Goal: Task Accomplishment & Management: Manage account settings

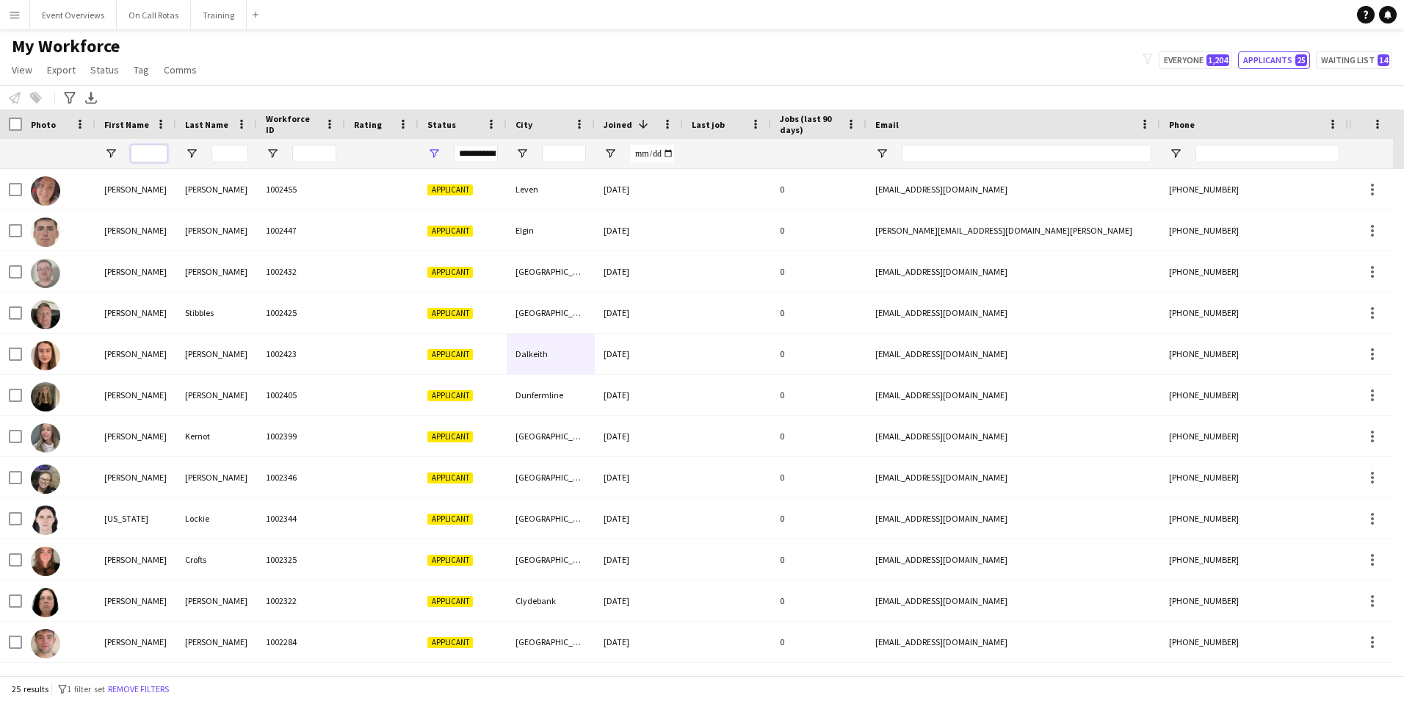
click at [151, 147] on input "First Name Filter Input" at bounding box center [149, 154] width 37 height 18
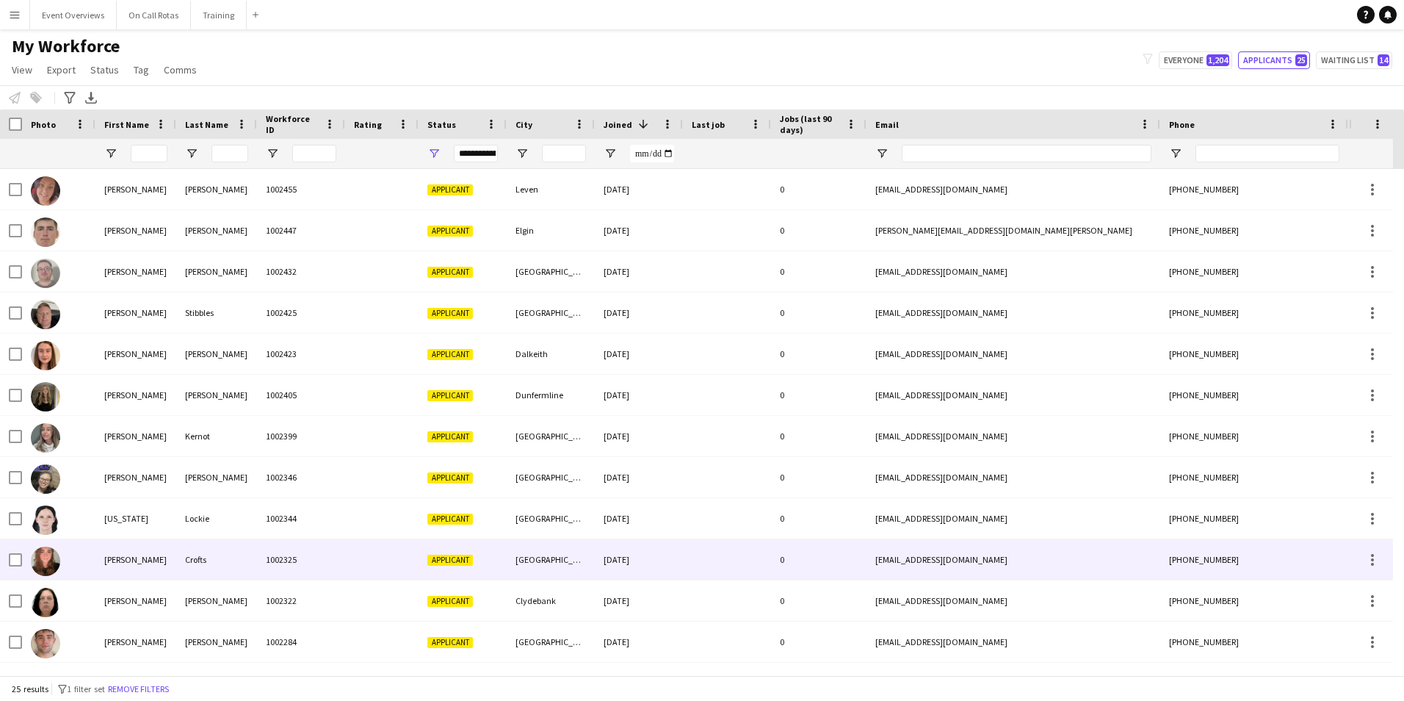
click at [262, 555] on div "1002325" at bounding box center [301, 559] width 88 height 40
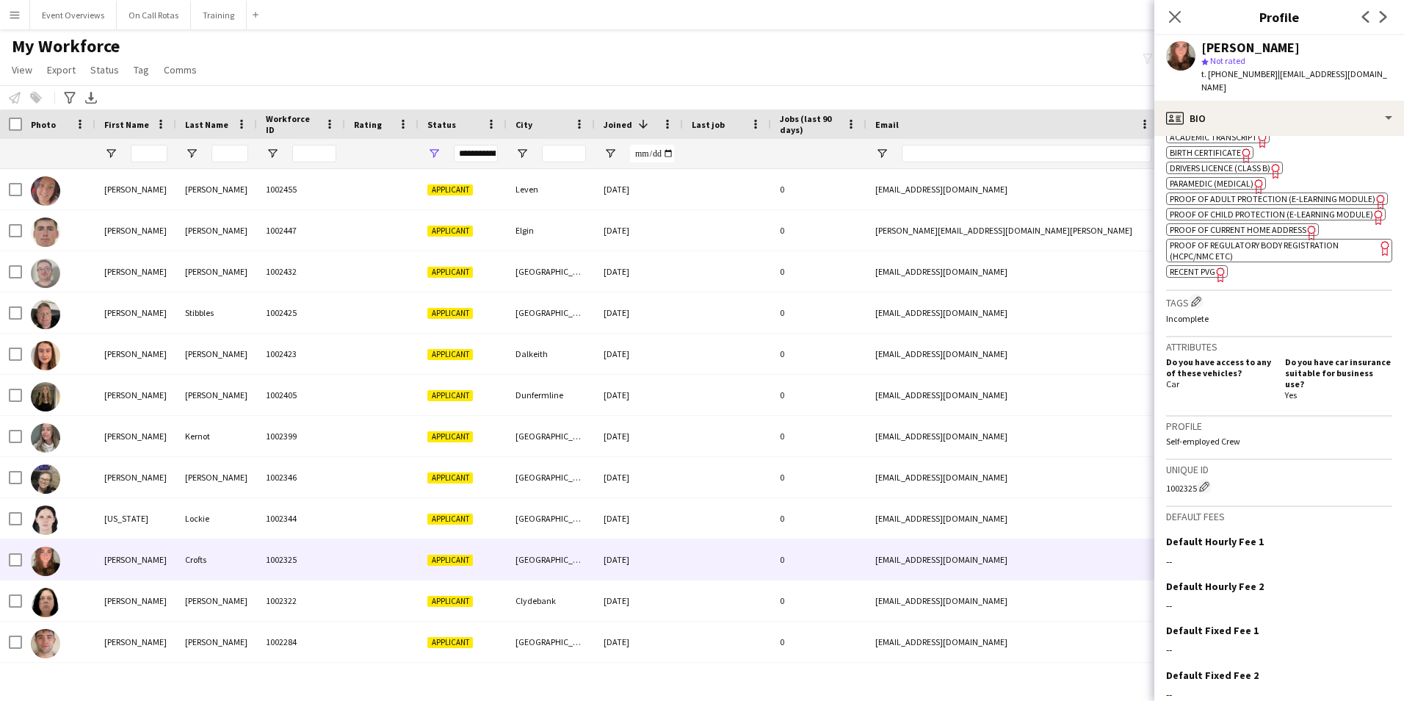
scroll to position [582, 0]
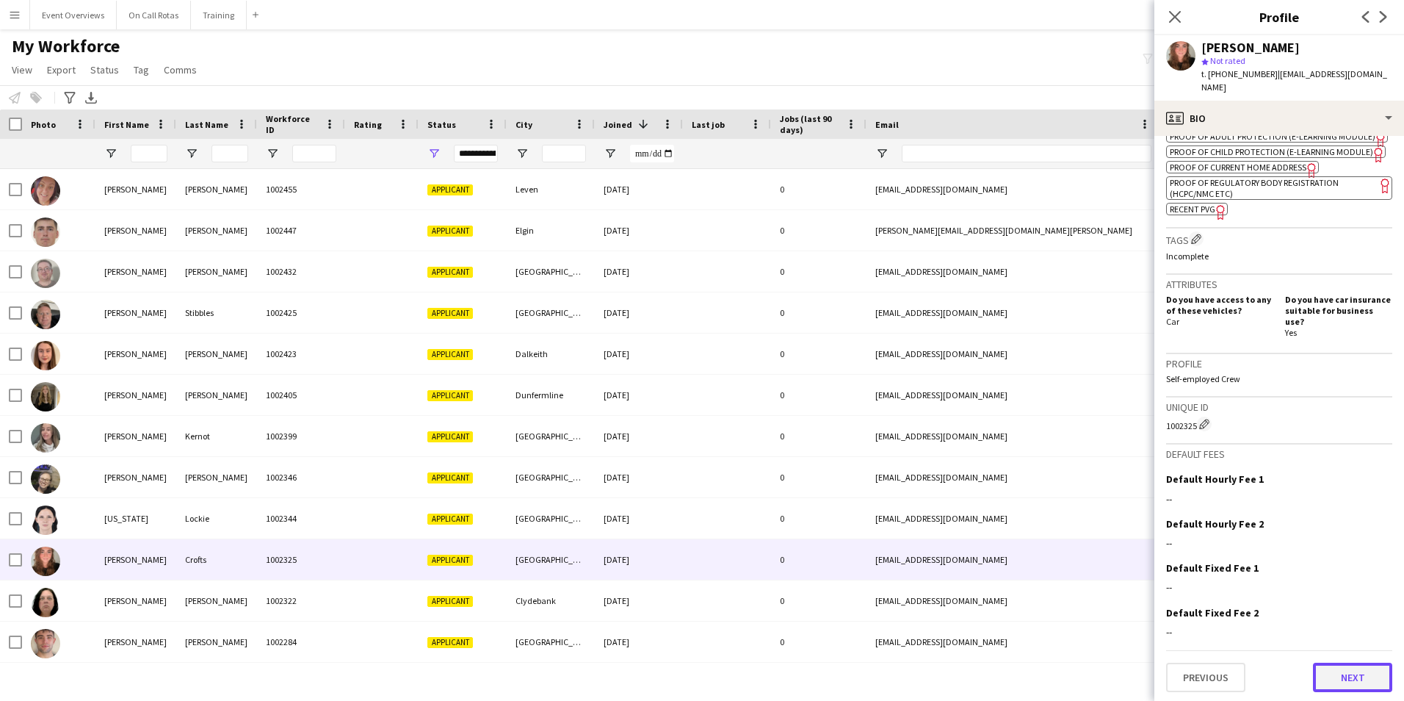
click at [1342, 673] on button "Next" at bounding box center [1352, 677] width 79 height 29
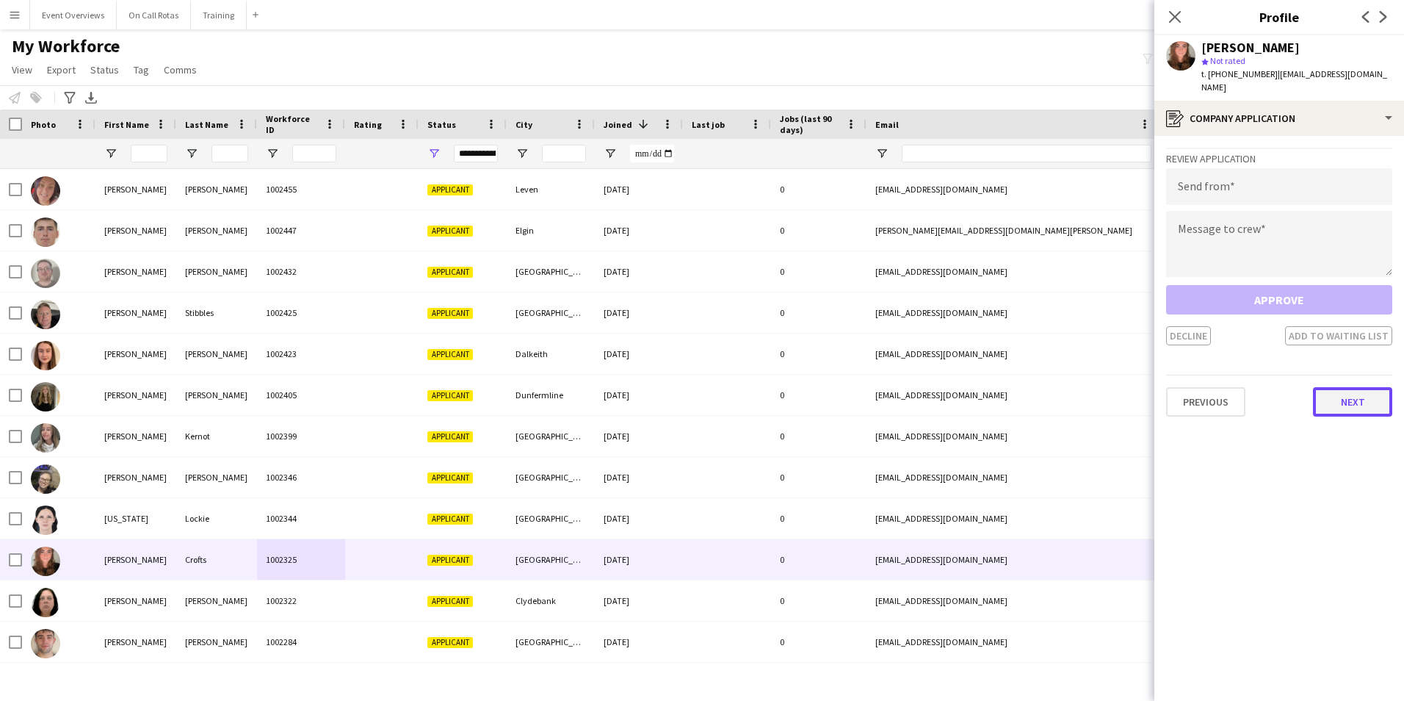
click at [1349, 392] on button "Next" at bounding box center [1352, 401] width 79 height 29
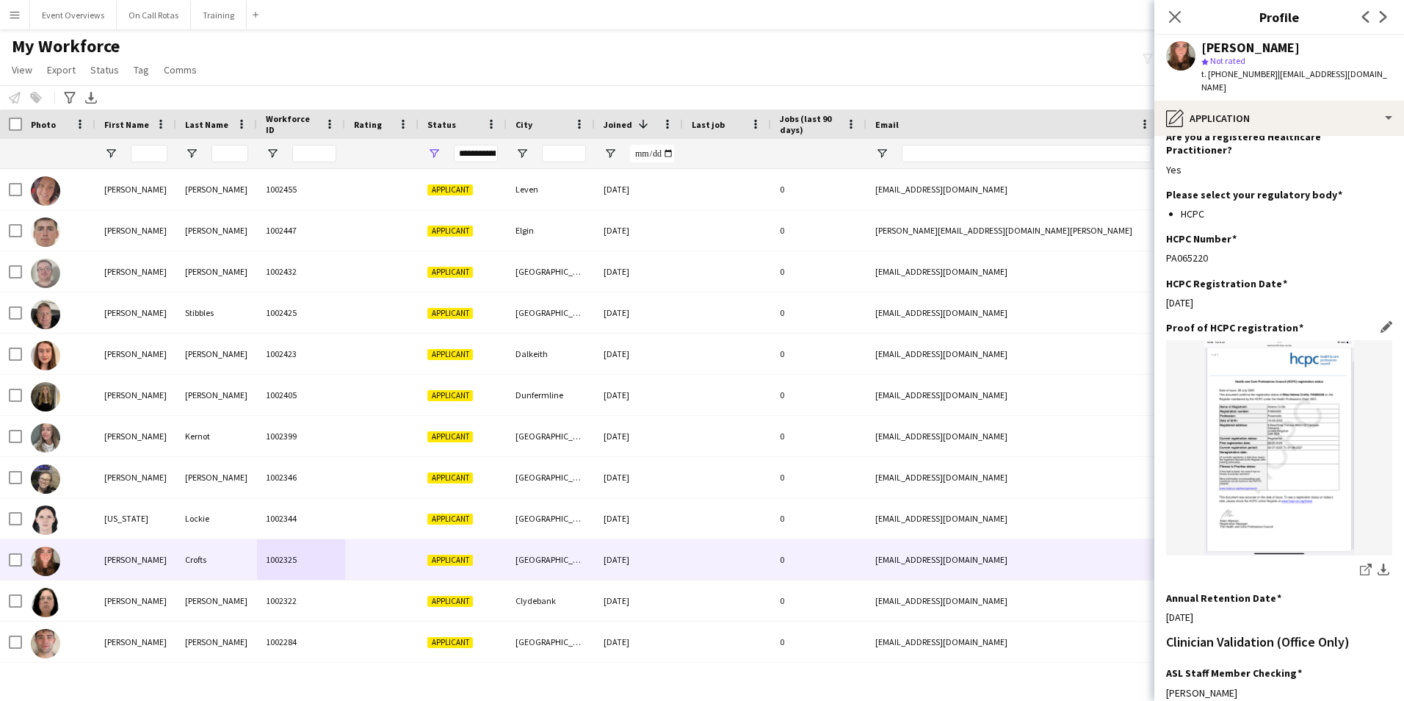
scroll to position [331, 0]
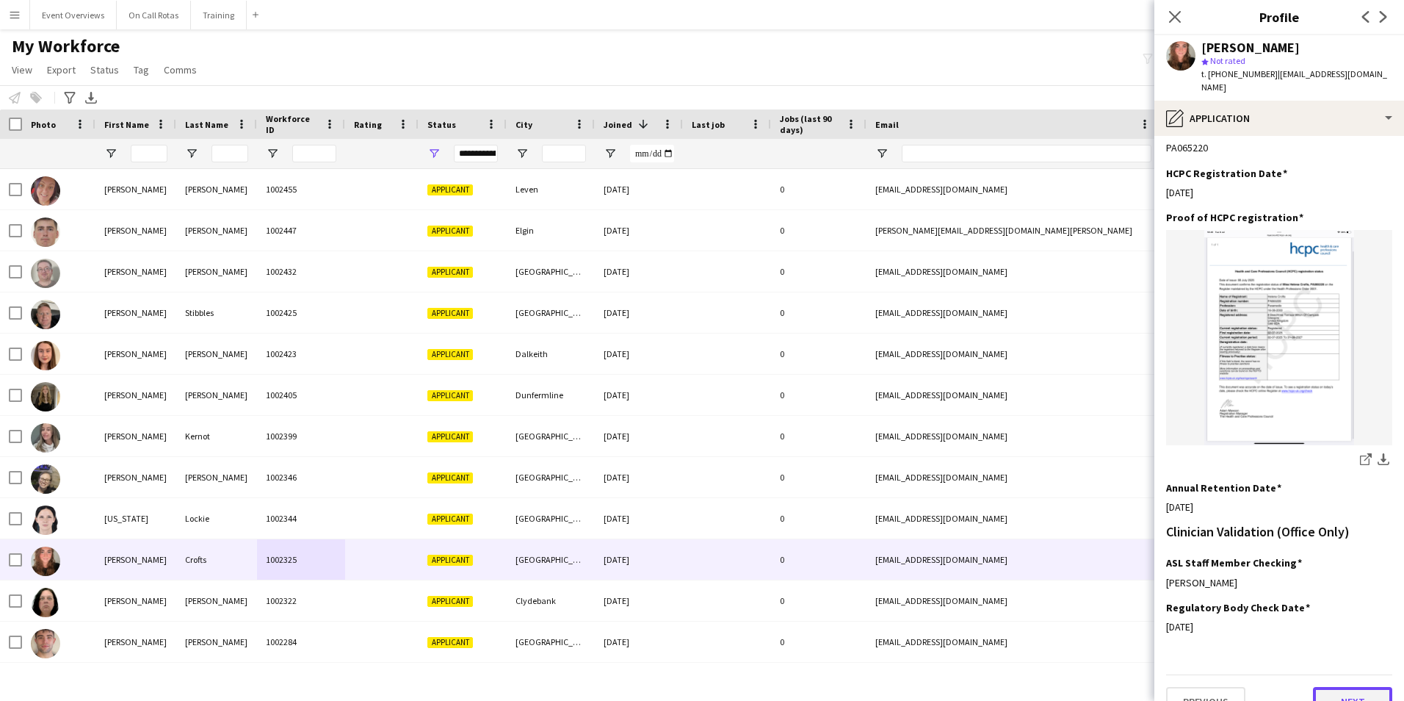
click at [1327, 687] on button "Next" at bounding box center [1352, 701] width 79 height 29
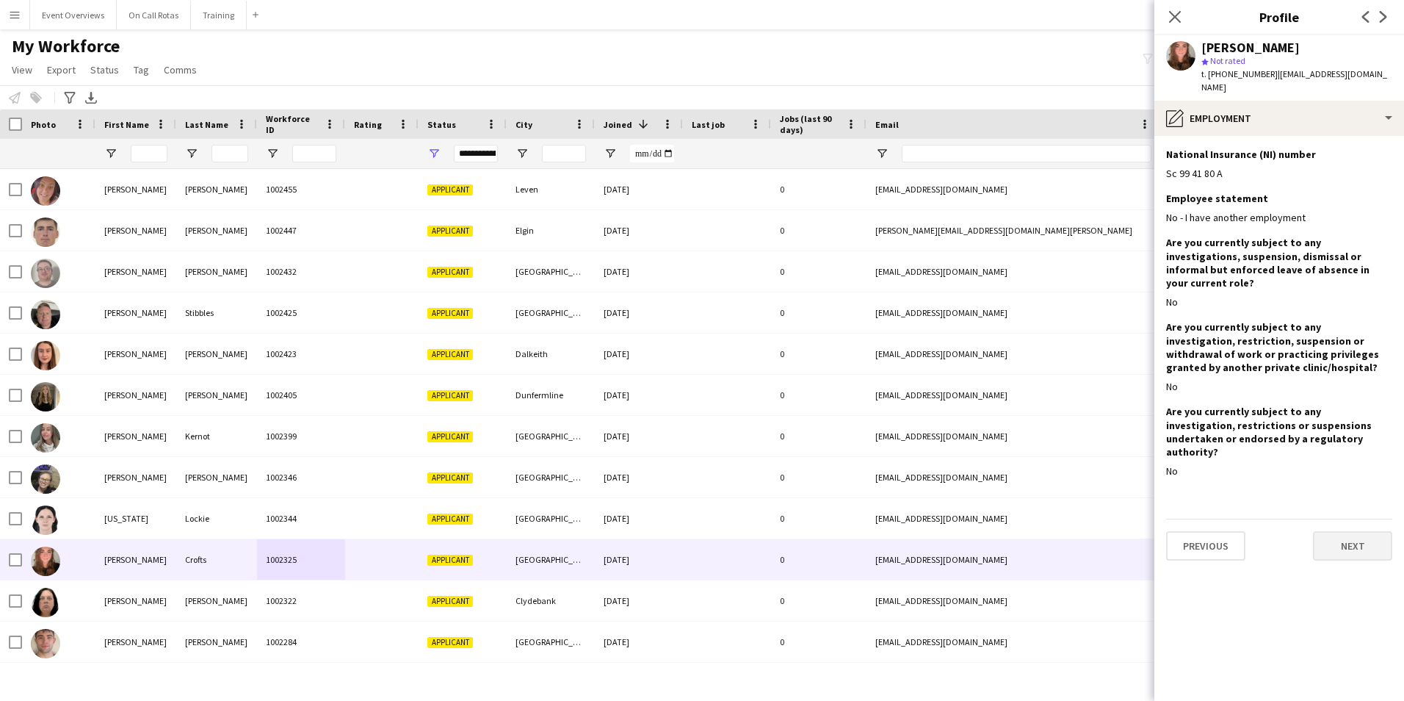
scroll to position [0, 0]
click at [1340, 531] on button "Next" at bounding box center [1352, 545] width 79 height 29
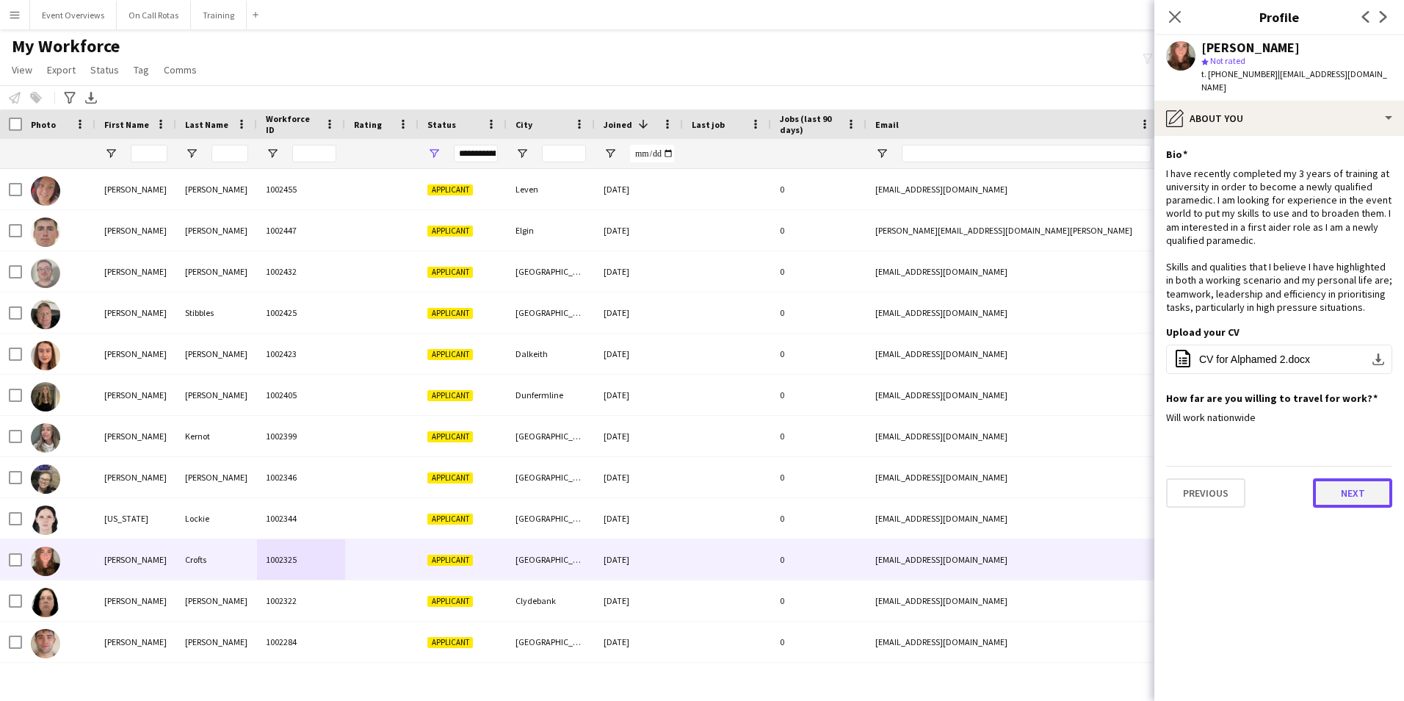
click at [1340, 490] on button "Next" at bounding box center [1352, 492] width 79 height 29
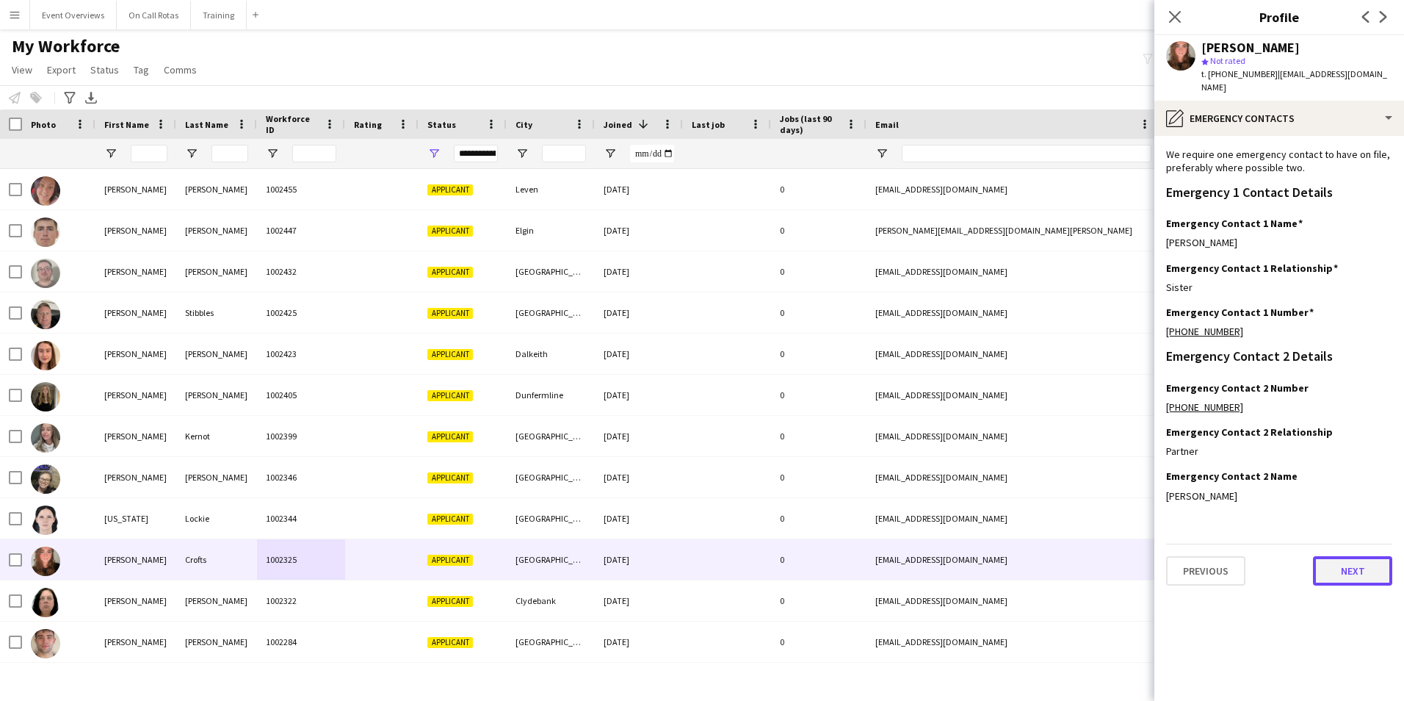
click at [1341, 566] on button "Next" at bounding box center [1352, 570] width 79 height 29
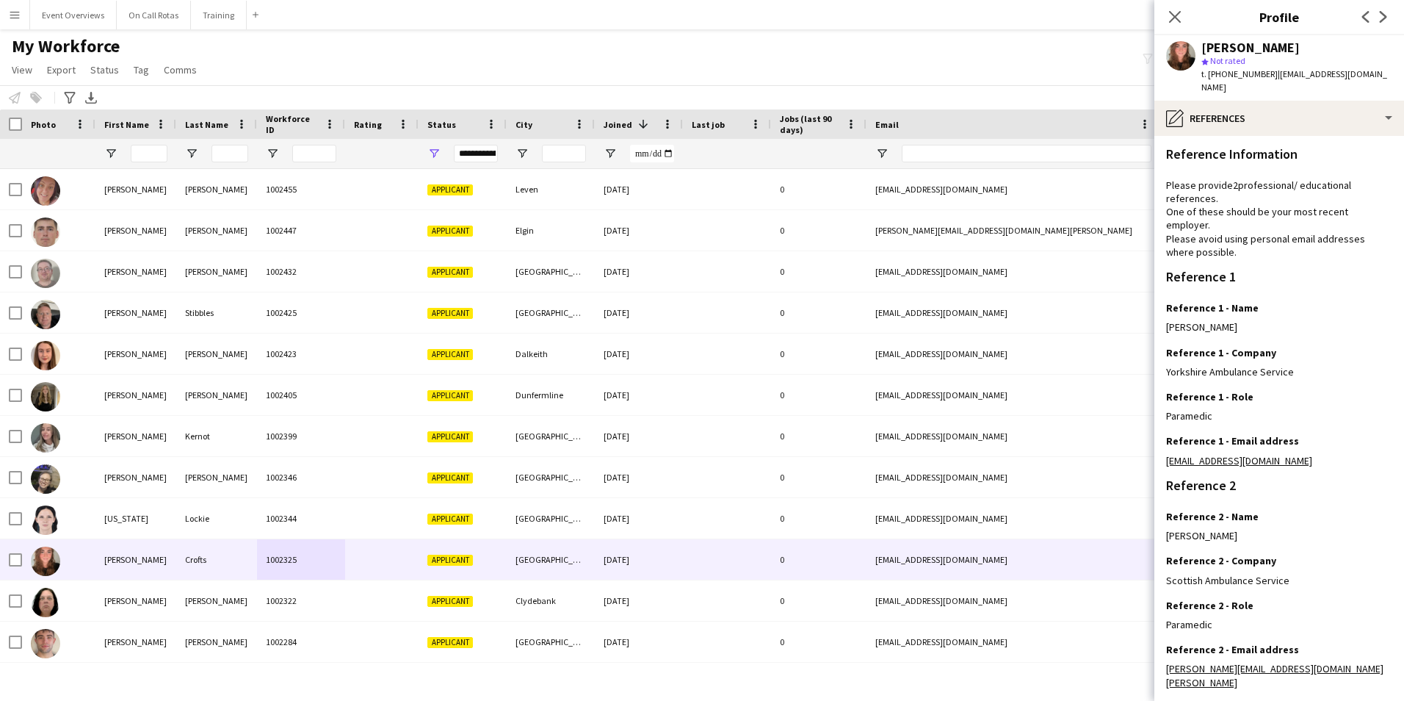
scroll to position [176, 0]
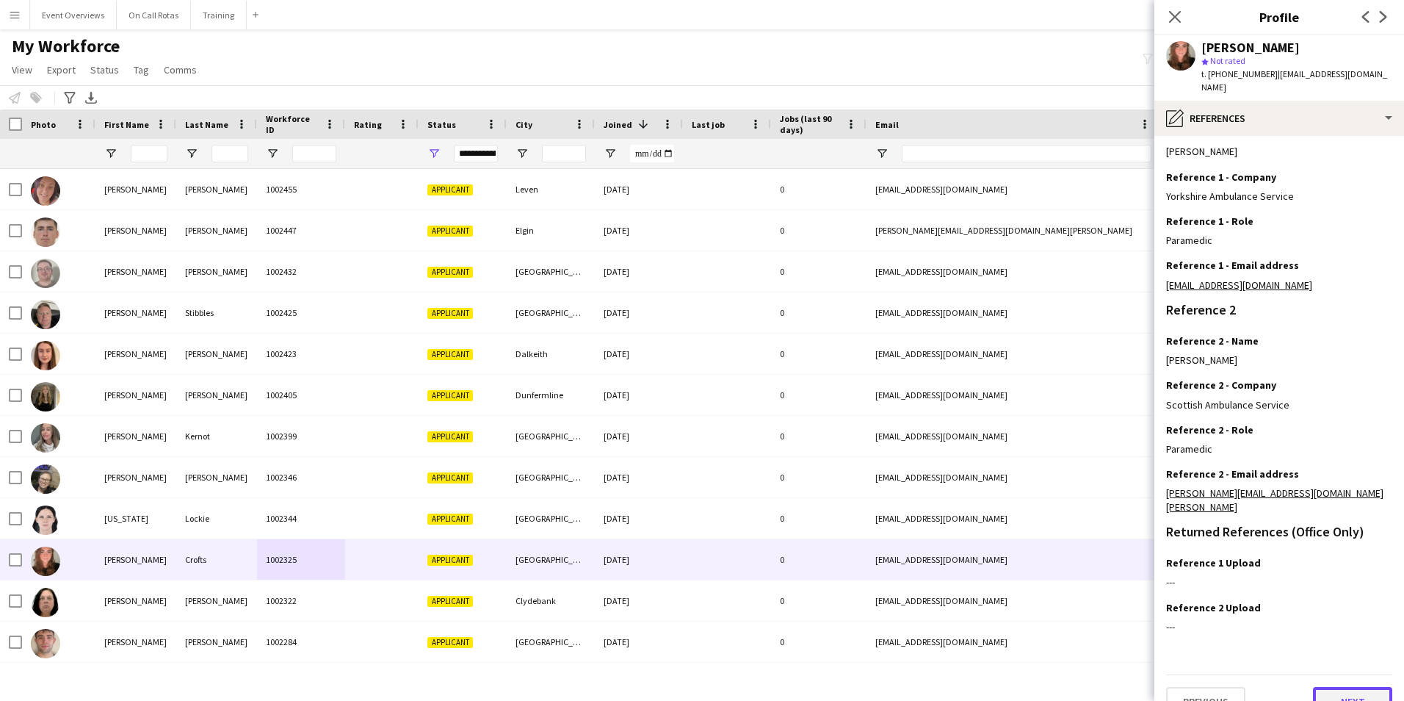
click at [1327, 687] on button "Next" at bounding box center [1352, 701] width 79 height 29
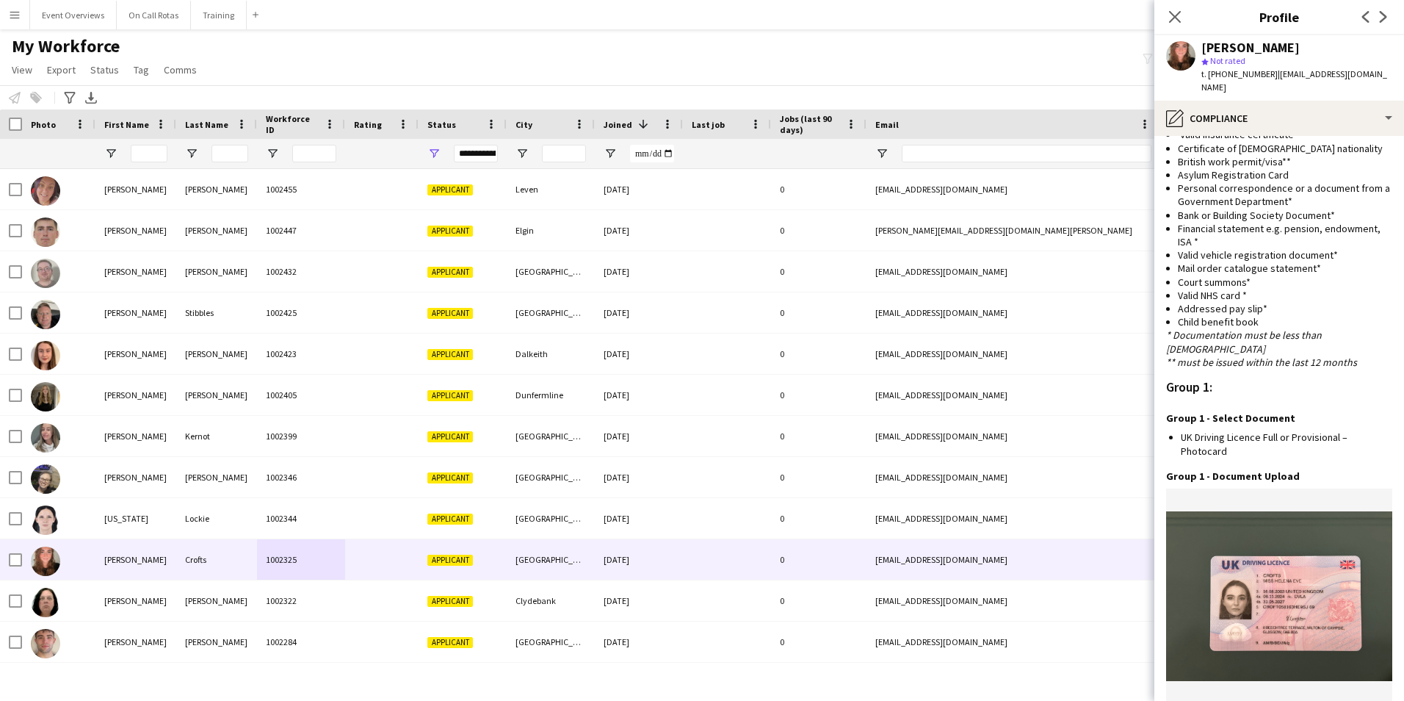
scroll to position [1520, 0]
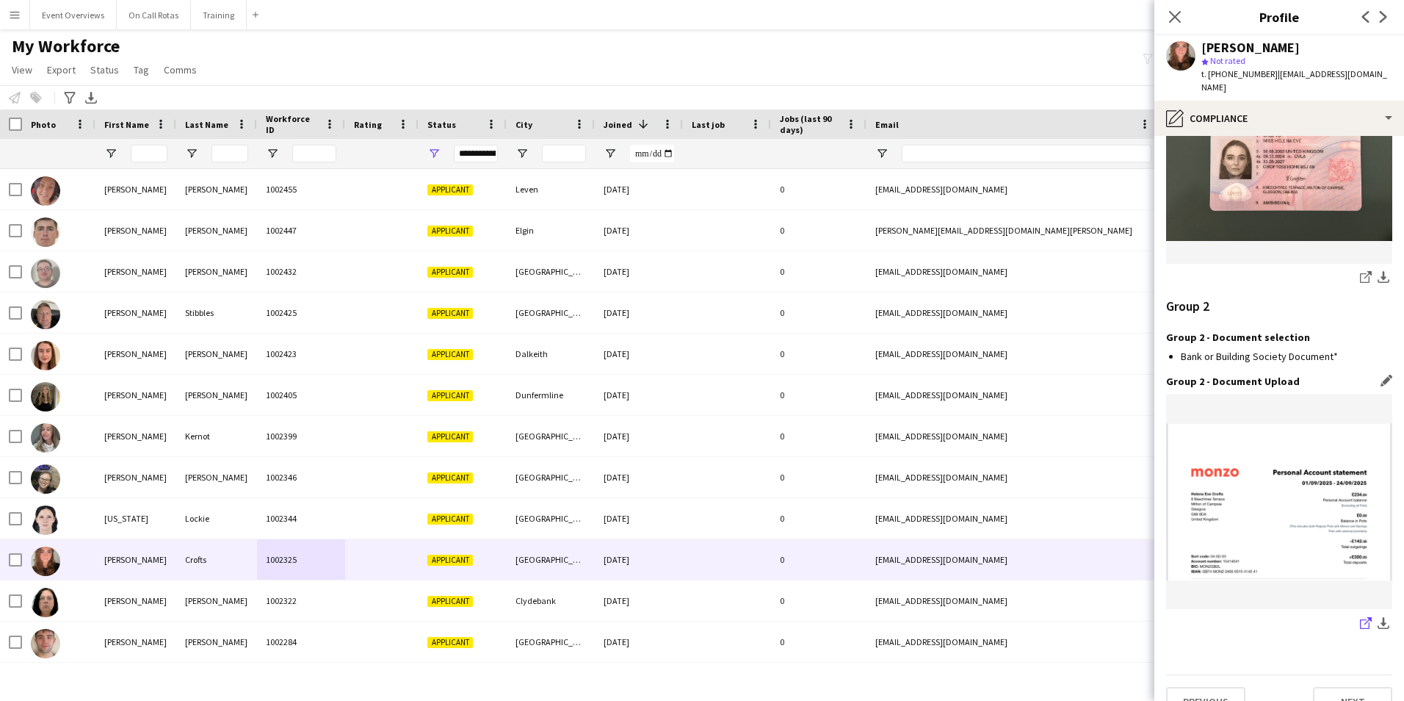
click at [1365, 617] on icon at bounding box center [1368, 620] width 7 height 7
click at [1338, 687] on button "Next" at bounding box center [1352, 701] width 79 height 29
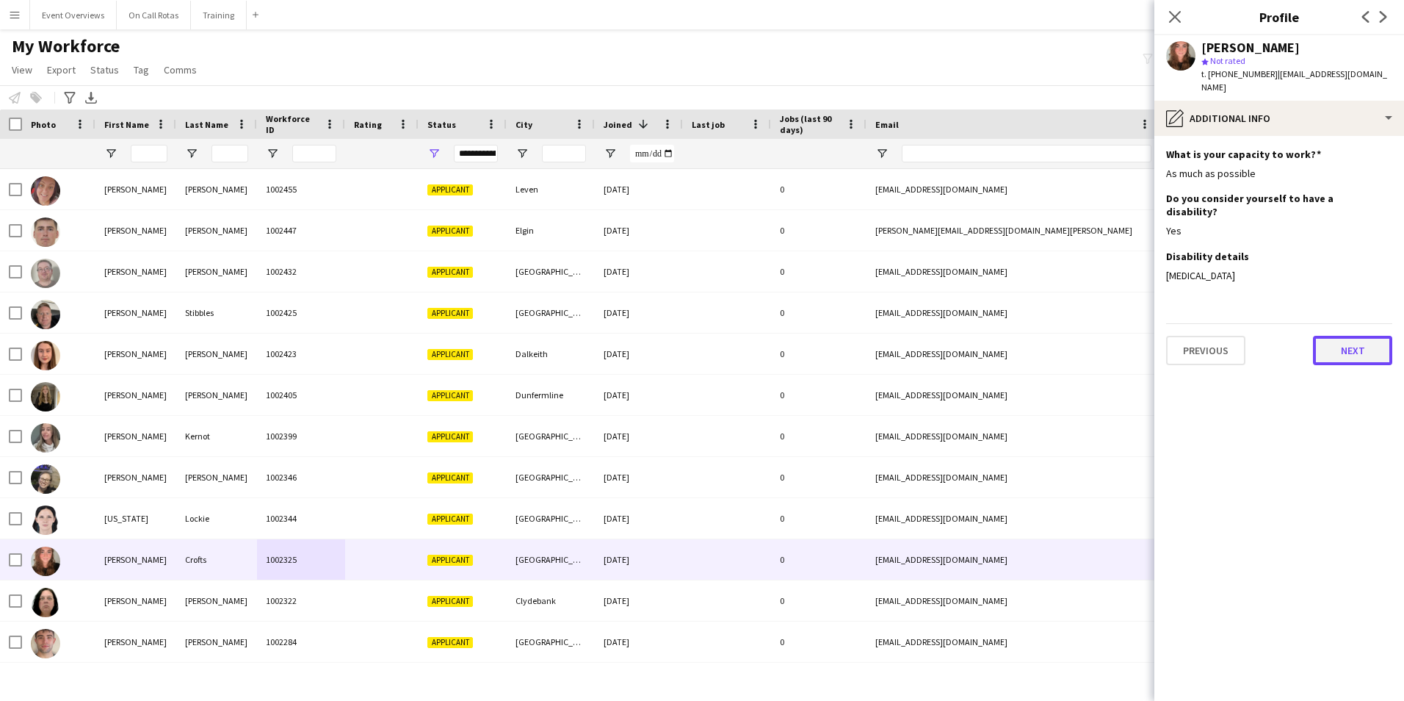
click at [1350, 336] on button "Next" at bounding box center [1352, 350] width 79 height 29
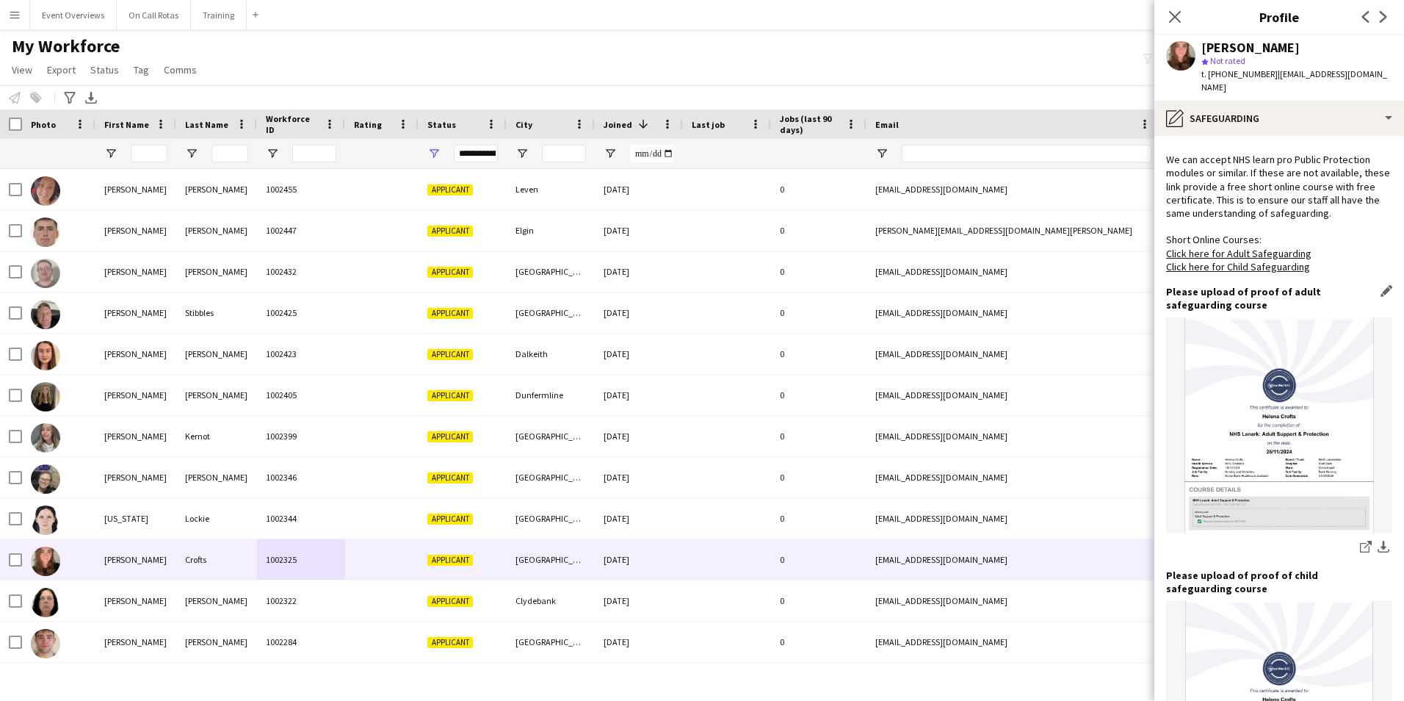
scroll to position [915, 0]
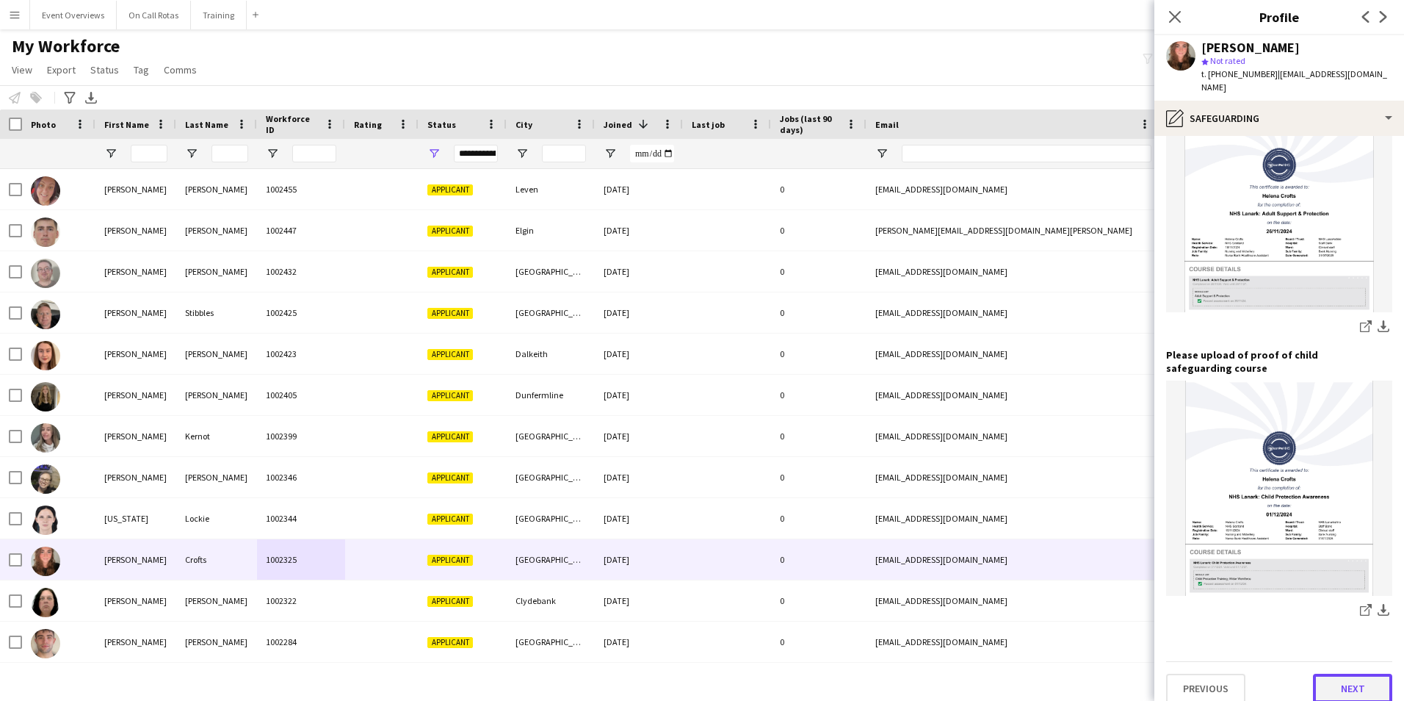
click at [1331, 674] on button "Next" at bounding box center [1352, 688] width 79 height 29
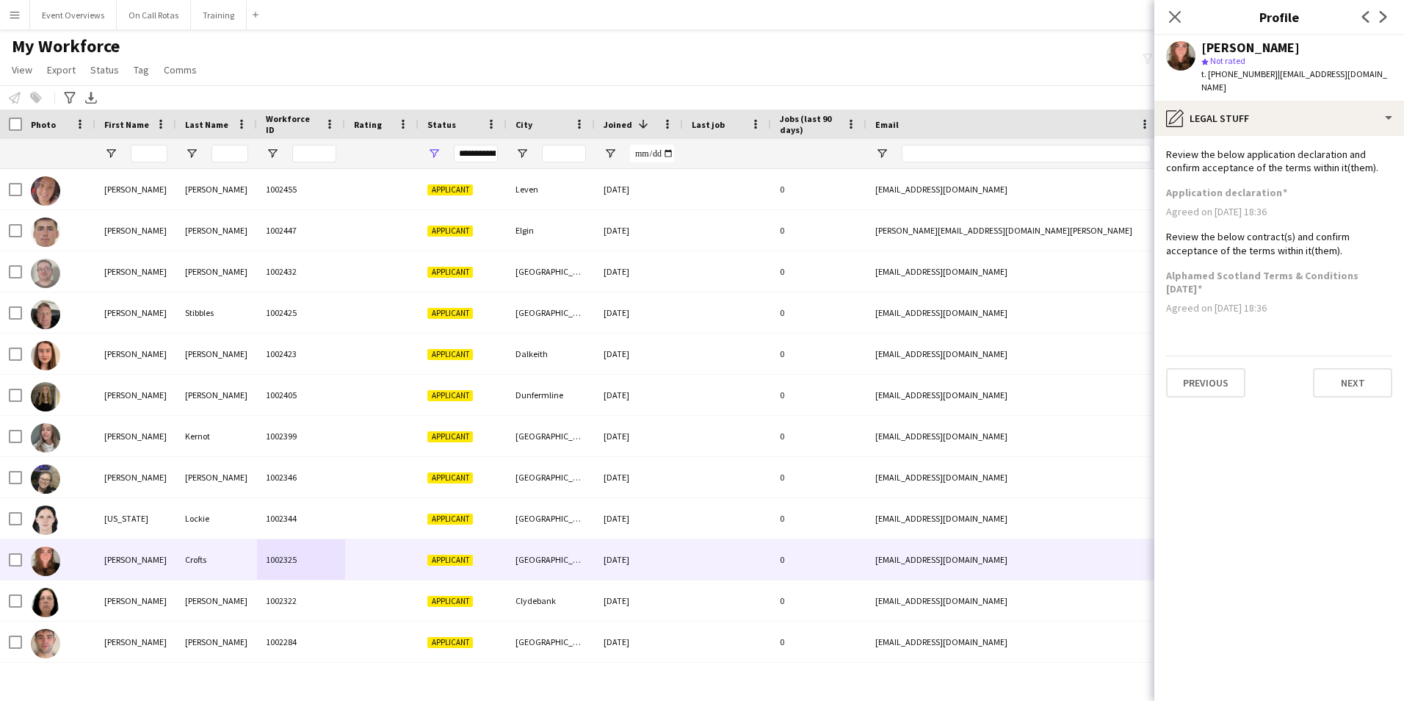
scroll to position [0, 0]
click at [1174, 15] on icon "Close pop-in" at bounding box center [1175, 17] width 14 height 14
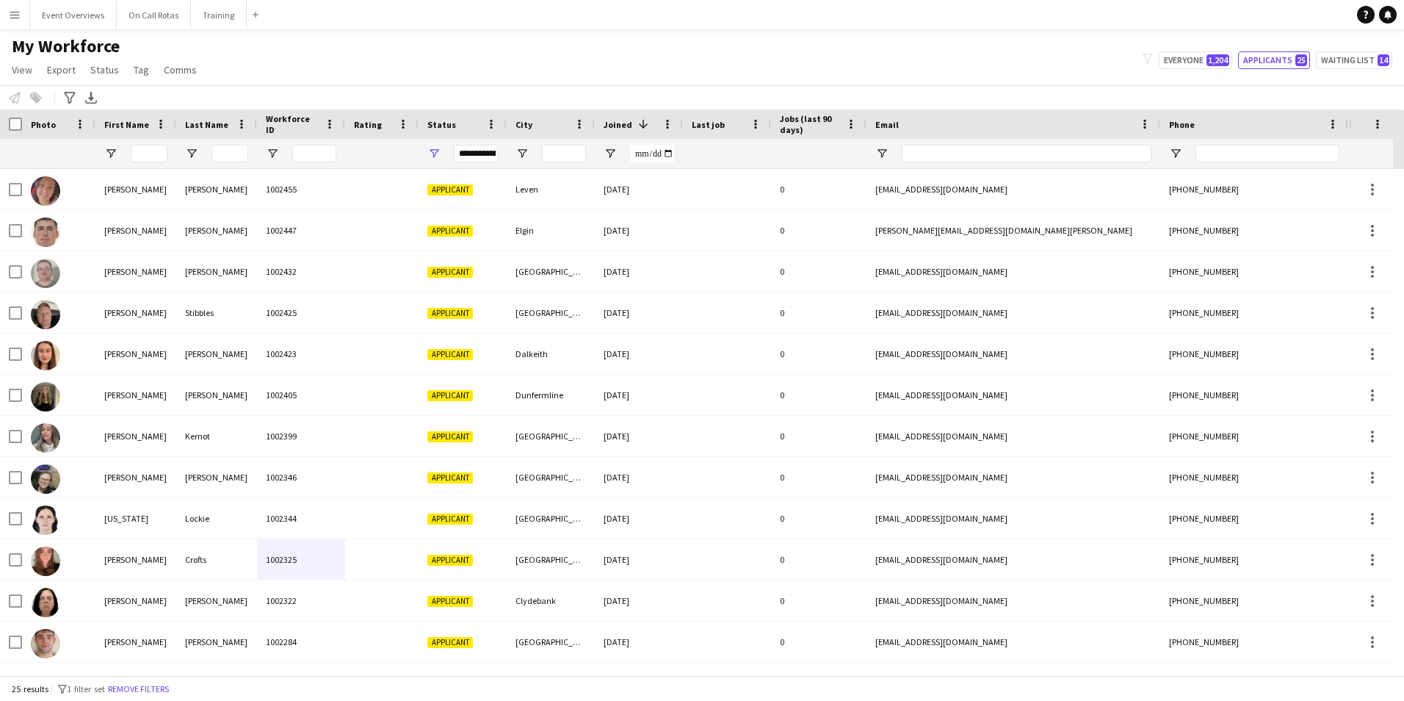
click at [150, 143] on div at bounding box center [149, 153] width 37 height 29
click at [148, 151] on input "First Name Filter Input" at bounding box center [149, 154] width 37 height 18
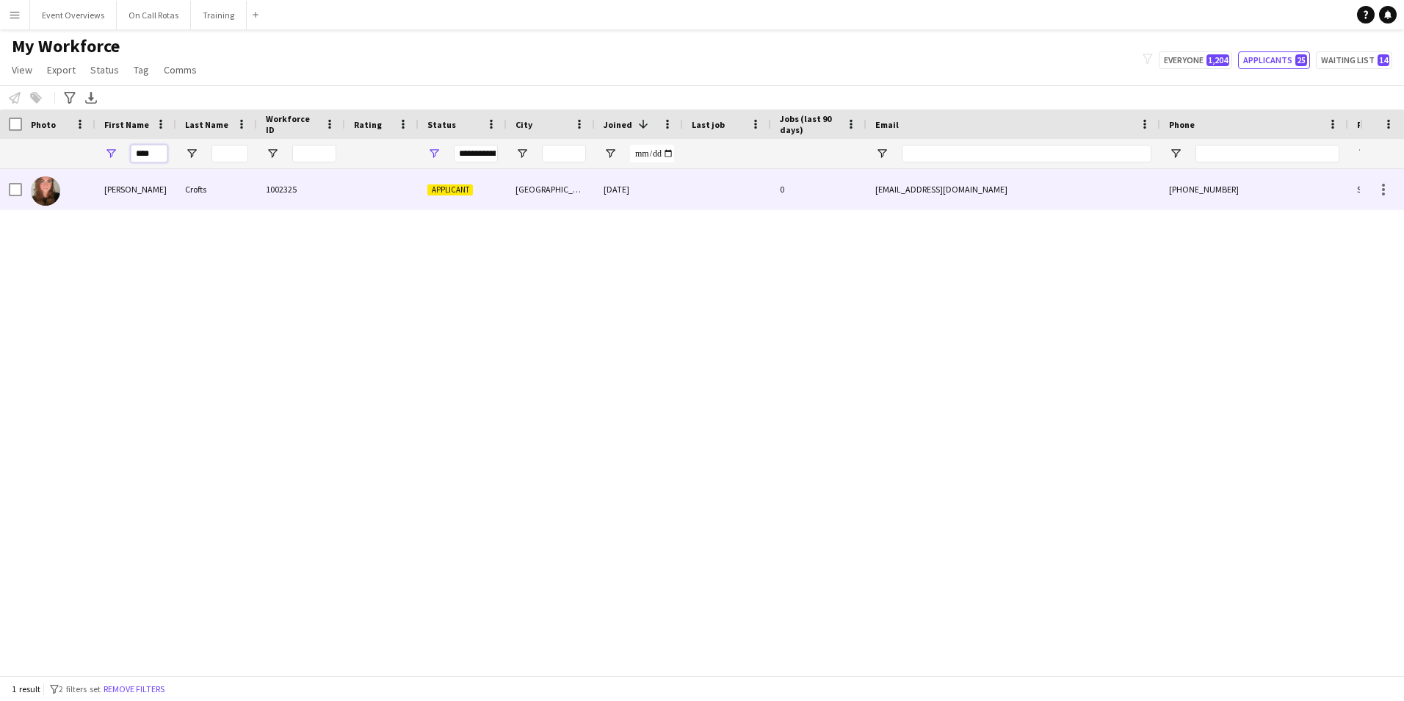
type input "****"
click at [392, 183] on div at bounding box center [381, 189] width 73 height 40
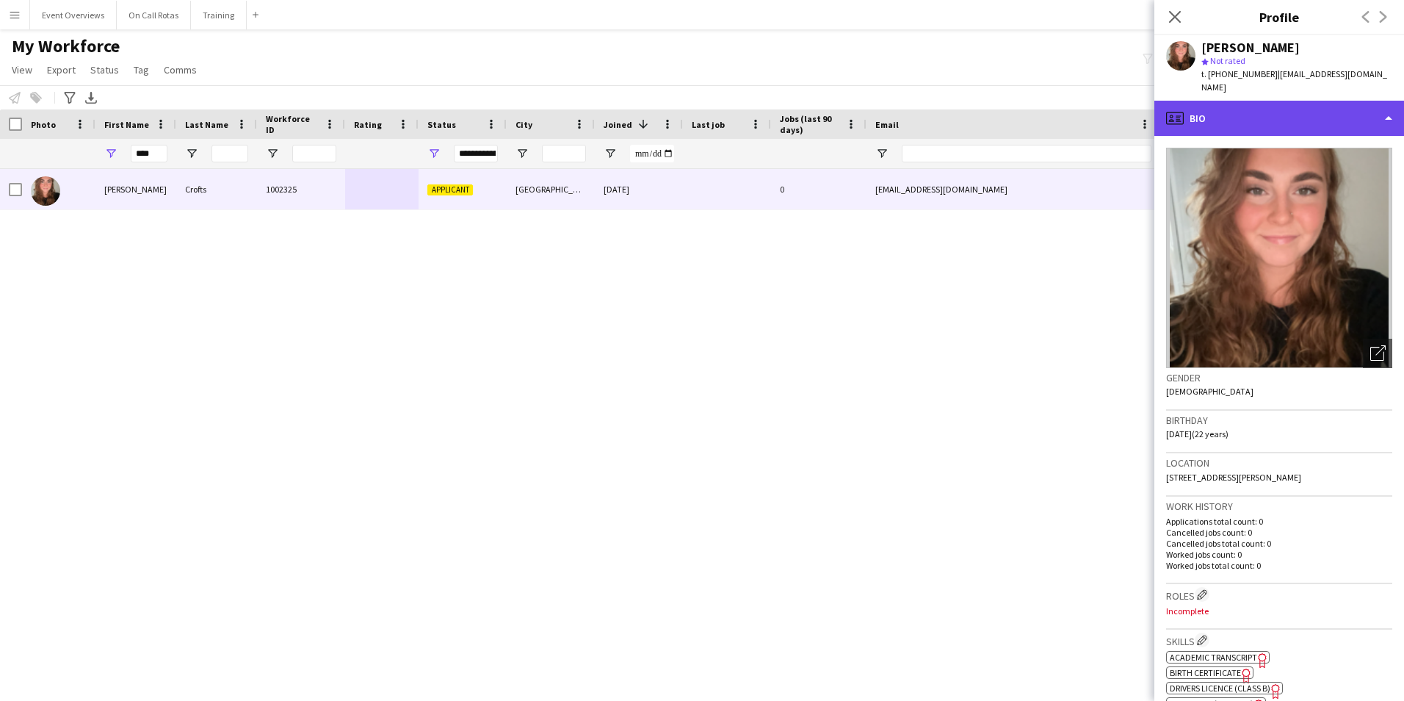
click at [1293, 101] on div "profile Bio" at bounding box center [1280, 118] width 250 height 35
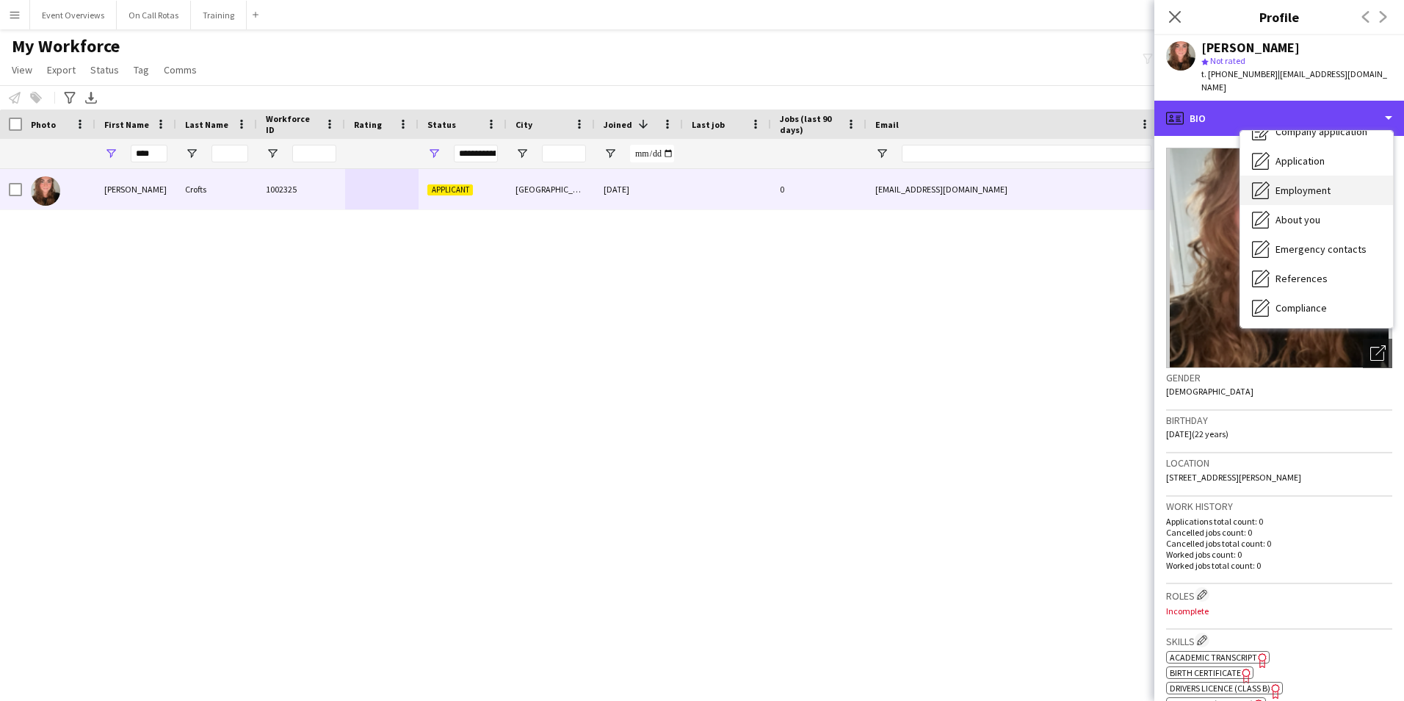
scroll to position [73, 0]
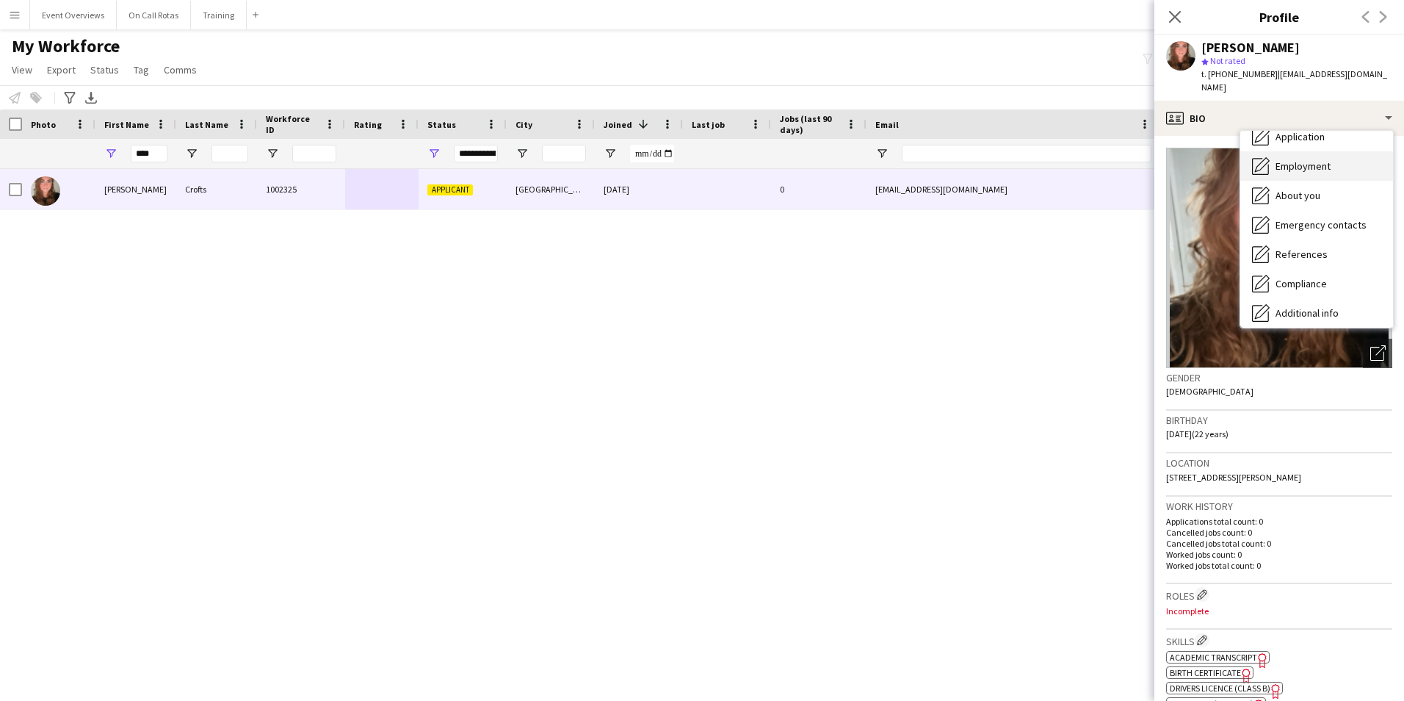
click at [1340, 165] on div "Employment Employment" at bounding box center [1317, 165] width 153 height 29
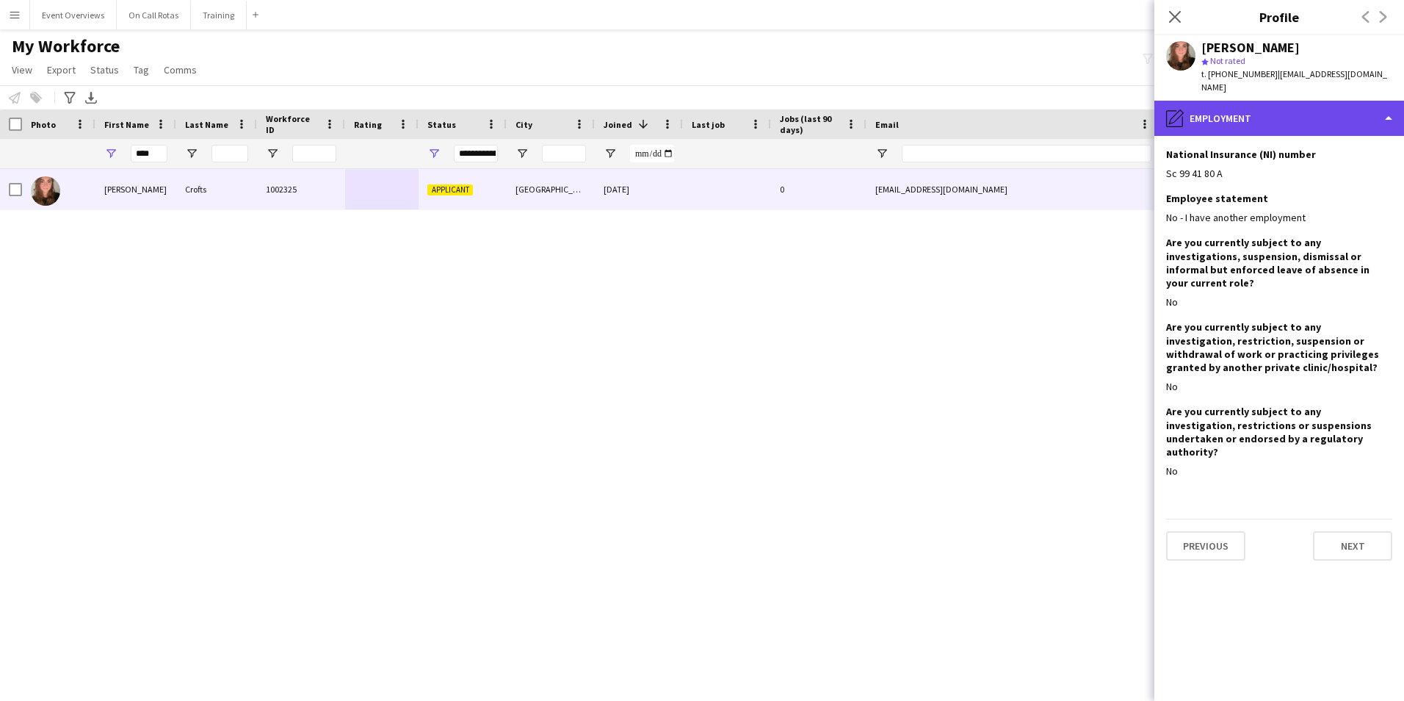
click at [1249, 108] on div "pencil4 Employment" at bounding box center [1280, 118] width 250 height 35
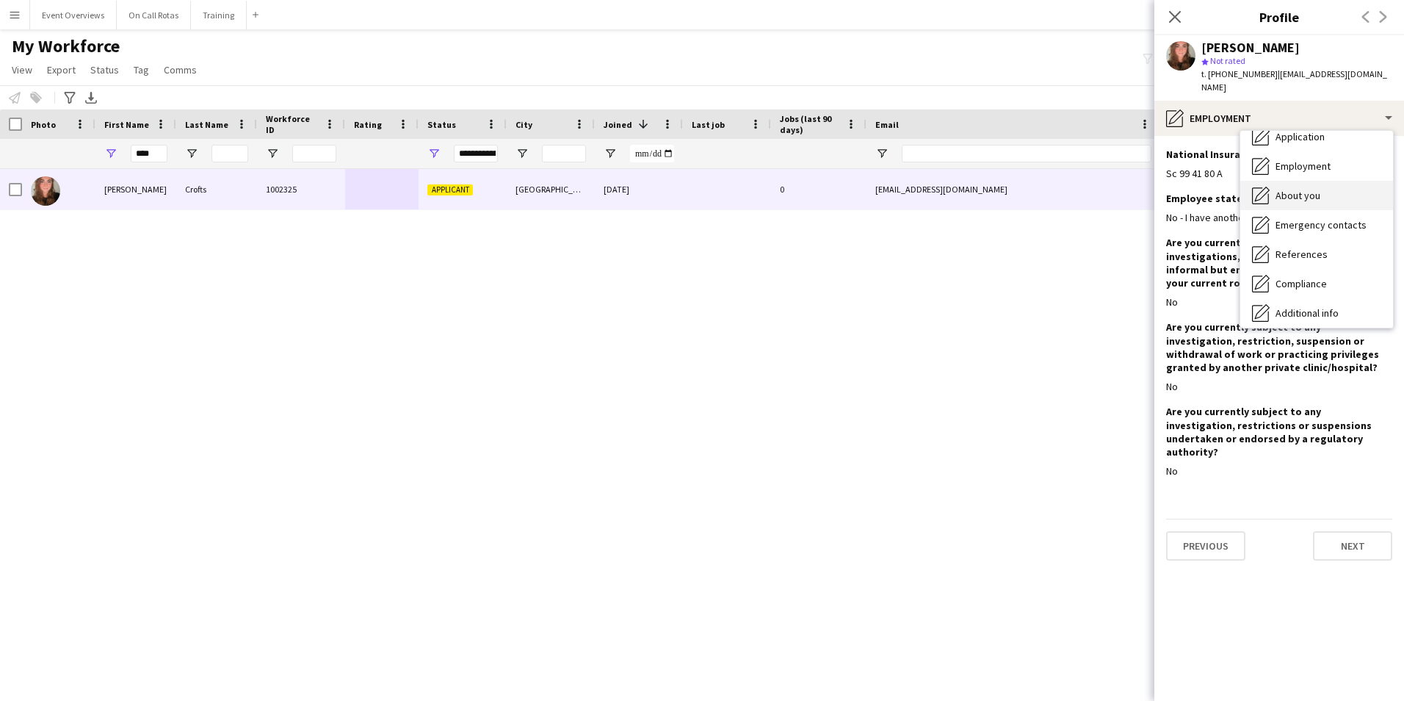
click at [1283, 181] on div "About you About you" at bounding box center [1317, 195] width 153 height 29
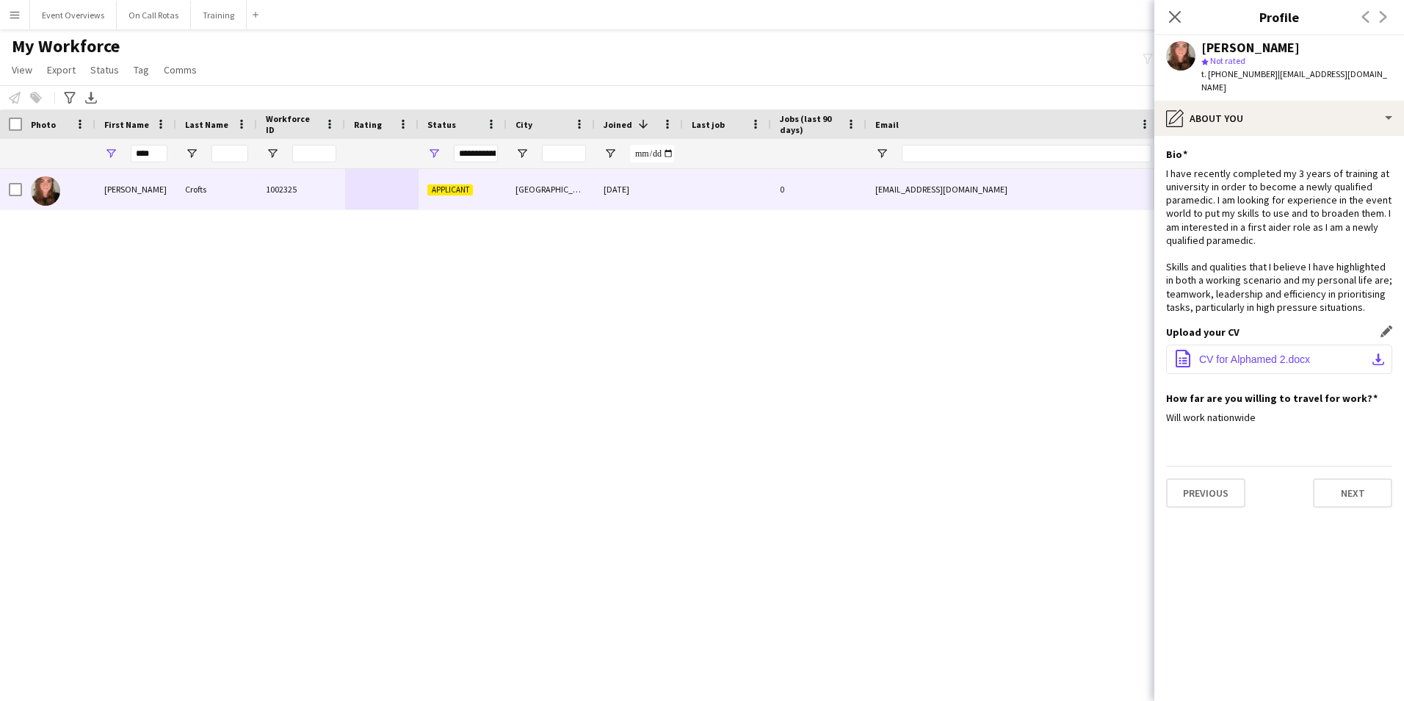
click at [1246, 353] on span "CV for Alphamed 2.docx" at bounding box center [1254, 359] width 111 height 12
click at [1343, 487] on button "Next" at bounding box center [1352, 492] width 79 height 29
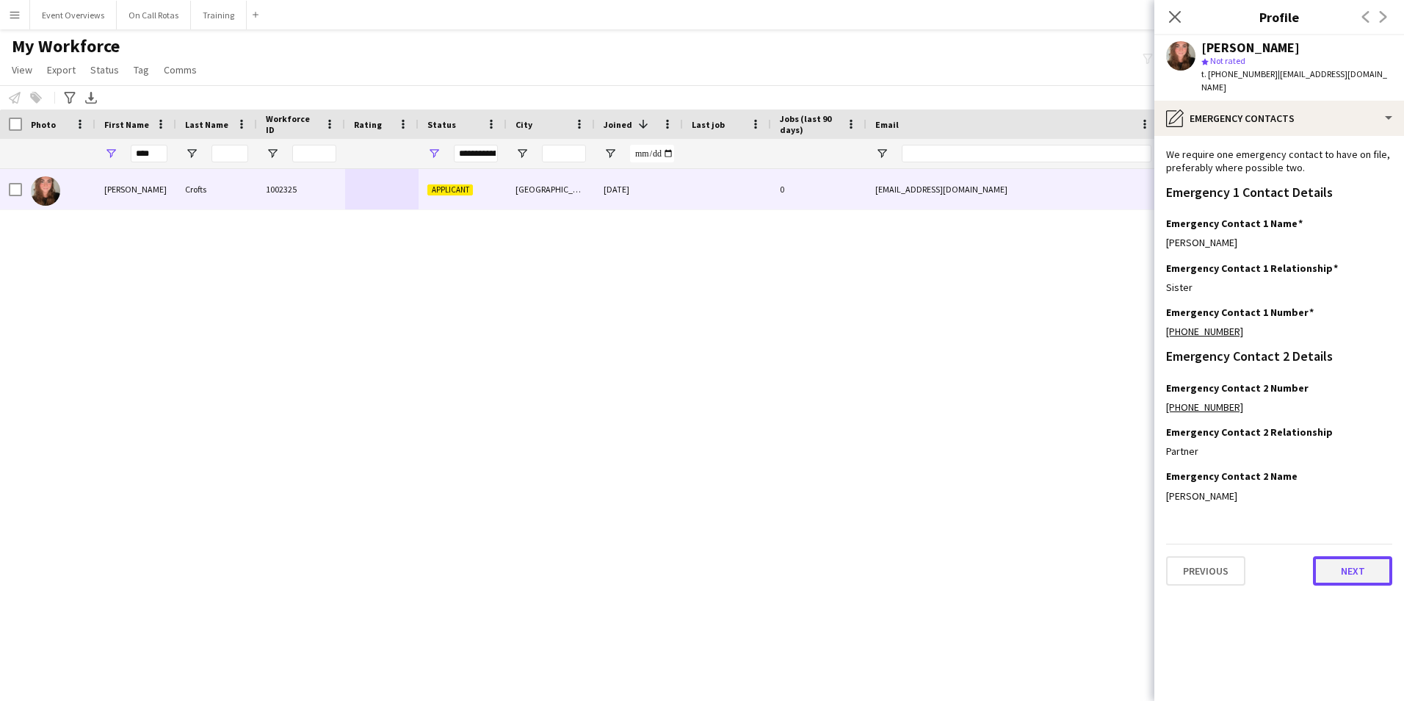
click at [1357, 562] on button "Next" at bounding box center [1352, 570] width 79 height 29
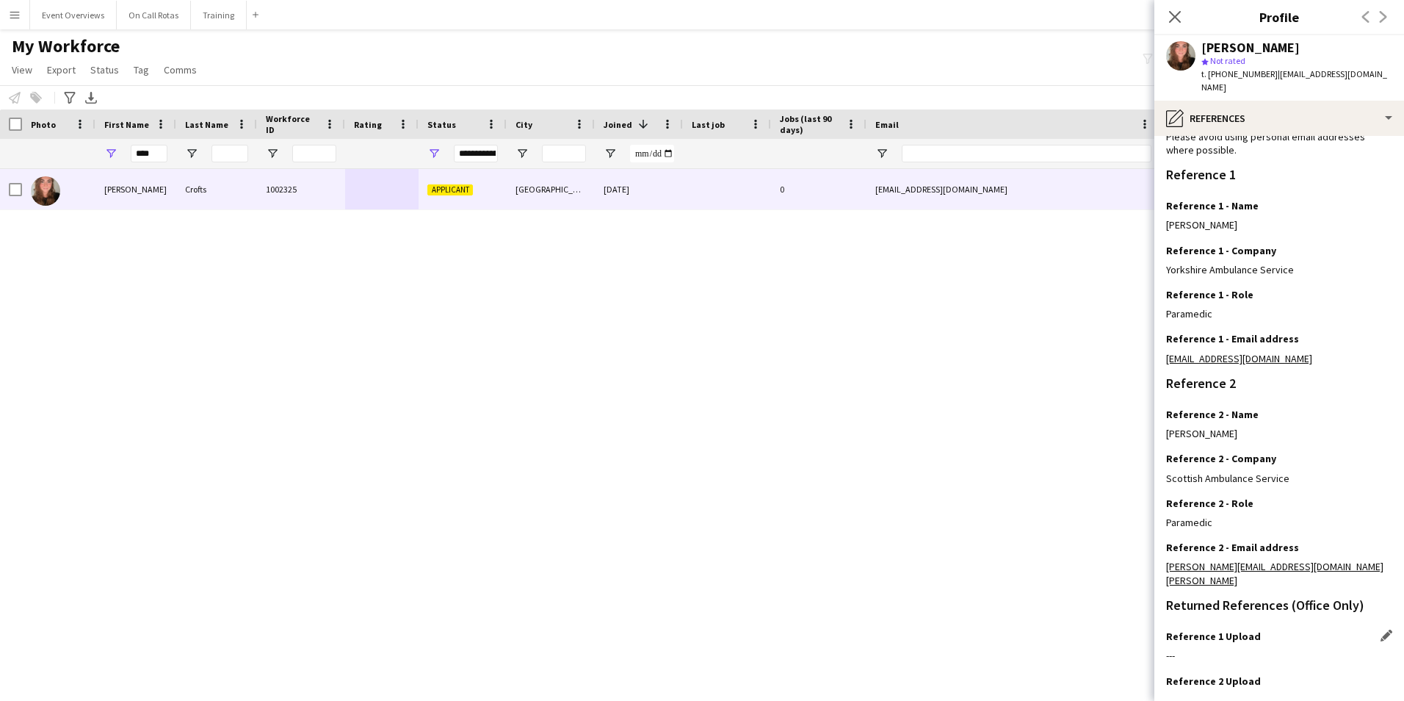
scroll to position [176, 0]
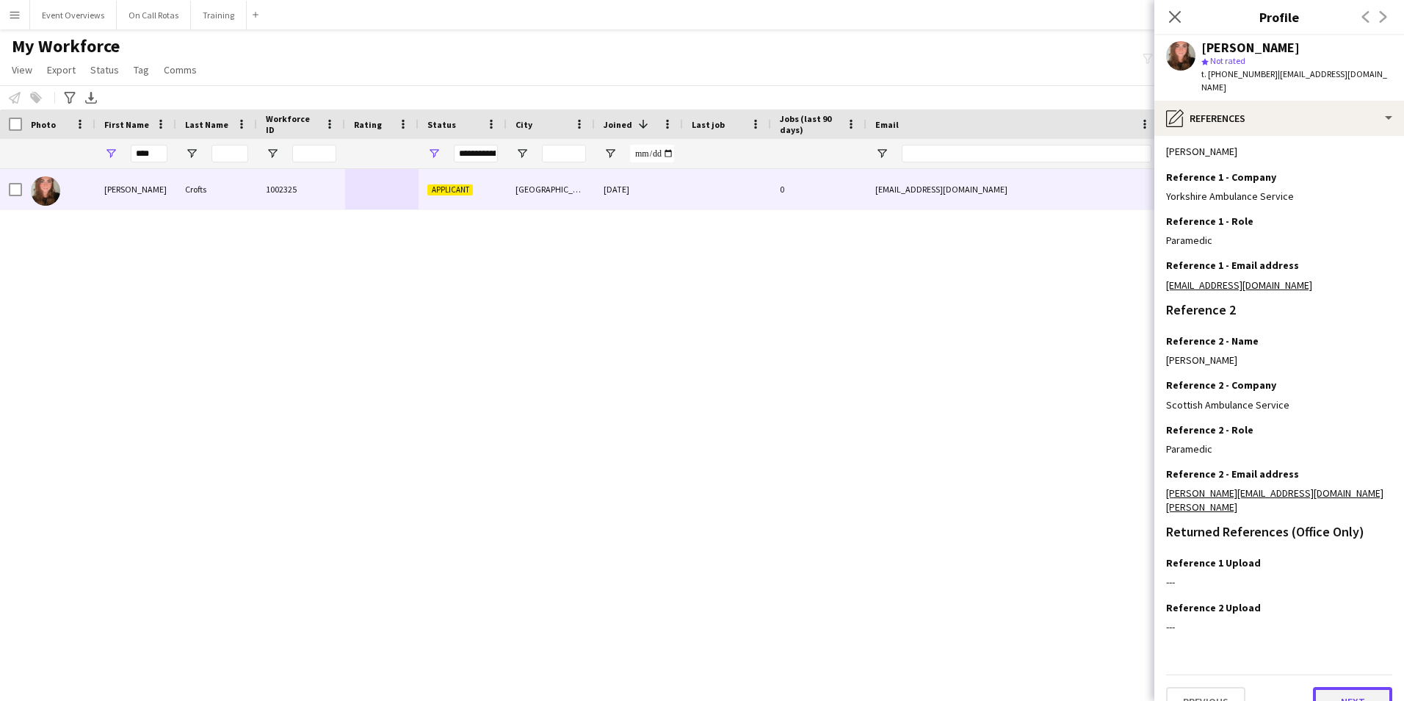
click at [1353, 687] on button "Next" at bounding box center [1352, 701] width 79 height 29
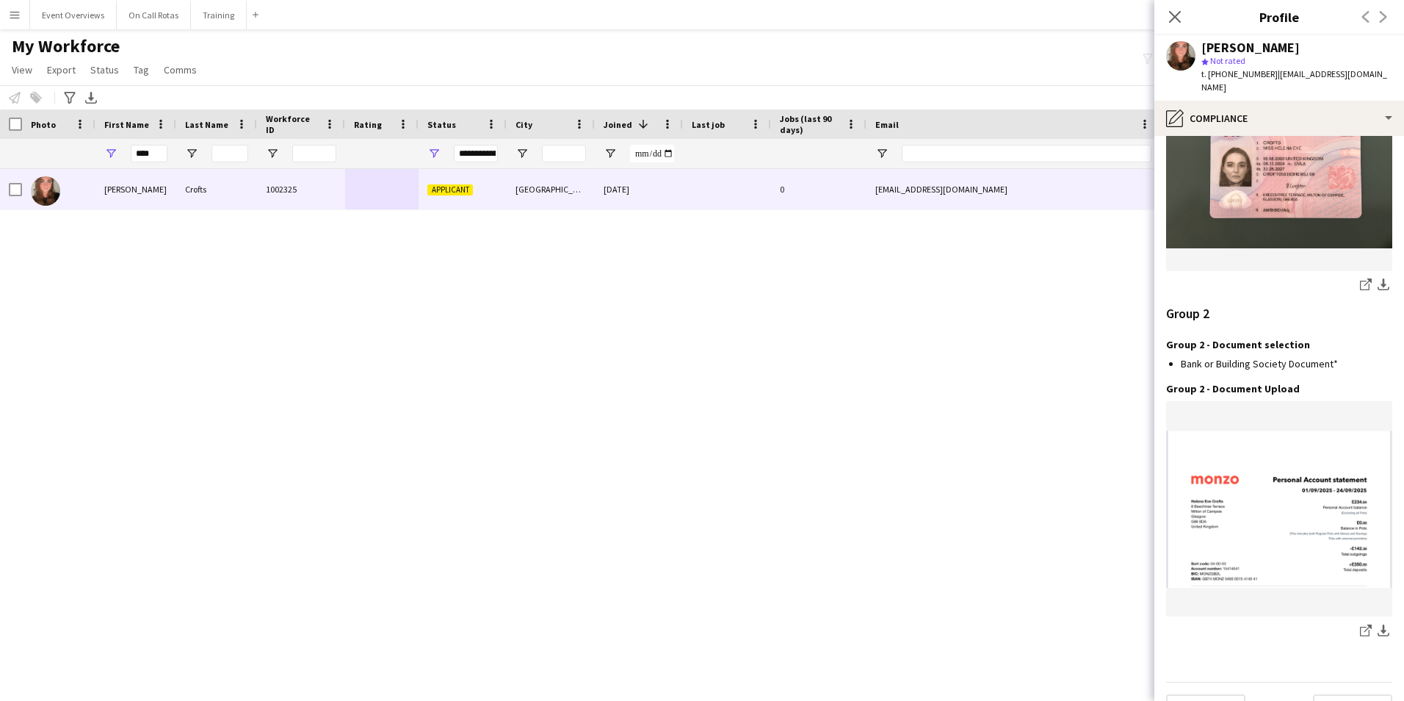
scroll to position [1520, 0]
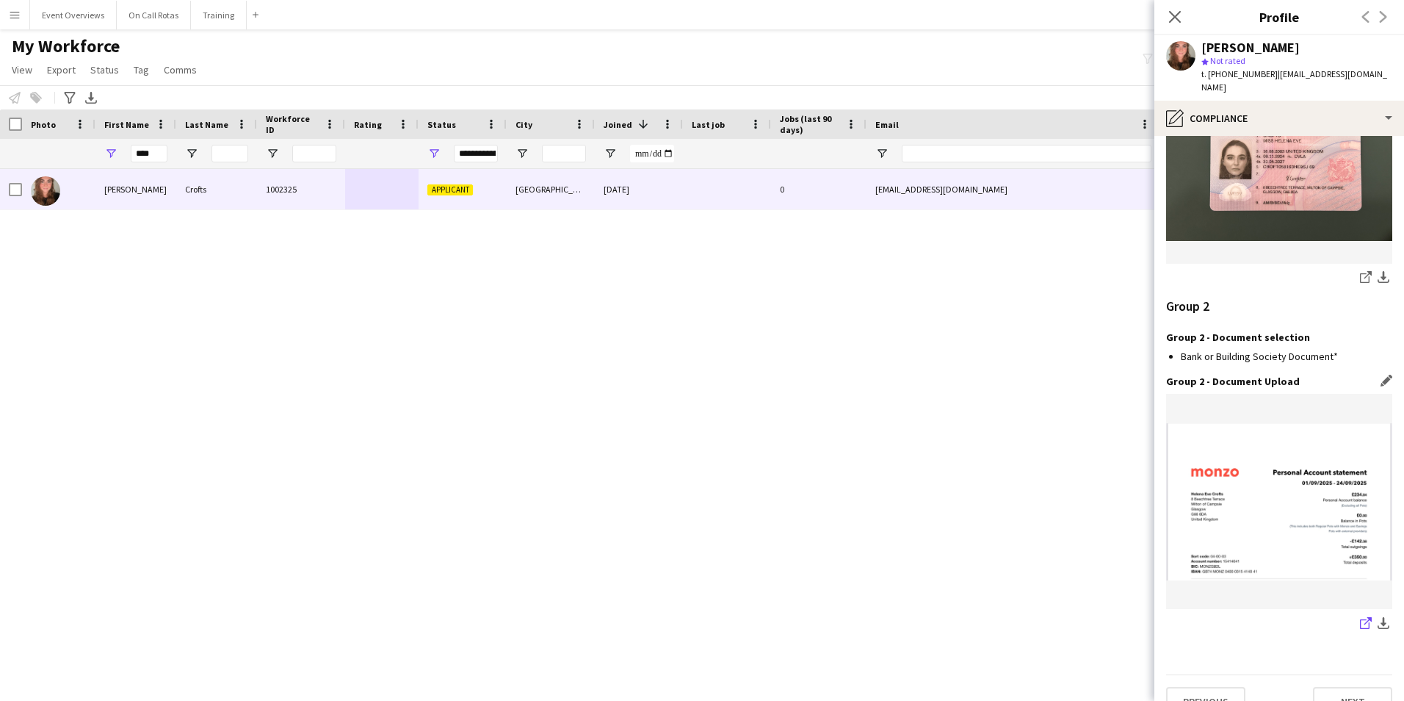
click at [1360, 617] on icon "share-external-link-1" at bounding box center [1366, 623] width 12 height 12
click at [1347, 698] on app-section-data-types "Nationality Edit this field Irish Permission to Work in the UK Edit this field …" at bounding box center [1280, 418] width 250 height 565
click at [1340, 687] on button "Next" at bounding box center [1352, 701] width 79 height 29
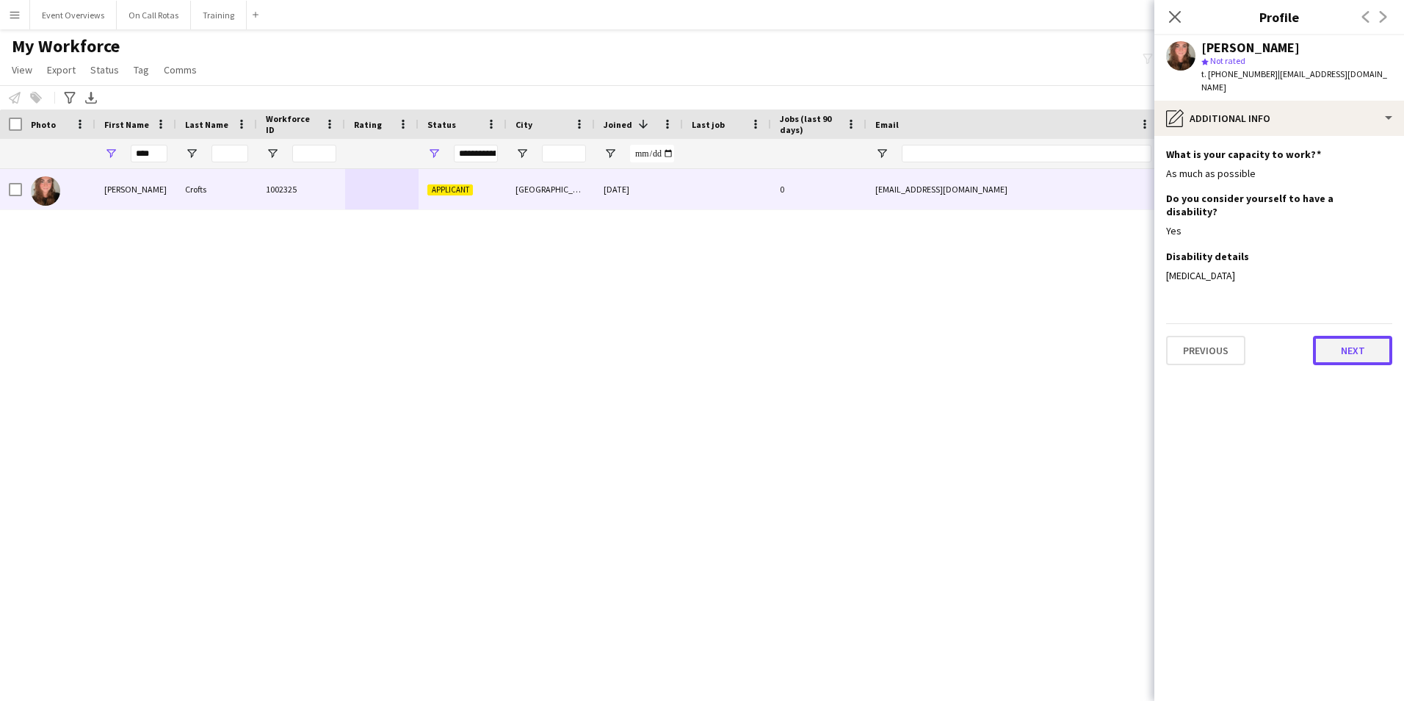
click at [1338, 336] on button "Next" at bounding box center [1352, 350] width 79 height 29
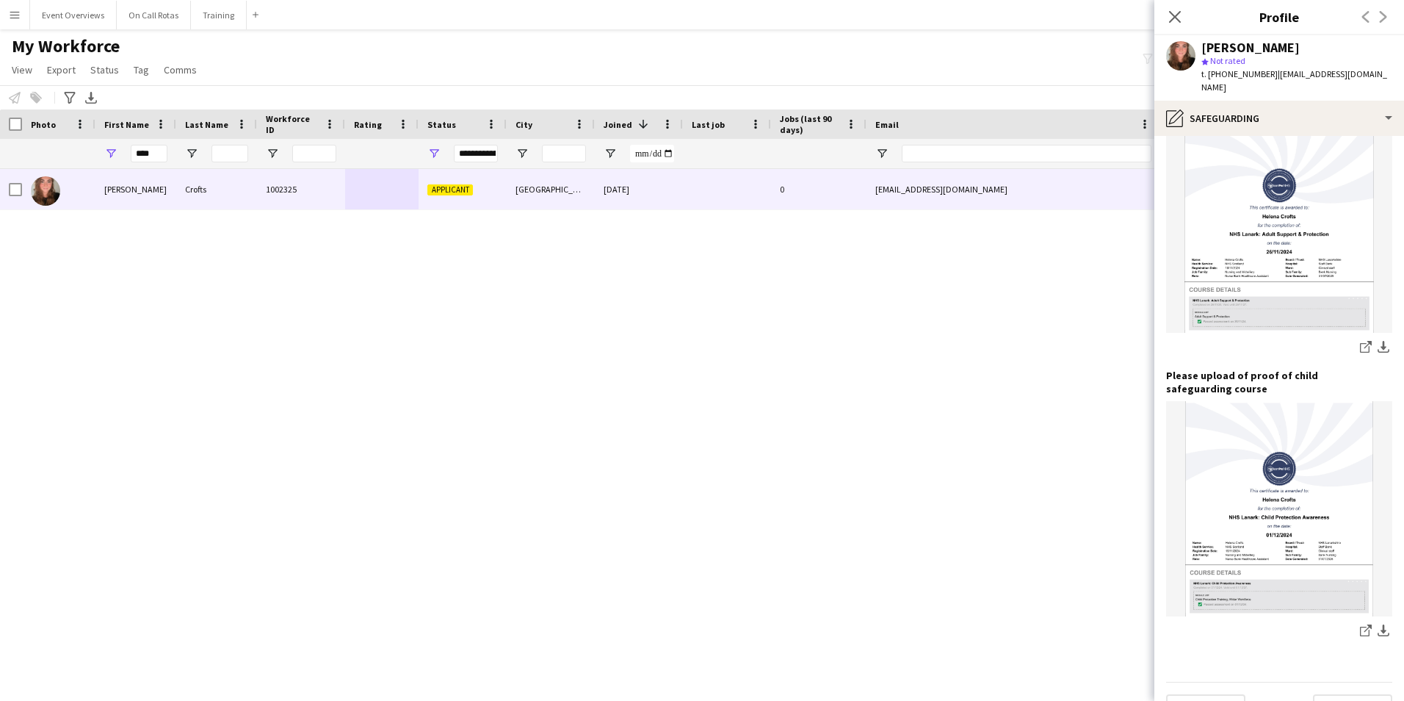
scroll to position [915, 0]
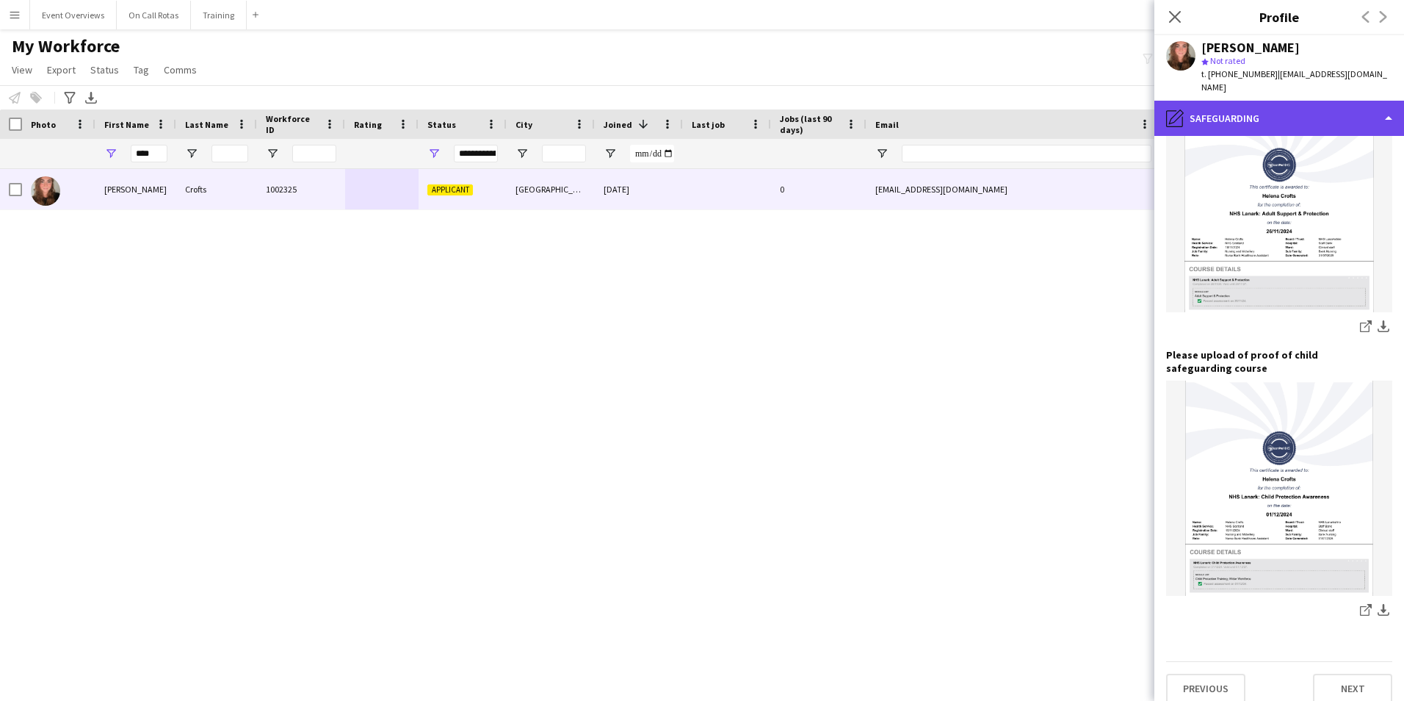
click at [1214, 101] on div "pencil4 Safeguarding" at bounding box center [1280, 118] width 250 height 35
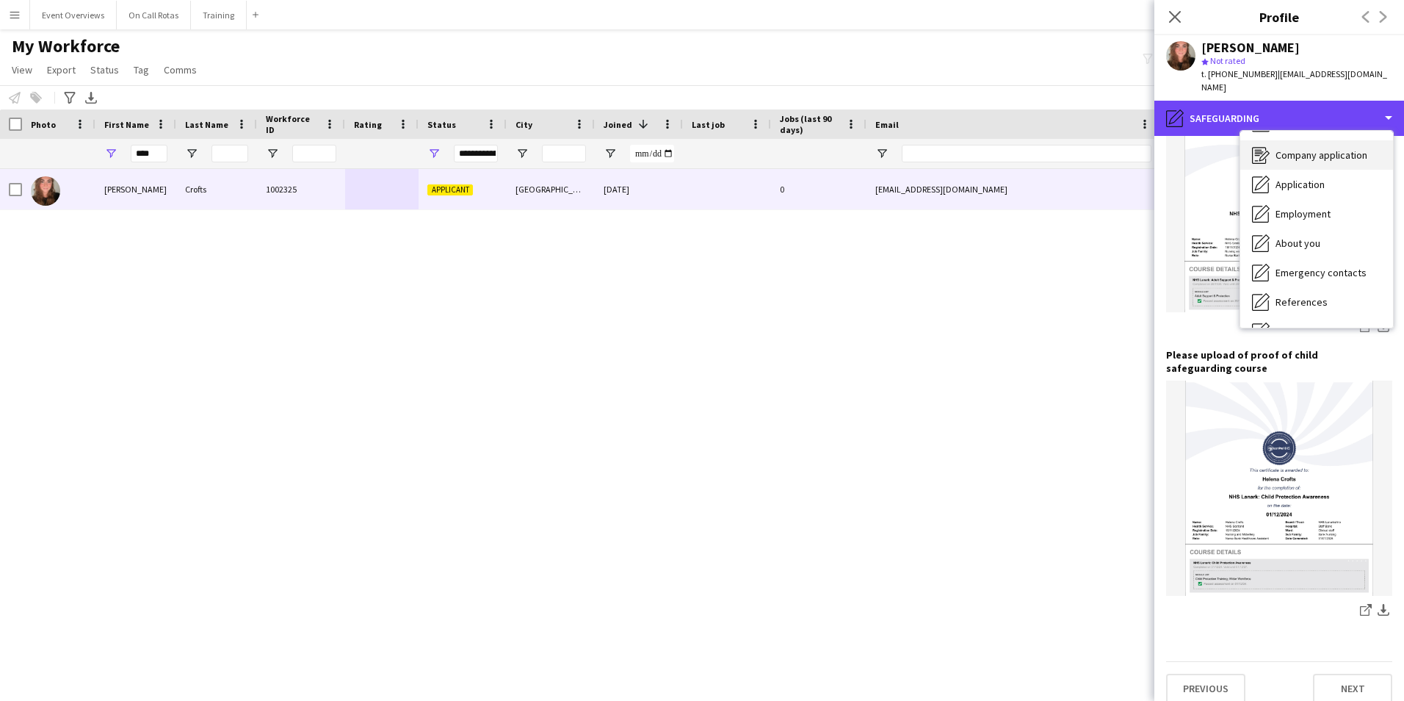
scroll to position [0, 0]
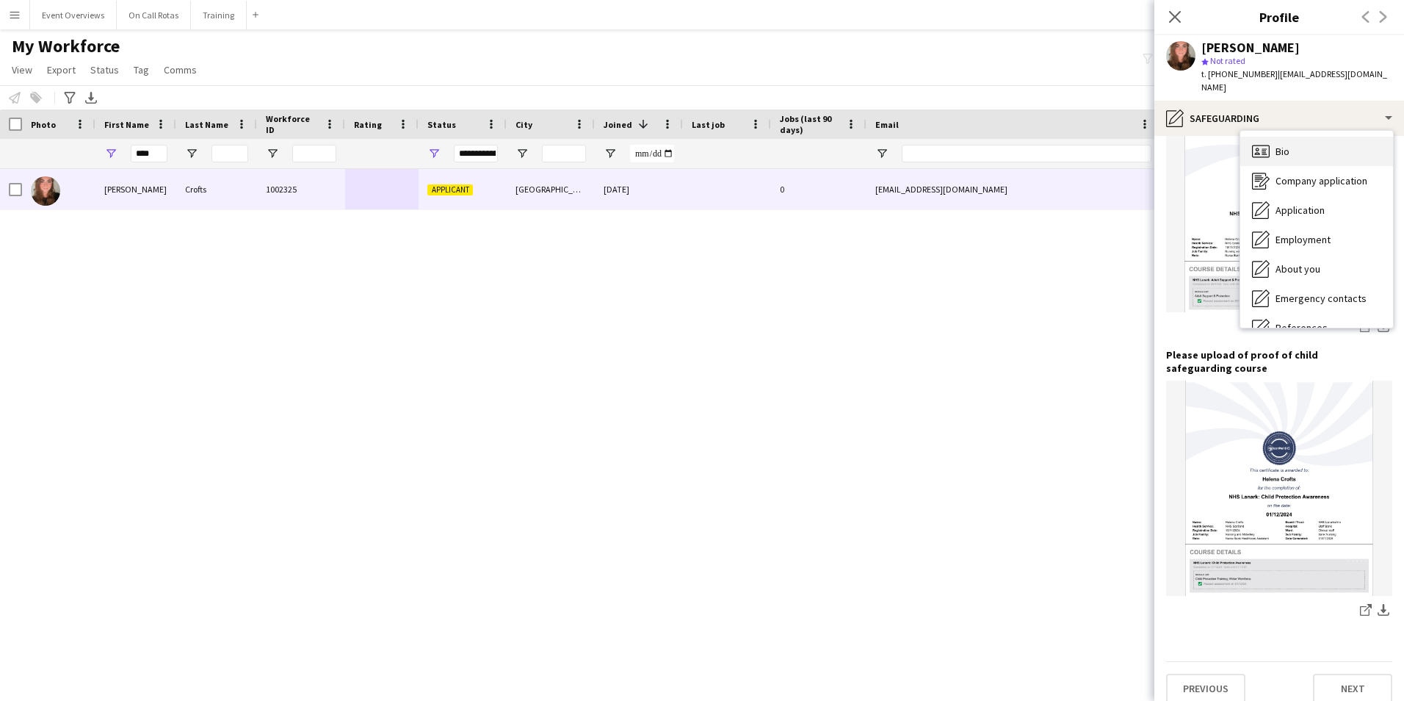
click at [1281, 145] on span "Bio" at bounding box center [1283, 151] width 14 height 13
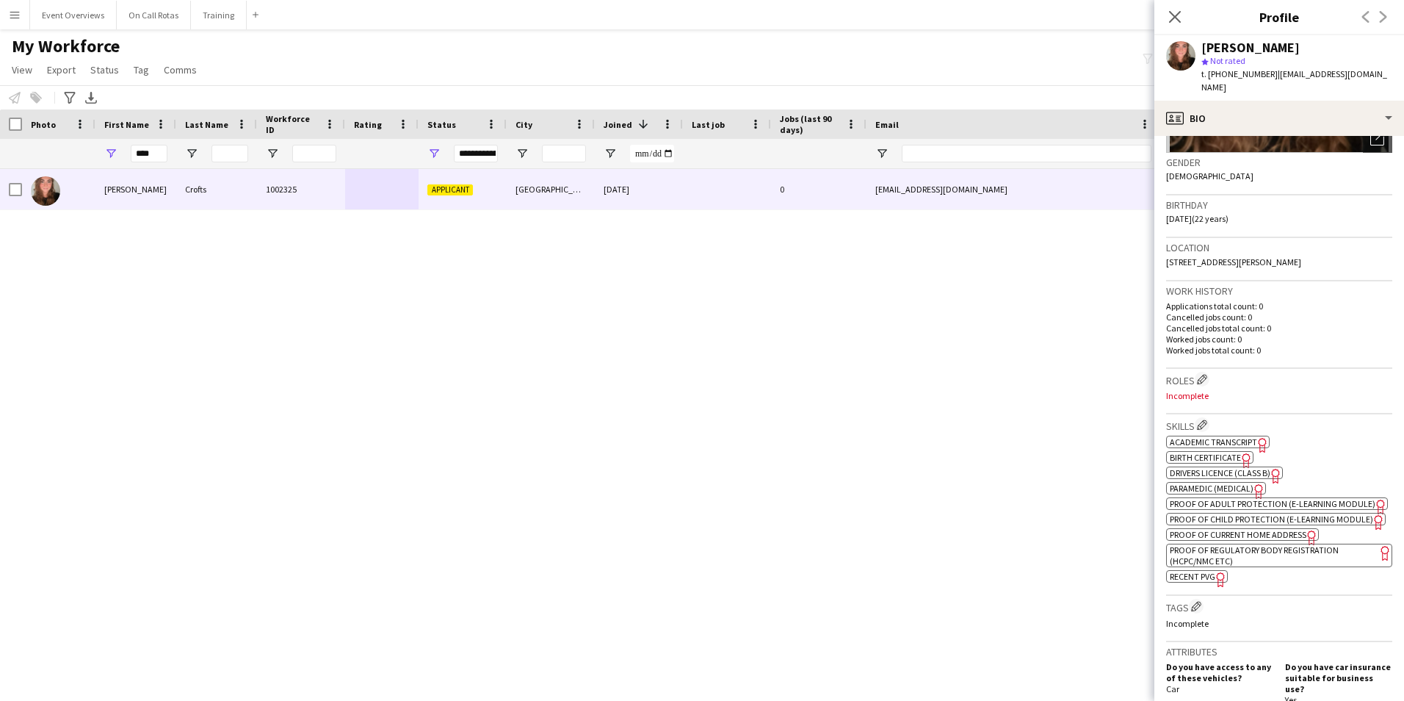
scroll to position [582, 0]
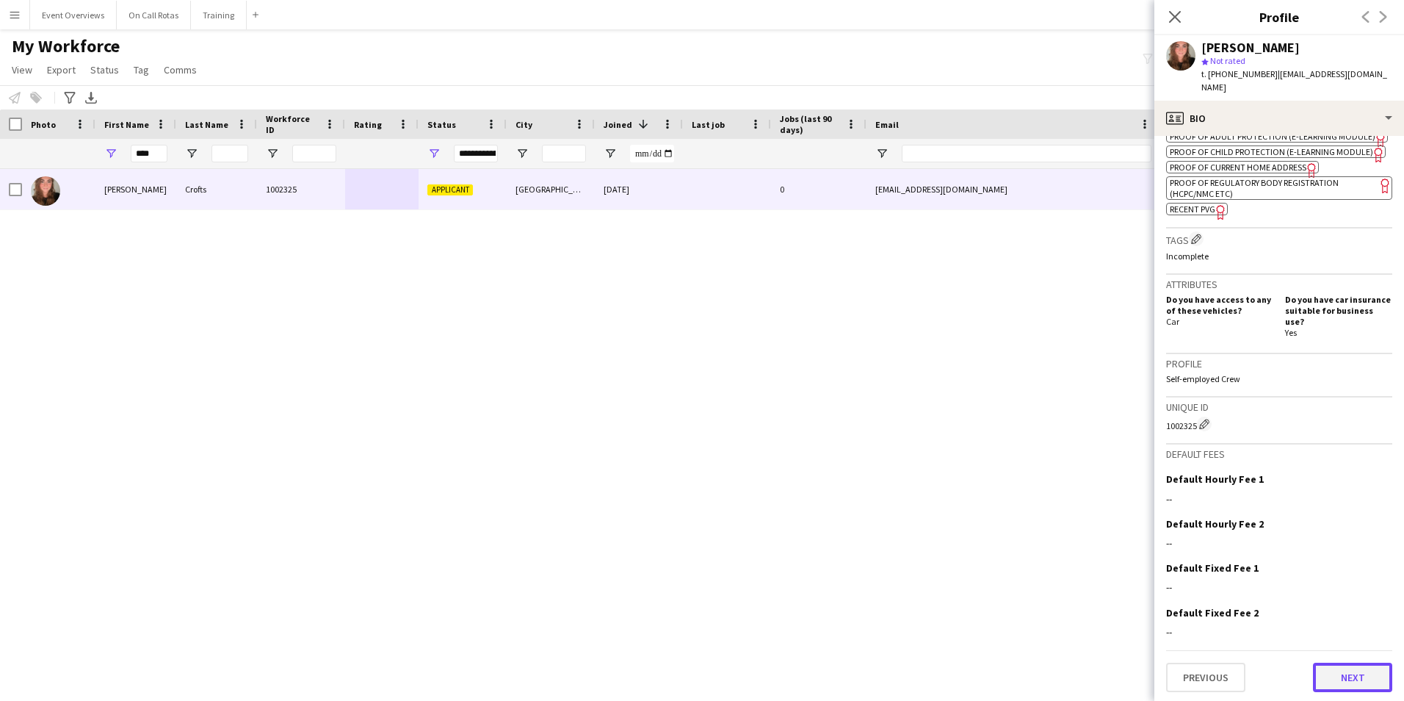
click at [1335, 674] on button "Next" at bounding box center [1352, 677] width 79 height 29
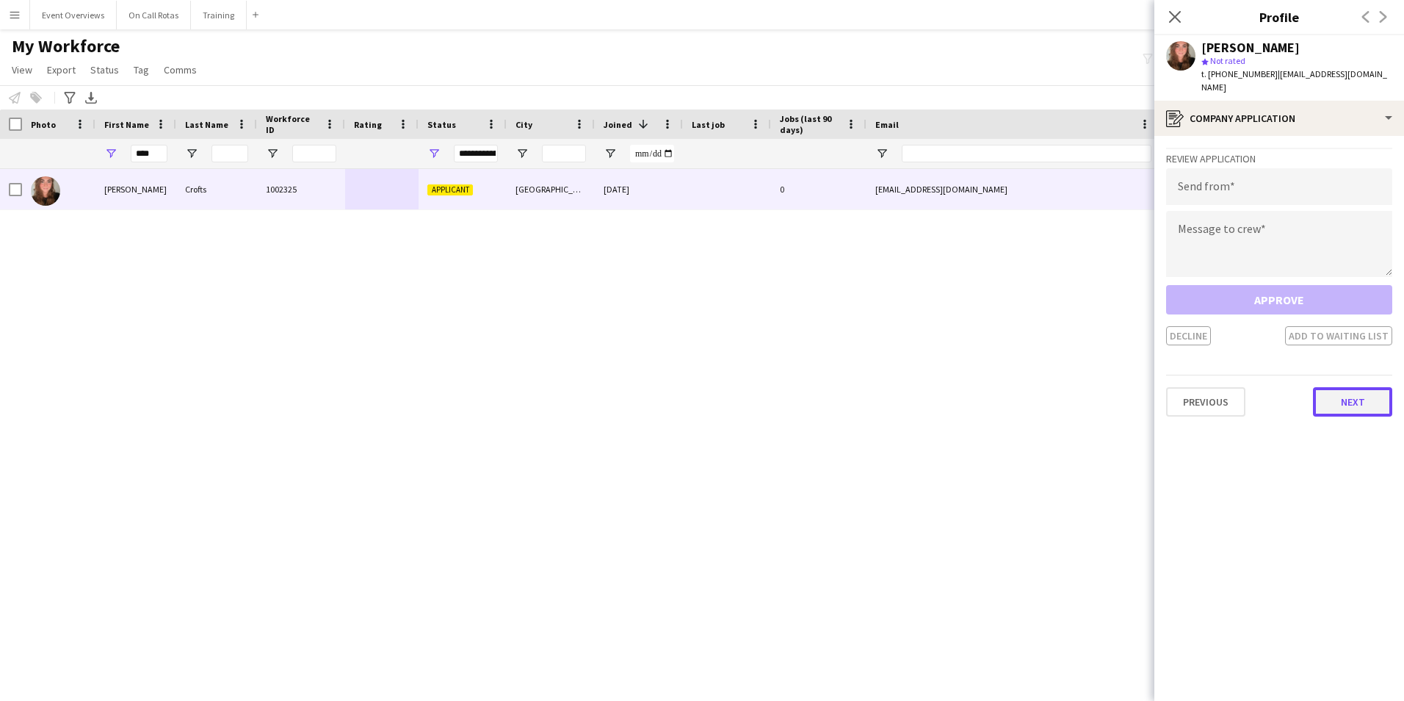
click at [1351, 396] on button "Next" at bounding box center [1352, 401] width 79 height 29
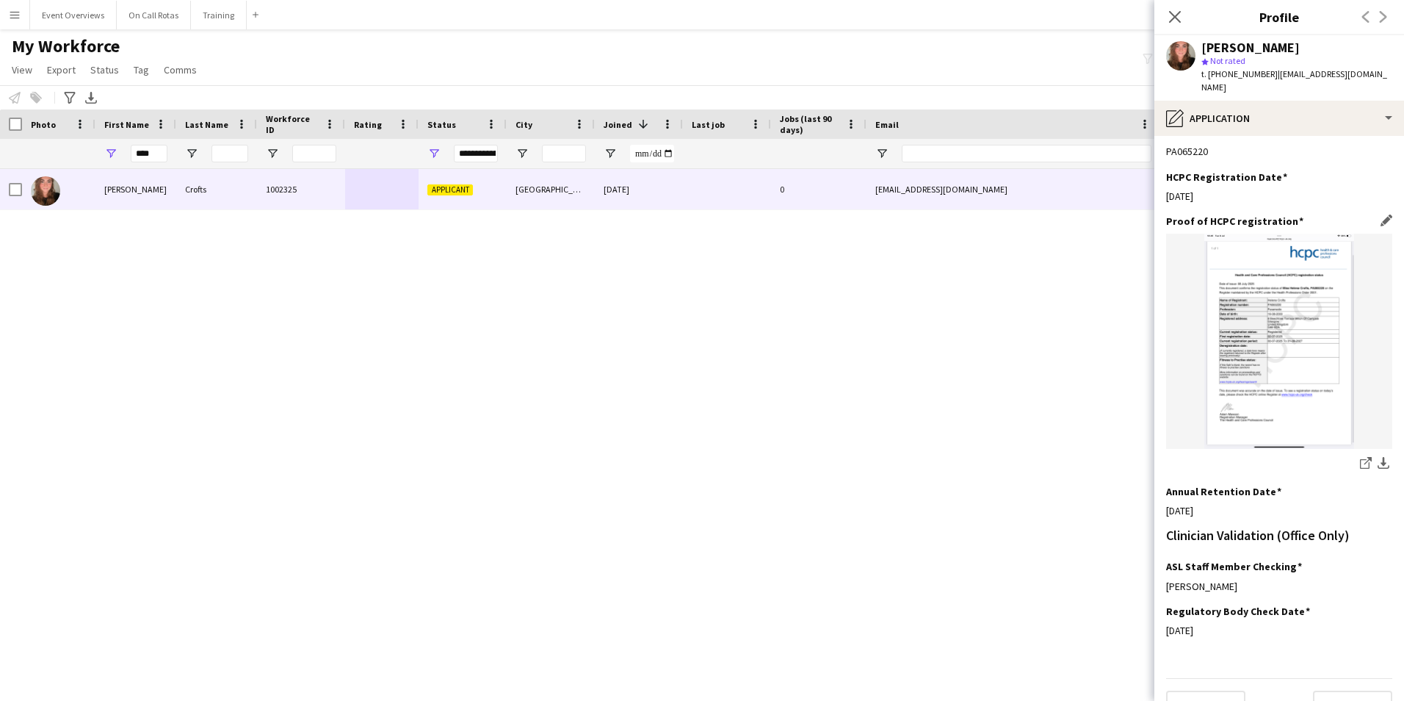
scroll to position [331, 0]
click at [1324, 687] on button "Next" at bounding box center [1352, 701] width 79 height 29
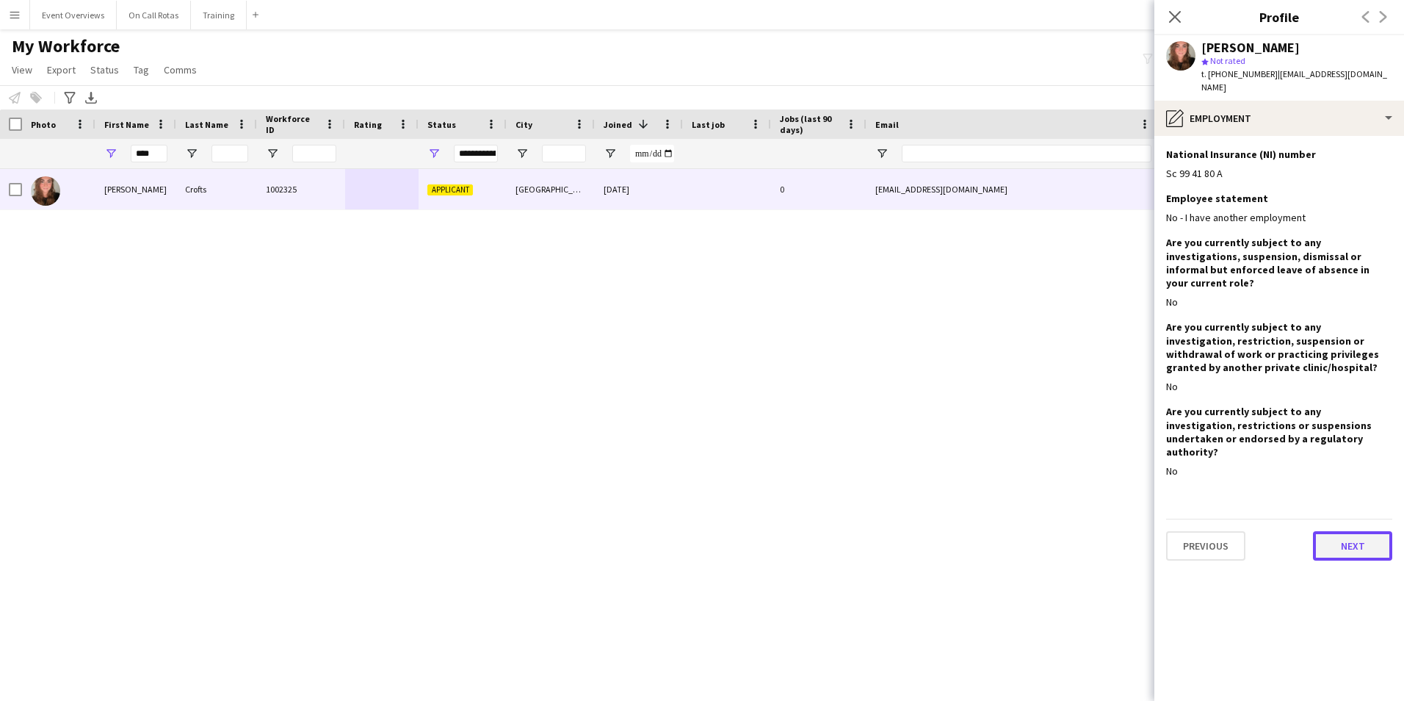
click at [1351, 531] on button "Next" at bounding box center [1352, 545] width 79 height 29
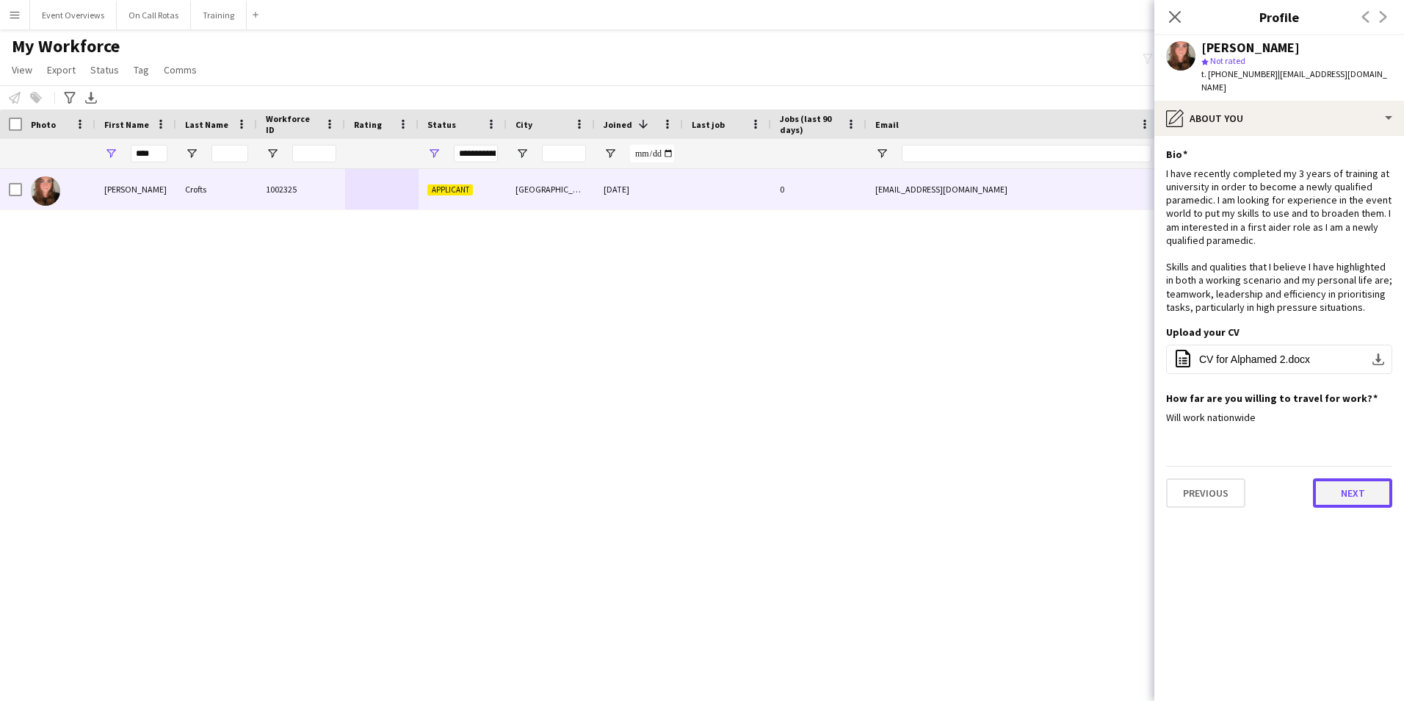
click at [1352, 478] on button "Next" at bounding box center [1352, 492] width 79 height 29
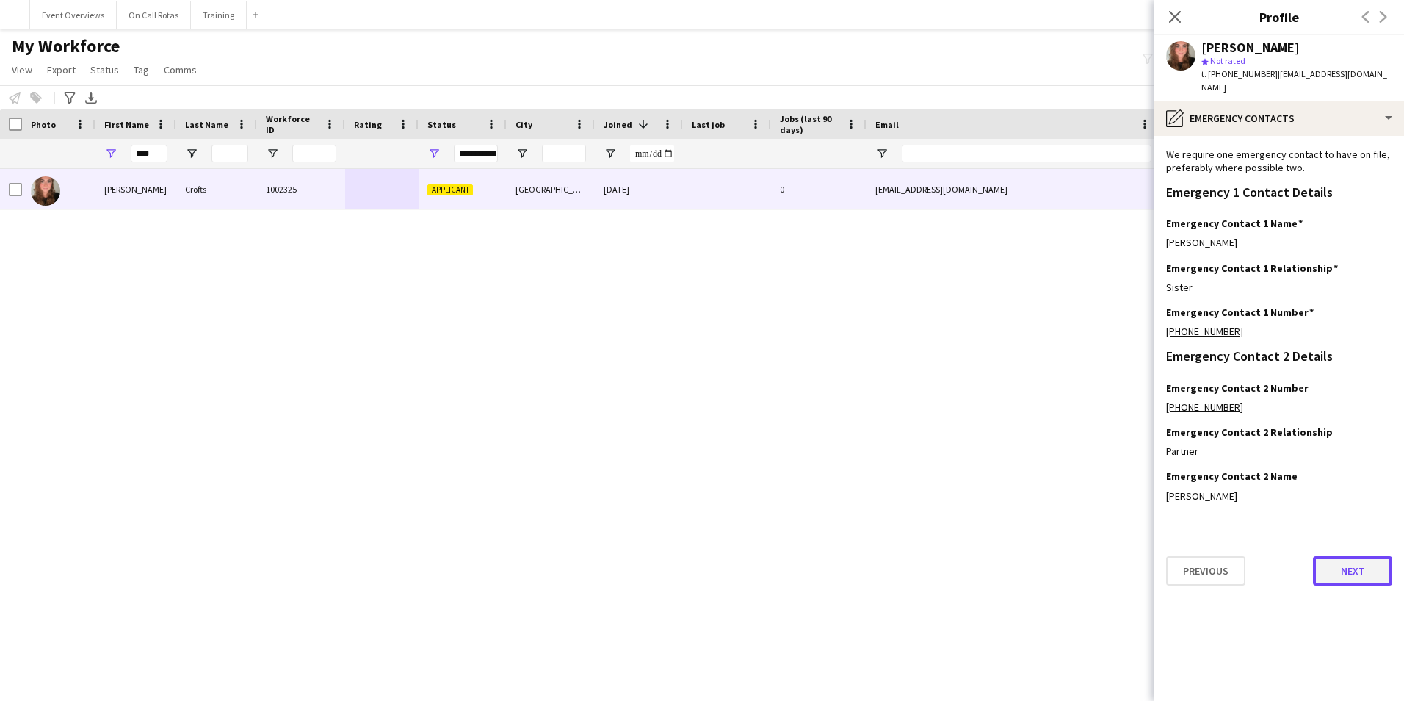
click at [1354, 556] on button "Next" at bounding box center [1352, 570] width 79 height 29
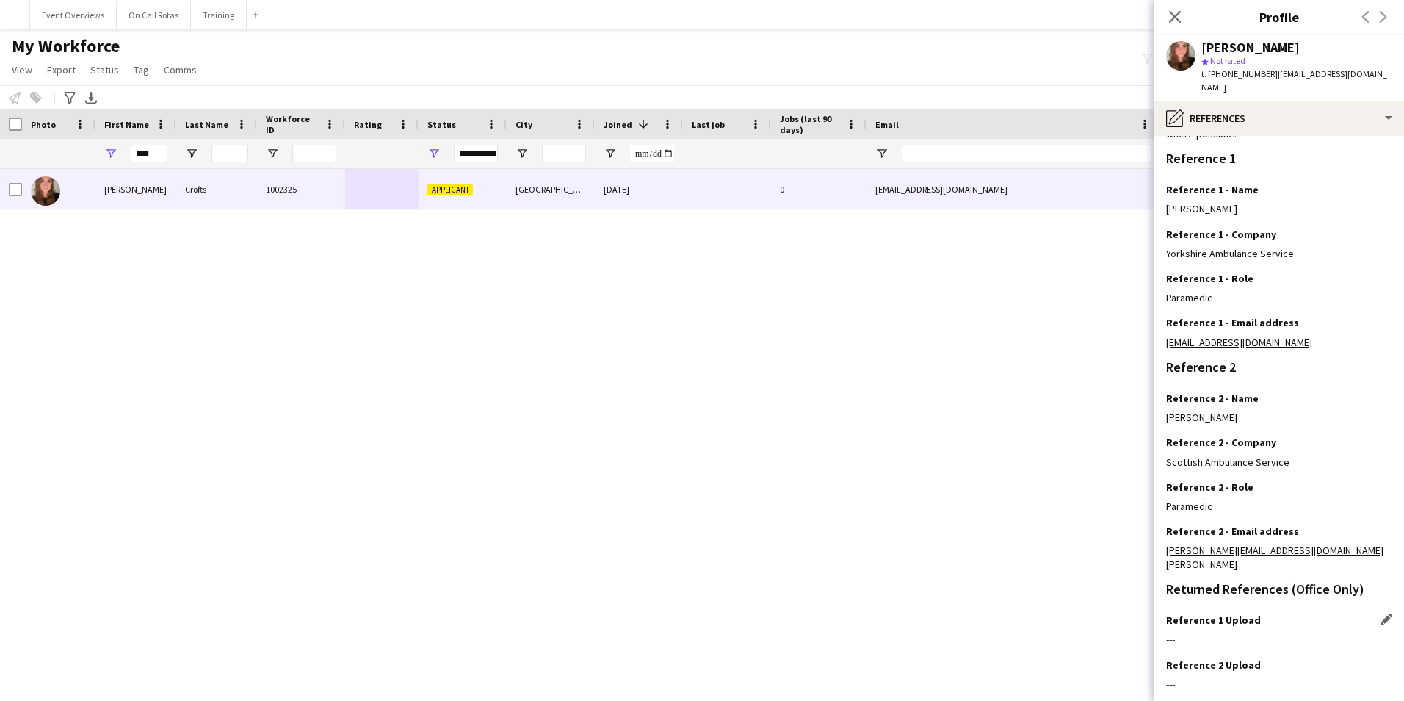
scroll to position [176, 0]
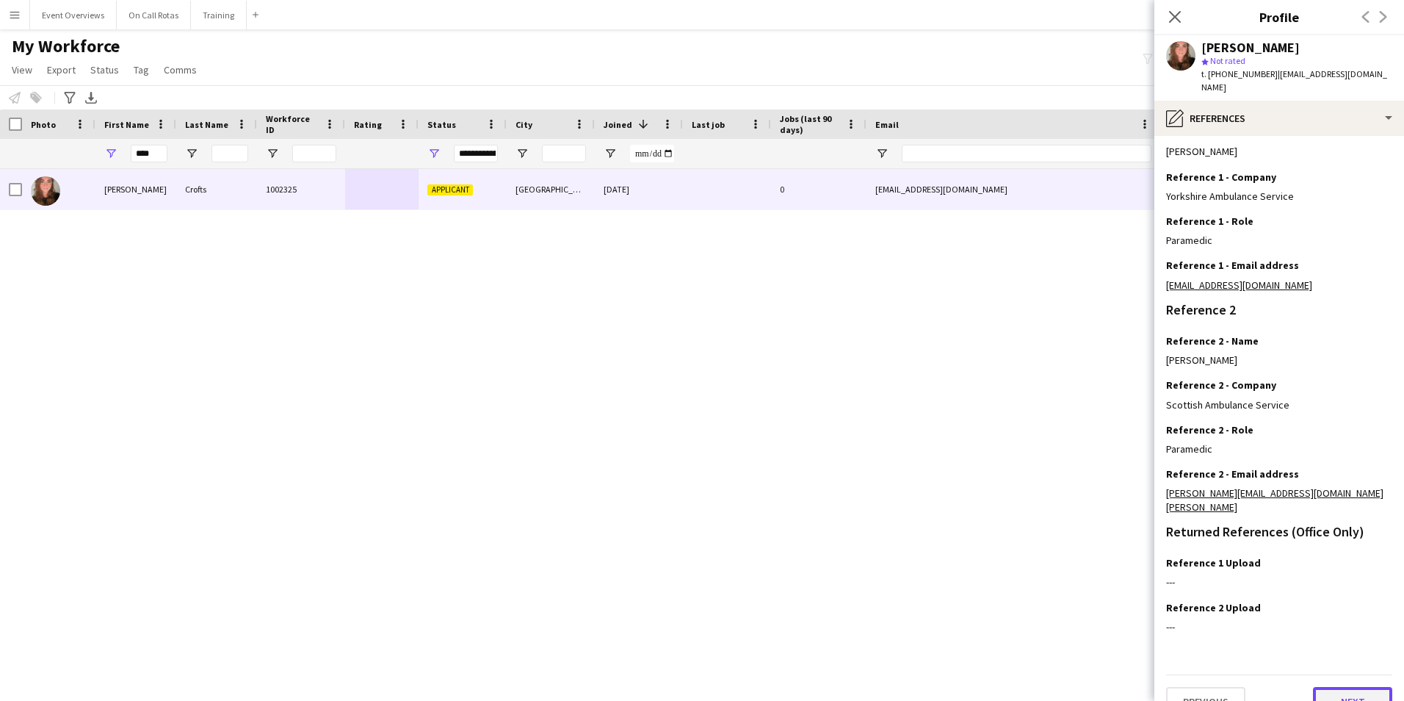
click at [1335, 687] on button "Next" at bounding box center [1352, 701] width 79 height 29
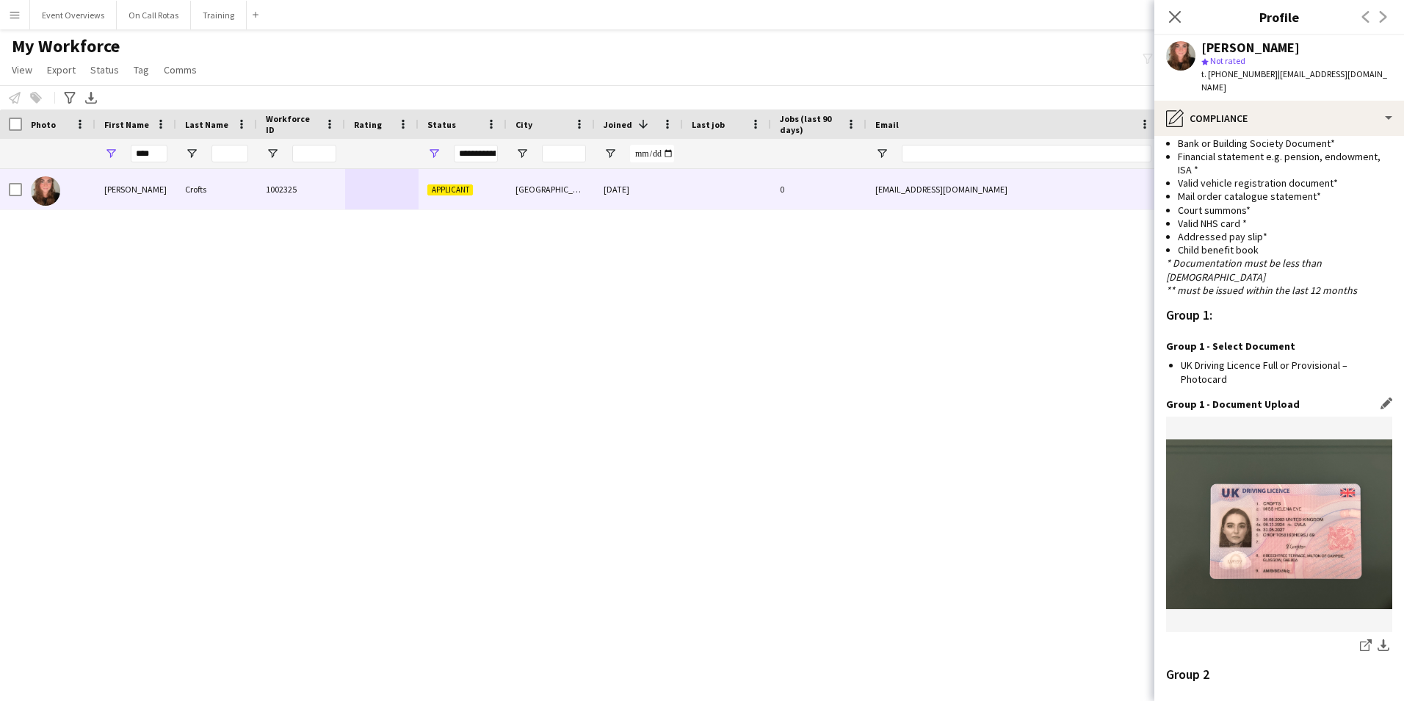
scroll to position [1520, 0]
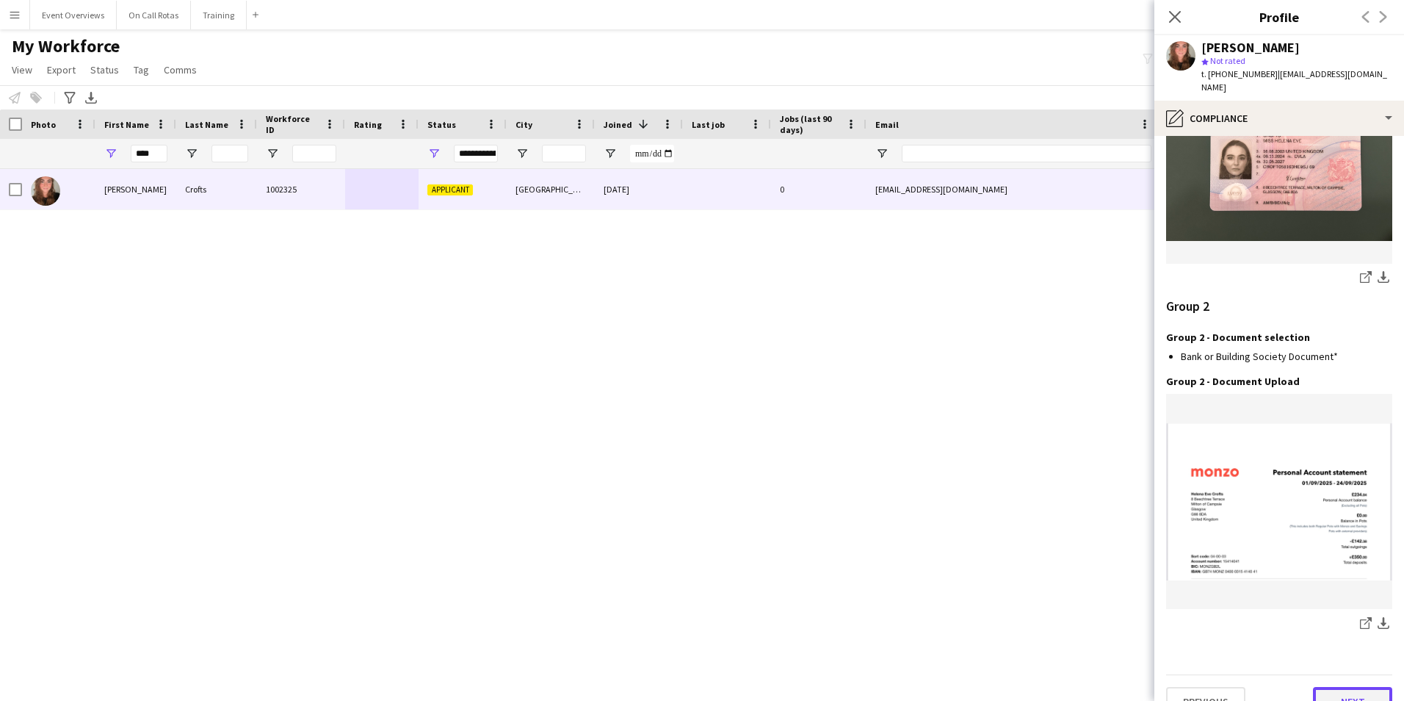
click at [1342, 687] on button "Next" at bounding box center [1352, 701] width 79 height 29
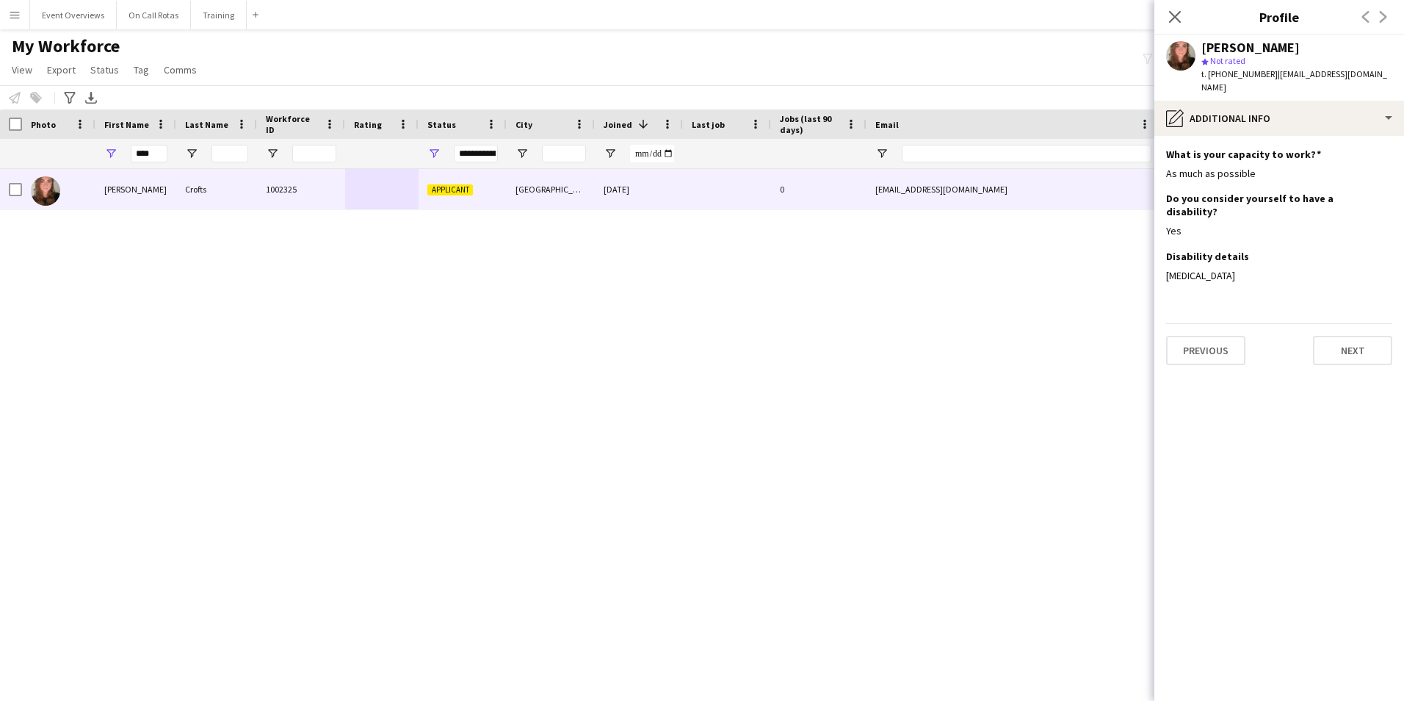
scroll to position [0, 0]
click at [1344, 336] on button "Next" at bounding box center [1352, 350] width 79 height 29
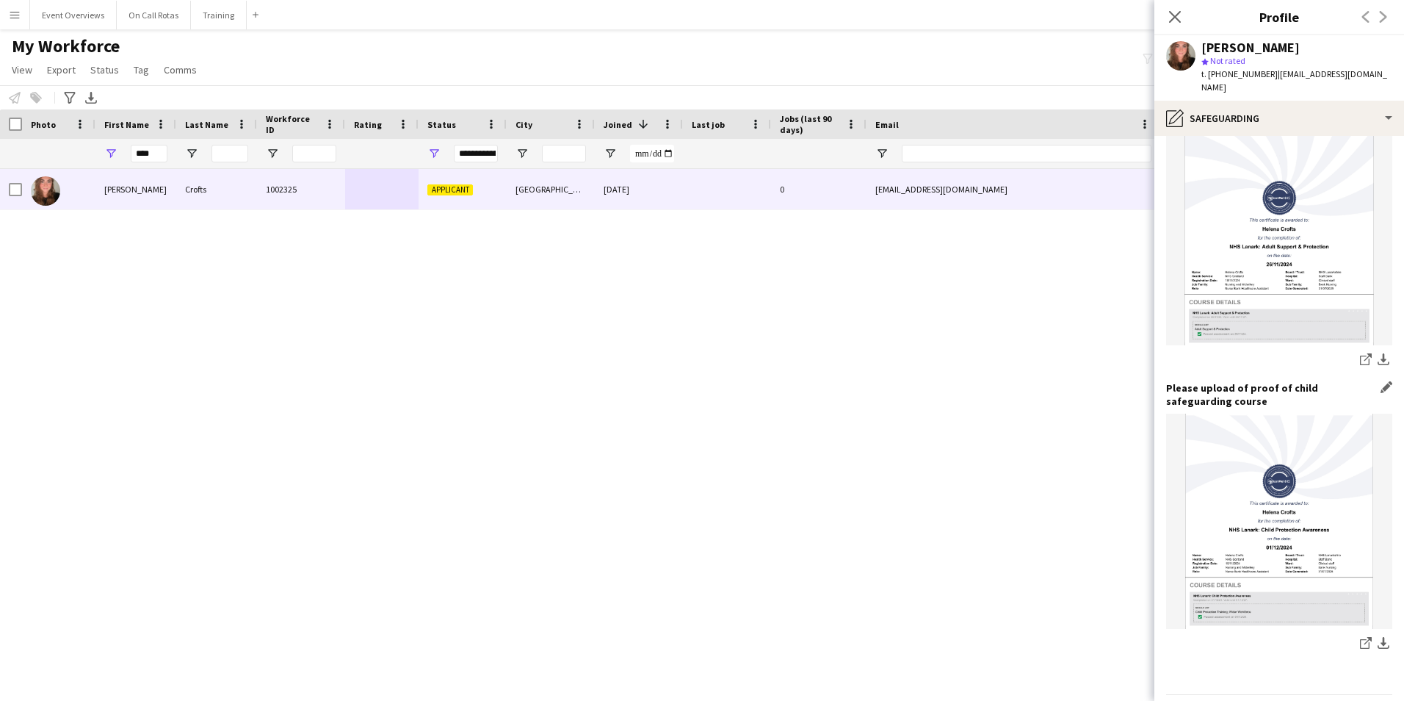
scroll to position [915, 0]
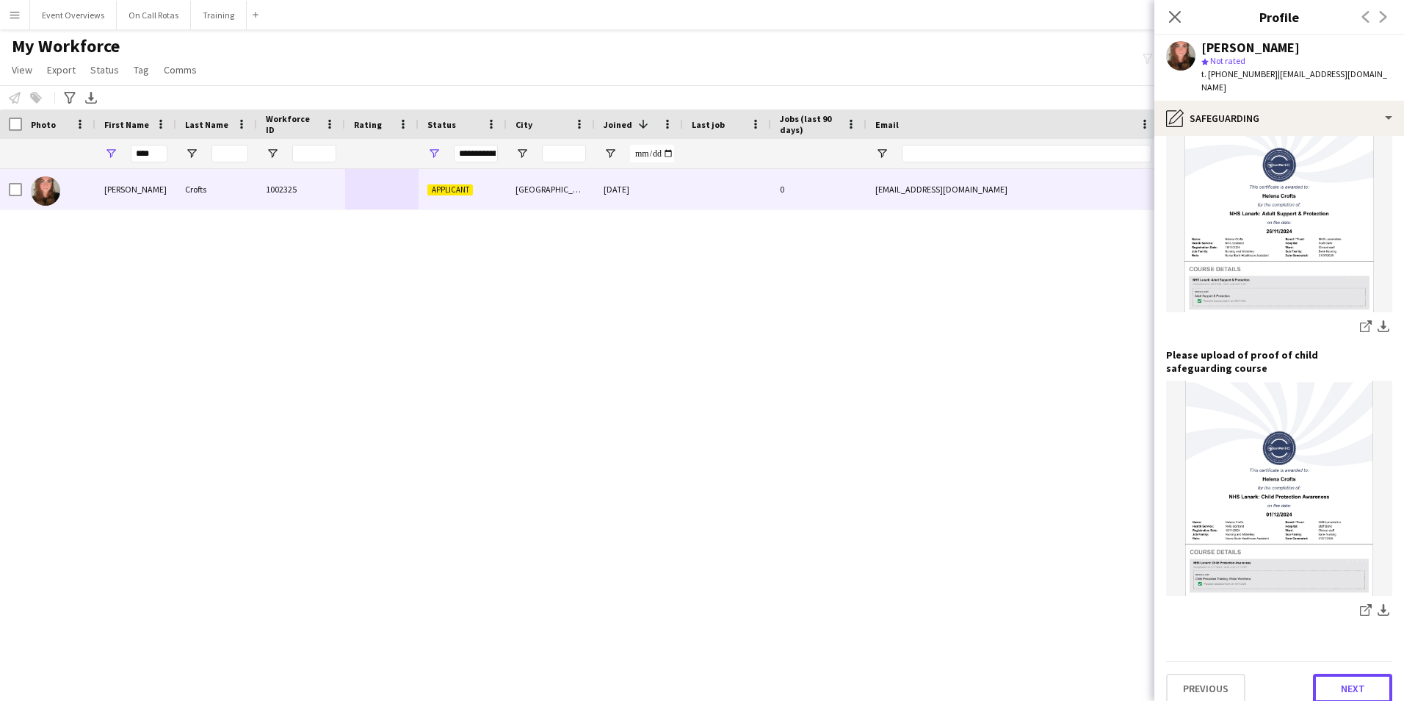
click at [1343, 674] on button "Next" at bounding box center [1352, 688] width 79 height 29
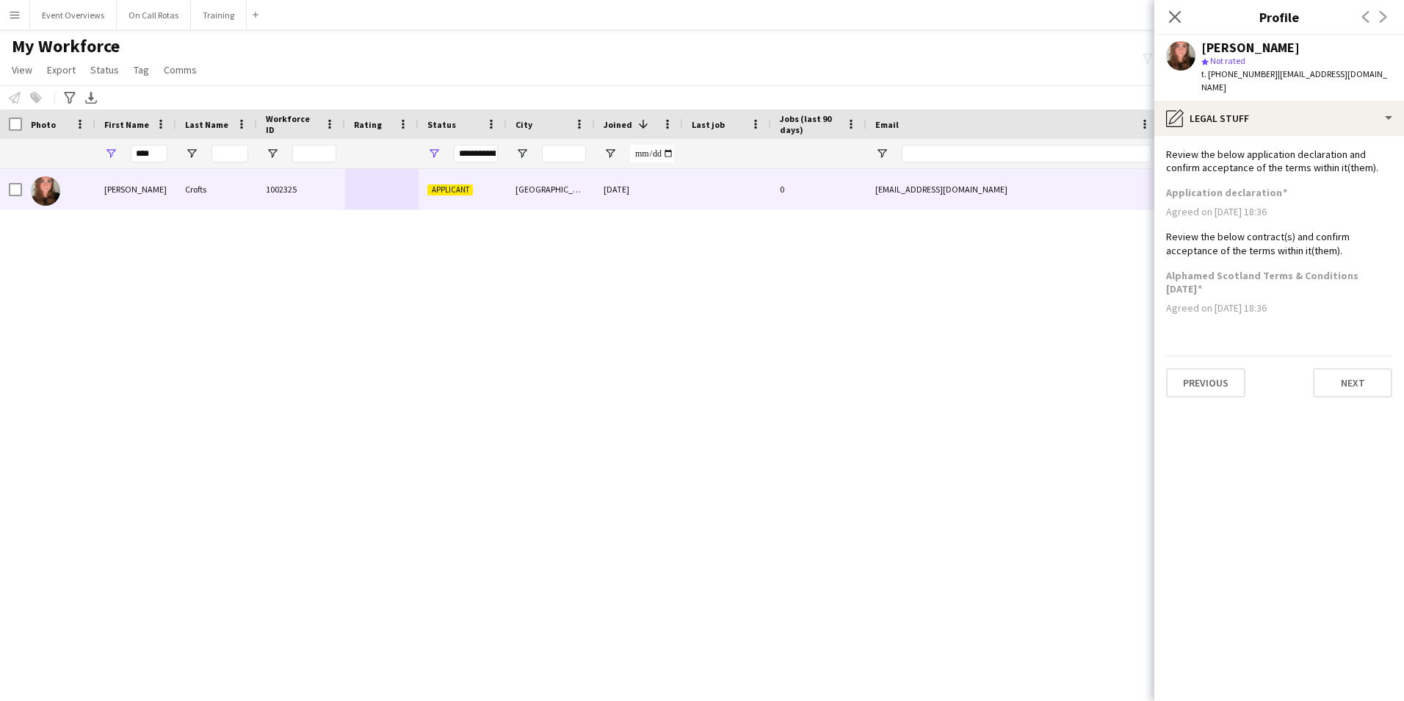
scroll to position [0, 0]
click at [1343, 368] on button "Next" at bounding box center [1352, 382] width 79 height 29
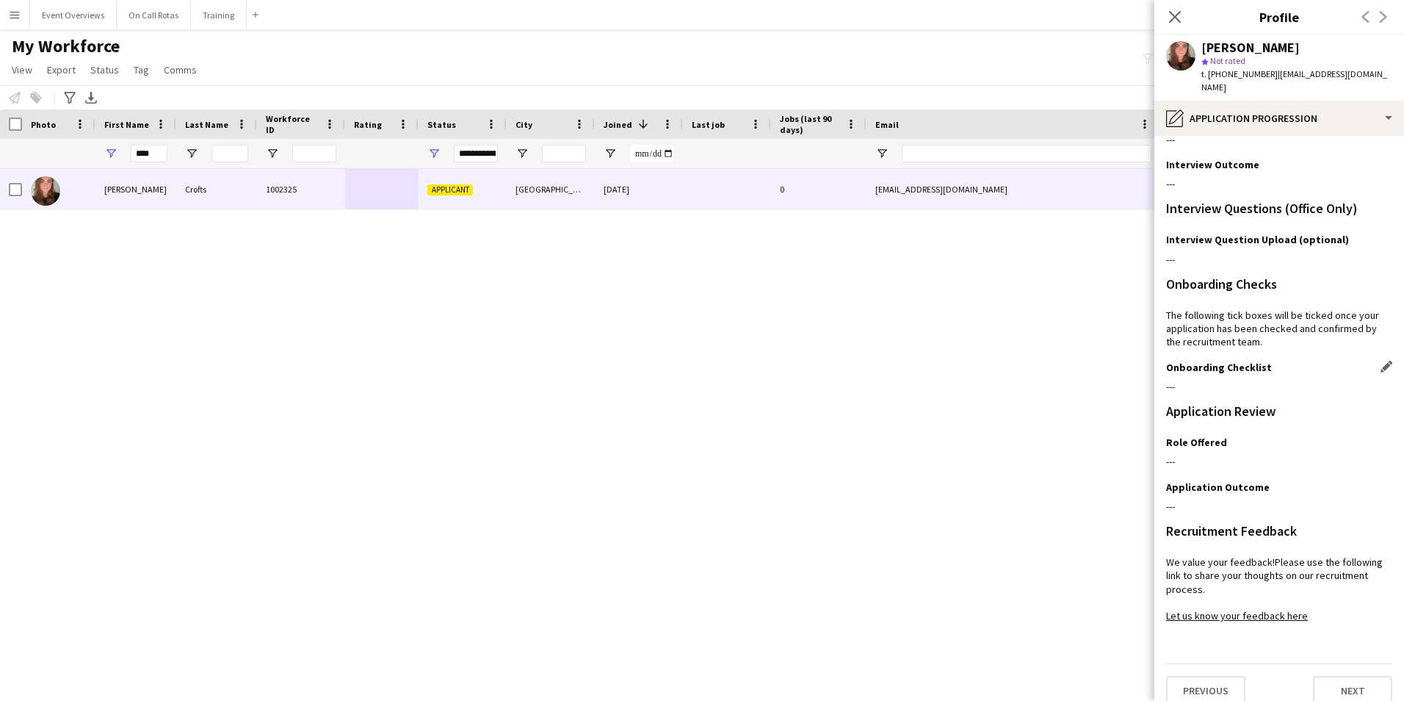
scroll to position [120, 0]
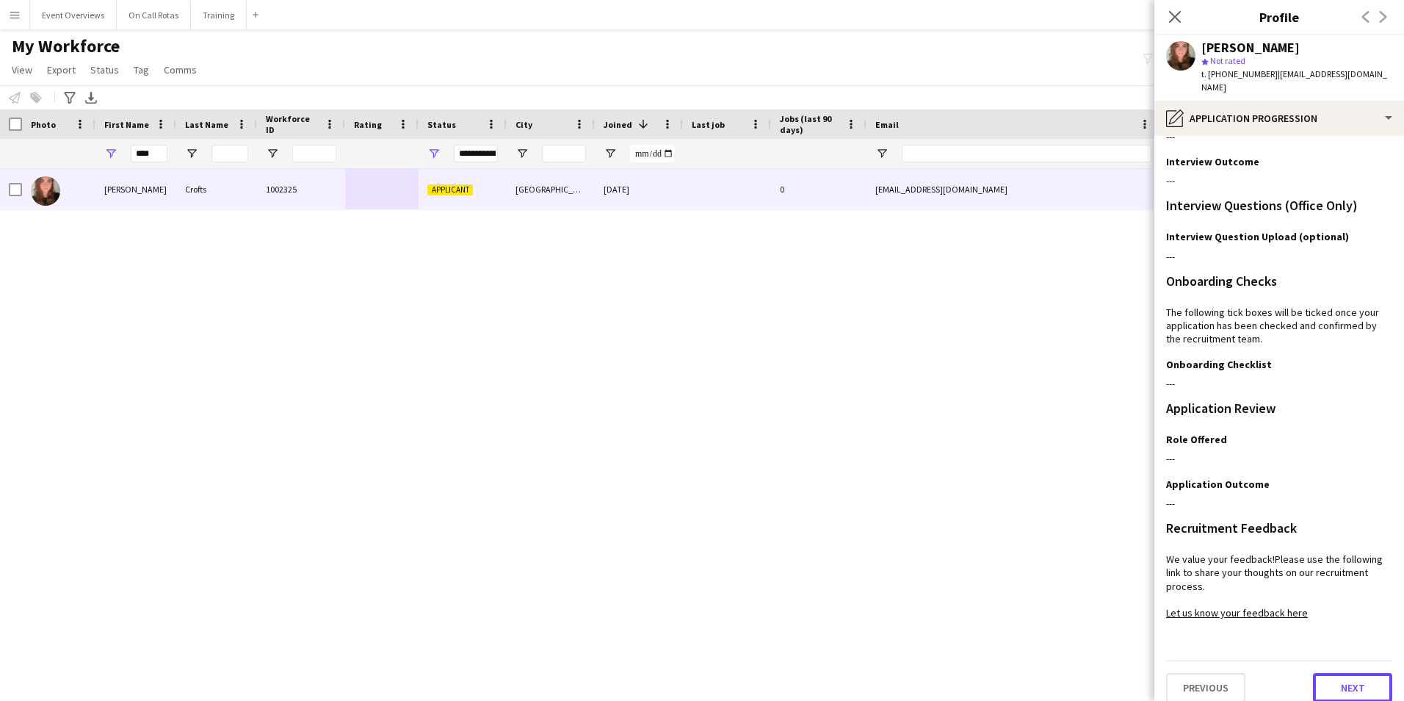
click at [1343, 678] on button "Next" at bounding box center [1352, 687] width 79 height 29
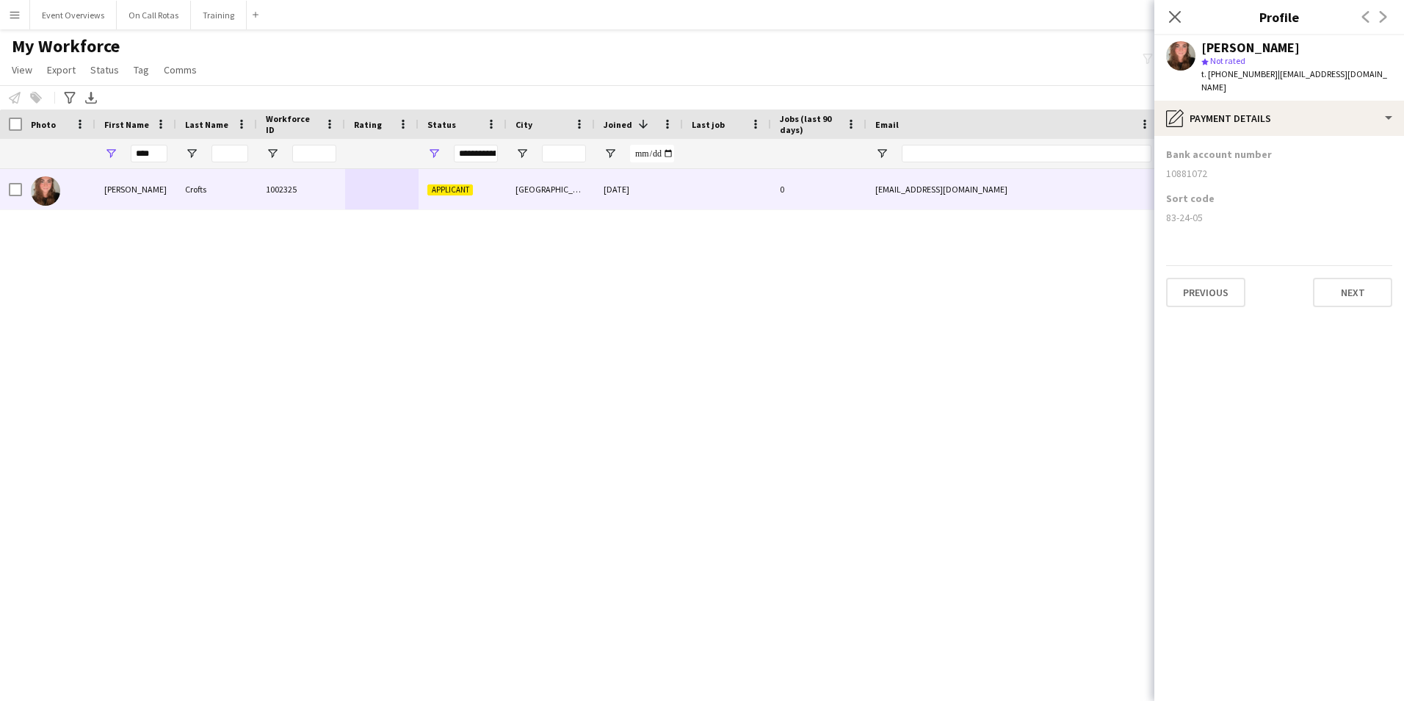
scroll to position [0, 0]
click at [1340, 278] on button "Next" at bounding box center [1352, 292] width 79 height 29
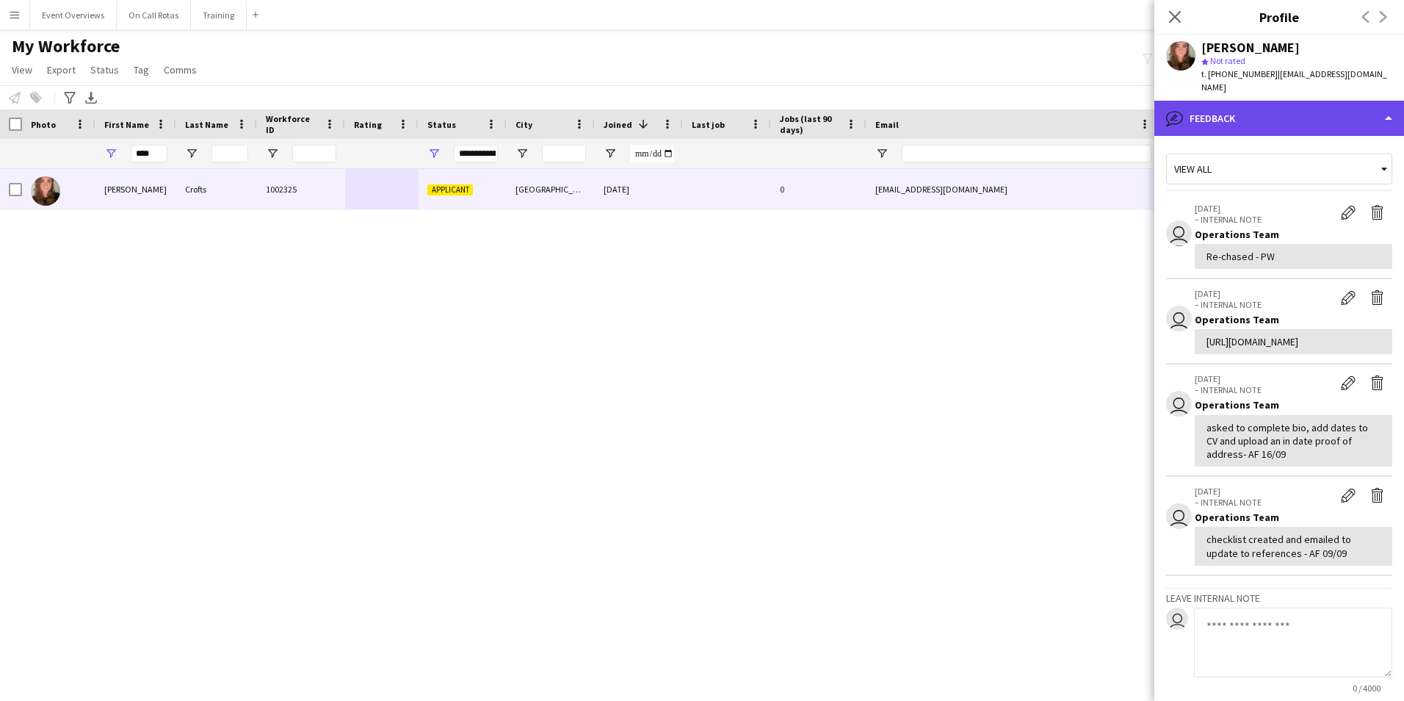
click at [1253, 101] on div "bubble-pencil Feedback" at bounding box center [1280, 118] width 250 height 35
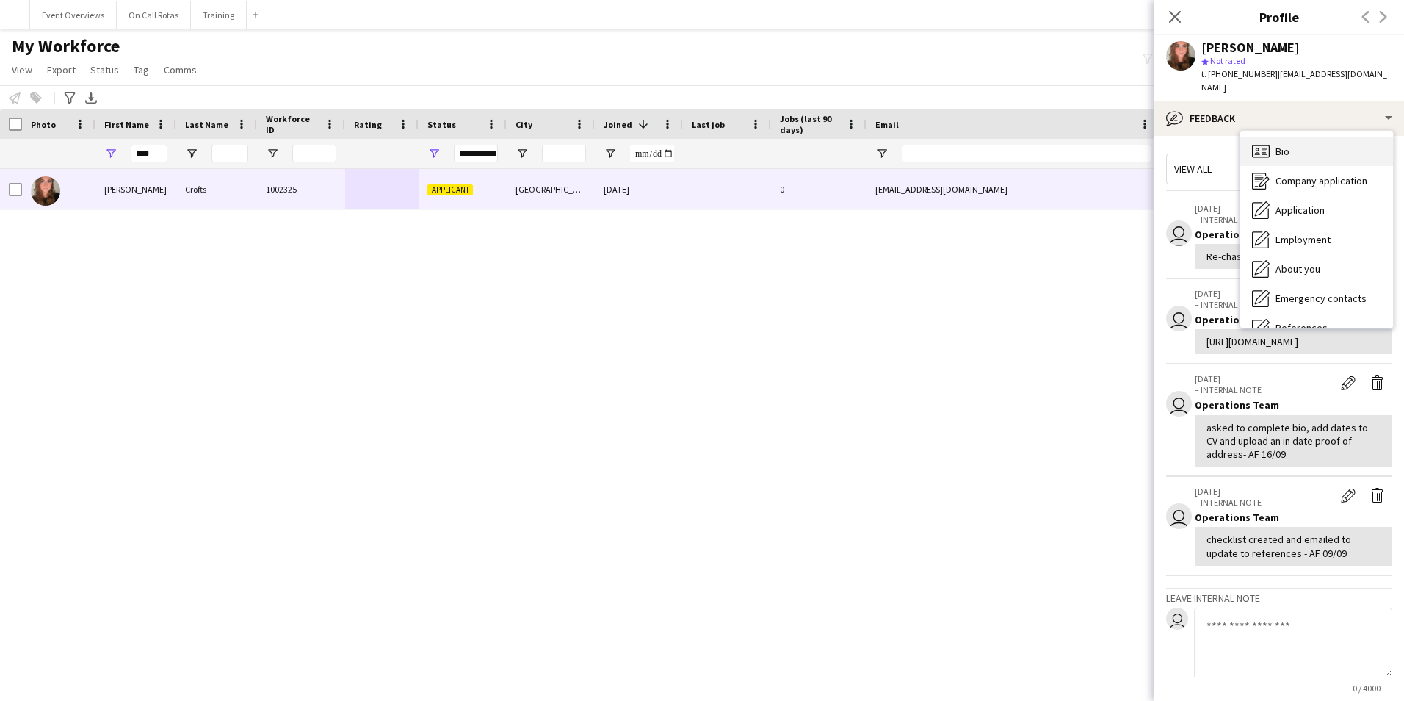
click at [1291, 145] on div "Bio Bio" at bounding box center [1317, 151] width 153 height 29
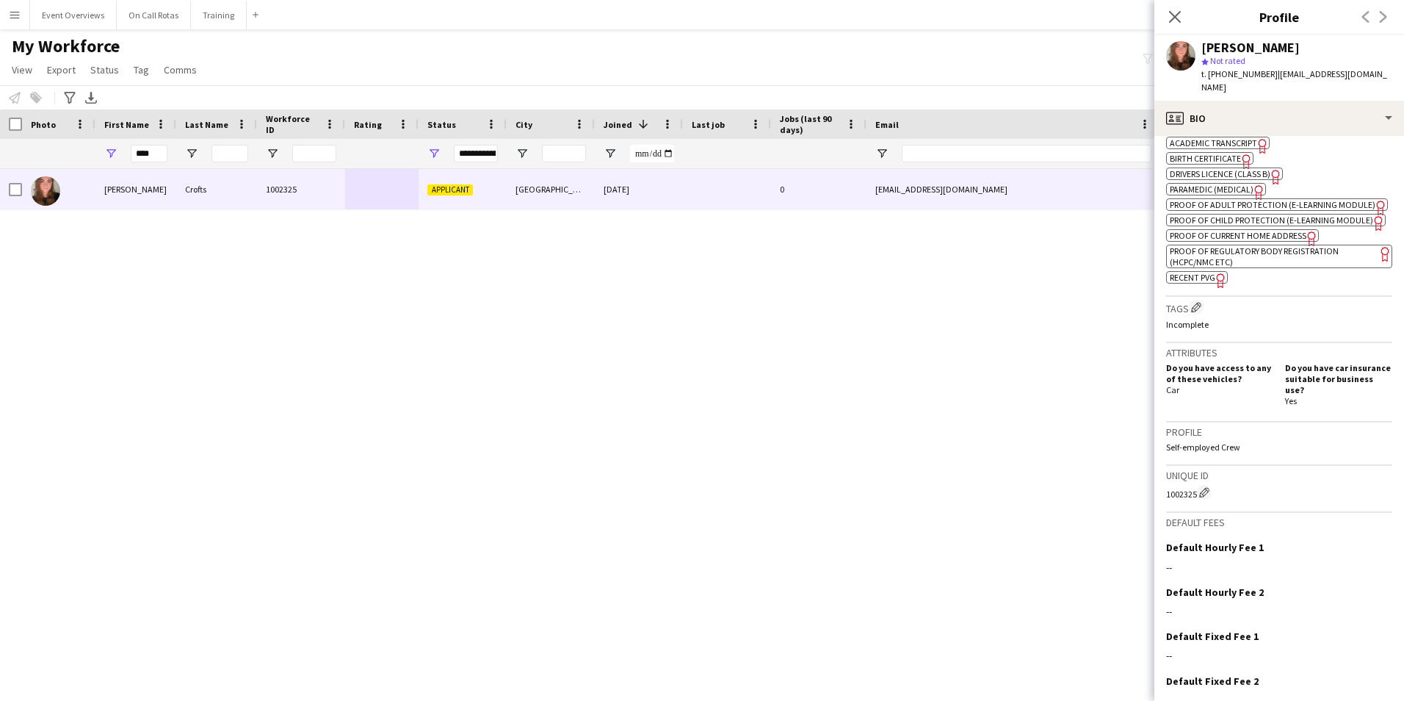
scroll to position [582, 0]
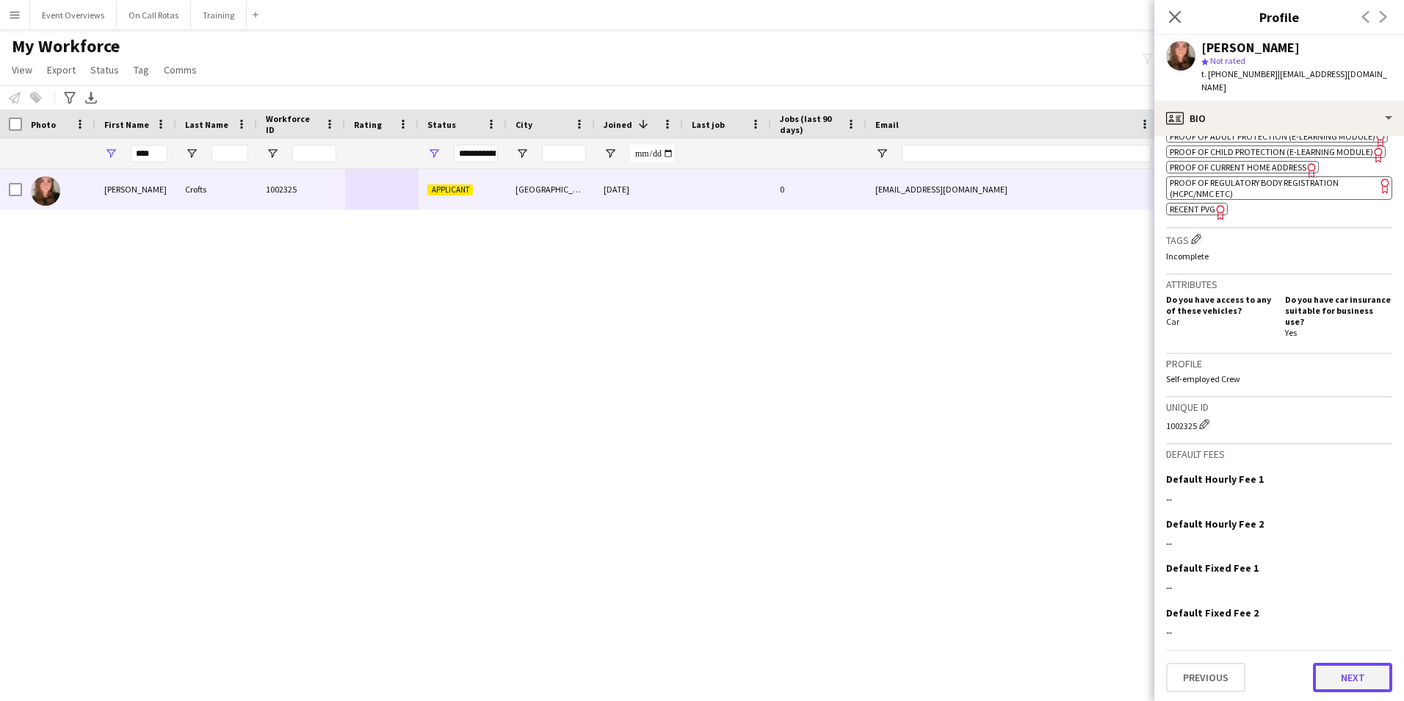
click at [1338, 678] on button "Next" at bounding box center [1352, 677] width 79 height 29
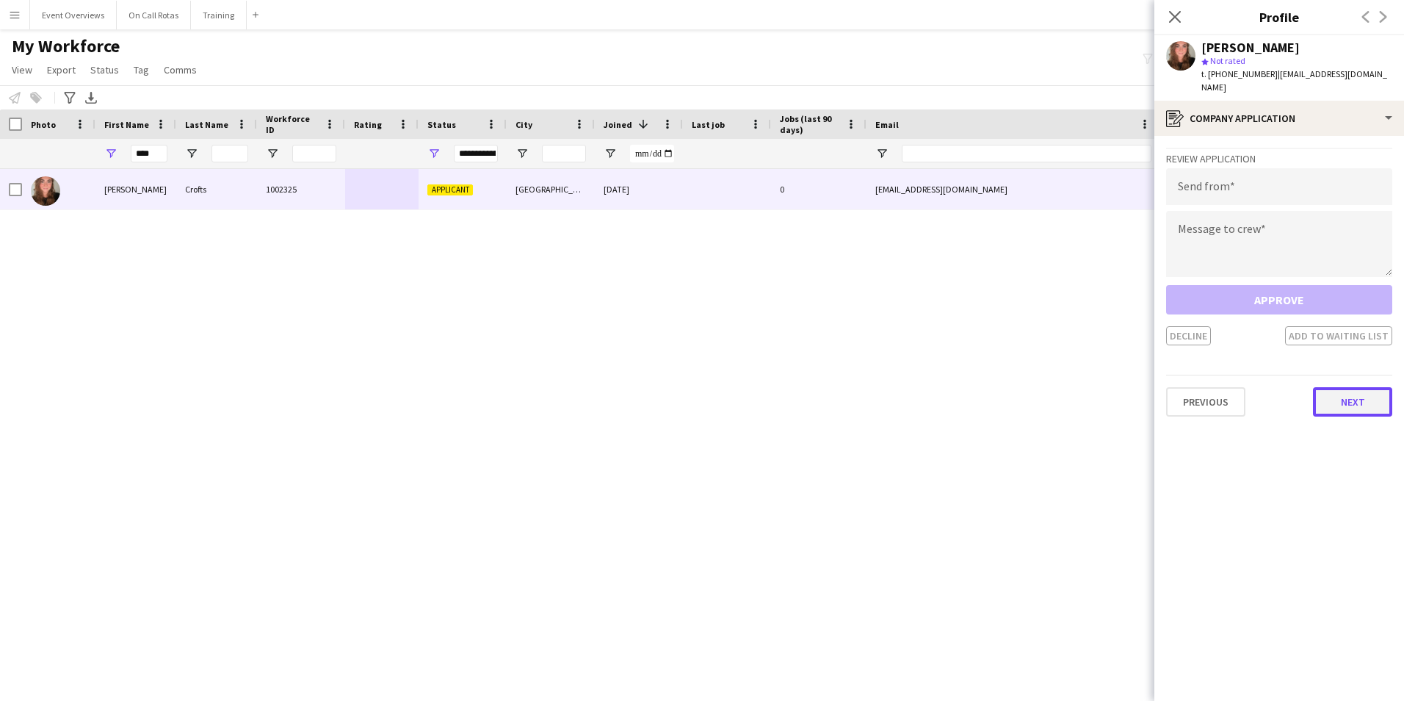
click at [1349, 387] on button "Next" at bounding box center [1352, 401] width 79 height 29
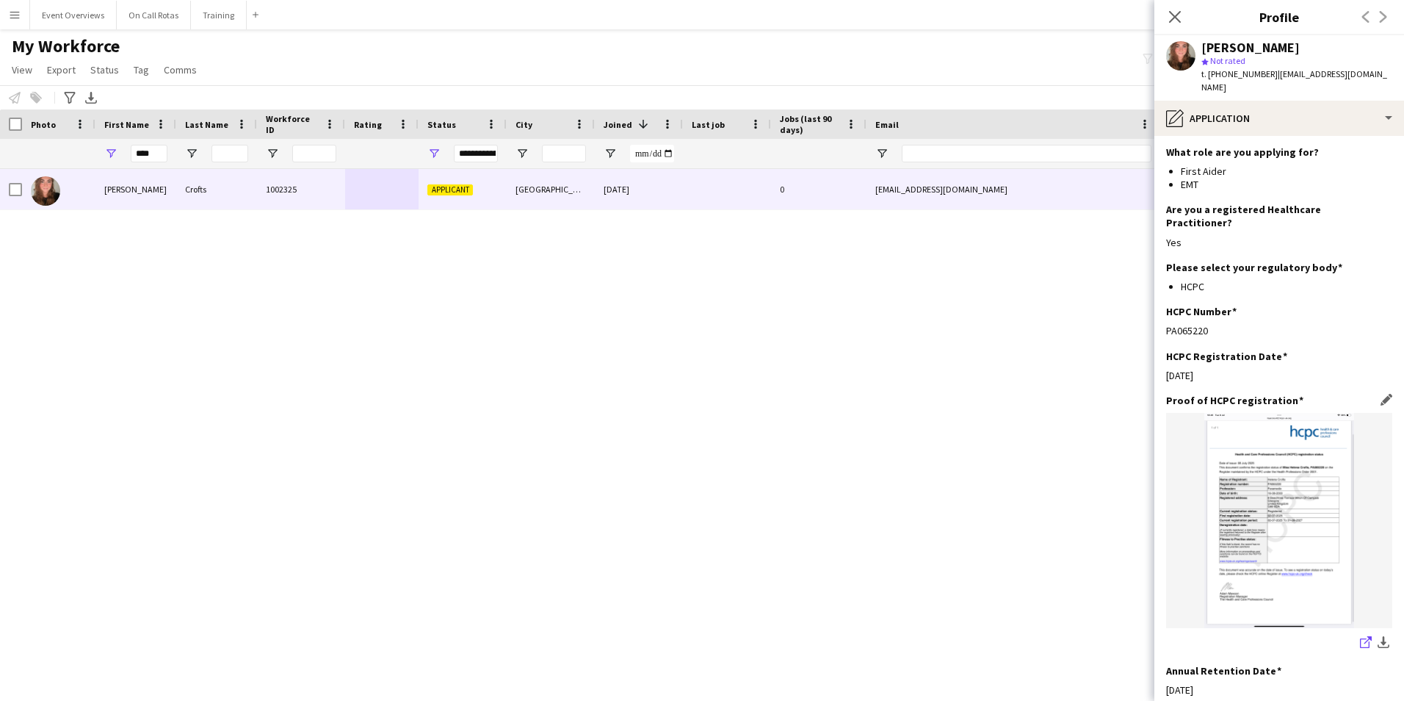
scroll to position [331, 0]
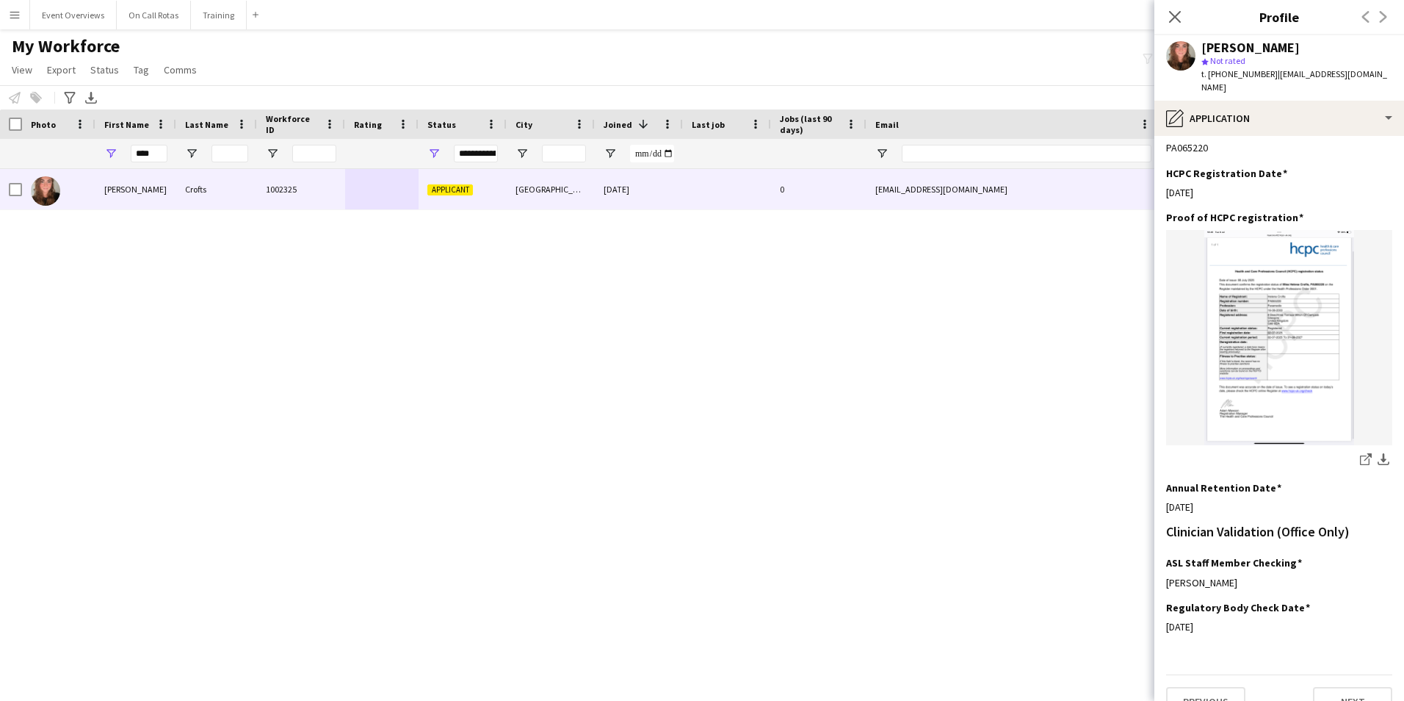
click at [1316, 674] on div "Previous Next" at bounding box center [1279, 695] width 226 height 42
click at [1324, 687] on button "Next" at bounding box center [1352, 701] width 79 height 29
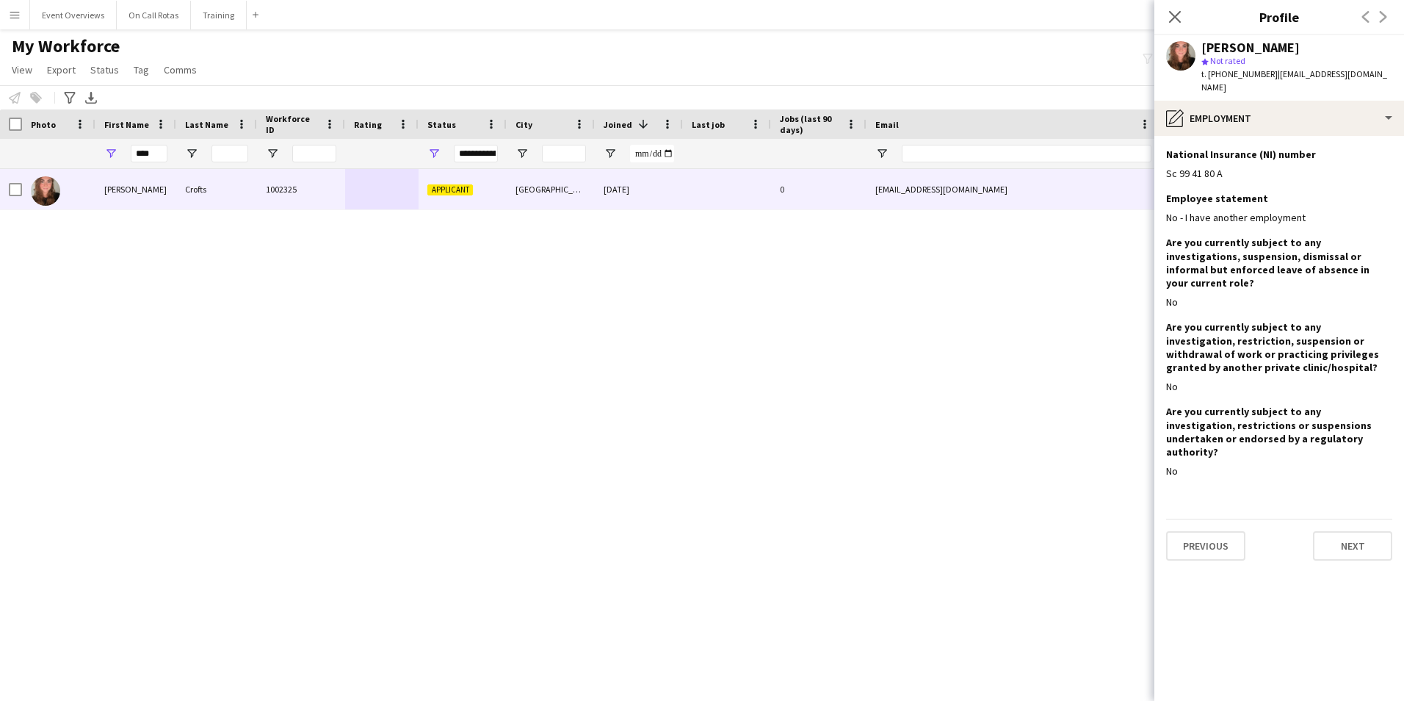
scroll to position [0, 0]
click at [1343, 531] on button "Next" at bounding box center [1352, 545] width 79 height 29
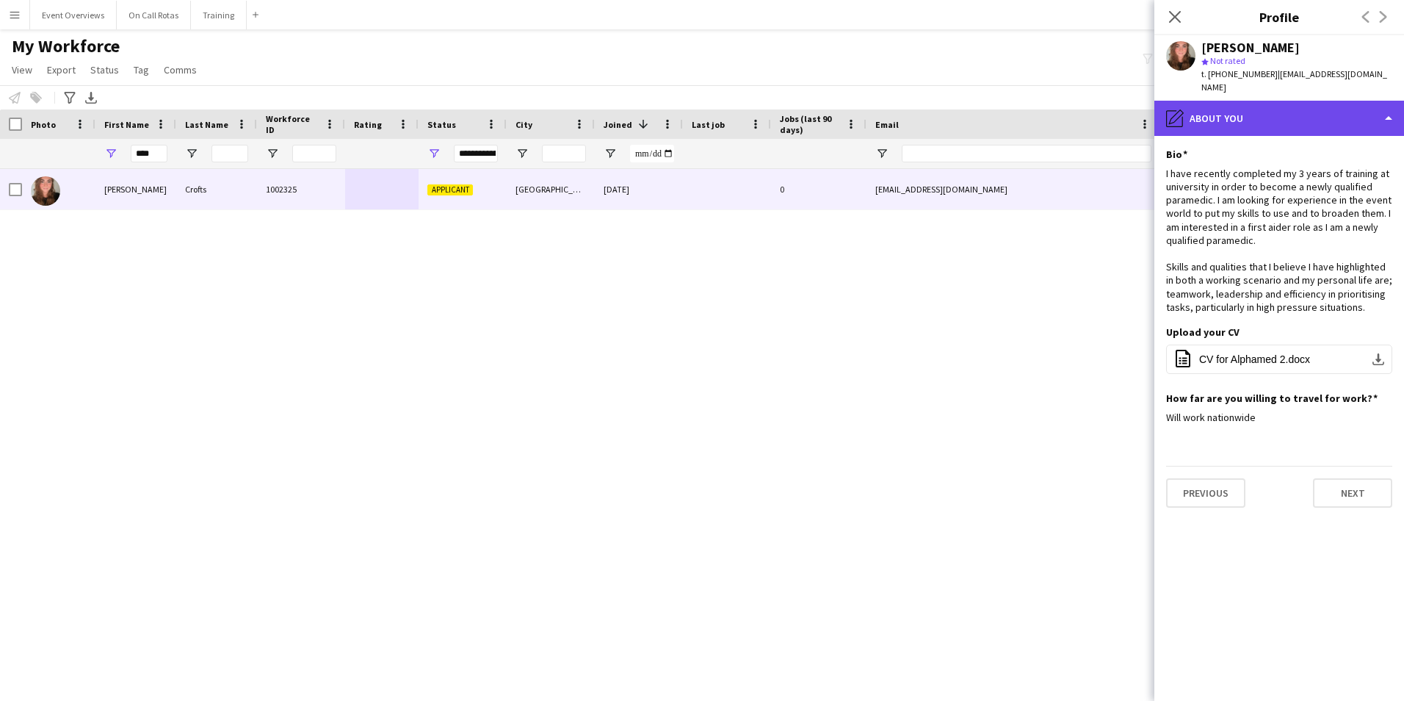
click at [1200, 101] on div "pencil4 About you" at bounding box center [1280, 118] width 250 height 35
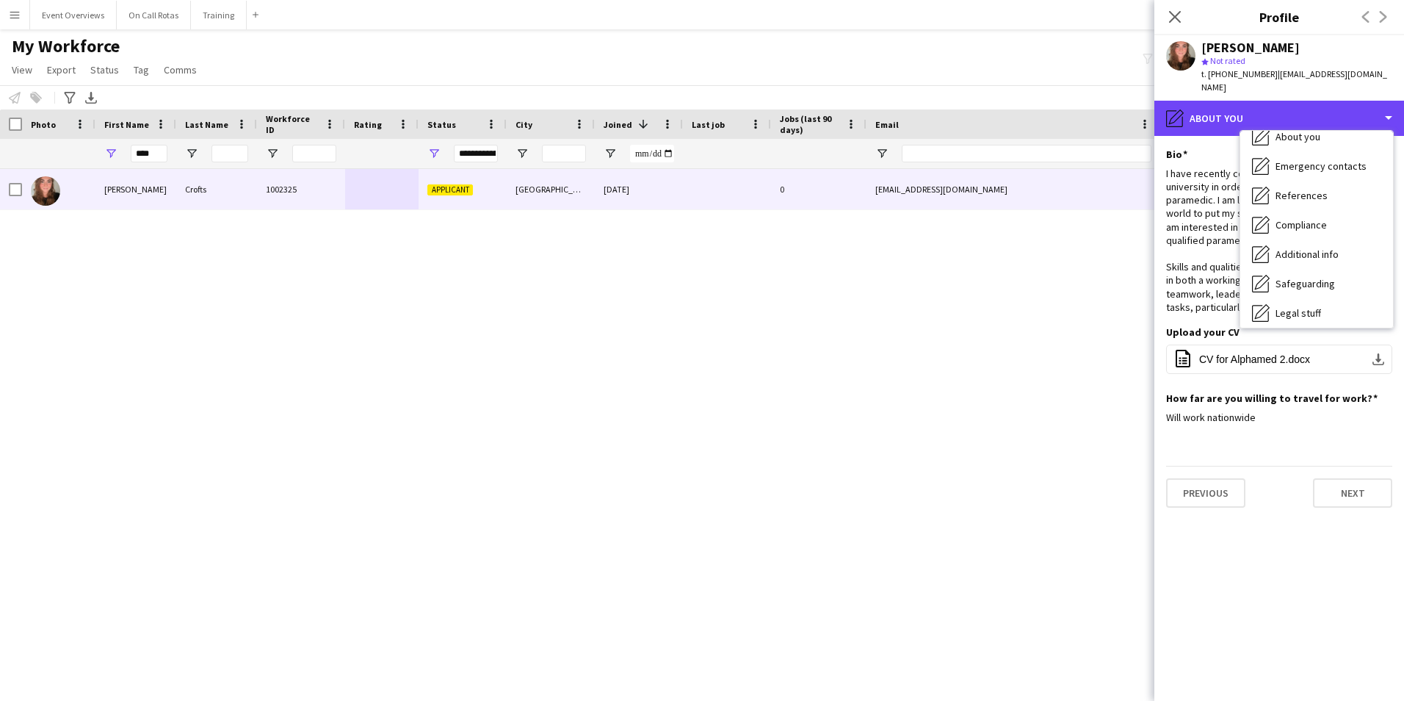
scroll to position [256, 0]
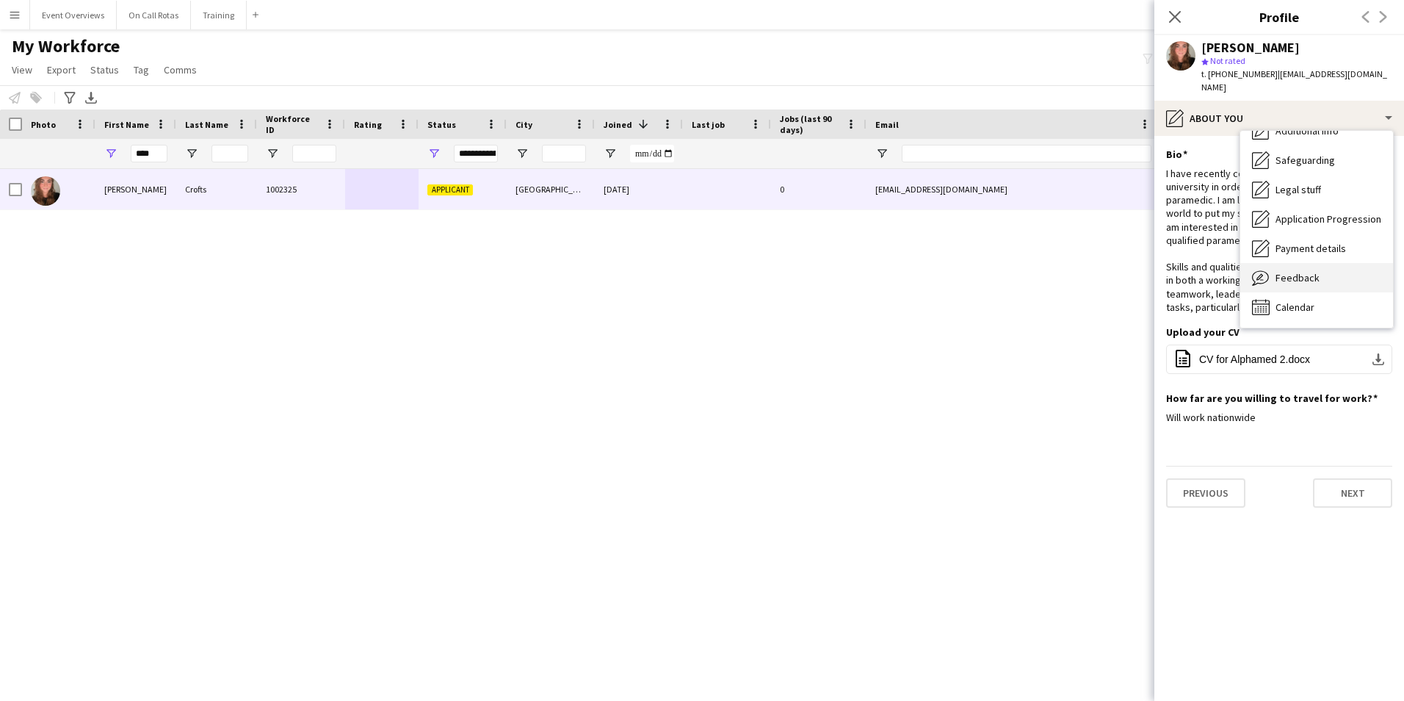
click at [1291, 263] on div "Feedback Feedback" at bounding box center [1317, 277] width 153 height 29
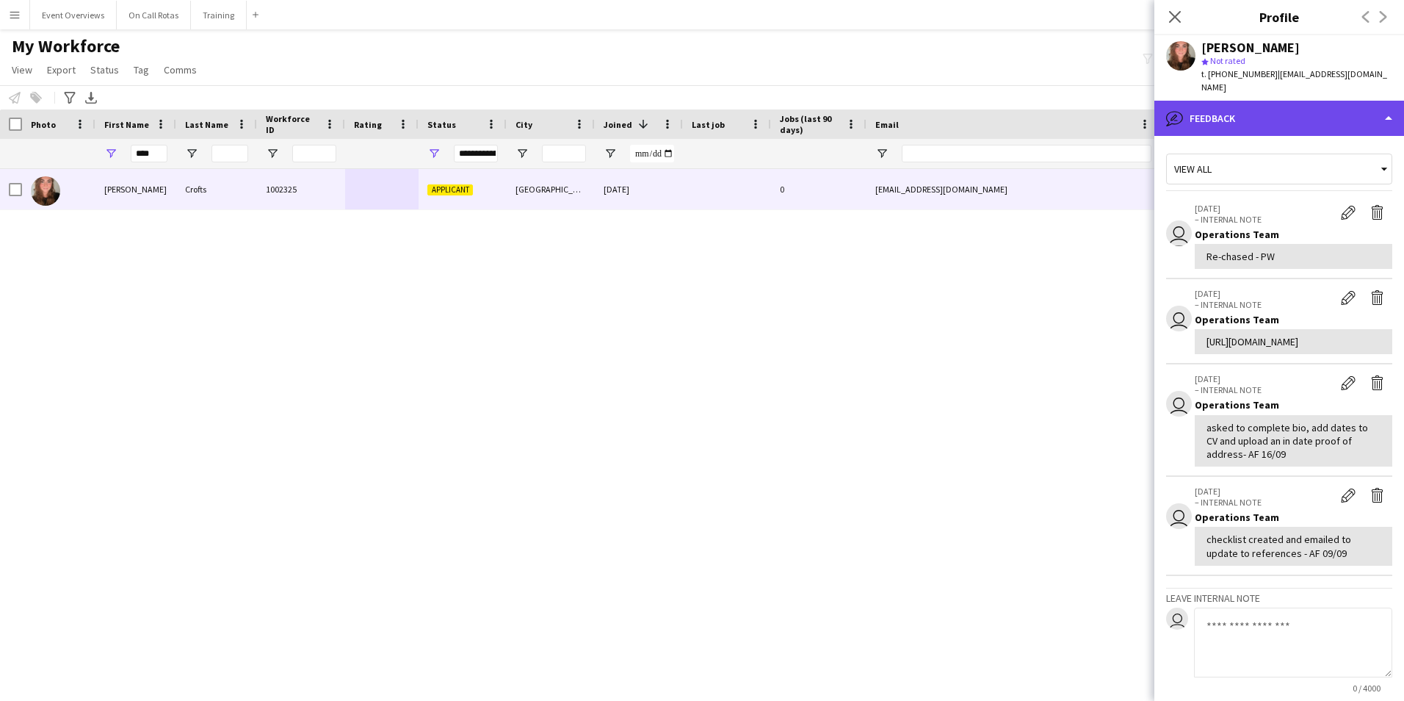
click at [1275, 105] on div "bubble-pencil Feedback" at bounding box center [1280, 118] width 250 height 35
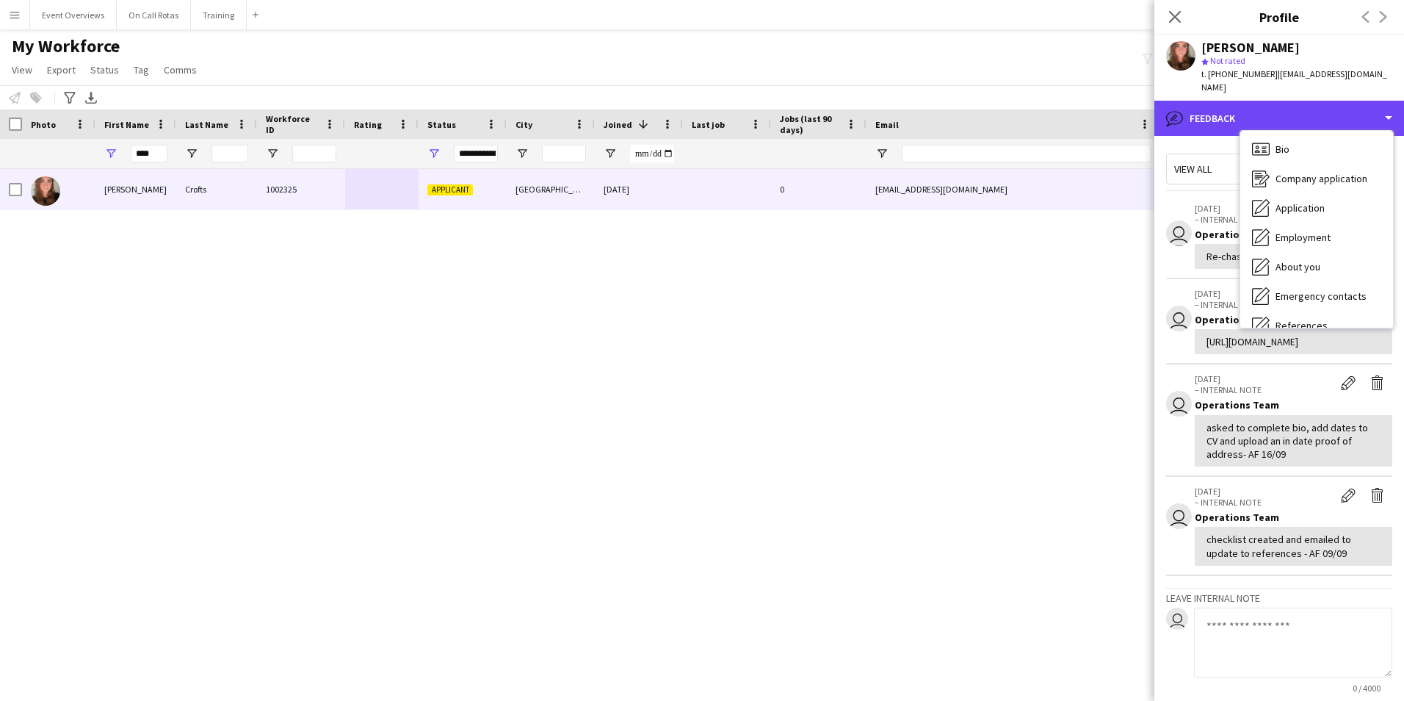
scroll to position [0, 0]
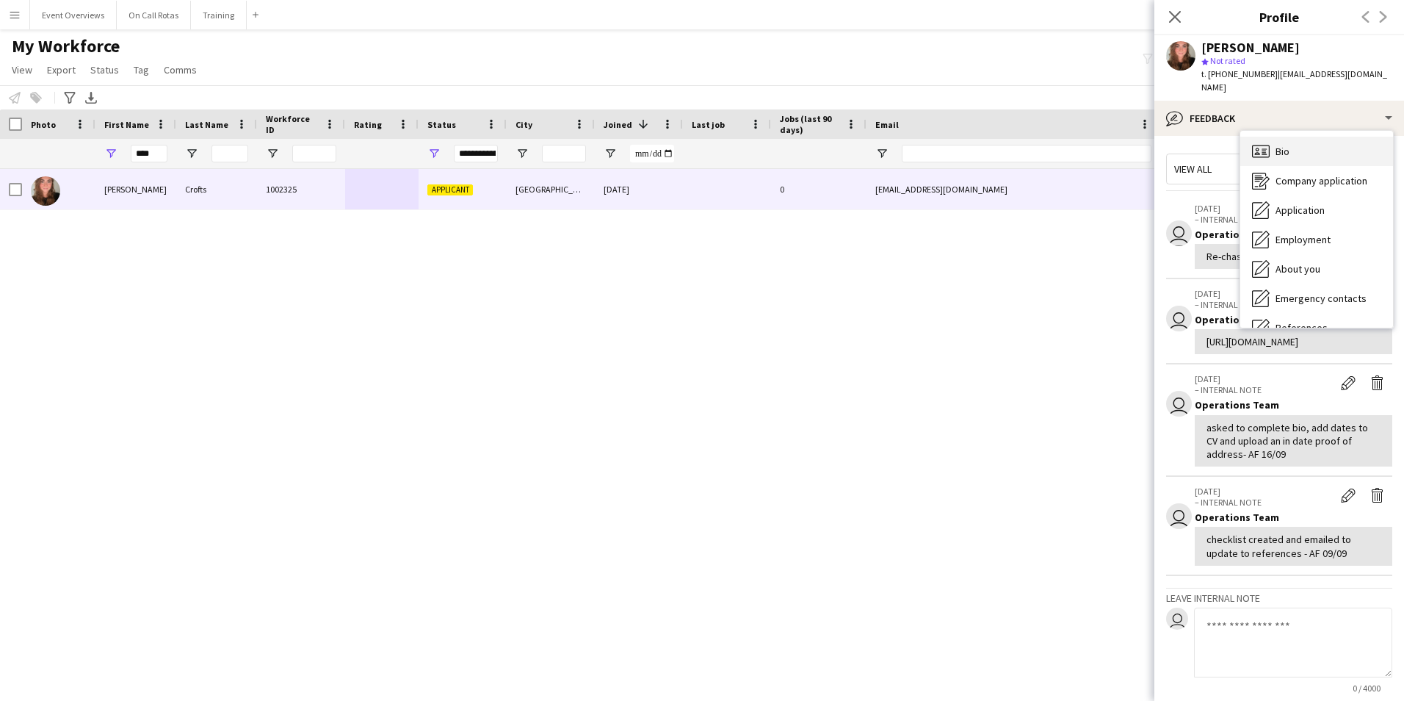
click at [1304, 137] on div "Bio Bio" at bounding box center [1317, 151] width 153 height 29
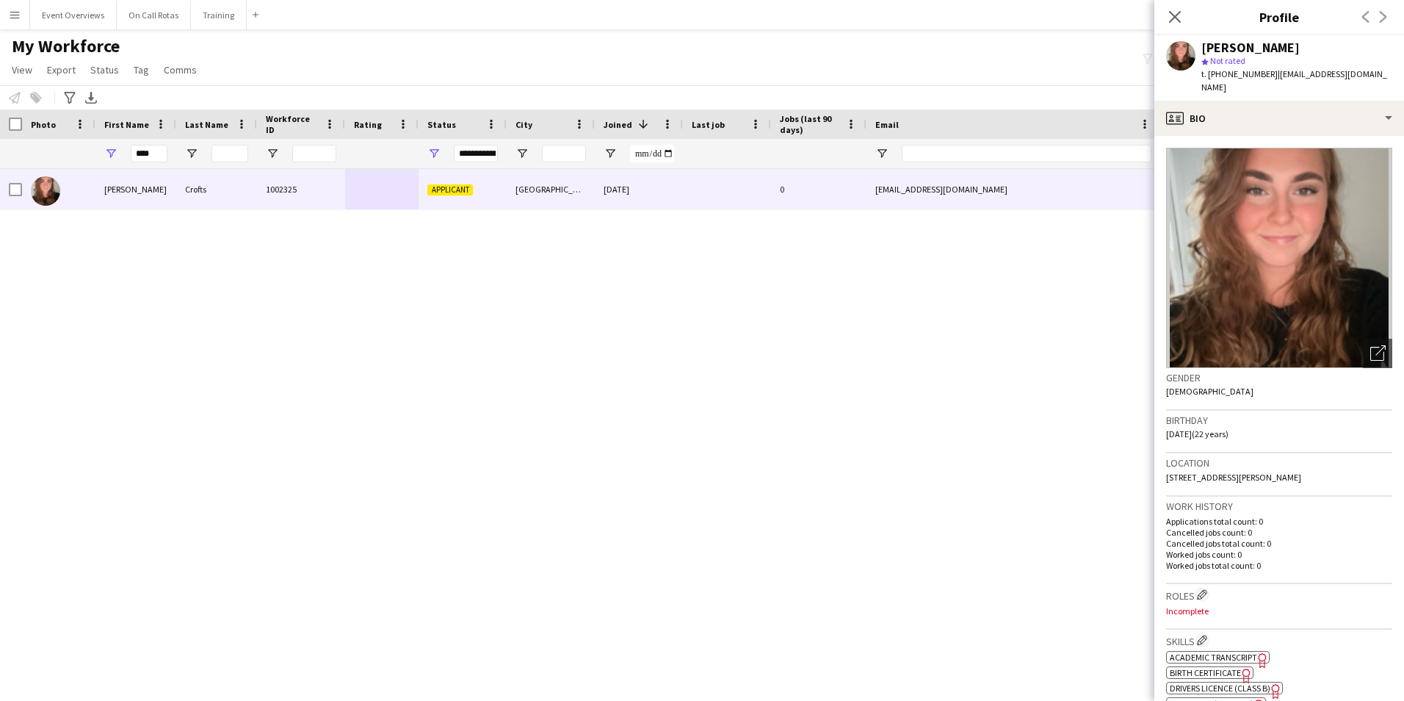
scroll to position [582, 0]
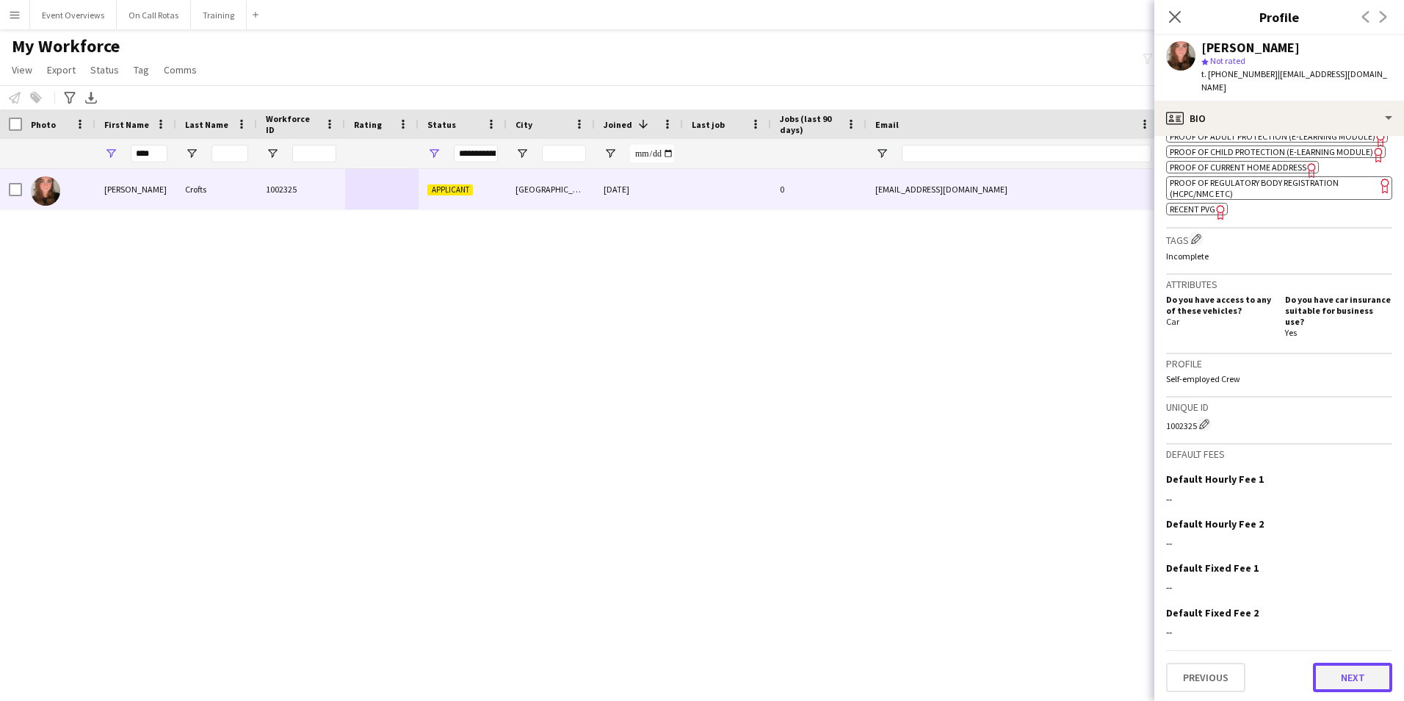
click at [1327, 668] on button "Next" at bounding box center [1352, 677] width 79 height 29
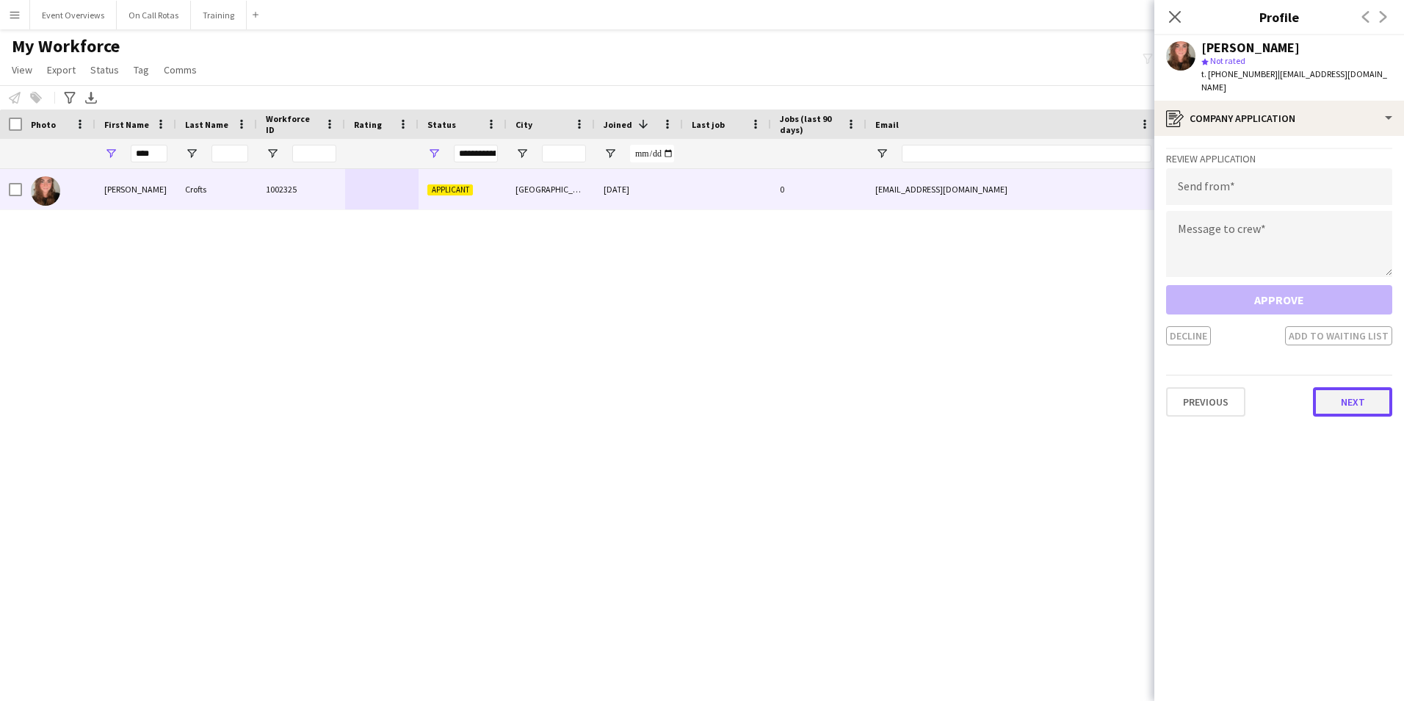
click at [1340, 394] on button "Next" at bounding box center [1352, 401] width 79 height 29
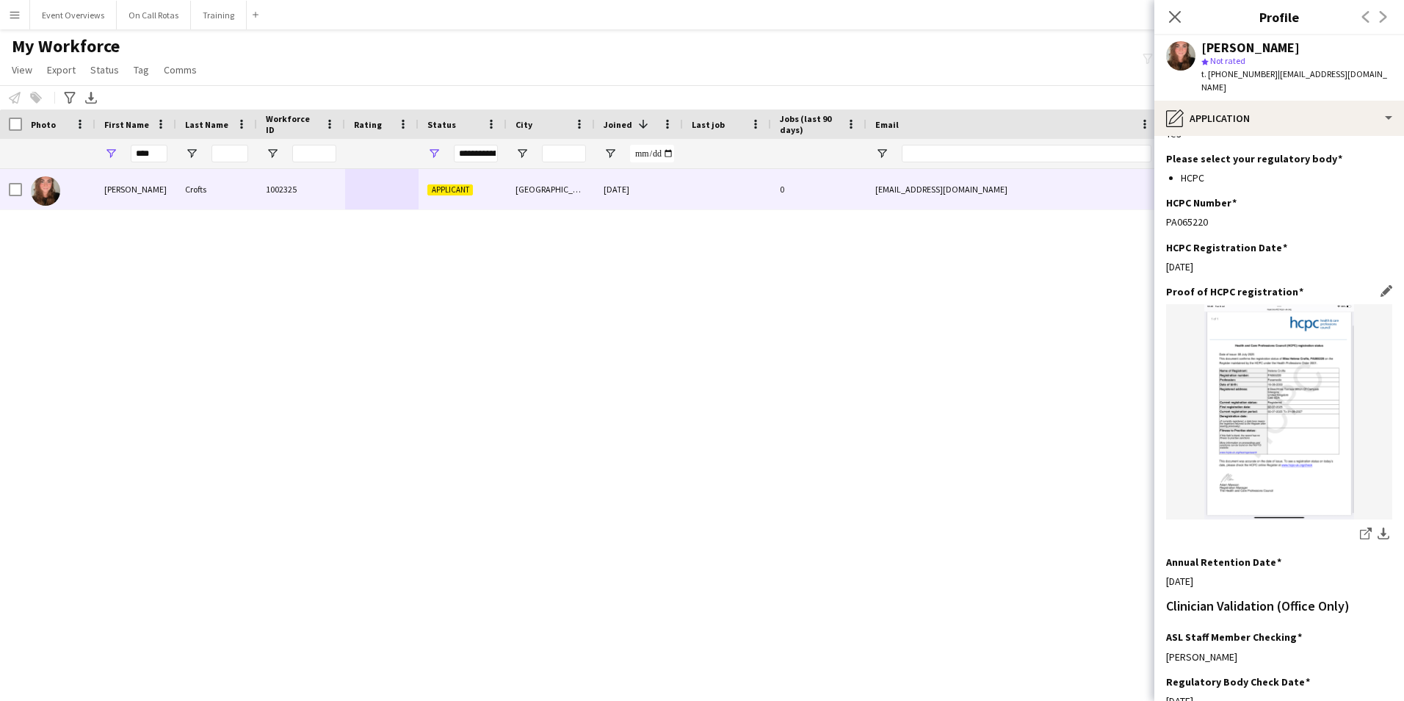
scroll to position [331, 0]
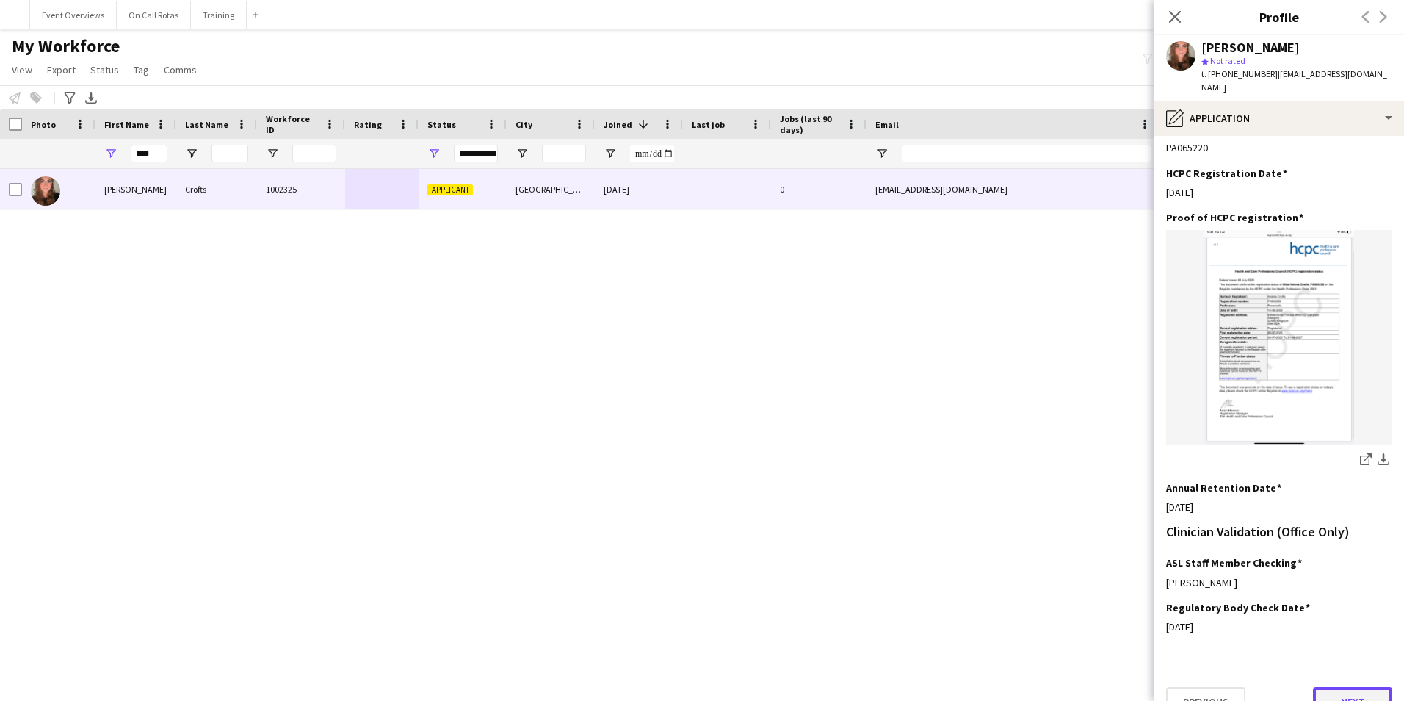
click at [1333, 687] on button "Next" at bounding box center [1352, 701] width 79 height 29
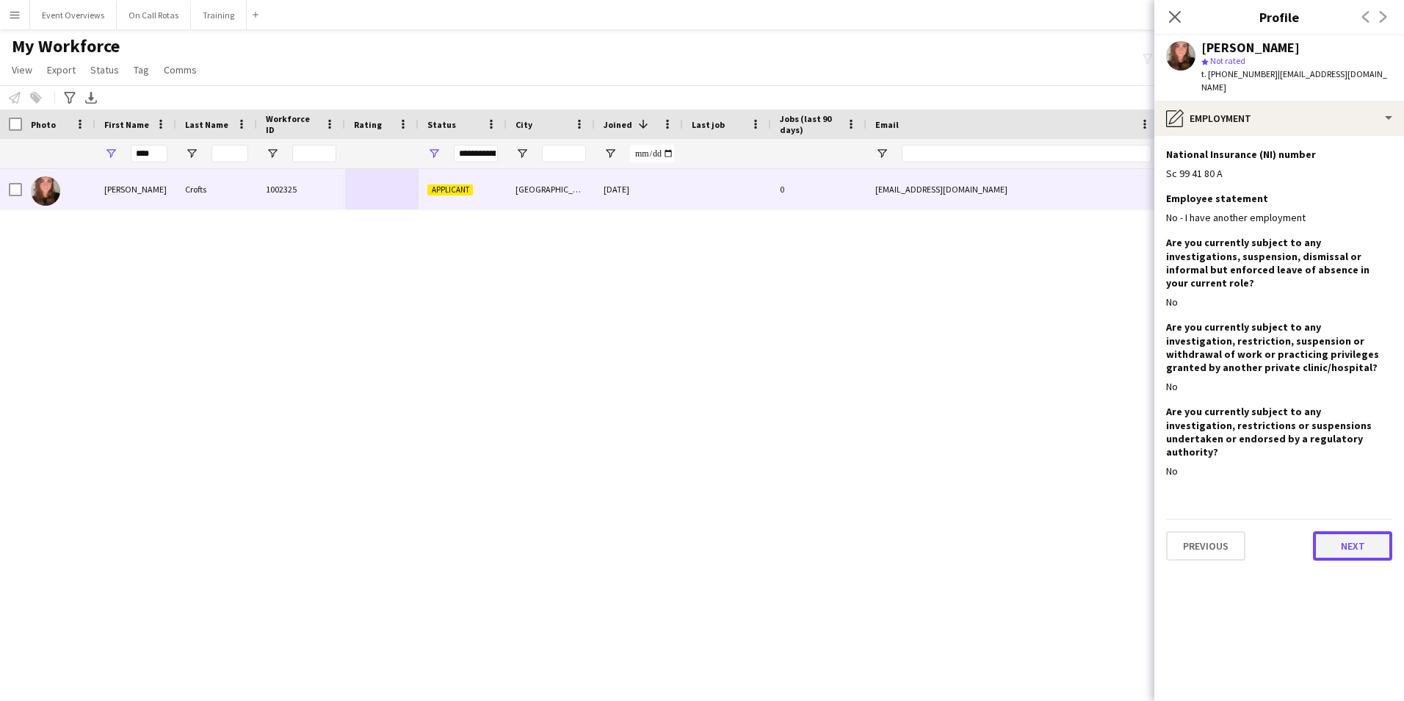
click at [1332, 531] on button "Next" at bounding box center [1352, 545] width 79 height 29
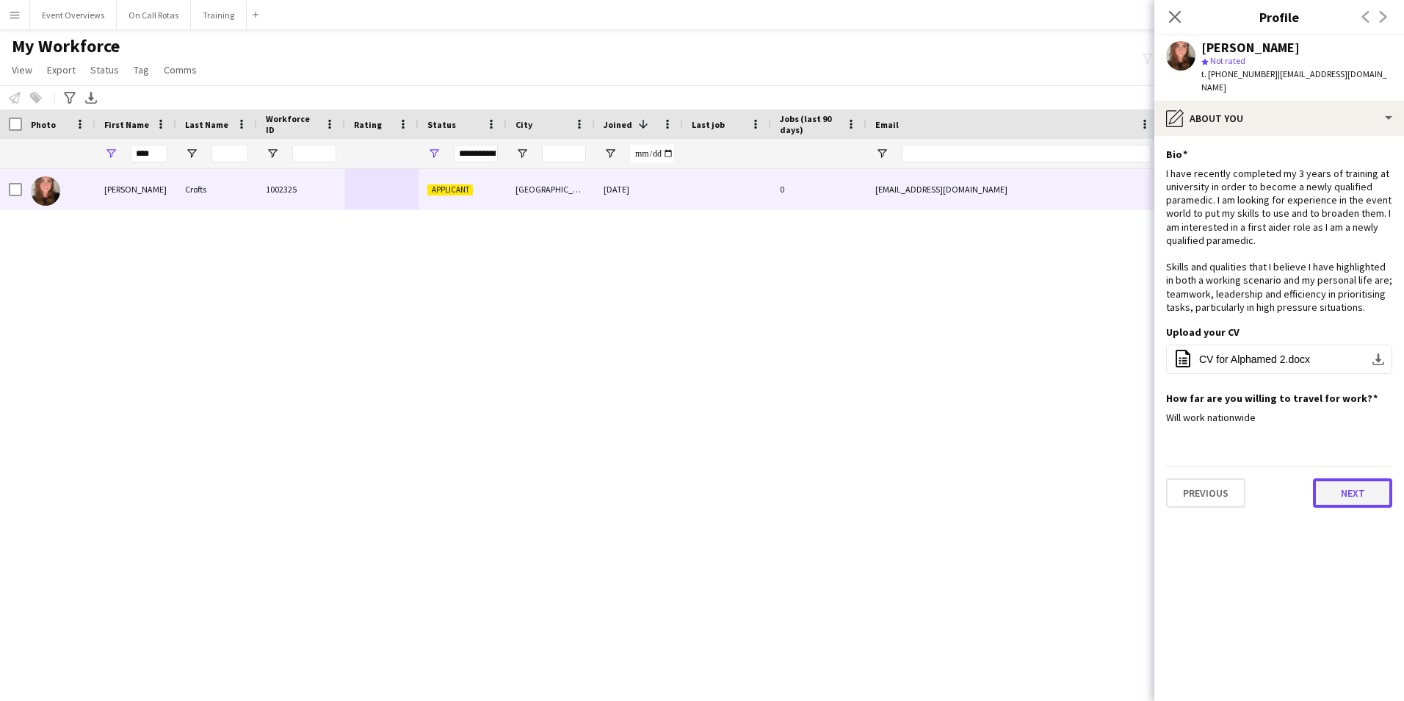
click at [1371, 478] on button "Next" at bounding box center [1352, 492] width 79 height 29
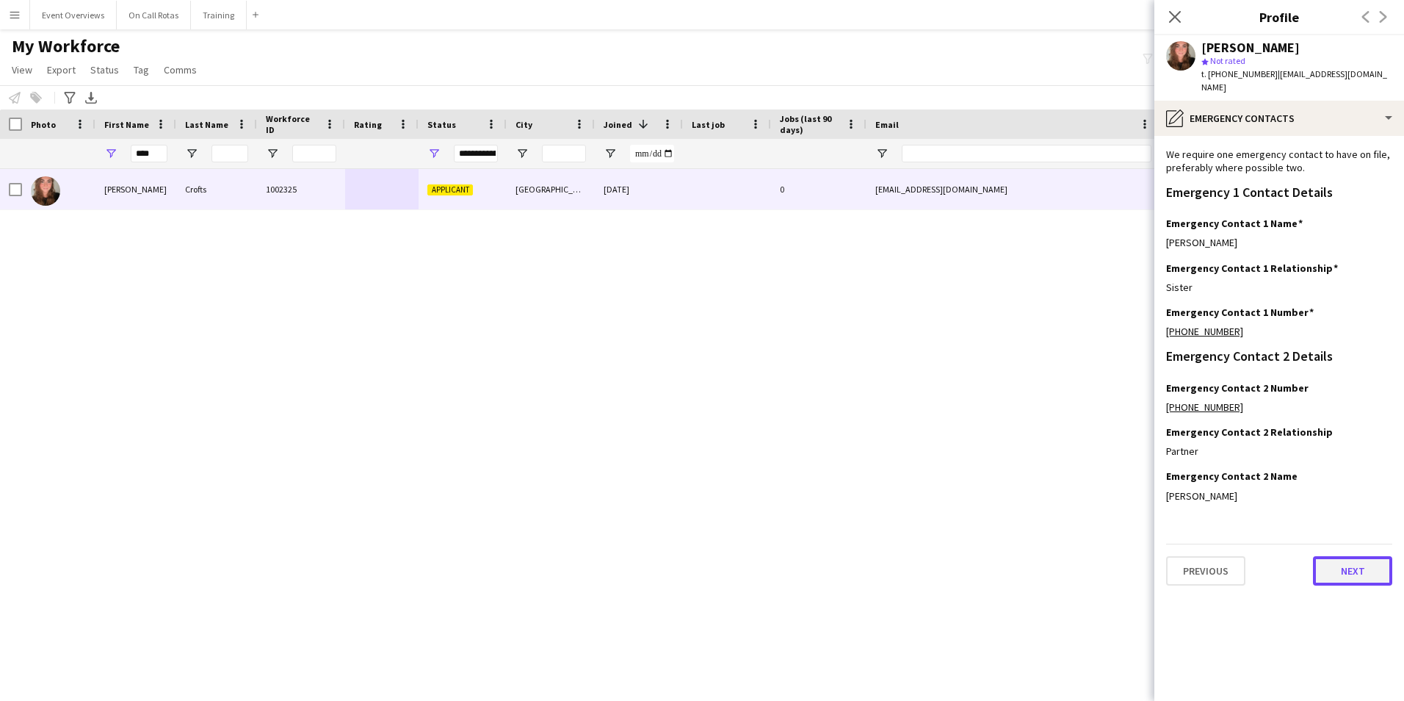
click at [1347, 556] on button "Next" at bounding box center [1352, 570] width 79 height 29
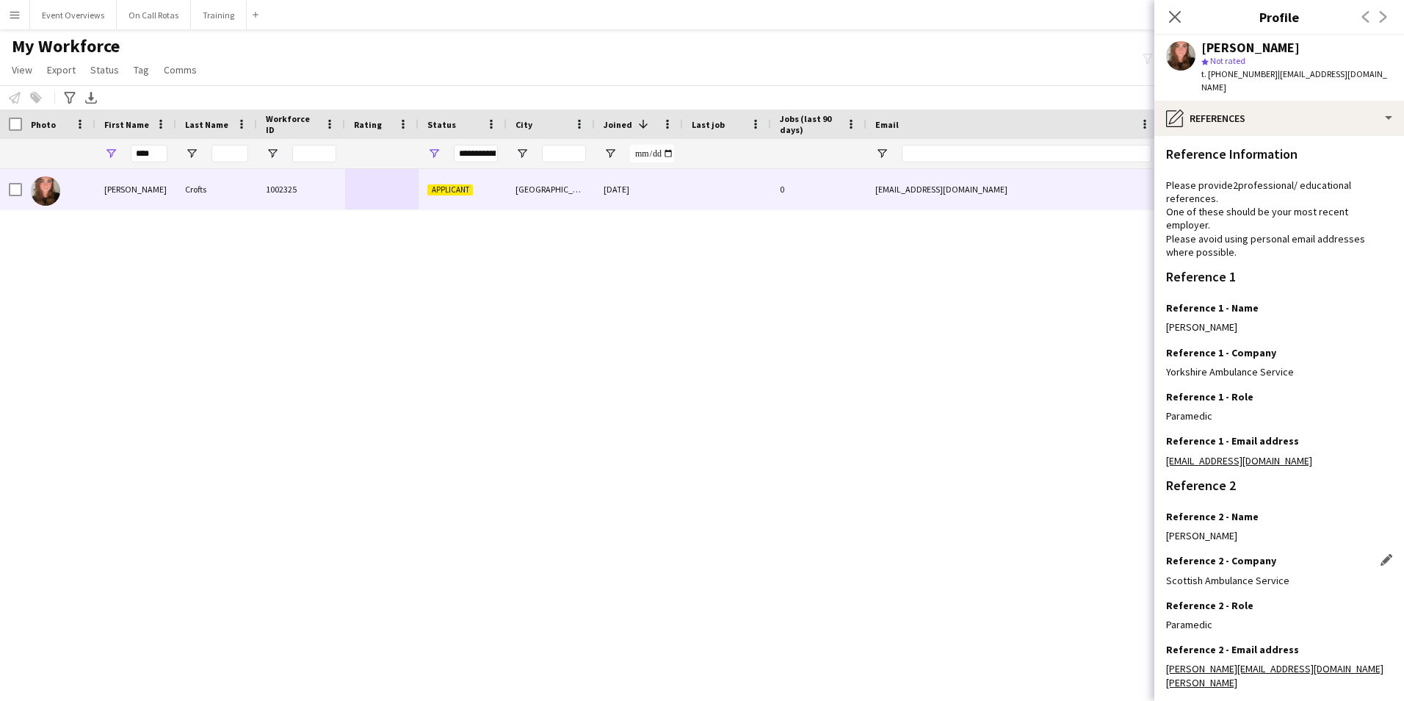
scroll to position [176, 0]
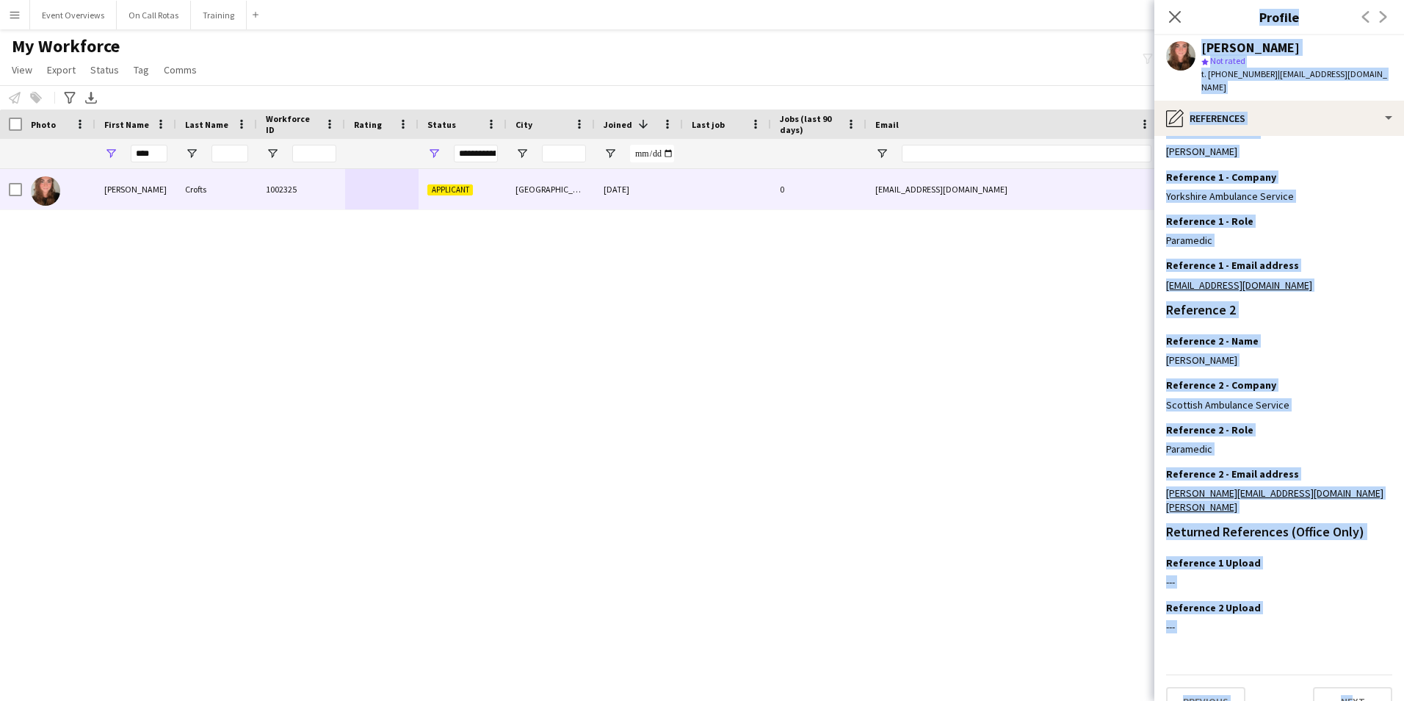
click at [1339, 700] on html "Menu Boards Boards Boards All jobs Status Workforce Workforce My Workforce Recr…" at bounding box center [702, 350] width 1404 height 701
drag, startPoint x: 1339, startPoint y: 702, endPoint x: 1340, endPoint y: 671, distance: 31.6
click at [1340, 687] on button "Next" at bounding box center [1352, 701] width 79 height 29
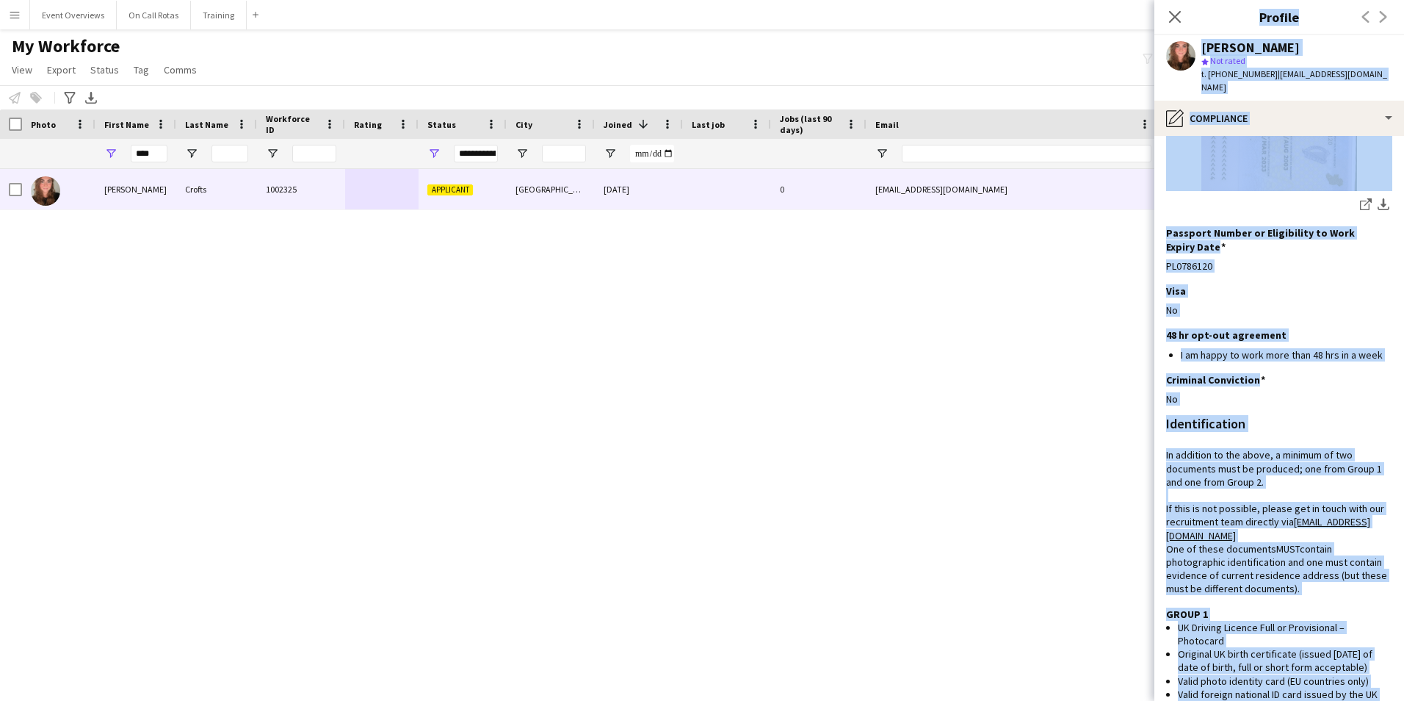
scroll to position [294, 0]
click at [1279, 372] on div "Criminal Conviction Edit this field" at bounding box center [1279, 378] width 226 height 13
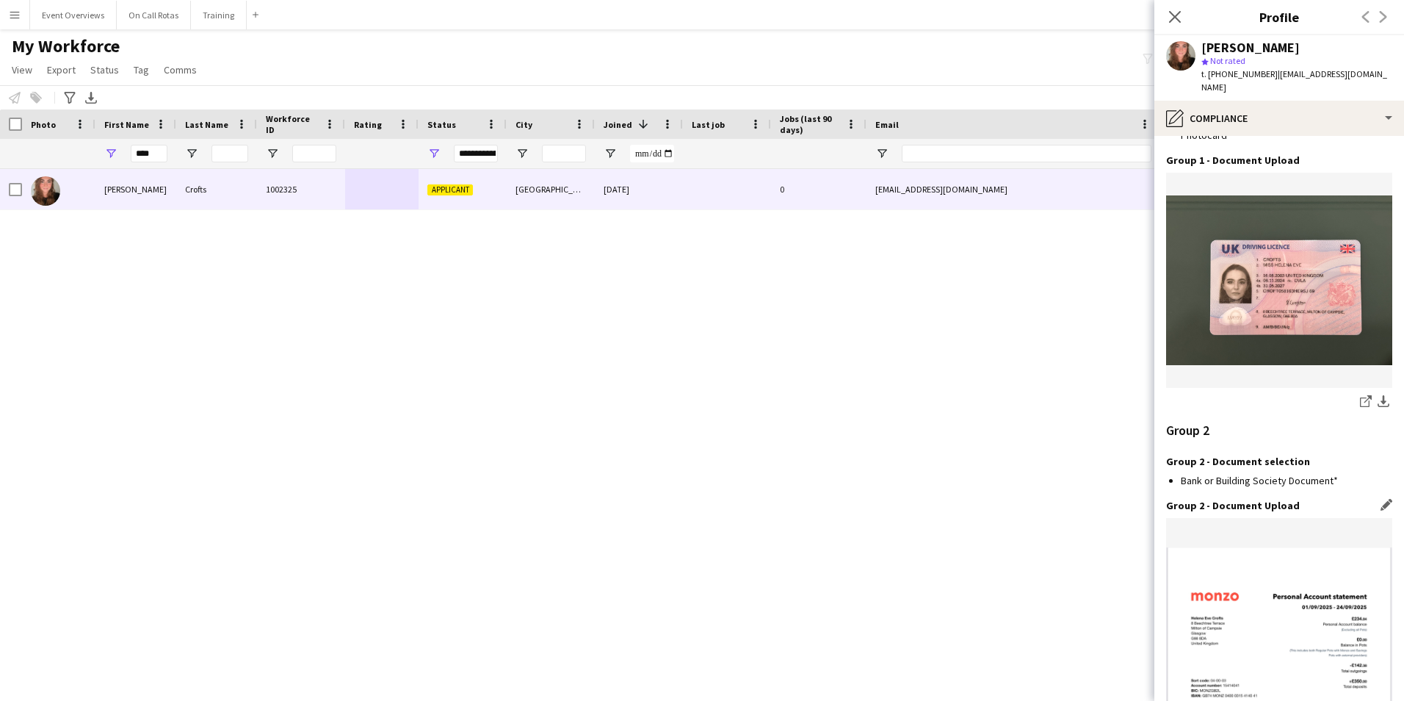
scroll to position [1520, 0]
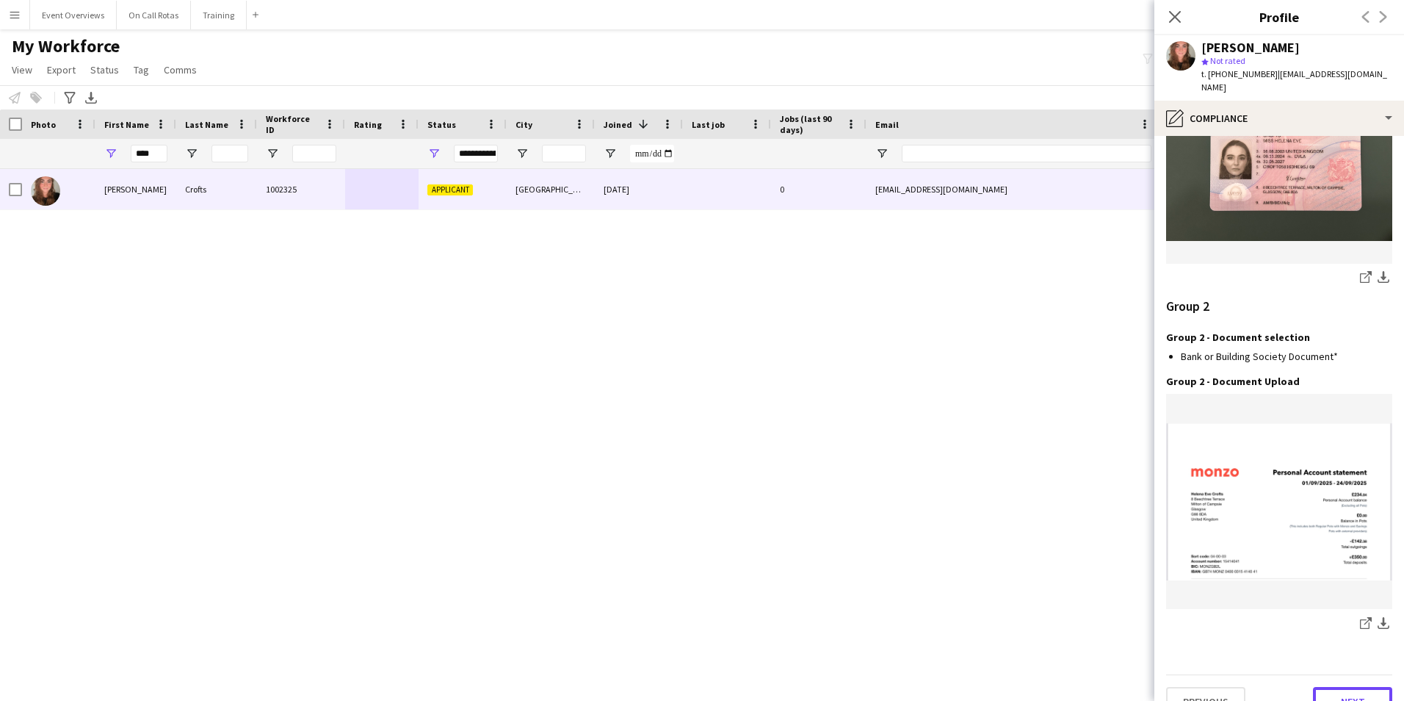
click at [1332, 687] on button "Next" at bounding box center [1352, 701] width 79 height 29
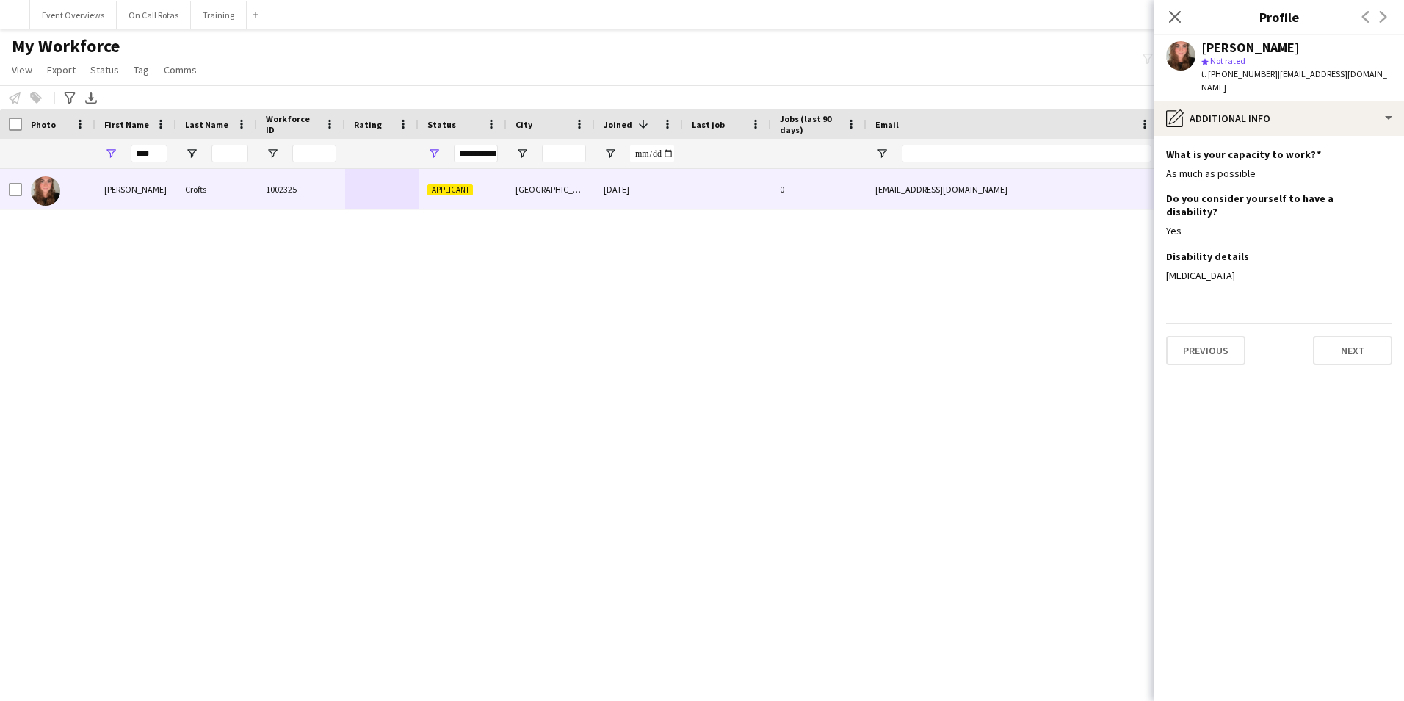
scroll to position [0, 0]
click at [1326, 336] on button "Next" at bounding box center [1352, 350] width 79 height 29
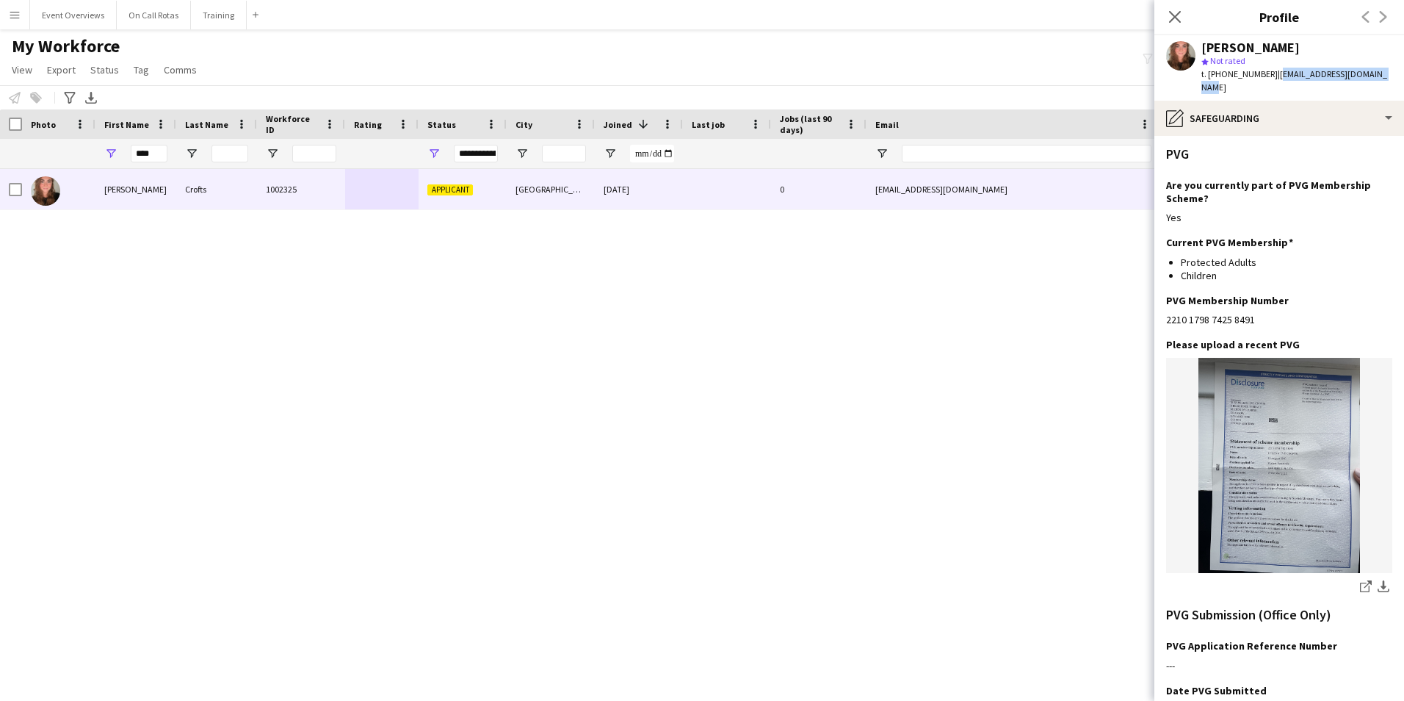
drag, startPoint x: 1376, startPoint y: 73, endPoint x: 1271, endPoint y: 71, distance: 105.8
click at [1271, 71] on div "Helena Crofts star Not rated t. +447872309338 | helenacrofts1@outlook.com" at bounding box center [1280, 67] width 250 height 65
copy span "helenacrofts1@outlook.com"
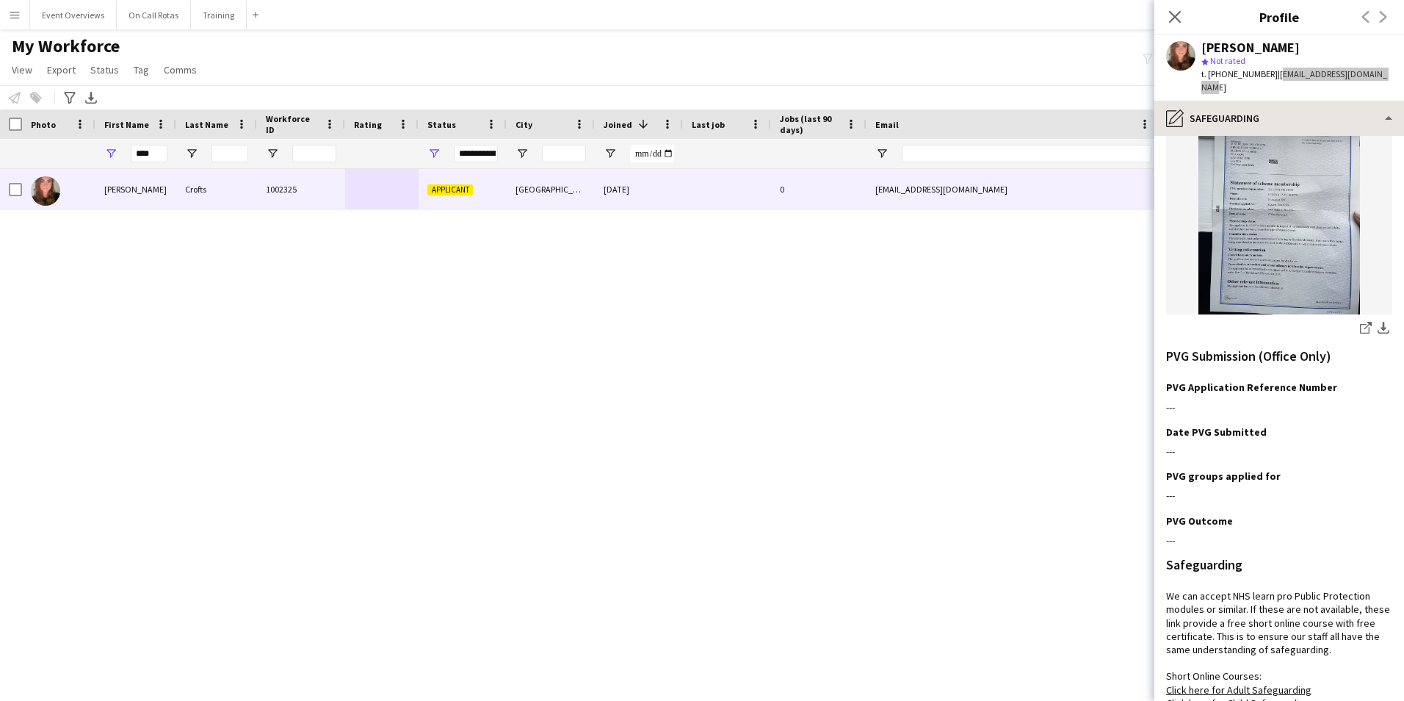
scroll to position [220, 0]
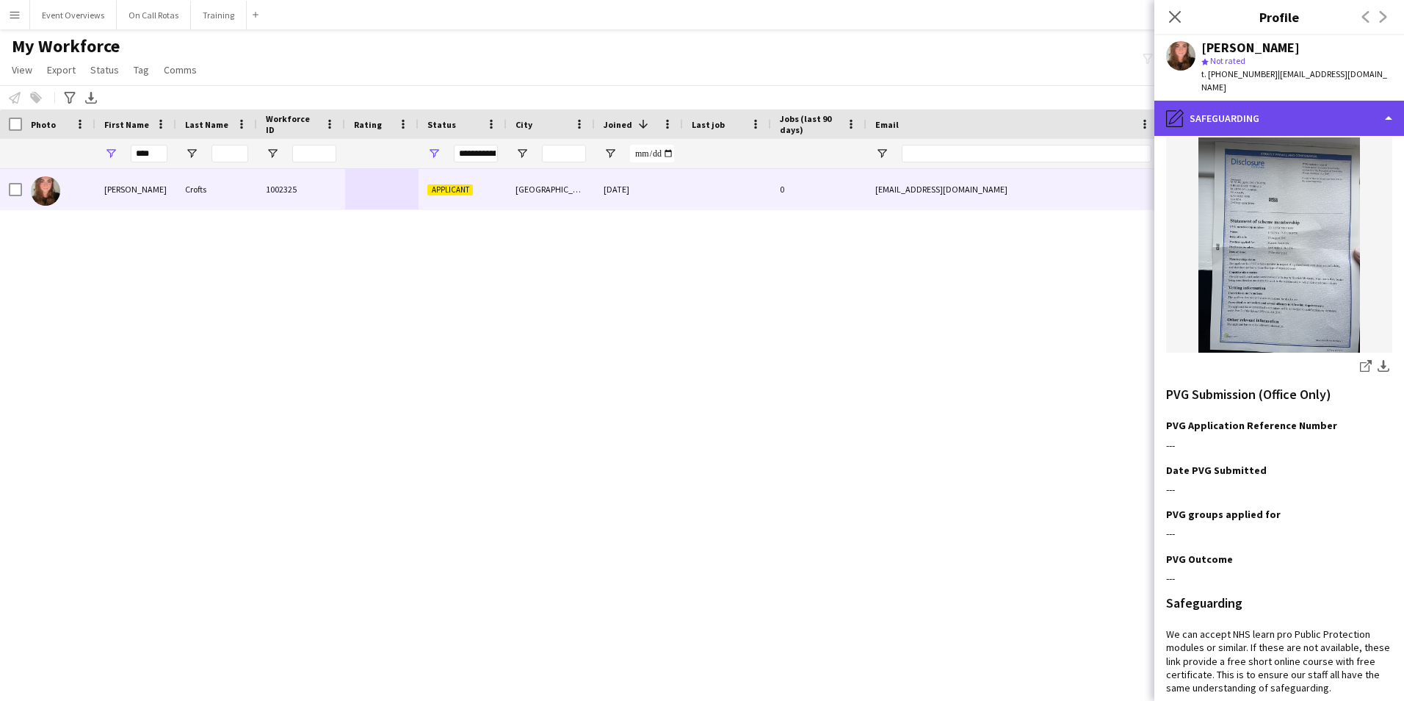
click at [1243, 108] on div "pencil4 Safeguarding" at bounding box center [1280, 118] width 250 height 35
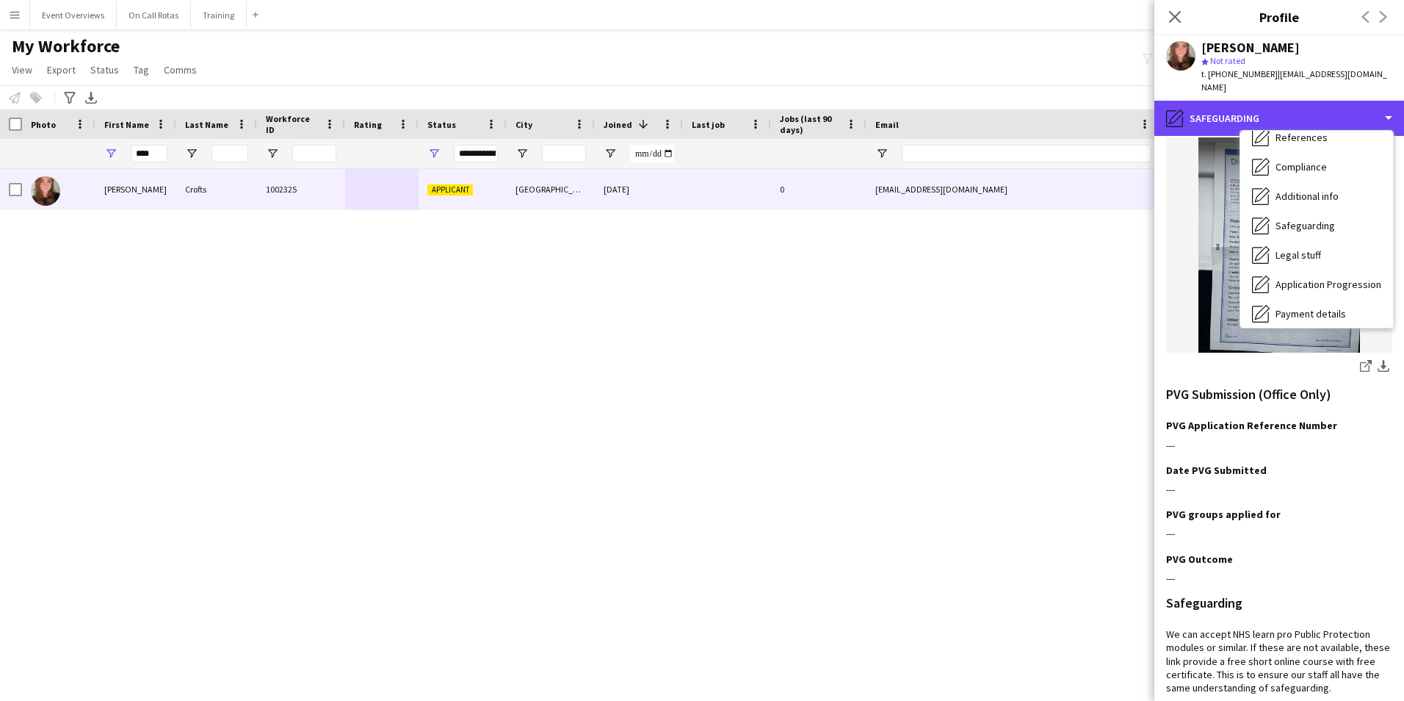
scroll to position [256, 0]
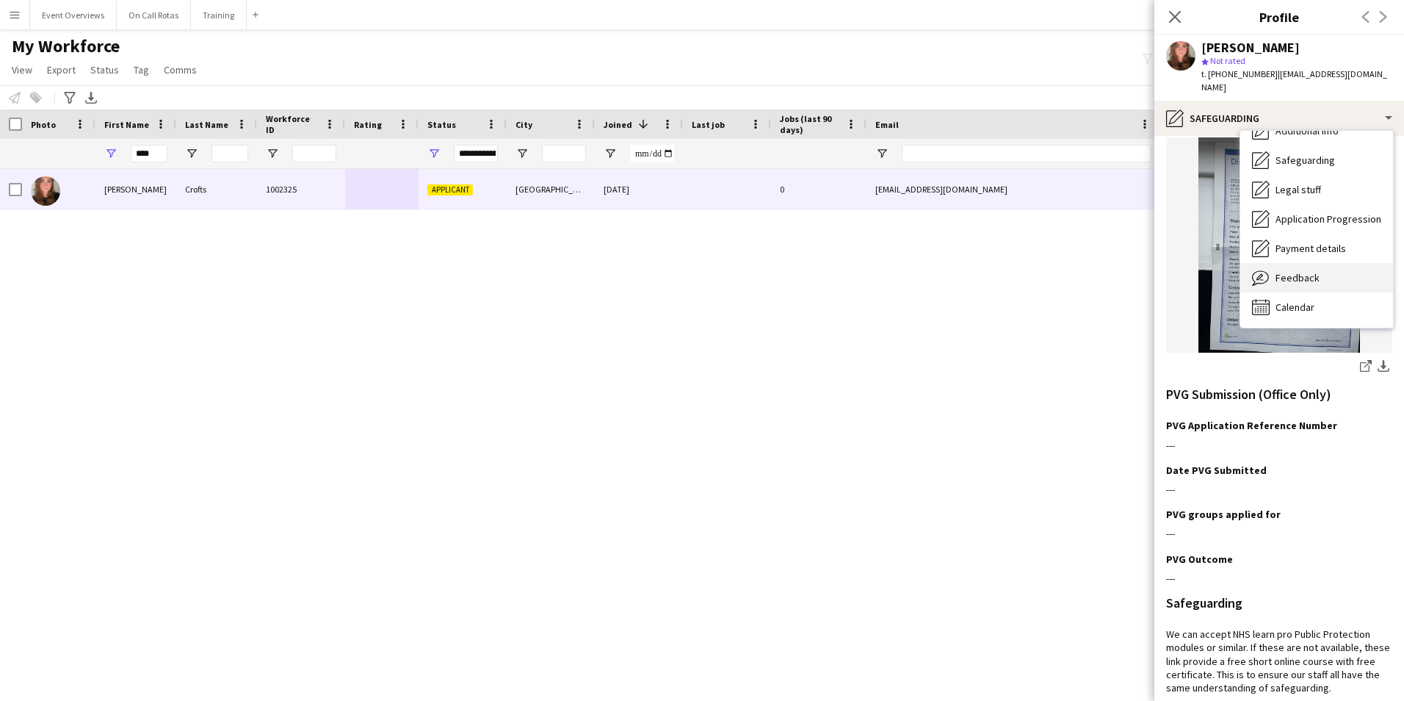
click at [1313, 271] on span "Feedback" at bounding box center [1298, 277] width 44 height 13
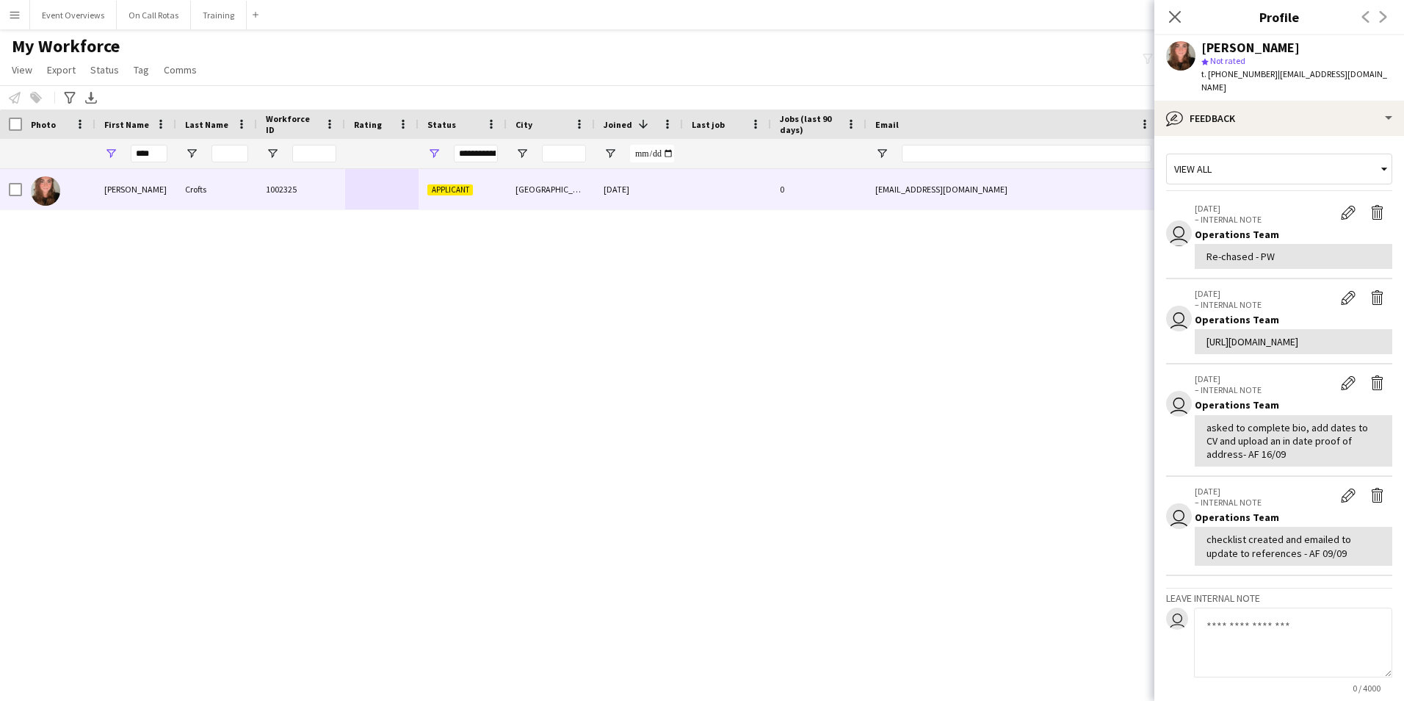
click at [1272, 675] on textarea at bounding box center [1293, 642] width 198 height 70
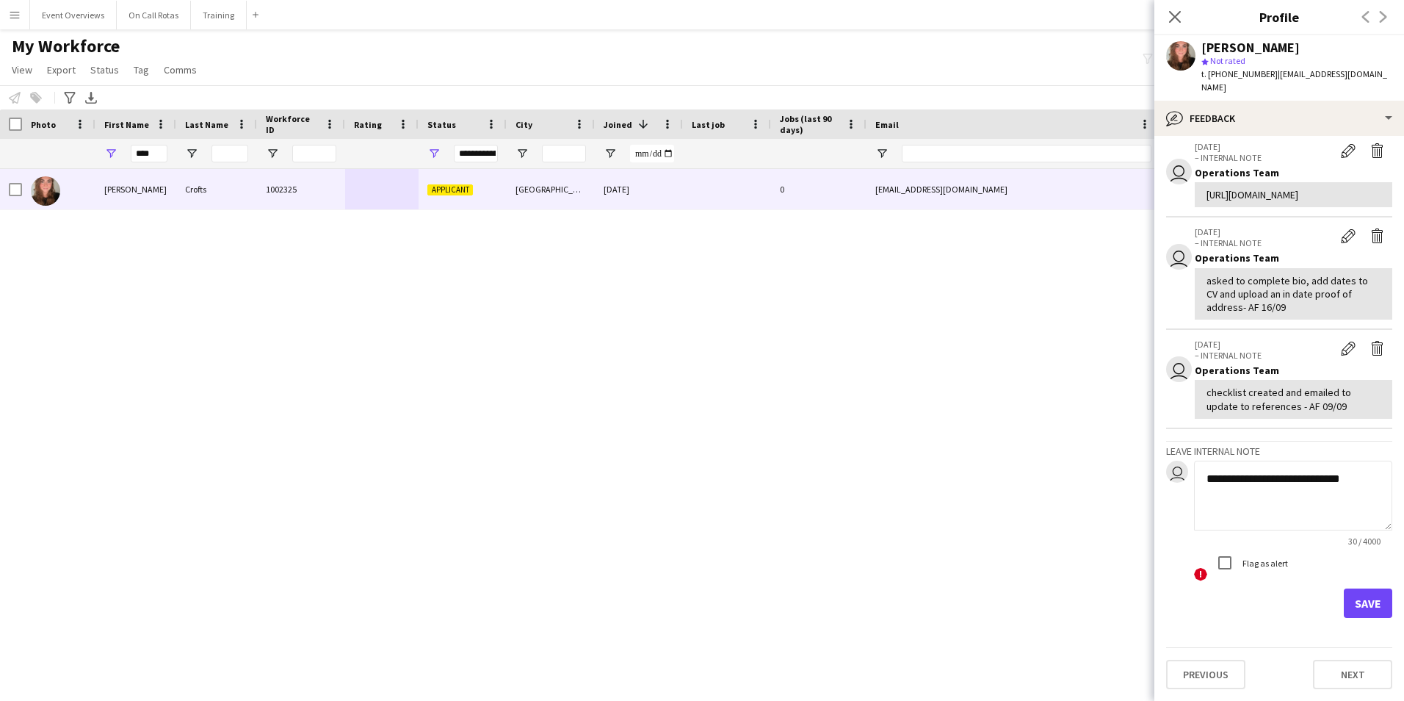
type textarea "**********"
click at [1364, 605] on button "Save" at bounding box center [1368, 602] width 48 height 29
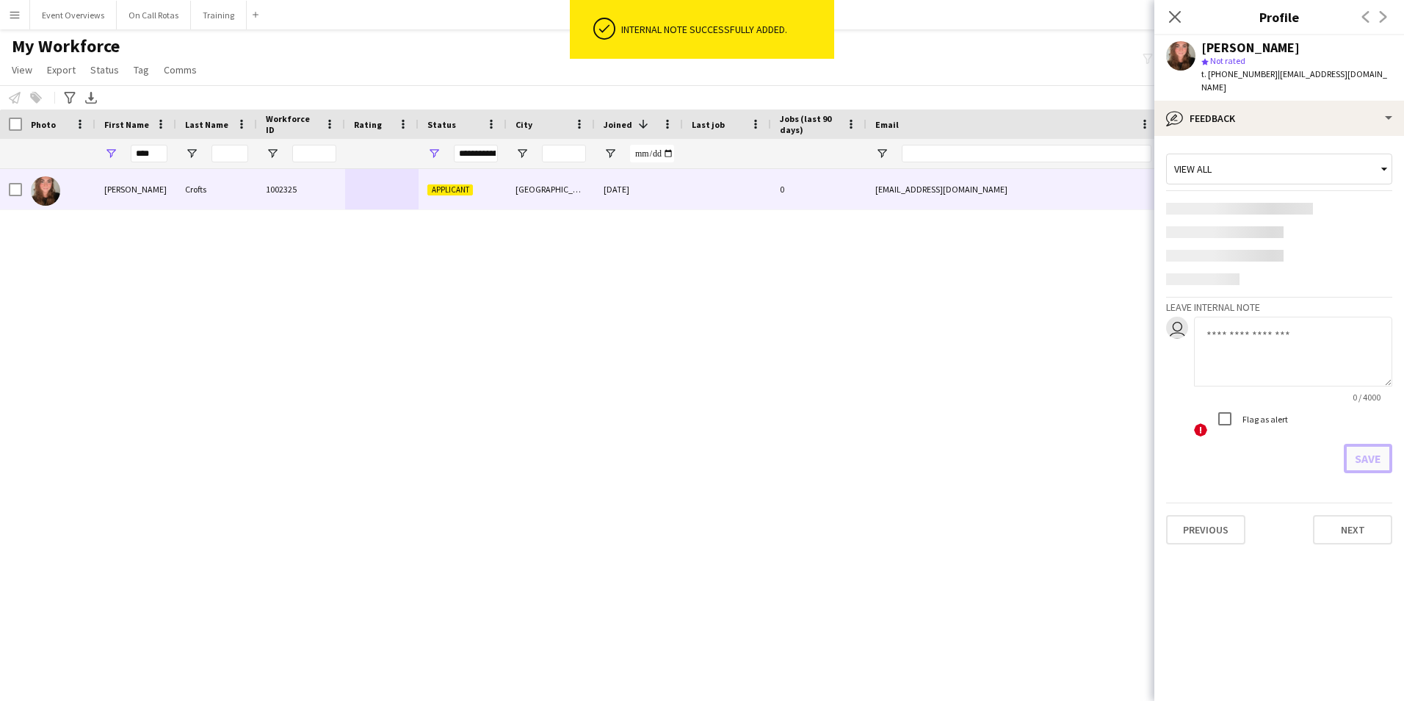
scroll to position [0, 0]
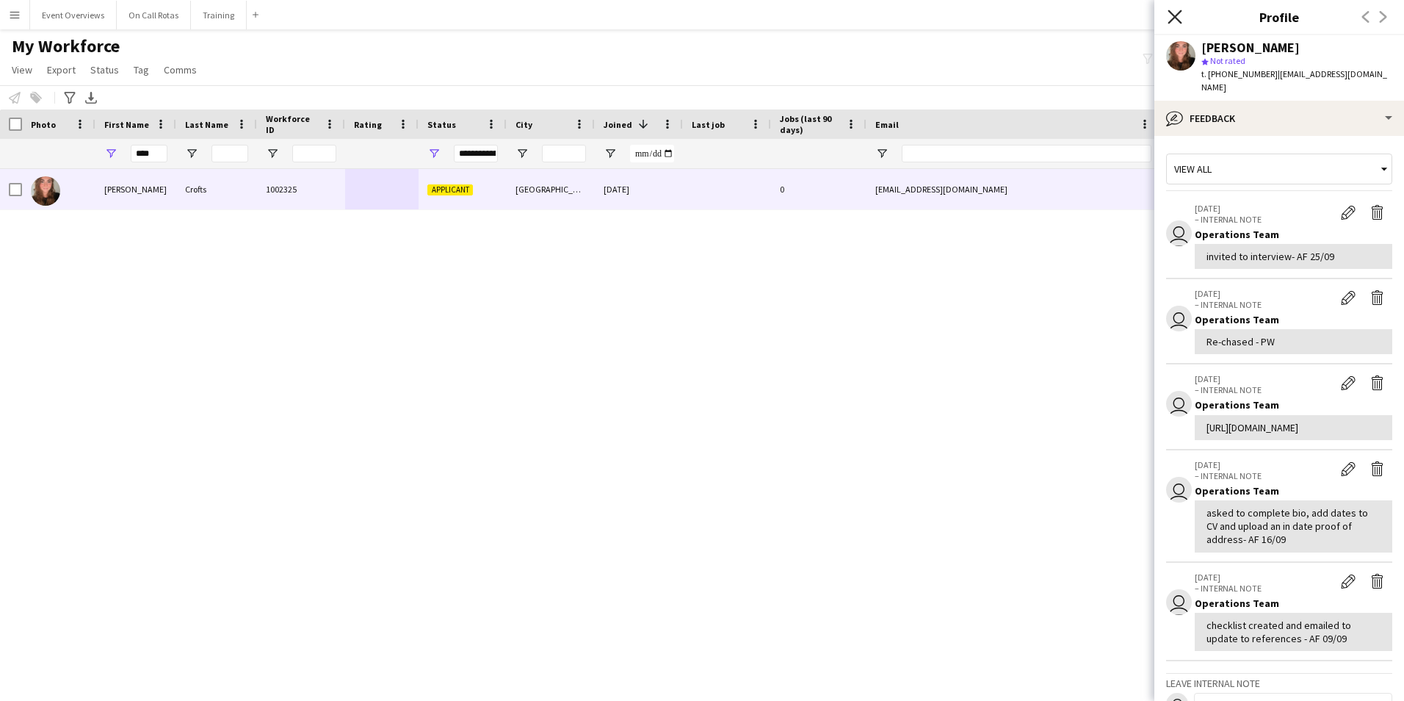
click at [1175, 15] on icon "Close pop-in" at bounding box center [1175, 17] width 14 height 14
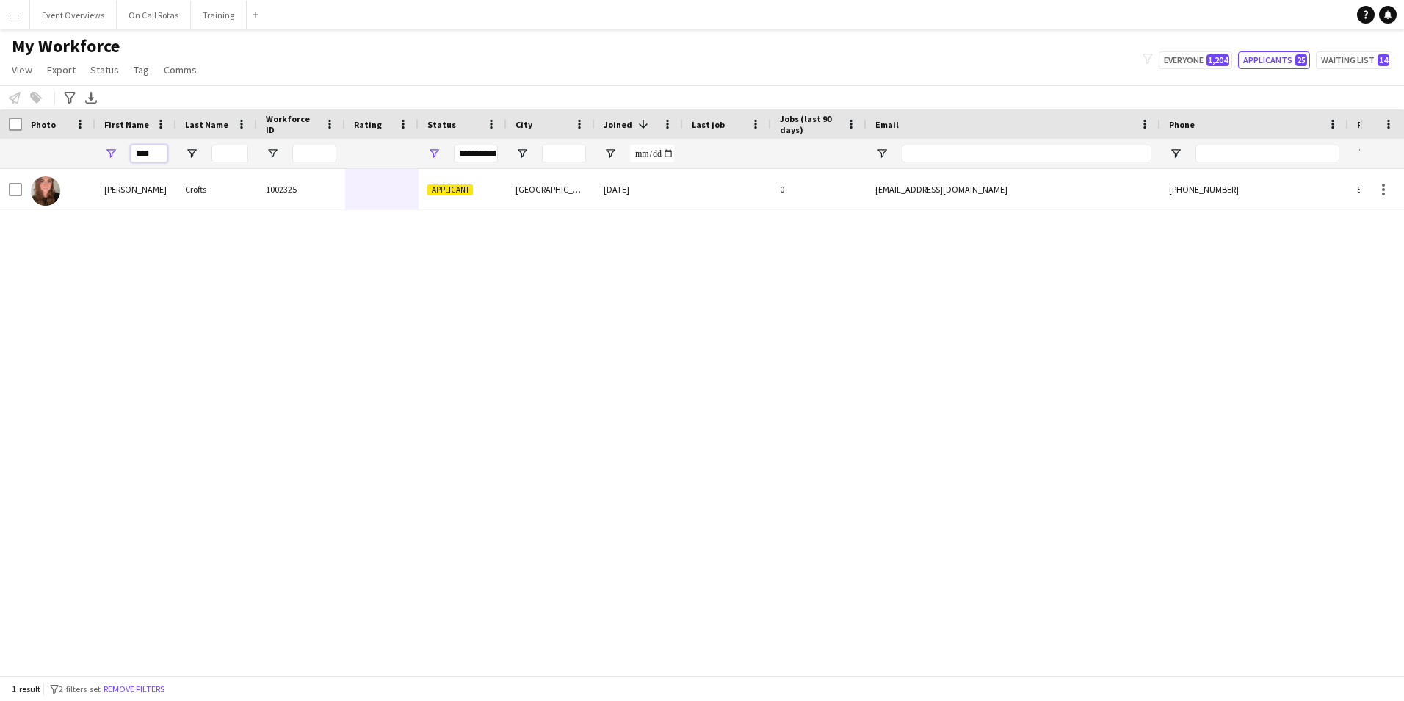
drag, startPoint x: 151, startPoint y: 150, endPoint x: 110, endPoint y: 150, distance: 40.4
click at [110, 150] on div "****" at bounding box center [135, 153] width 81 height 29
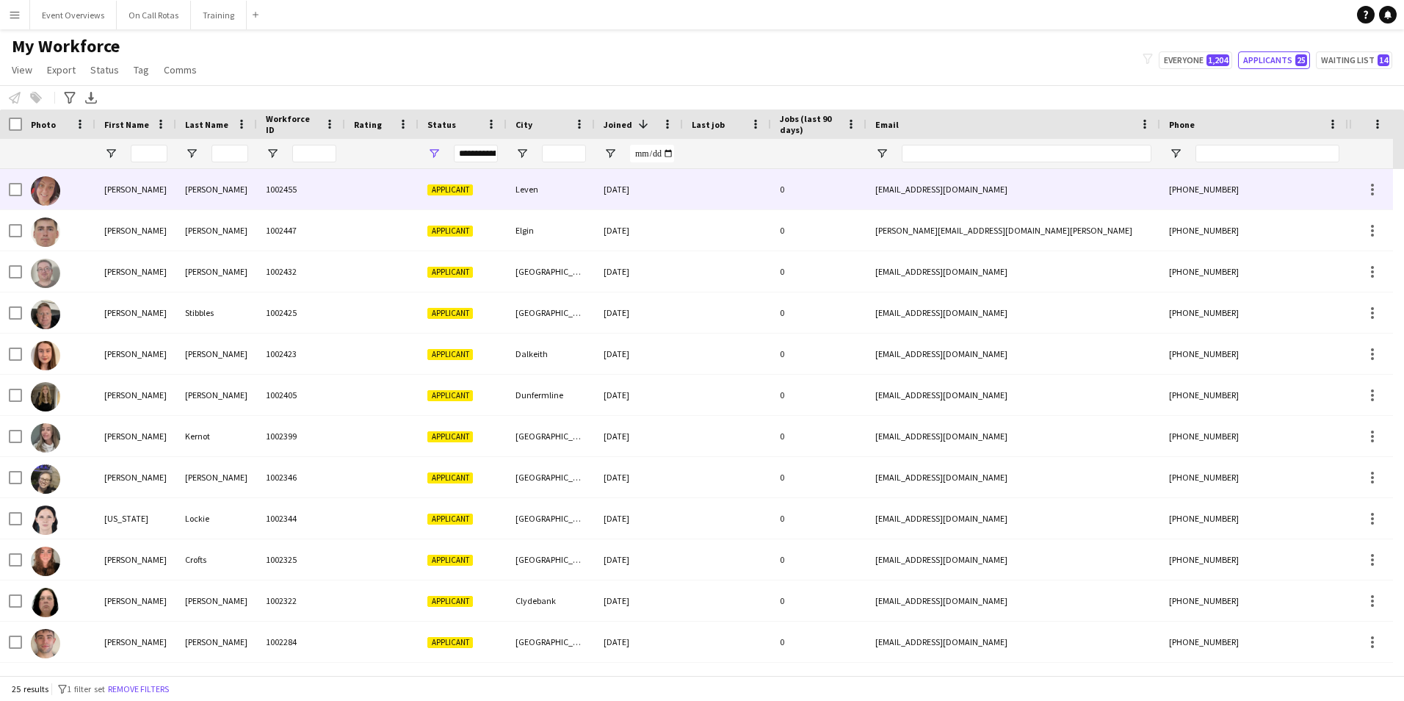
click at [212, 192] on div "Driscoll" at bounding box center [216, 189] width 81 height 40
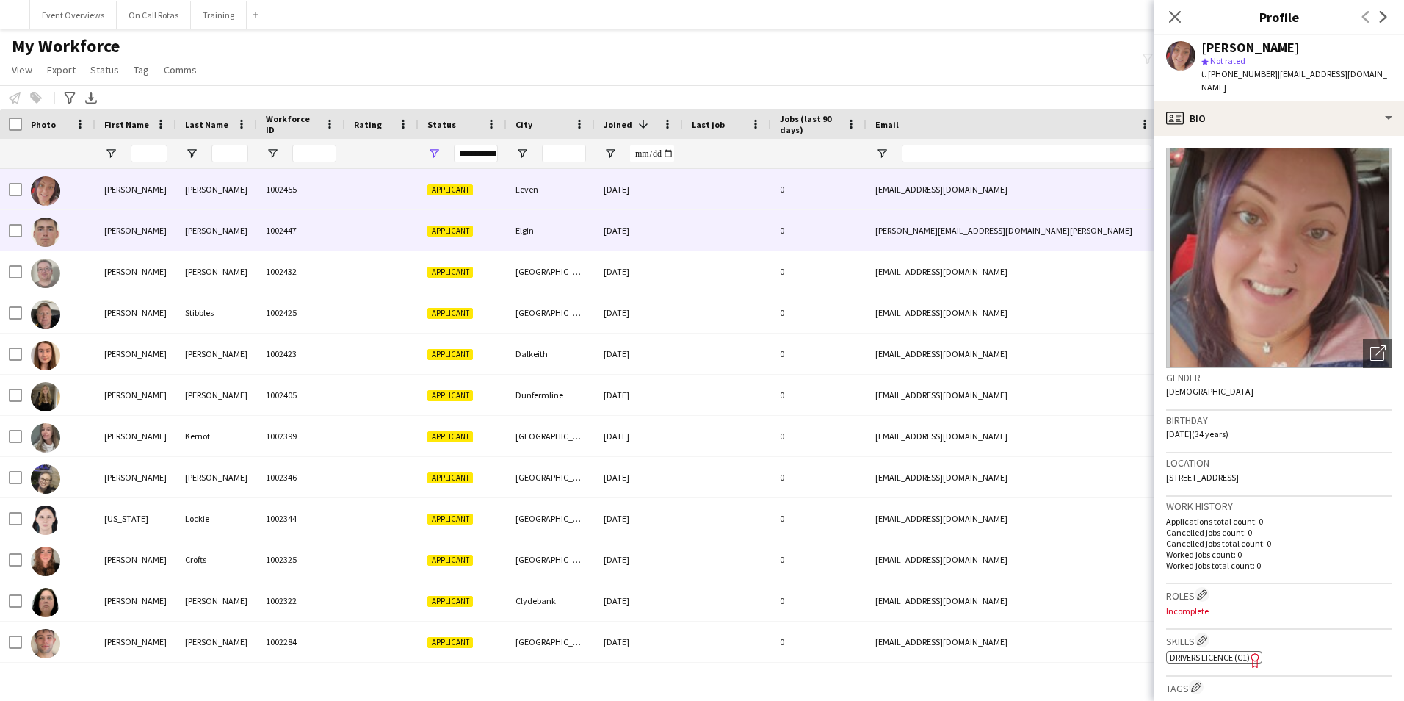
click at [280, 233] on div "1002447" at bounding box center [301, 230] width 88 height 40
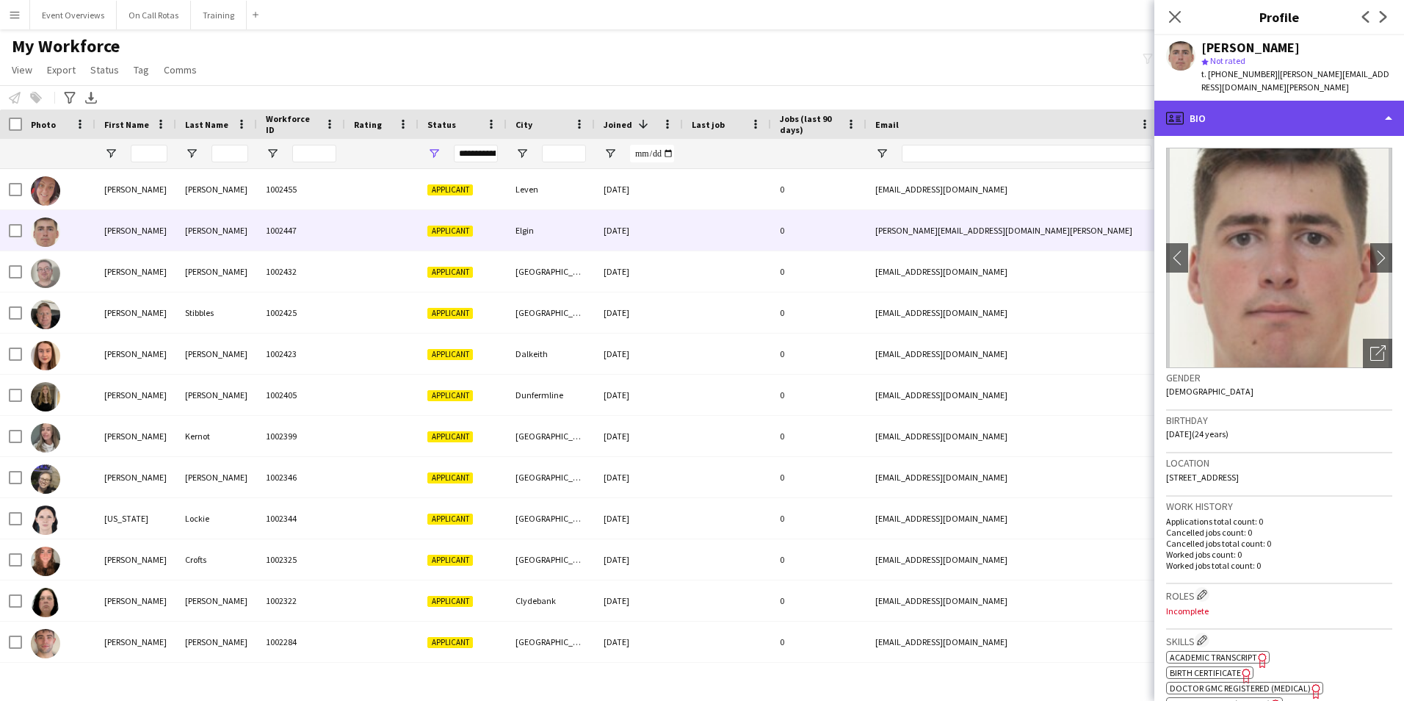
click at [1300, 111] on div "profile Bio" at bounding box center [1280, 118] width 250 height 35
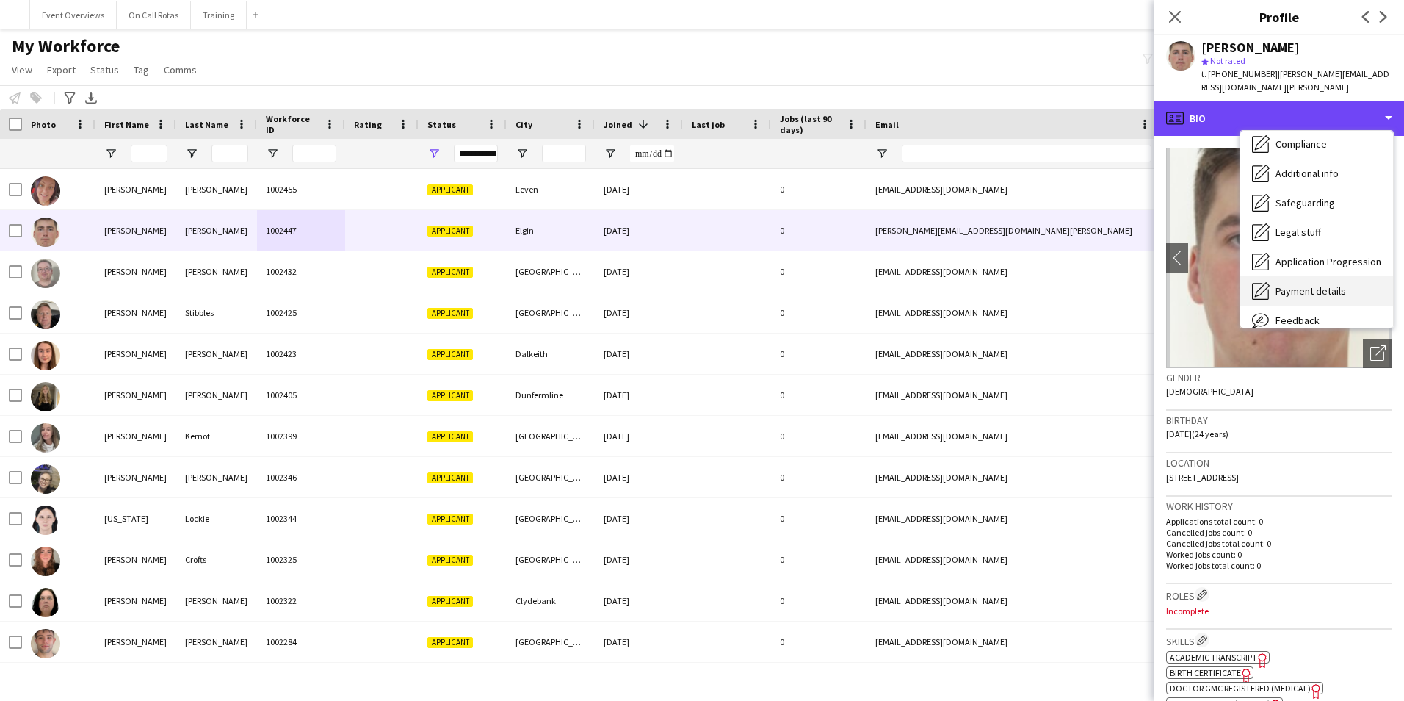
scroll to position [256, 0]
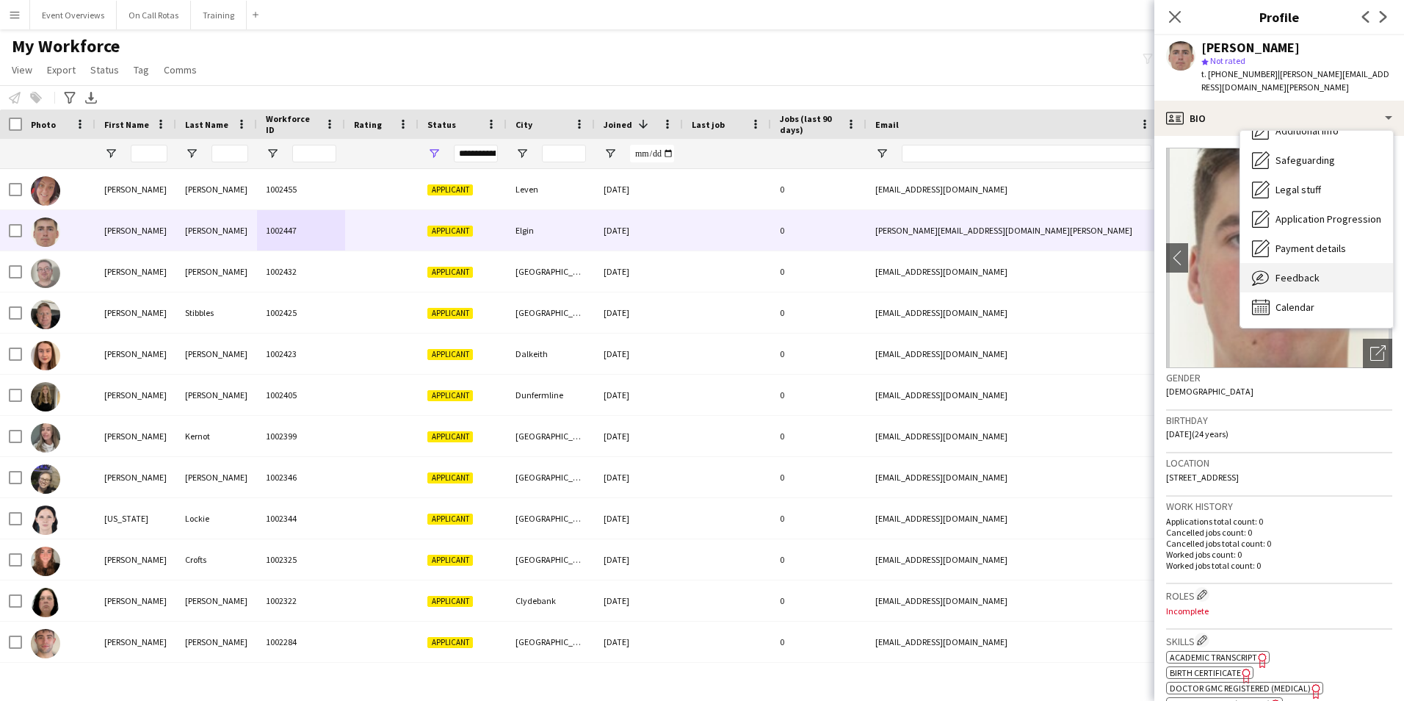
click at [1317, 271] on span "Feedback" at bounding box center [1298, 277] width 44 height 13
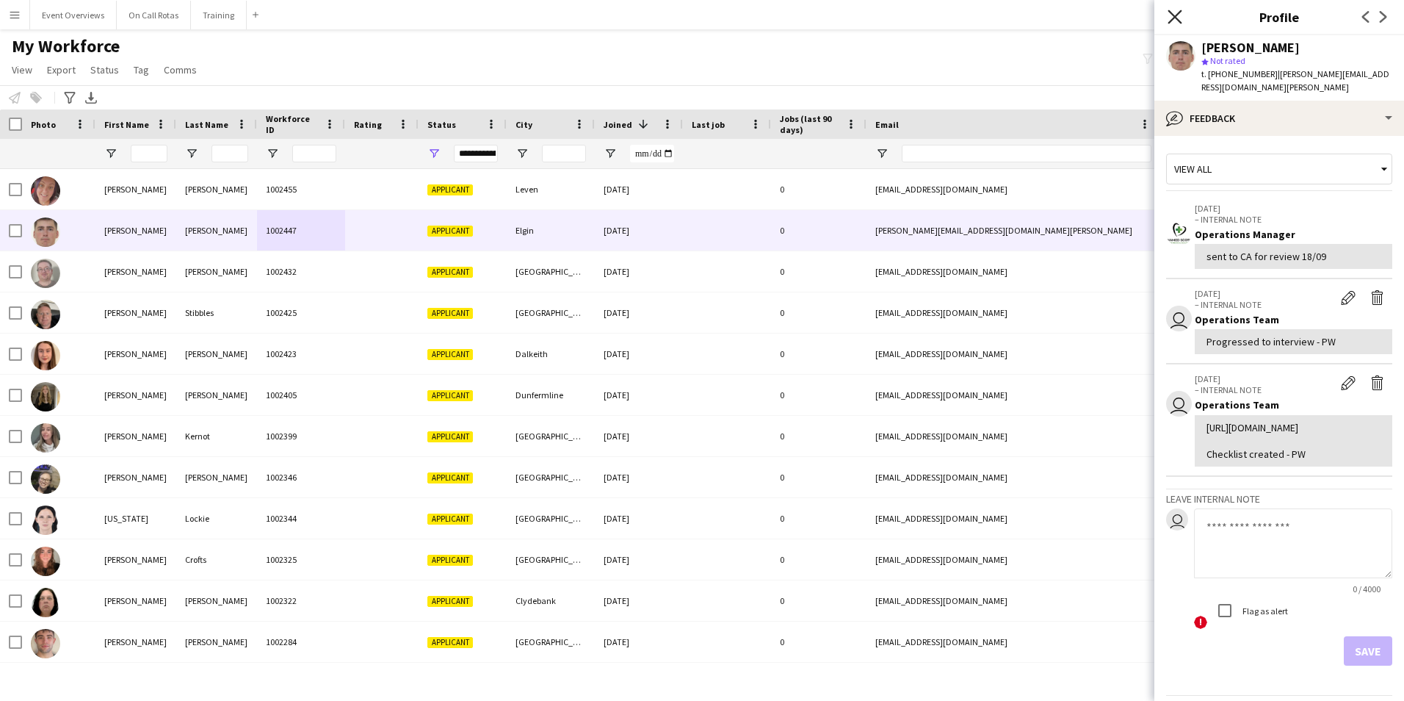
click at [1174, 18] on icon at bounding box center [1175, 17] width 14 height 14
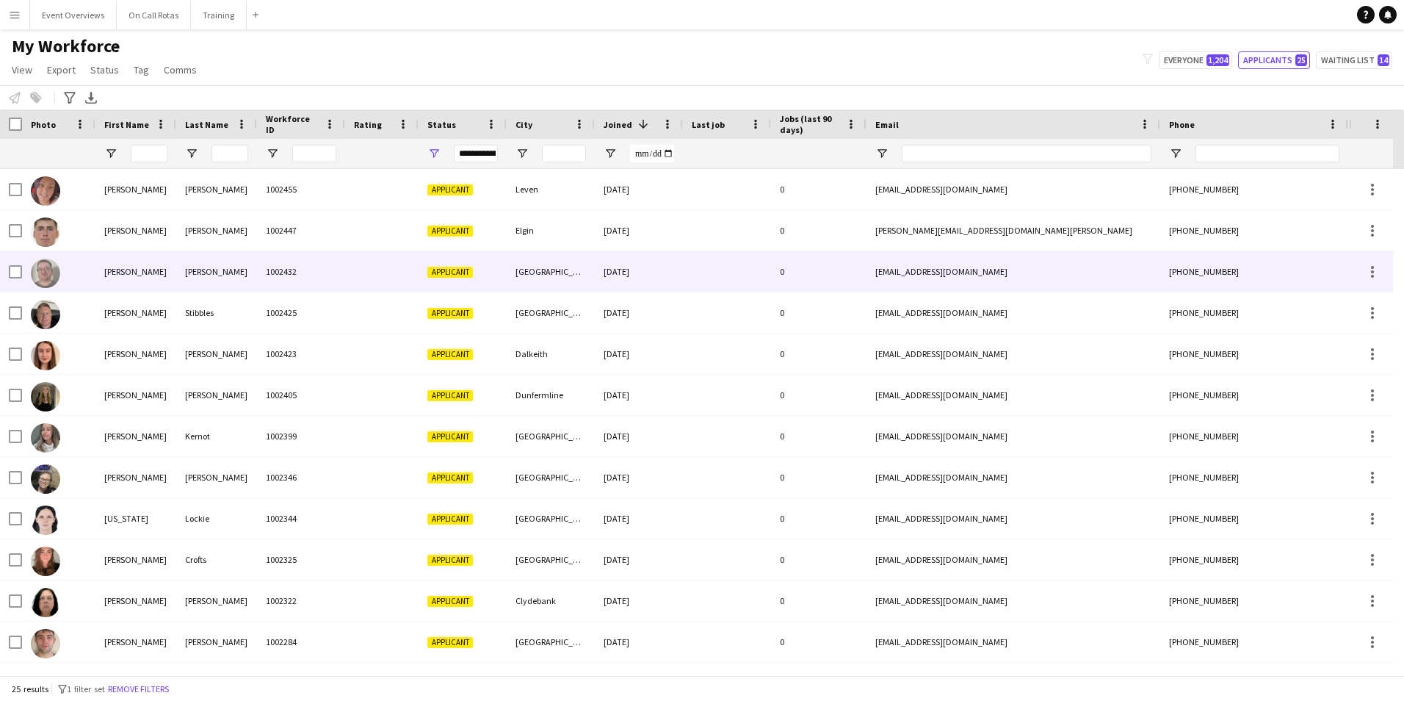
click at [218, 274] on div "Wilson" at bounding box center [216, 271] width 81 height 40
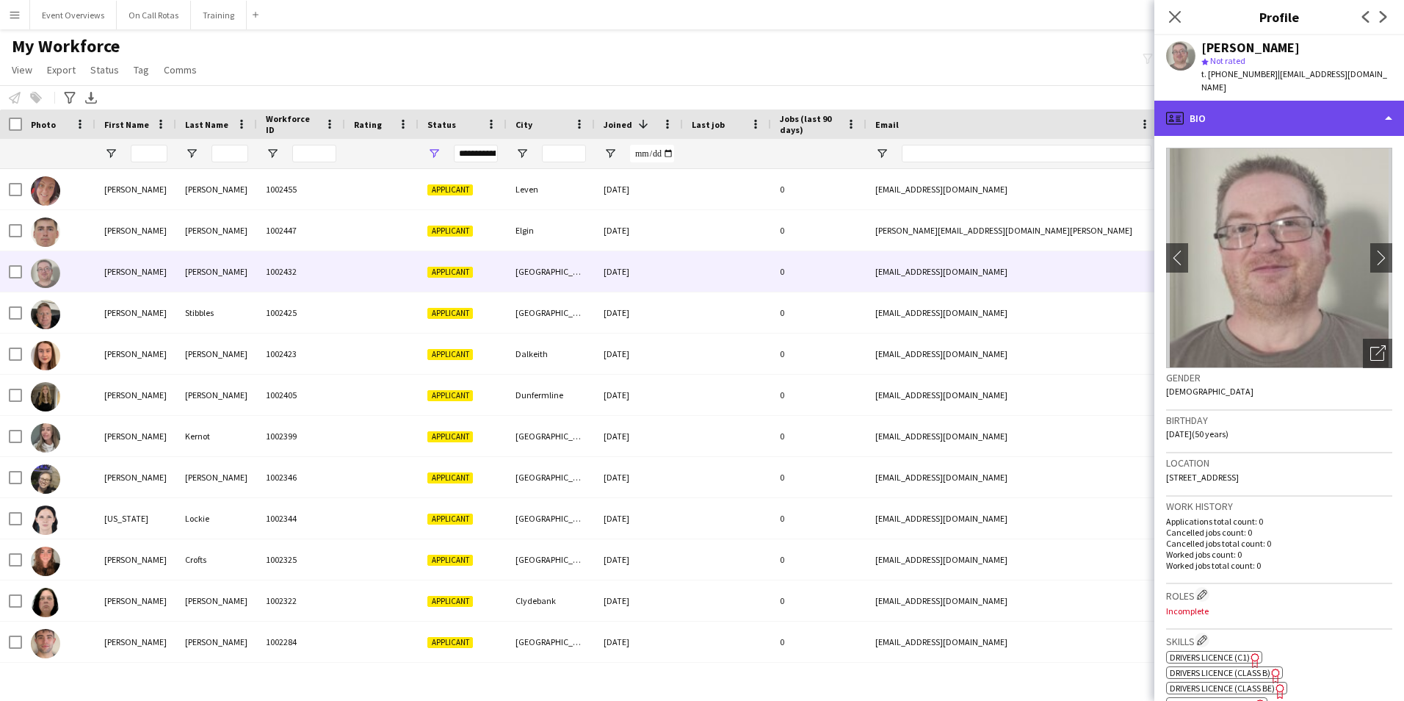
click at [1287, 101] on div "profile Bio" at bounding box center [1280, 118] width 250 height 35
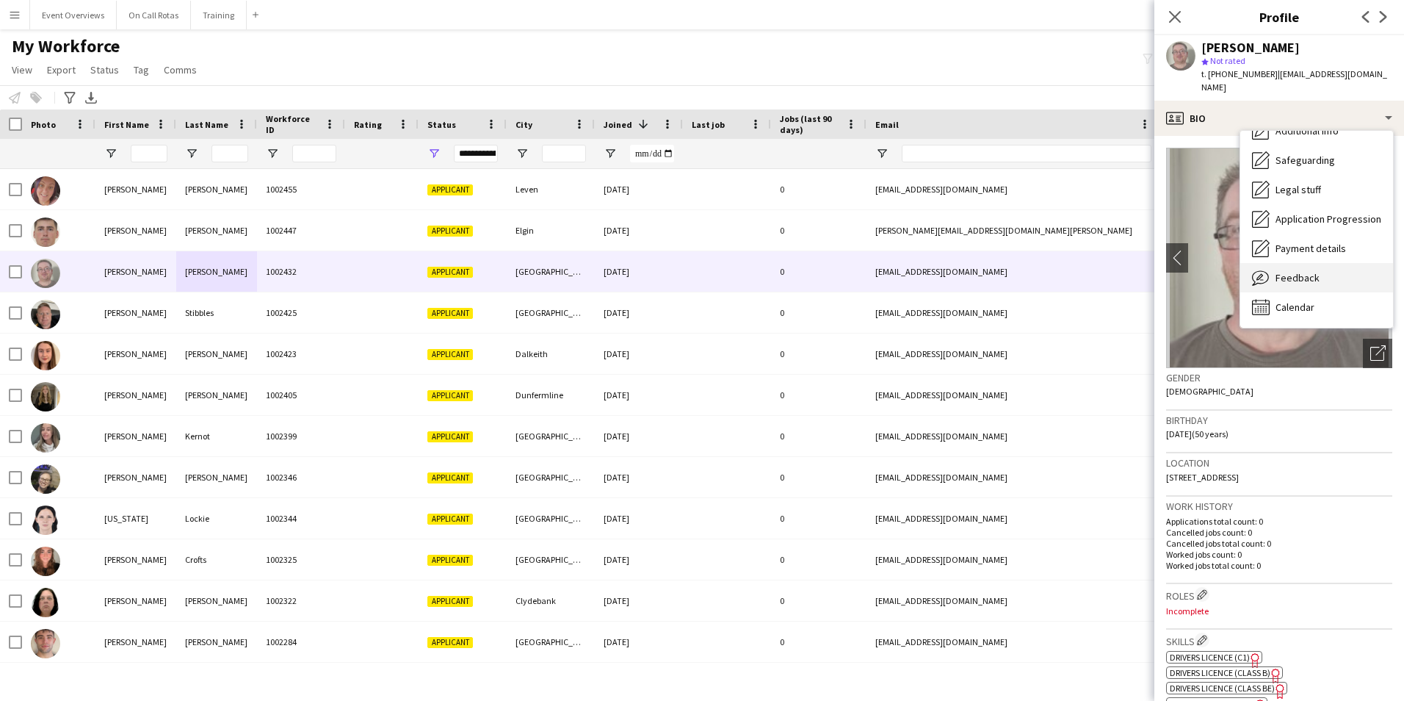
click at [1309, 271] on span "Feedback" at bounding box center [1298, 277] width 44 height 13
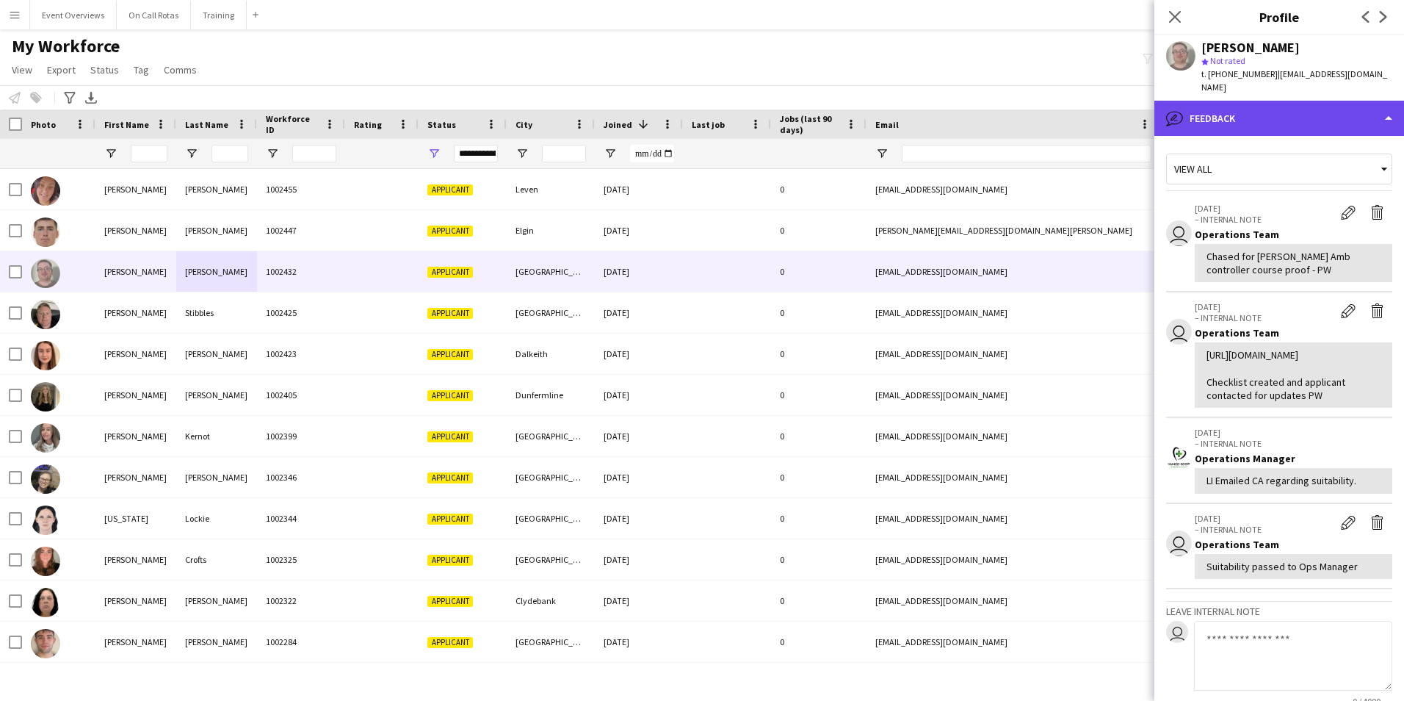
click at [1278, 101] on div "bubble-pencil Feedback" at bounding box center [1280, 118] width 250 height 35
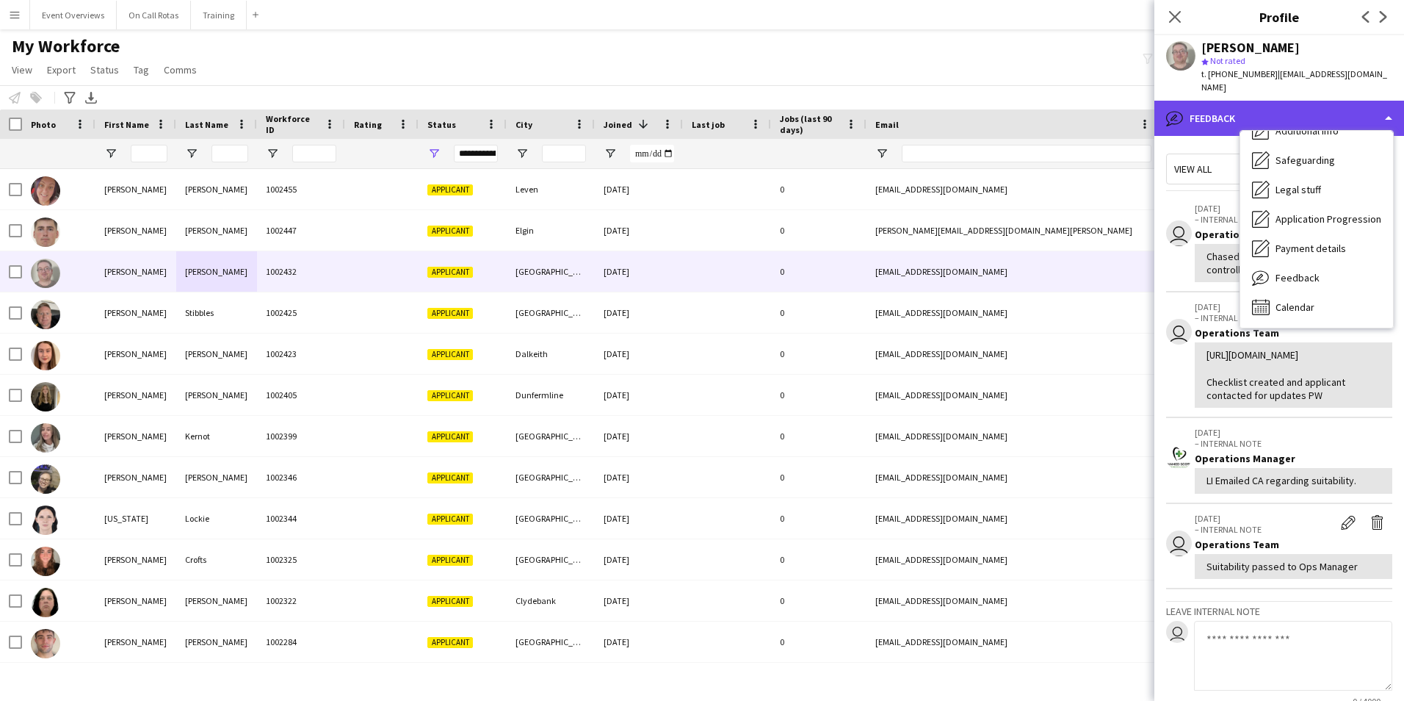
click at [1288, 101] on div "bubble-pencil Feedback" at bounding box center [1280, 118] width 250 height 35
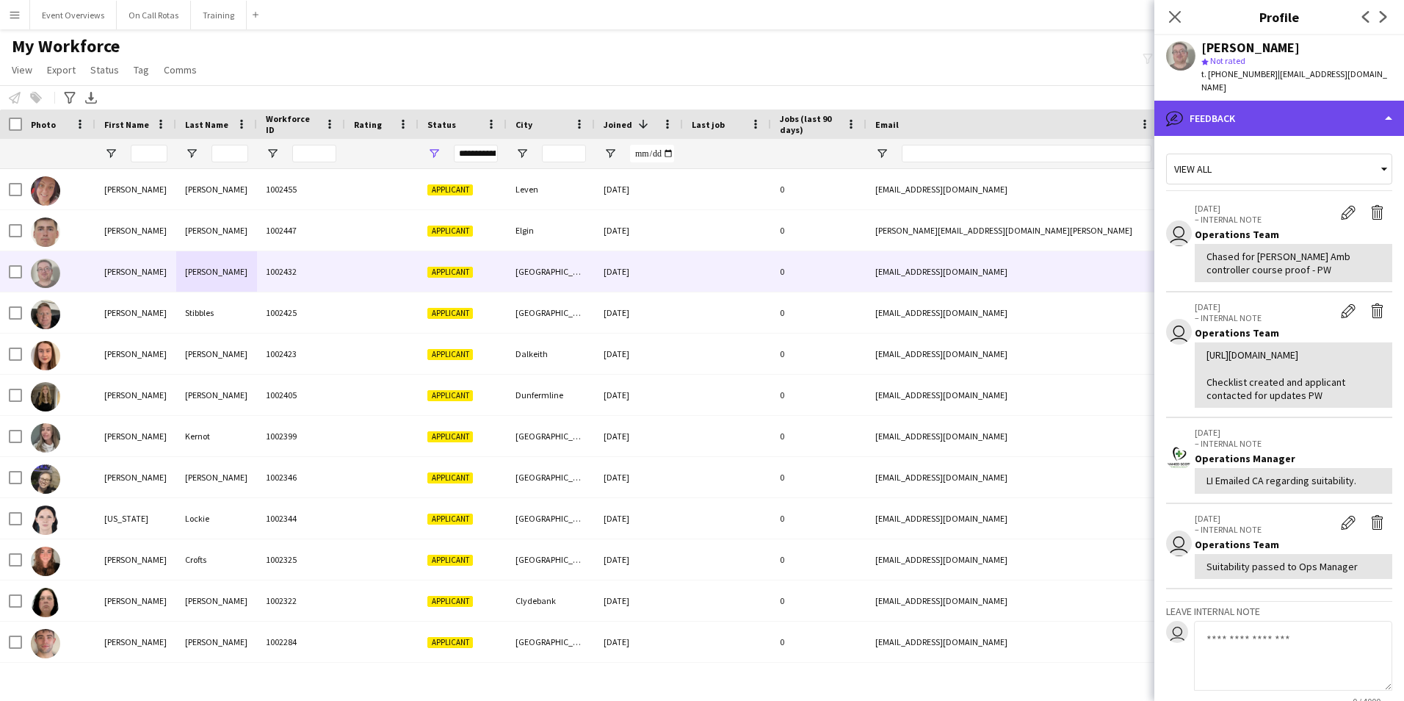
click at [1288, 101] on div "bubble-pencil Feedback" at bounding box center [1280, 118] width 250 height 35
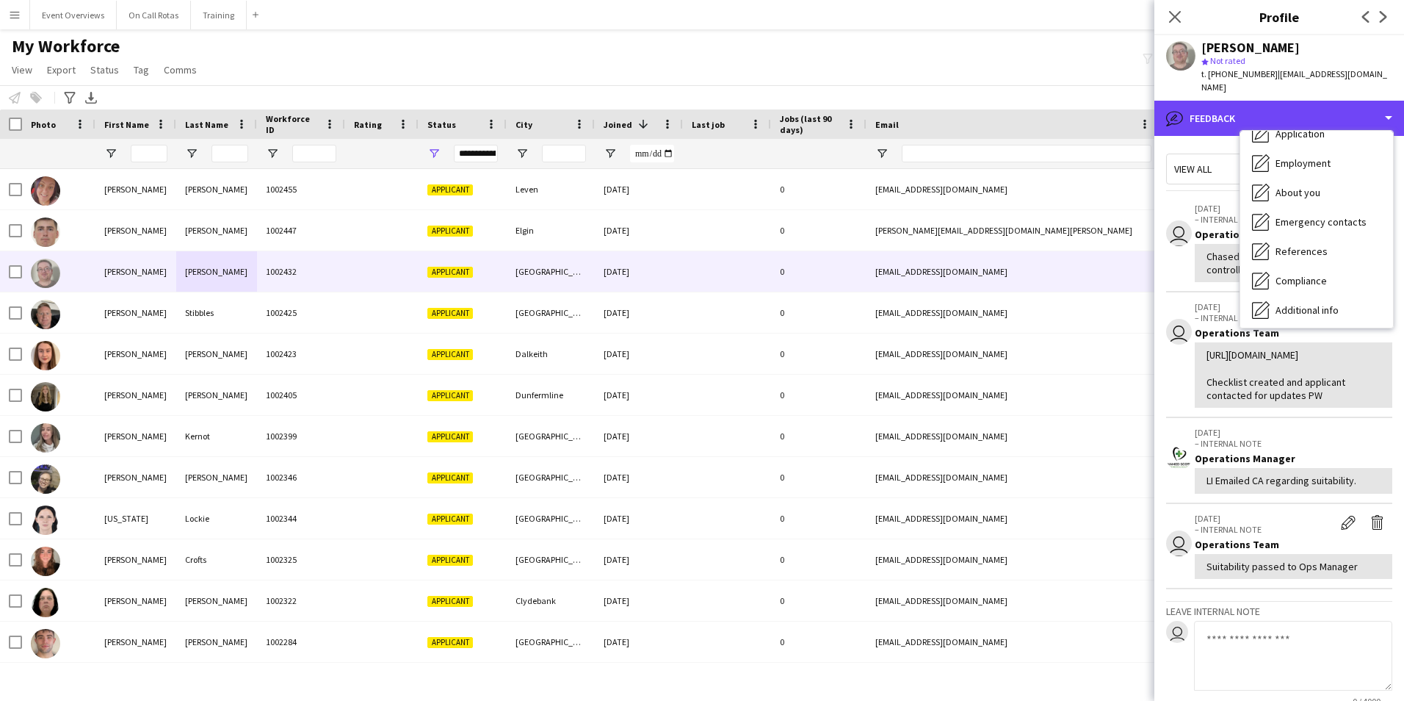
scroll to position [0, 0]
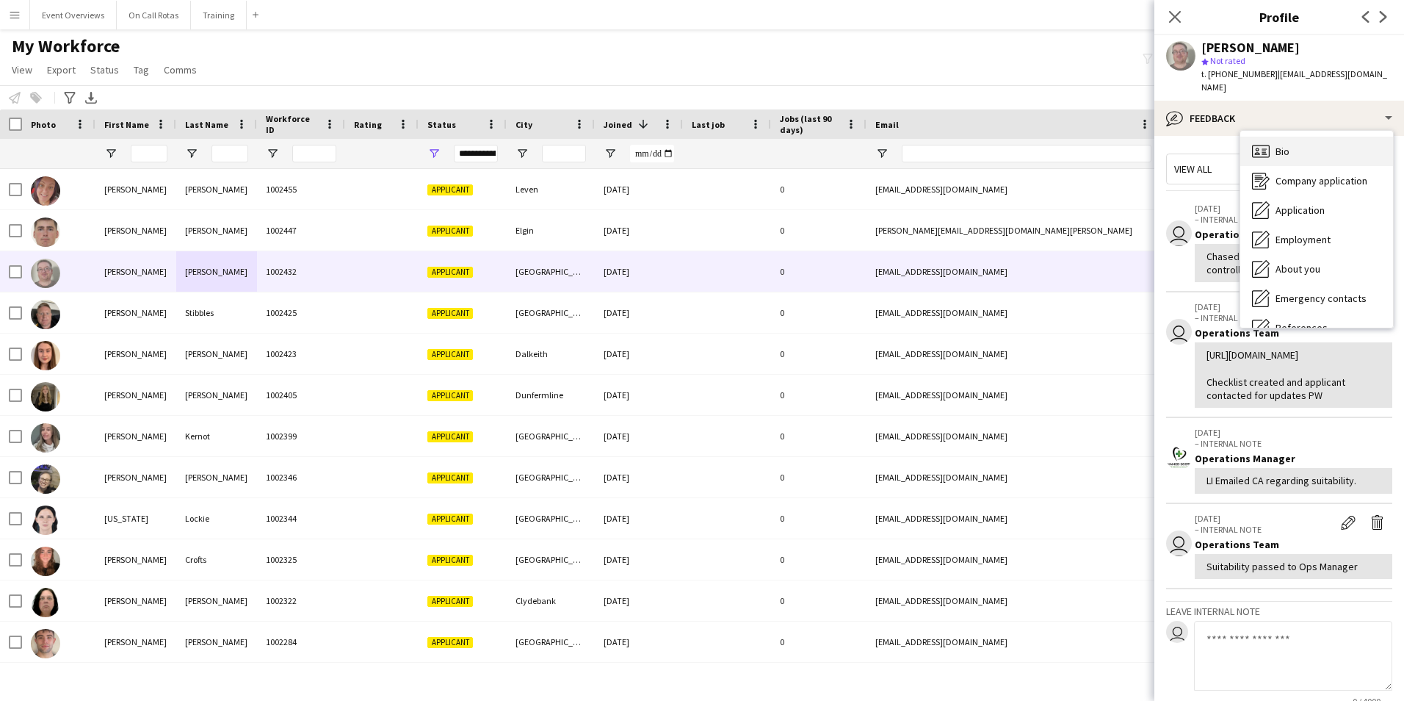
click at [1299, 140] on div "Bio Bio" at bounding box center [1317, 151] width 153 height 29
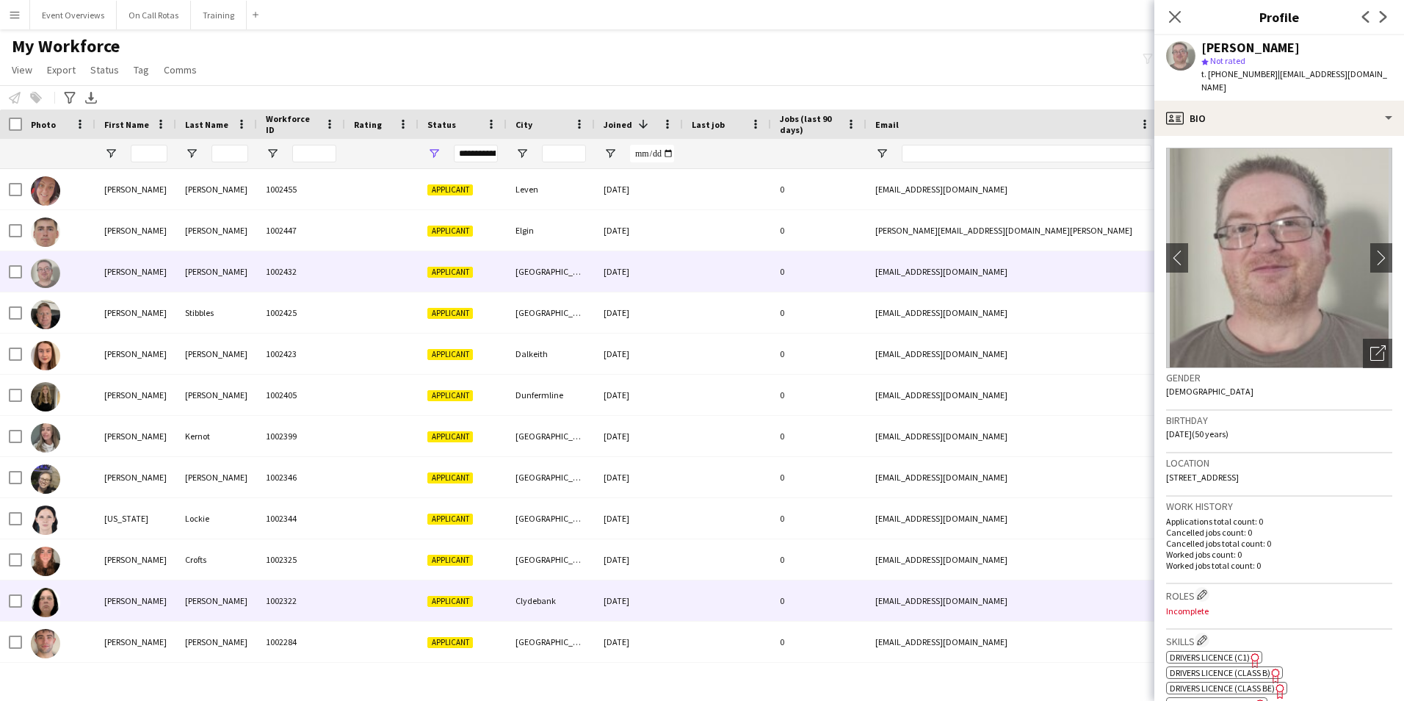
click at [146, 604] on div "Heather" at bounding box center [135, 600] width 81 height 40
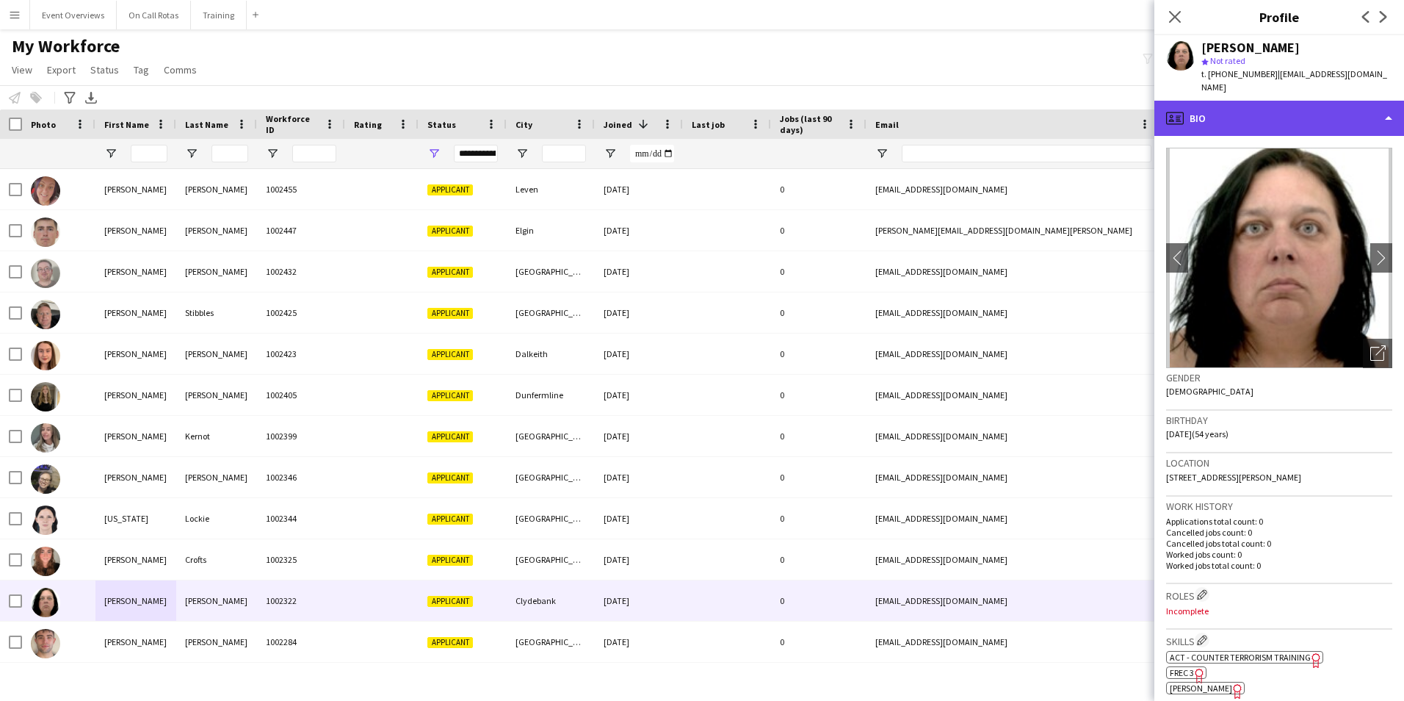
click at [1255, 109] on div "profile Bio" at bounding box center [1280, 118] width 250 height 35
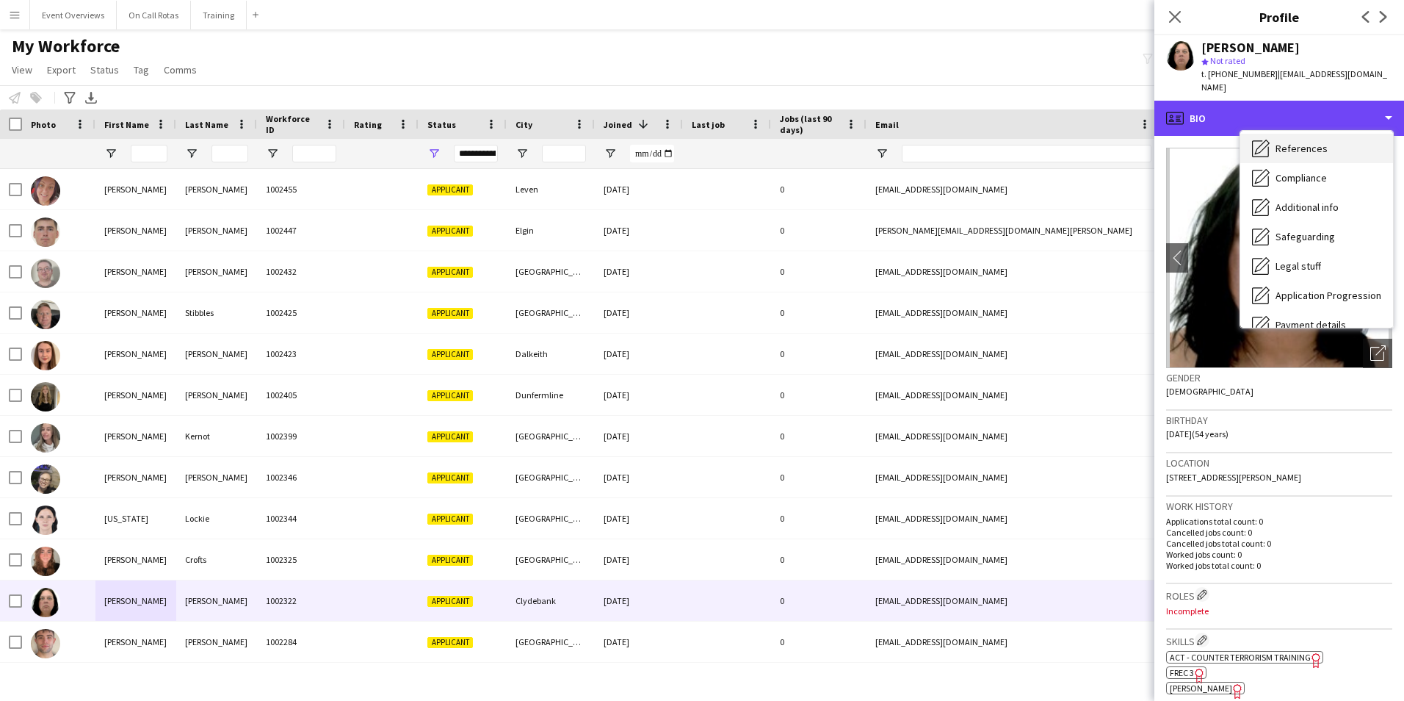
scroll to position [256, 0]
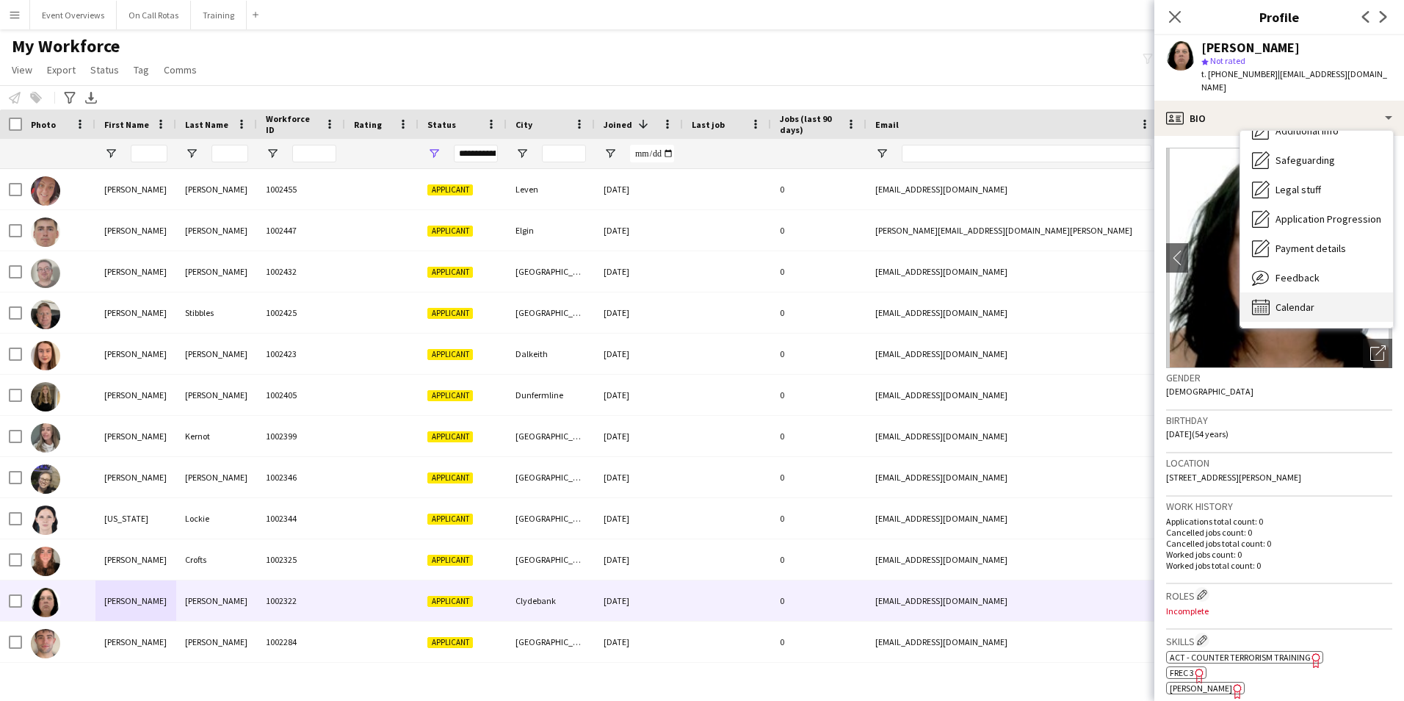
click at [1287, 292] on div "Calendar Calendar" at bounding box center [1317, 306] width 153 height 29
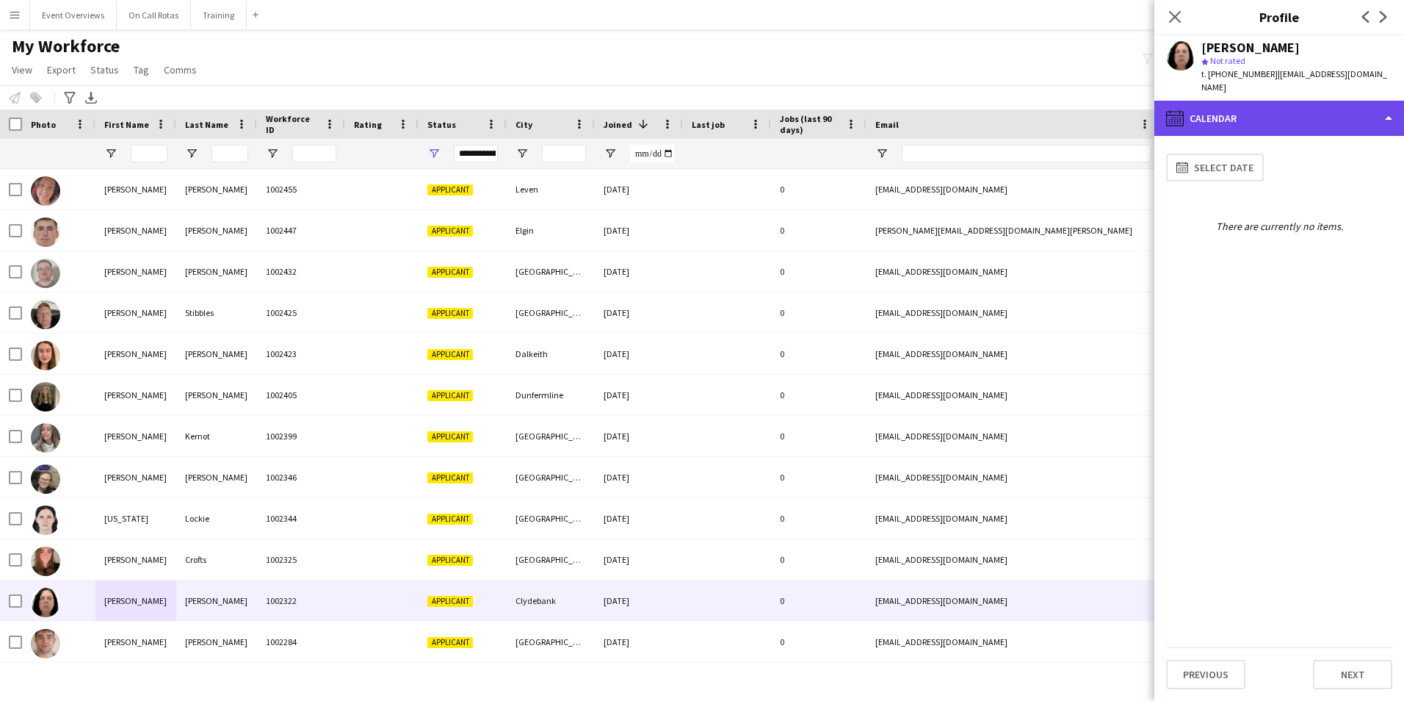
click at [1231, 101] on div "calendar-full Calendar" at bounding box center [1280, 118] width 250 height 35
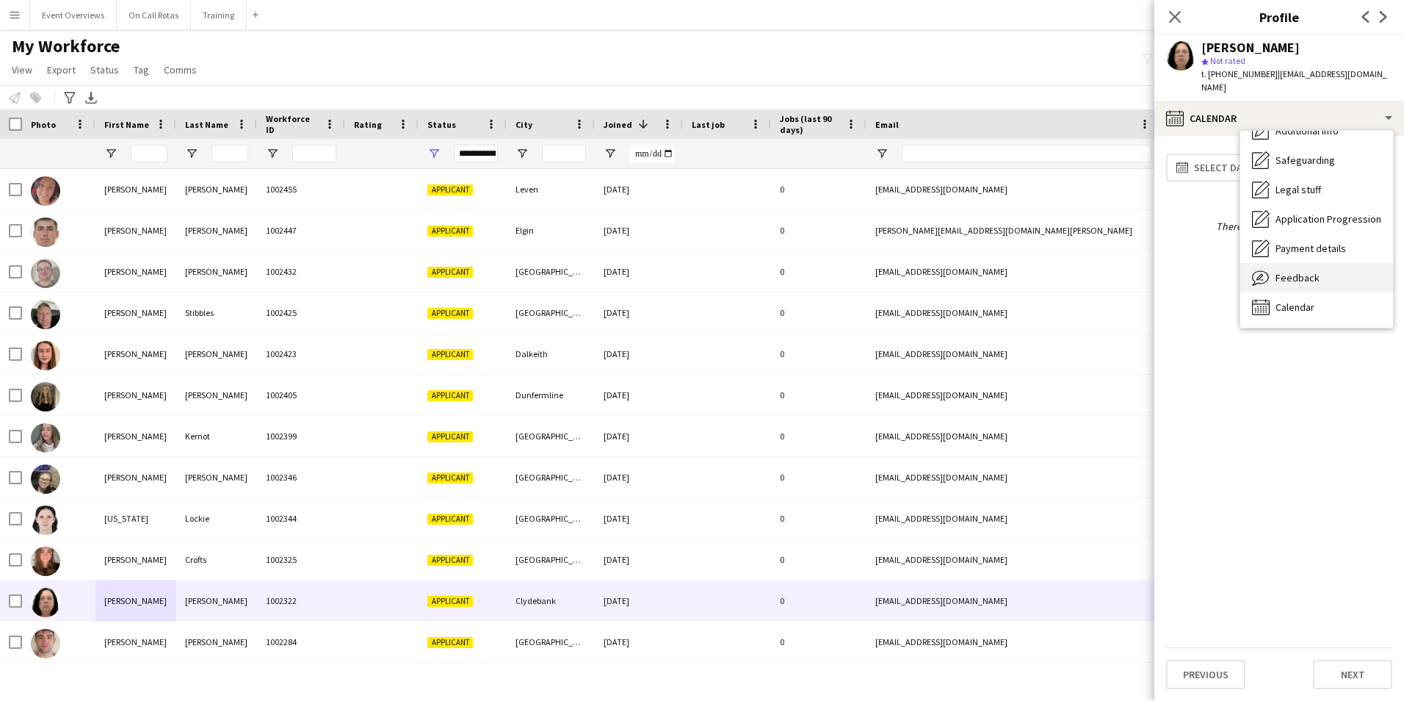
click at [1302, 271] on span "Feedback" at bounding box center [1298, 277] width 44 height 13
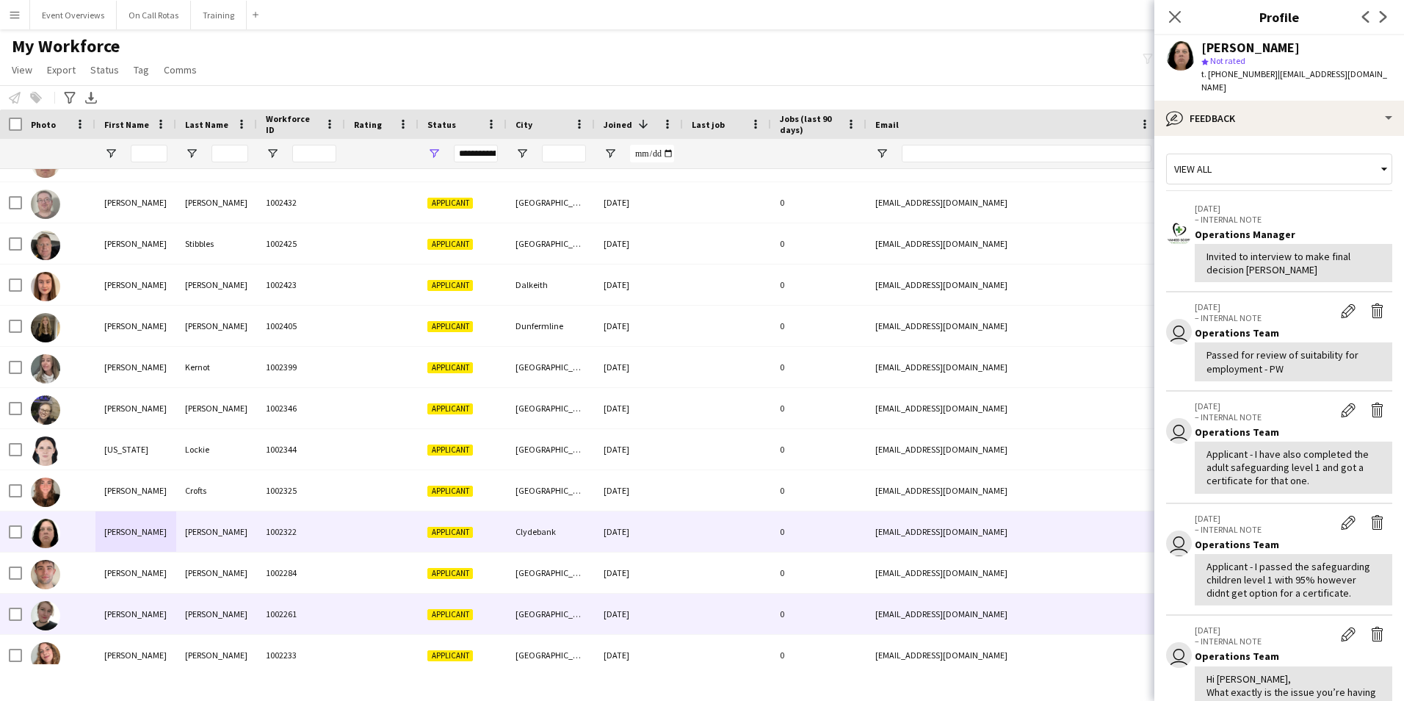
scroll to position [147, 0]
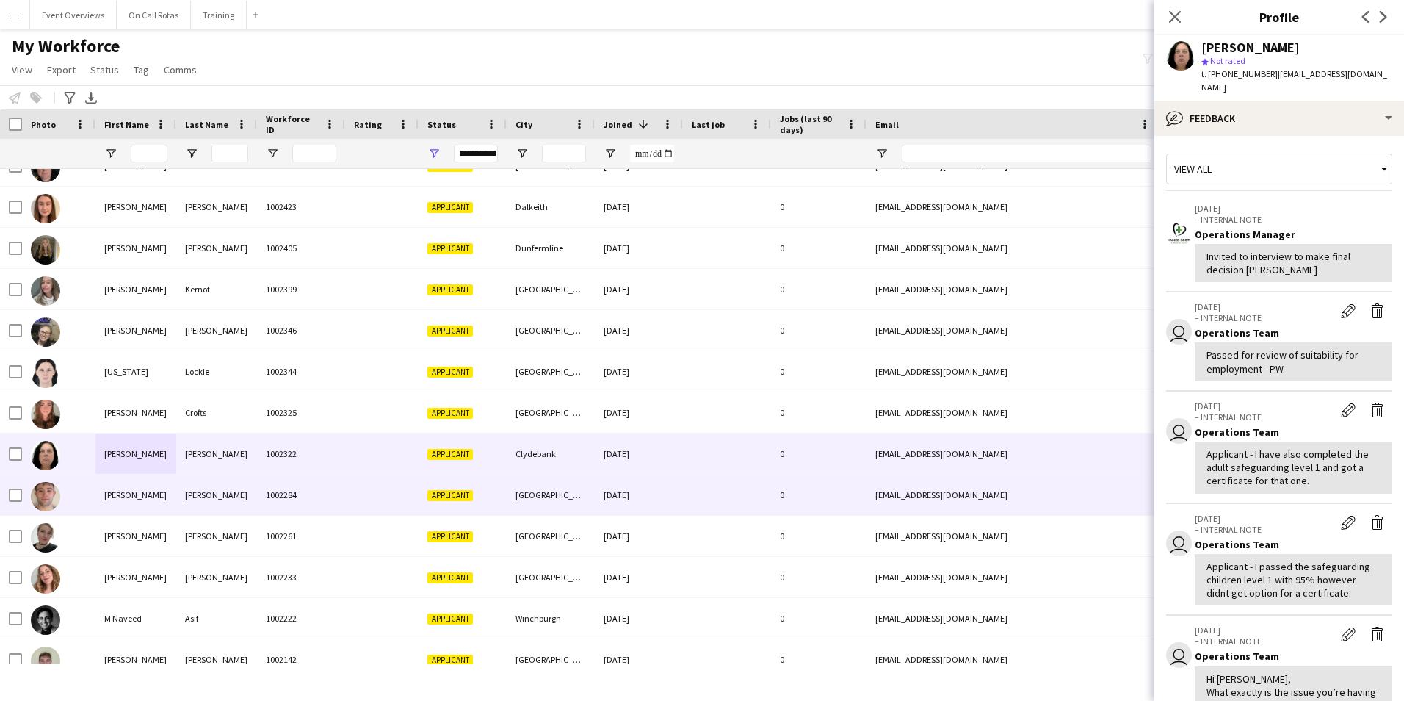
click at [239, 499] on div "Pritchard" at bounding box center [216, 494] width 81 height 40
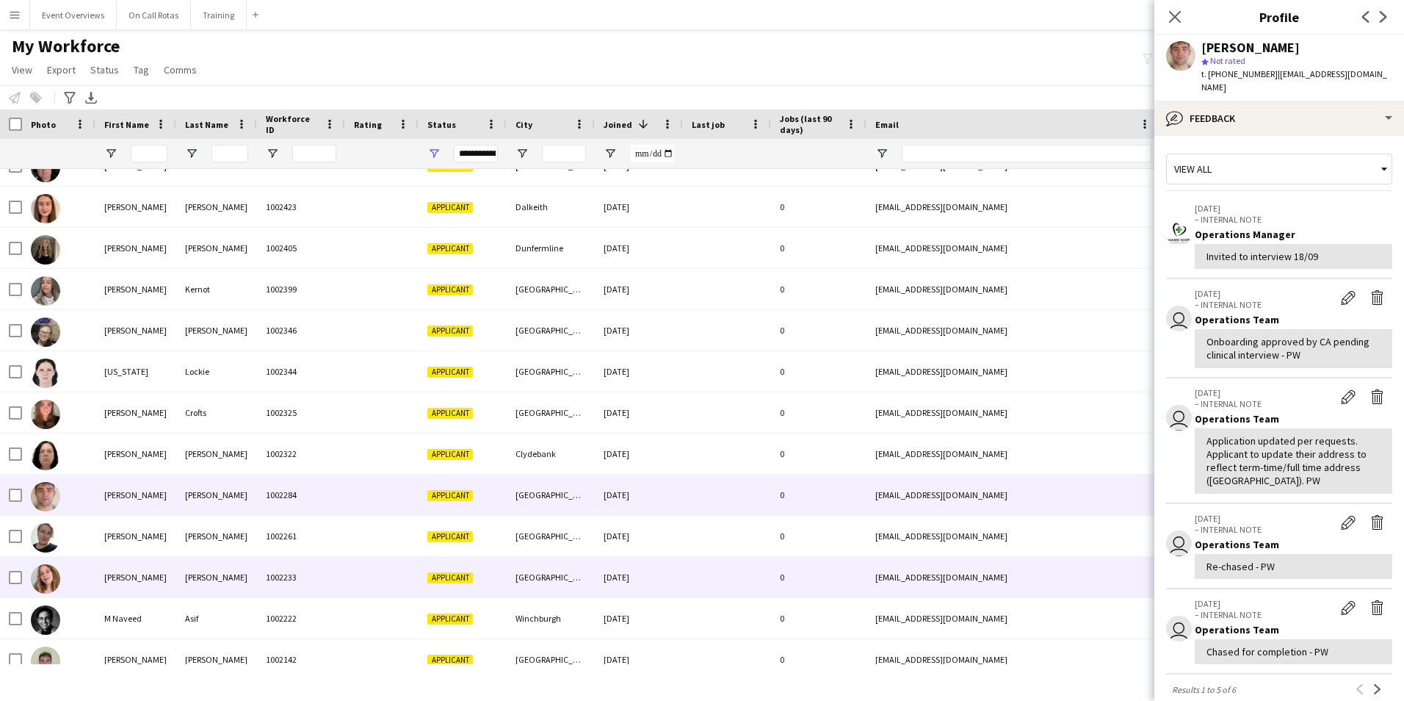
click at [199, 596] on div "Kopec" at bounding box center [216, 577] width 81 height 40
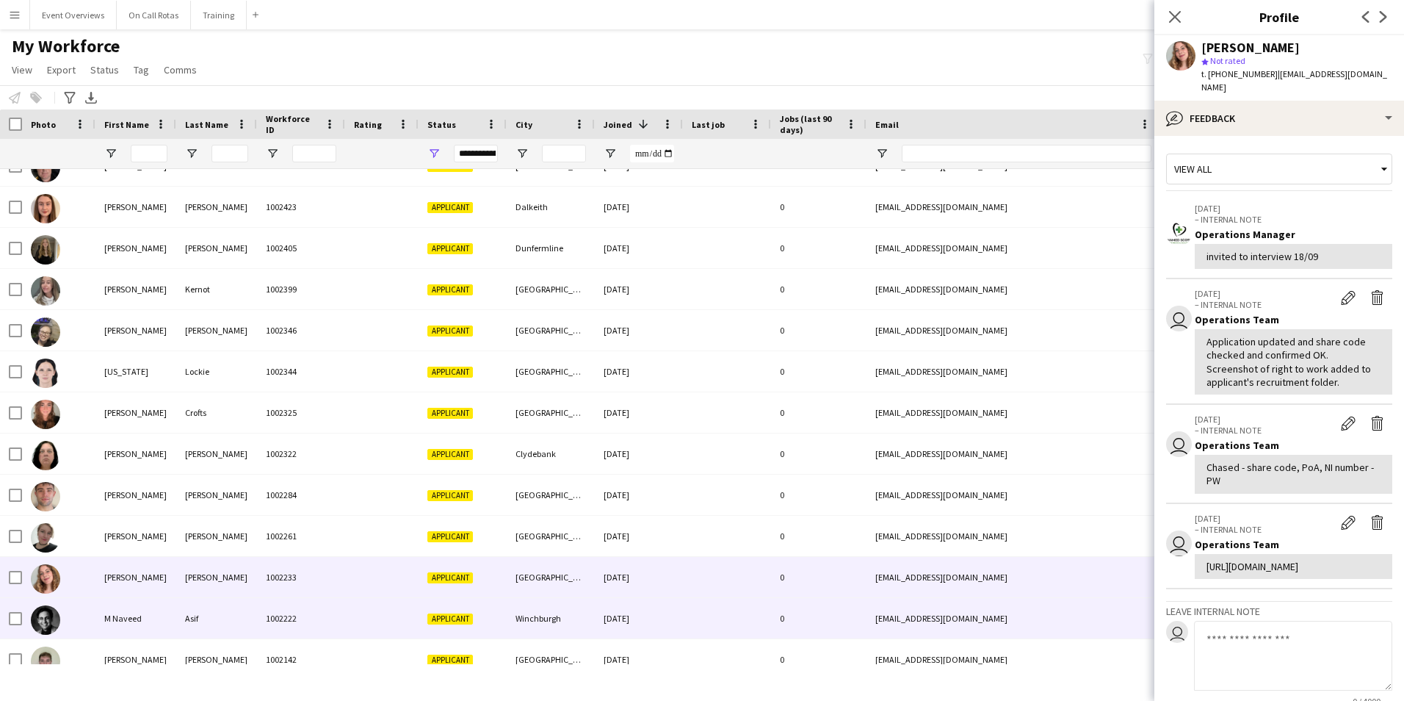
click at [206, 602] on div "Asif" at bounding box center [216, 618] width 81 height 40
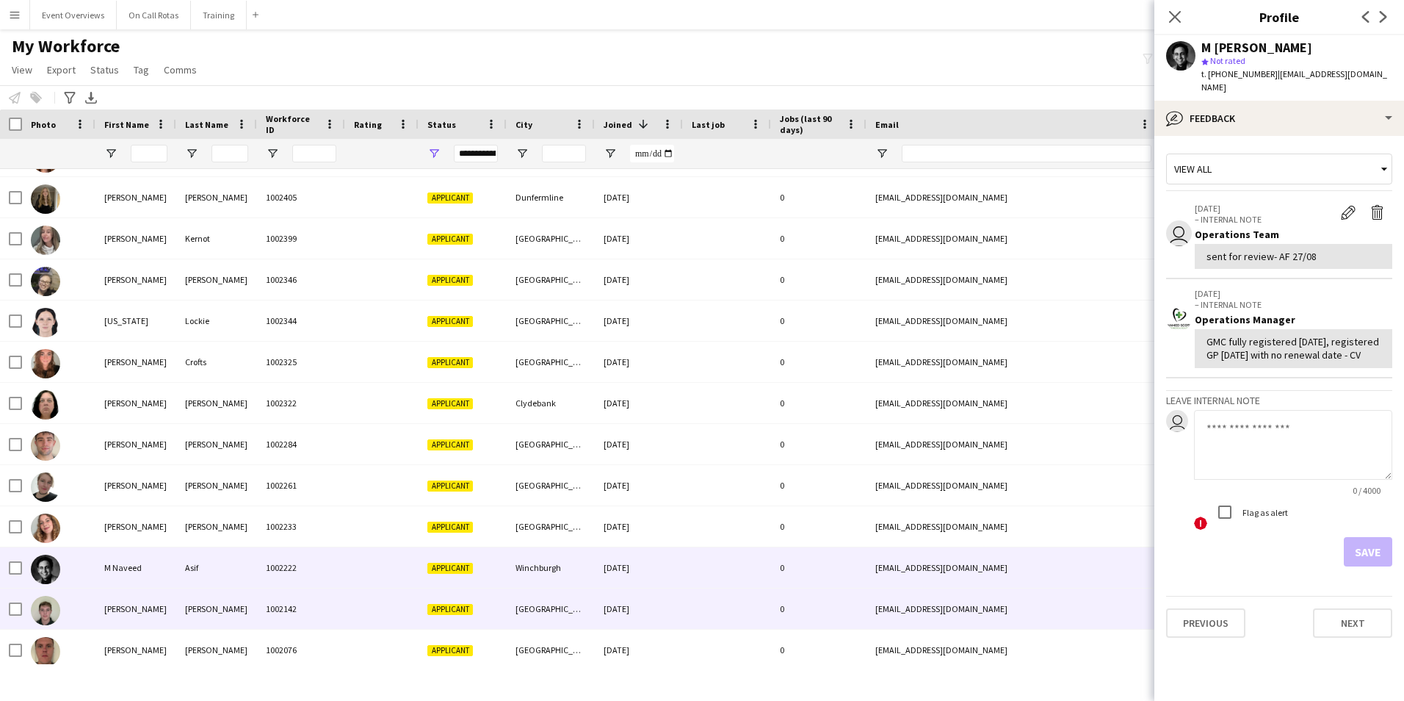
scroll to position [220, 0]
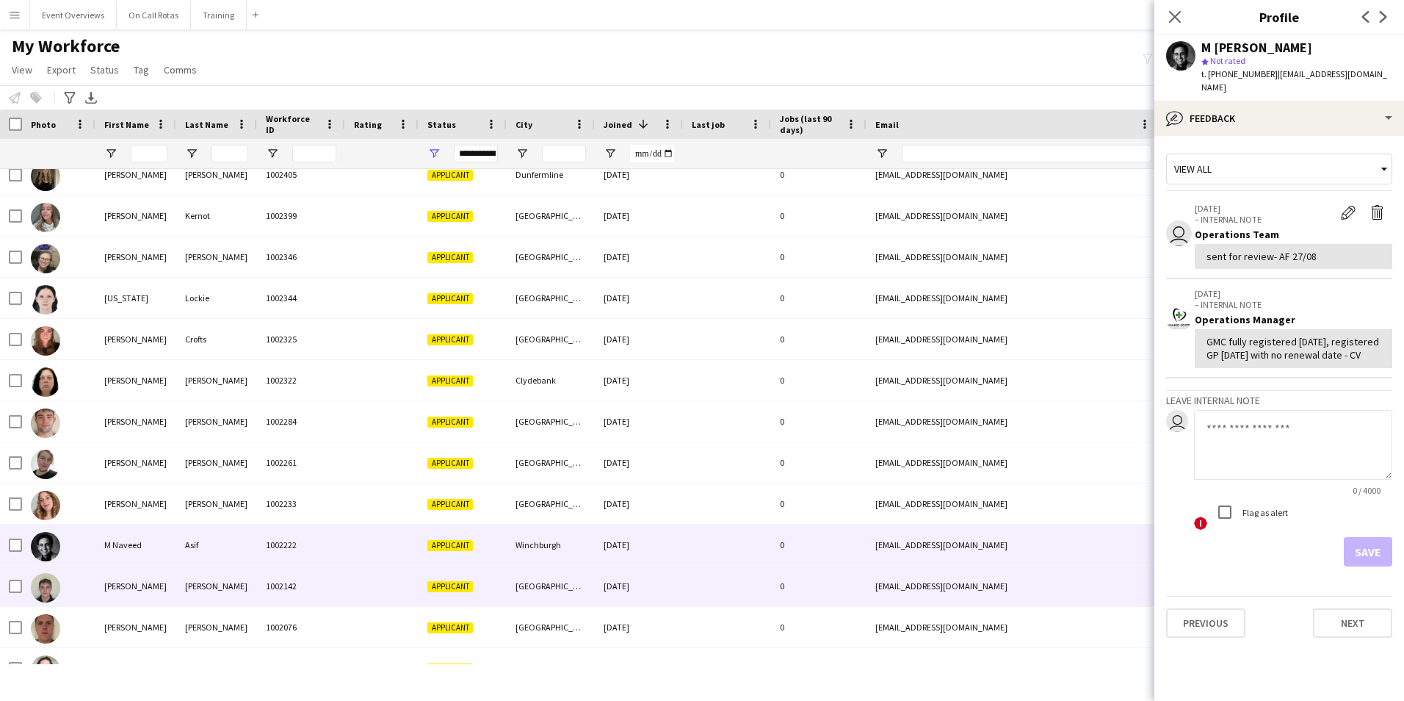
click at [176, 588] on div "Montgomery" at bounding box center [216, 586] width 81 height 40
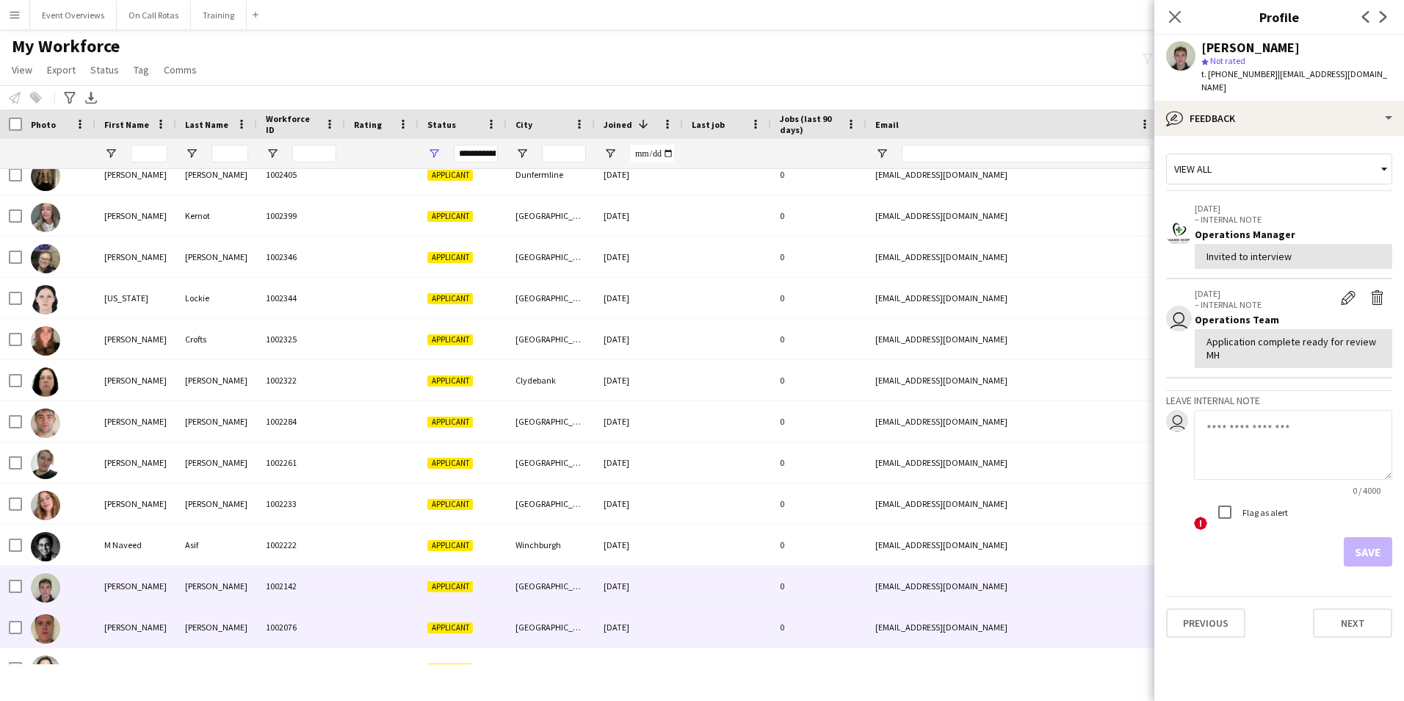
click at [192, 625] on div "Keay" at bounding box center [216, 627] width 81 height 40
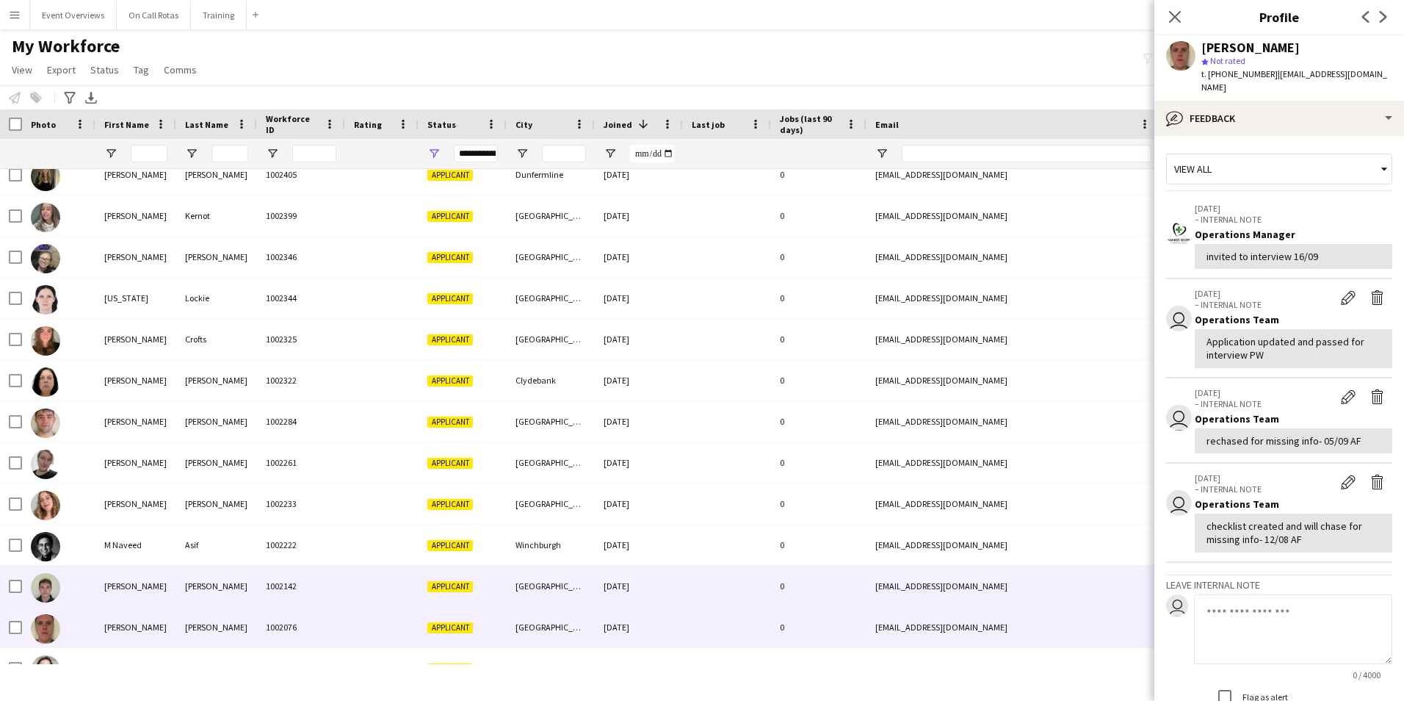
click at [214, 569] on div "Montgomery" at bounding box center [216, 586] width 81 height 40
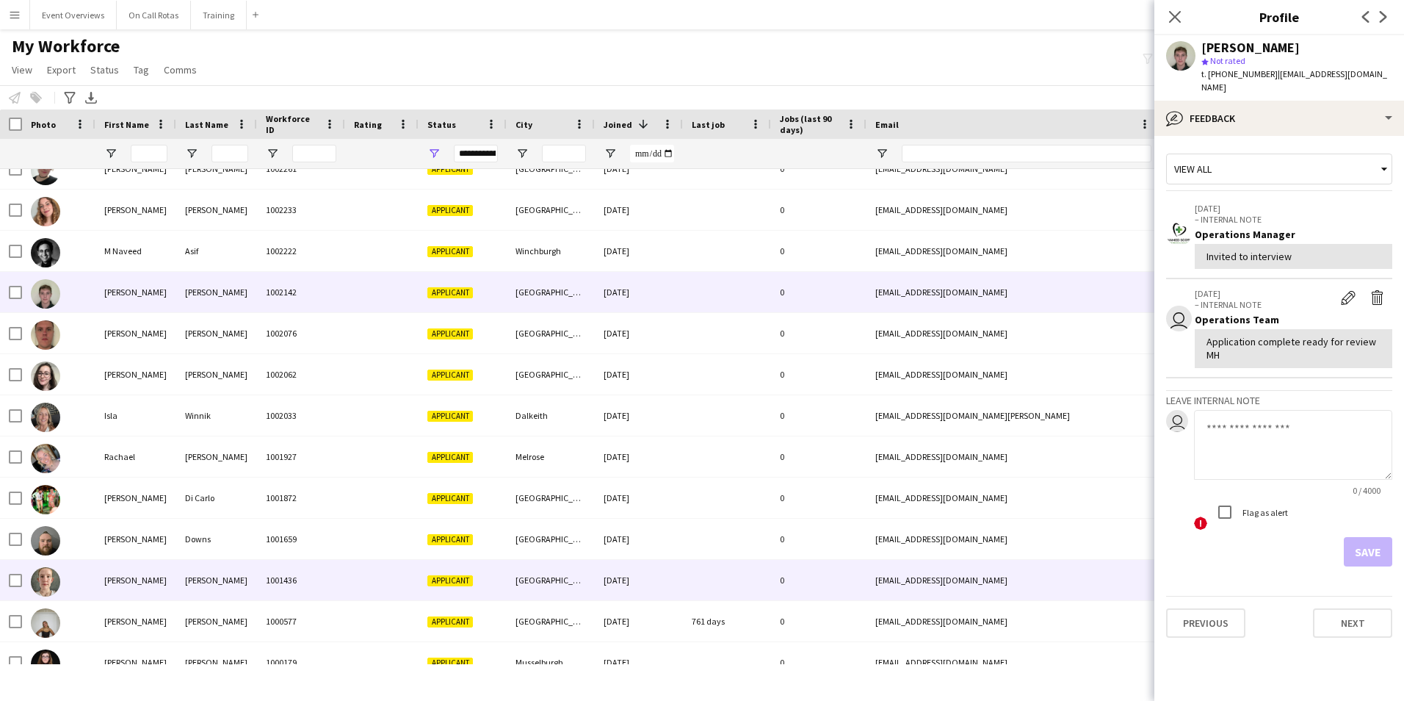
scroll to position [533, 0]
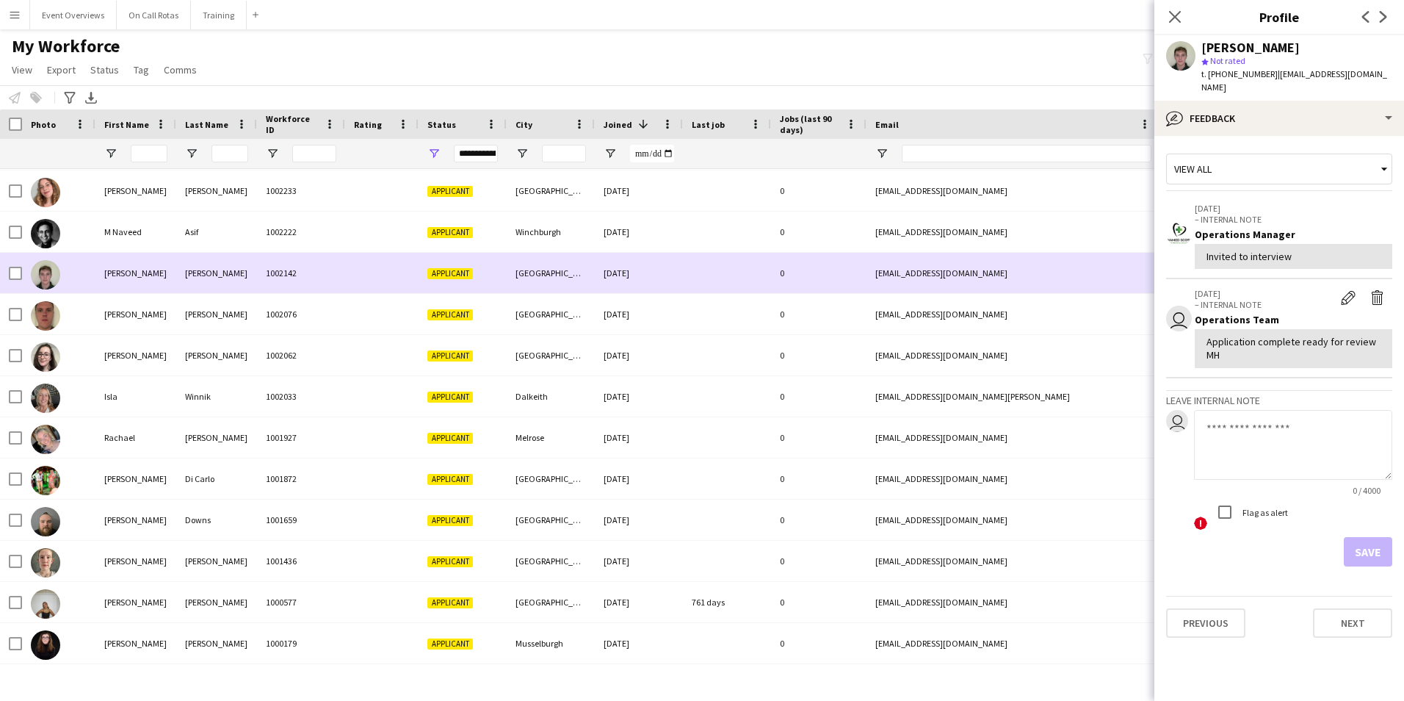
click at [263, 277] on div "1002142" at bounding box center [301, 273] width 88 height 40
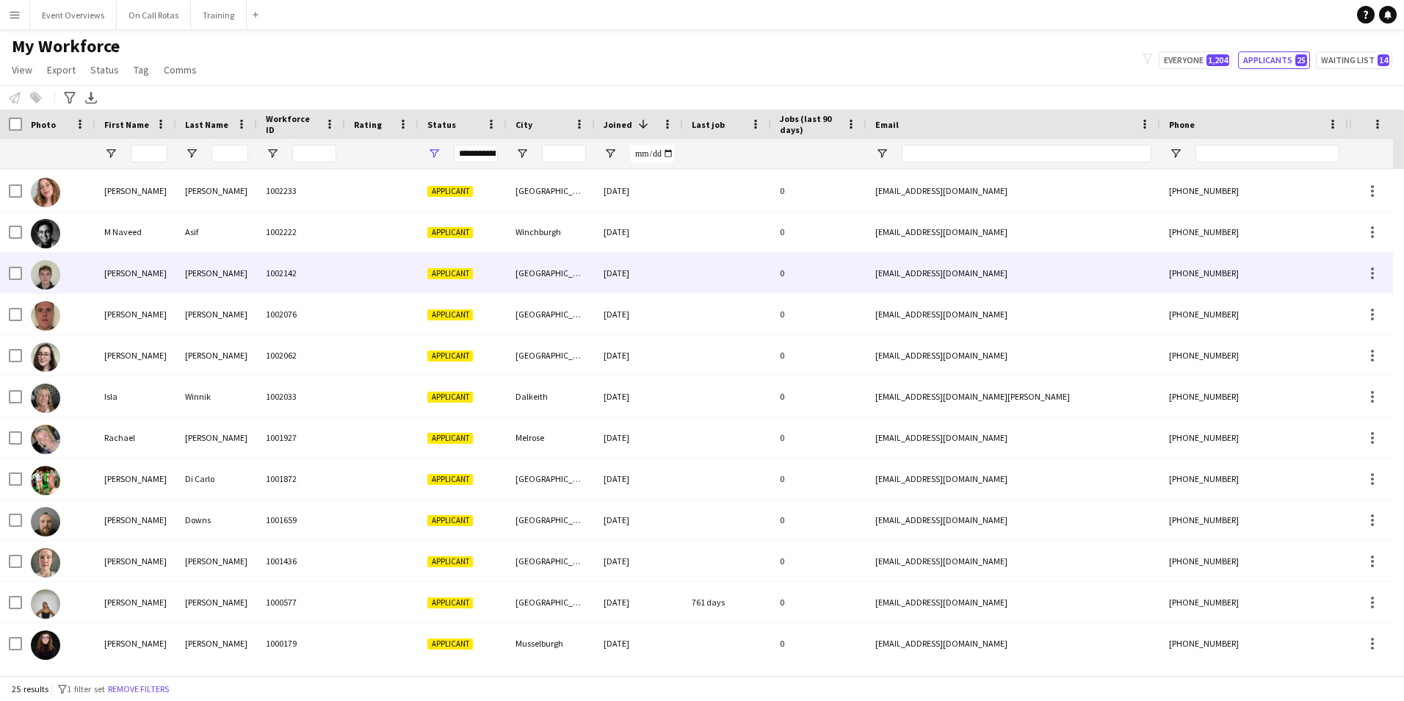
click at [88, 279] on div at bounding box center [58, 273] width 73 height 40
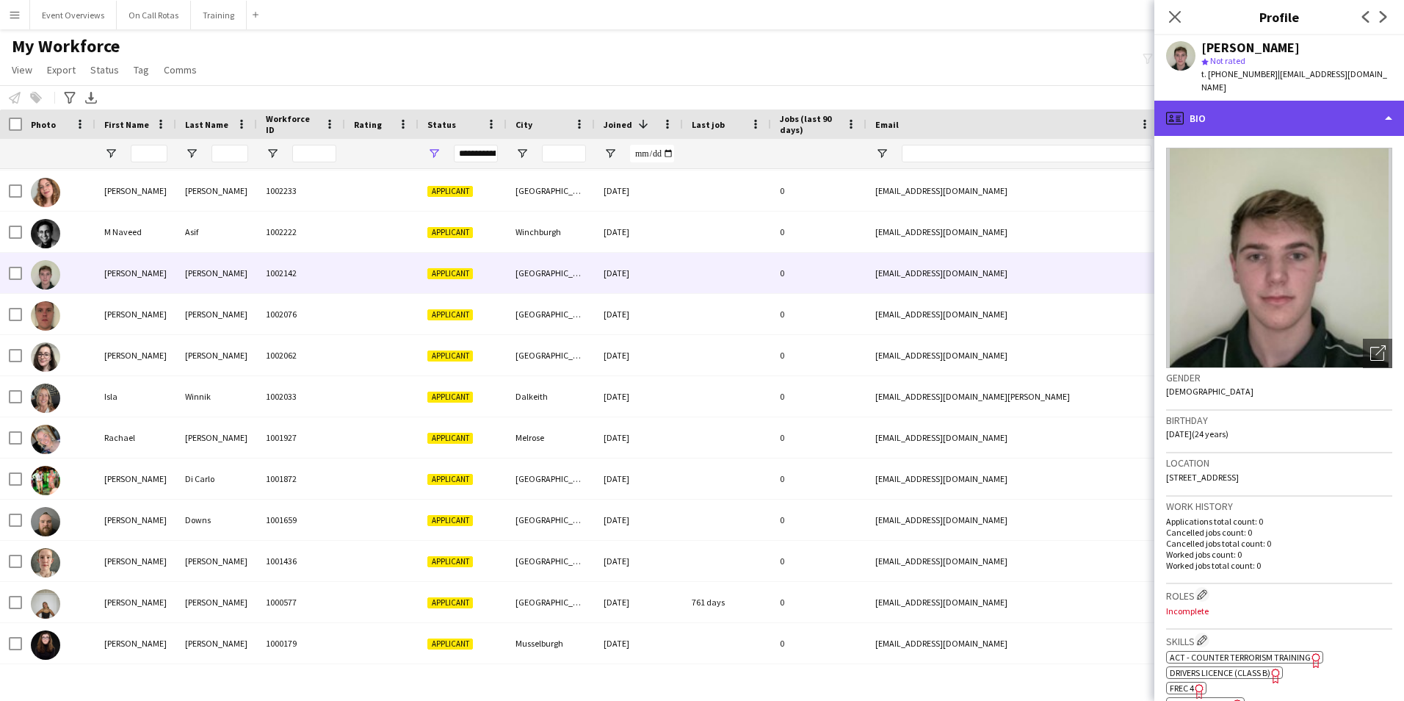
click at [1265, 107] on div "profile Bio" at bounding box center [1280, 118] width 250 height 35
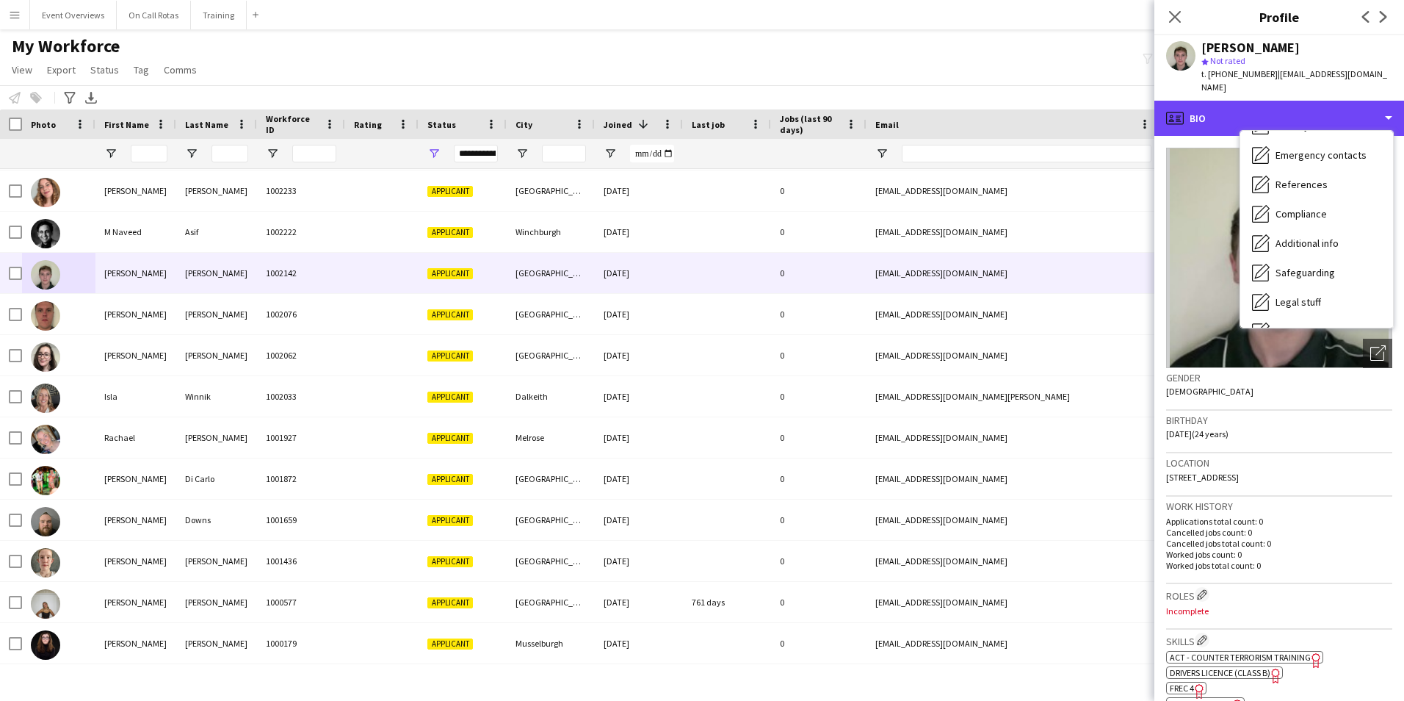
scroll to position [256, 0]
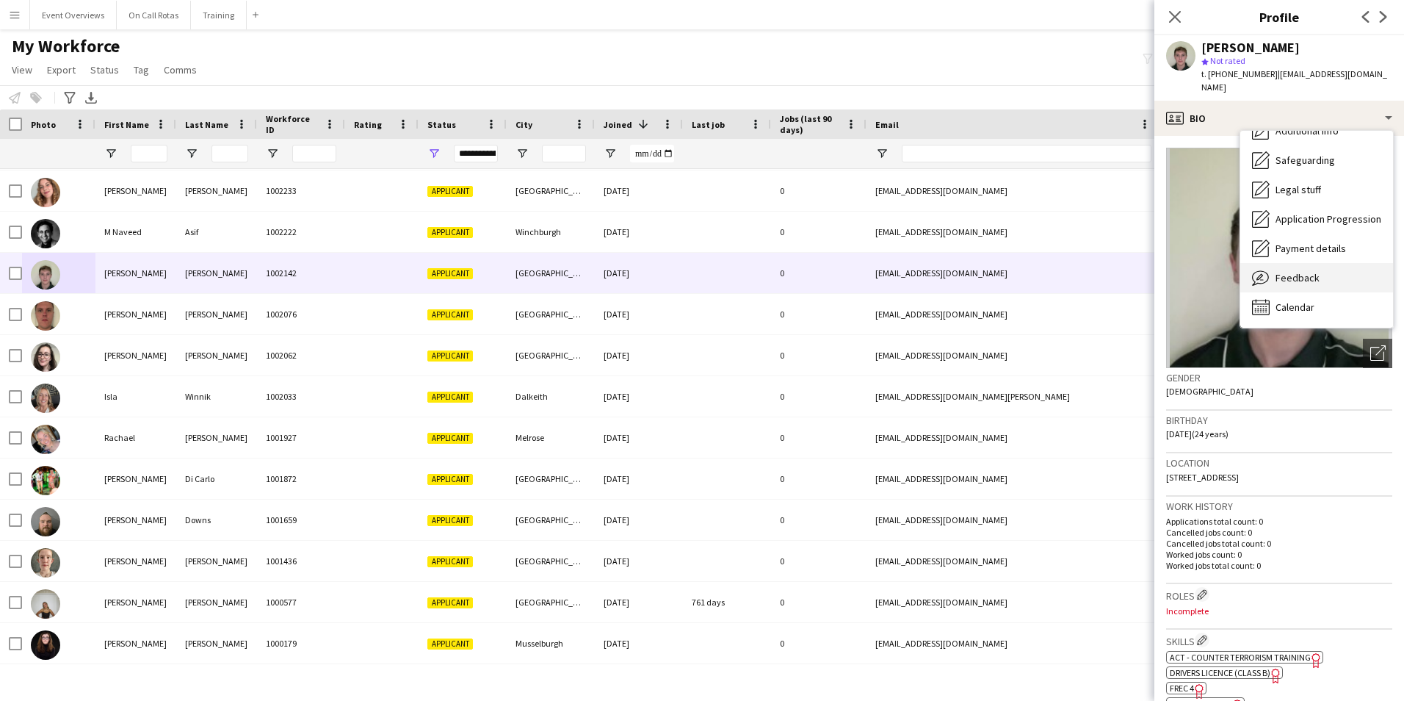
click at [1314, 277] on span "Feedback" at bounding box center [1298, 277] width 44 height 13
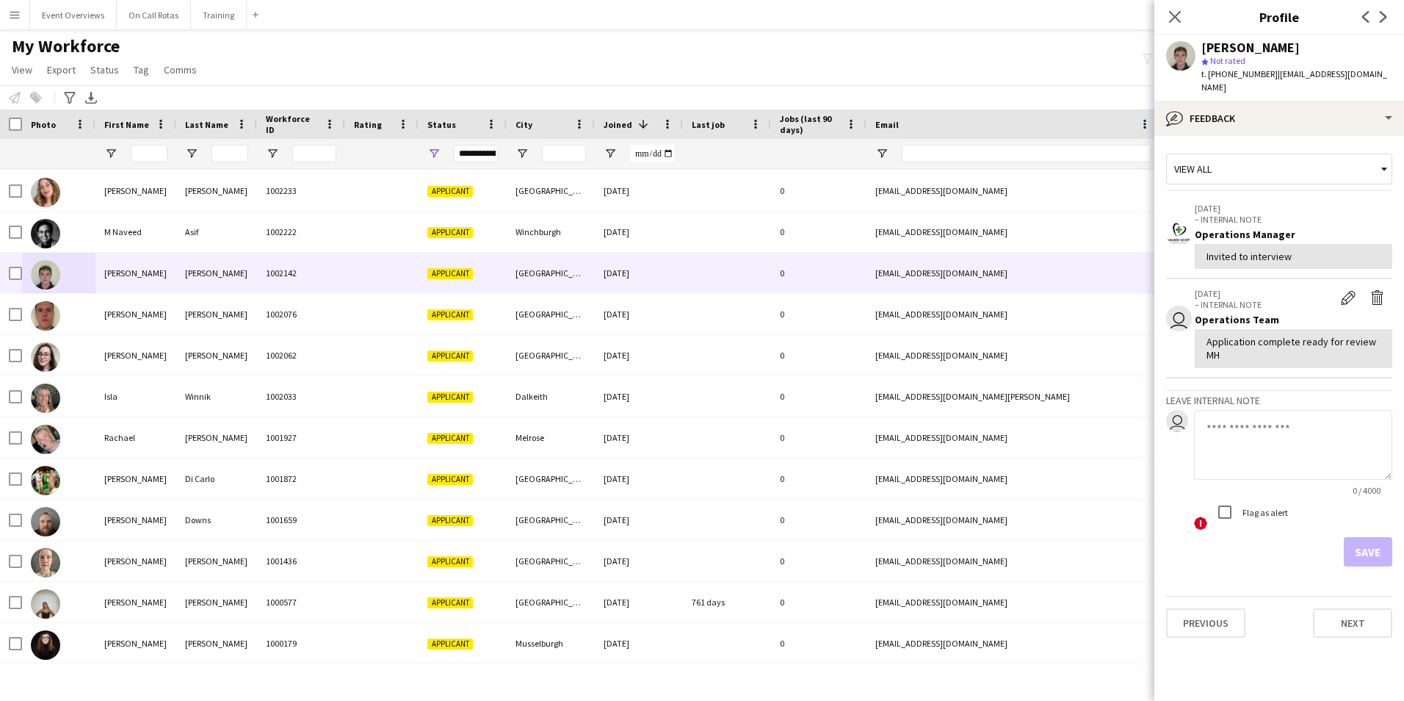
click at [1239, 441] on textarea at bounding box center [1293, 445] width 198 height 70
type textarea "*"
click at [1340, 436] on textarea "**********" at bounding box center [1293, 445] width 198 height 70
type textarea "**********"
click at [1369, 553] on button "Save" at bounding box center [1368, 551] width 48 height 29
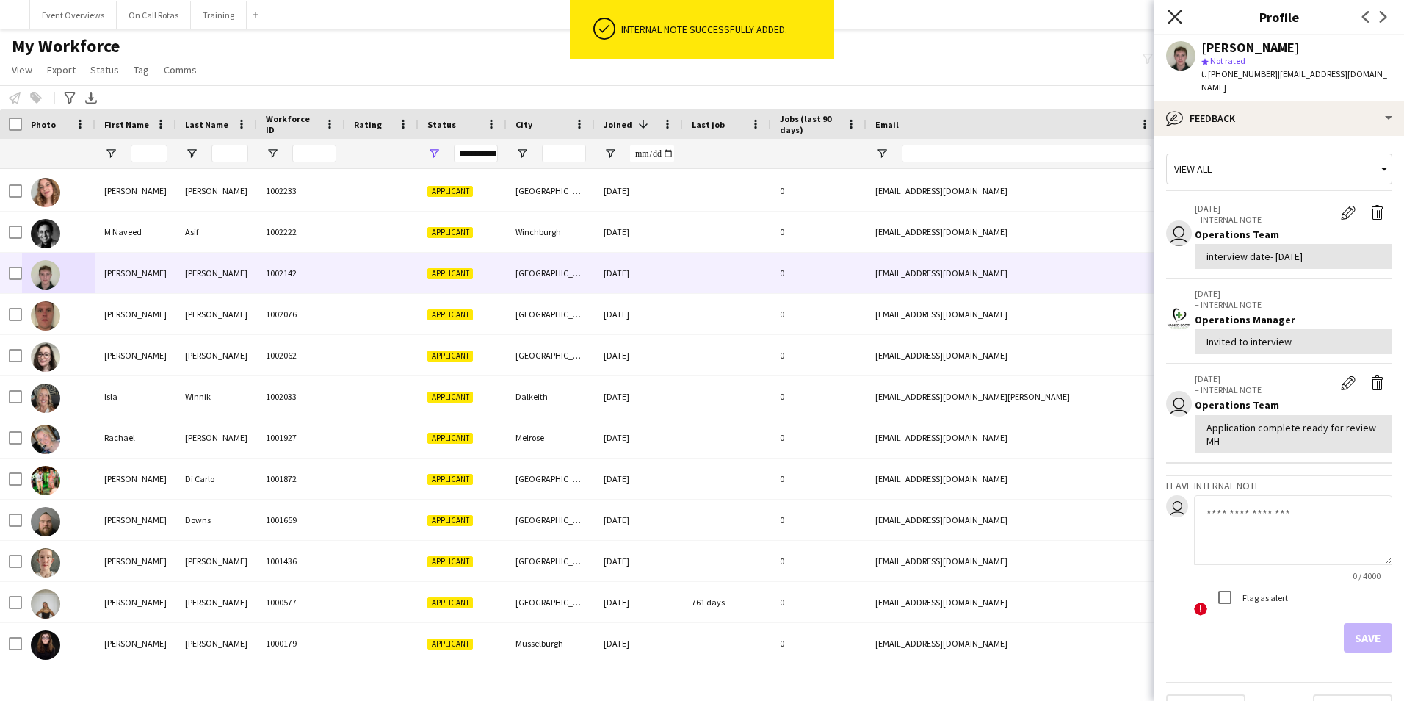
click at [1180, 17] on icon "Close pop-in" at bounding box center [1175, 17] width 14 height 14
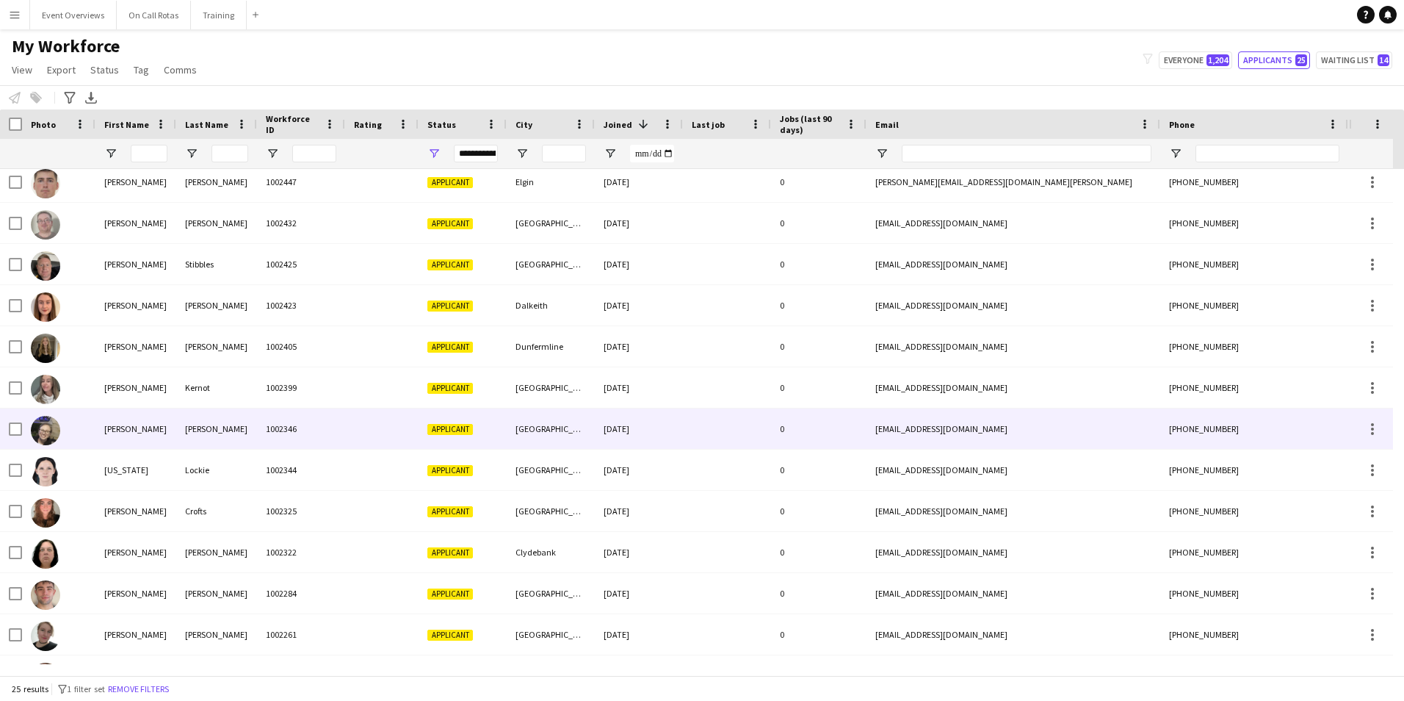
scroll to position [73, 0]
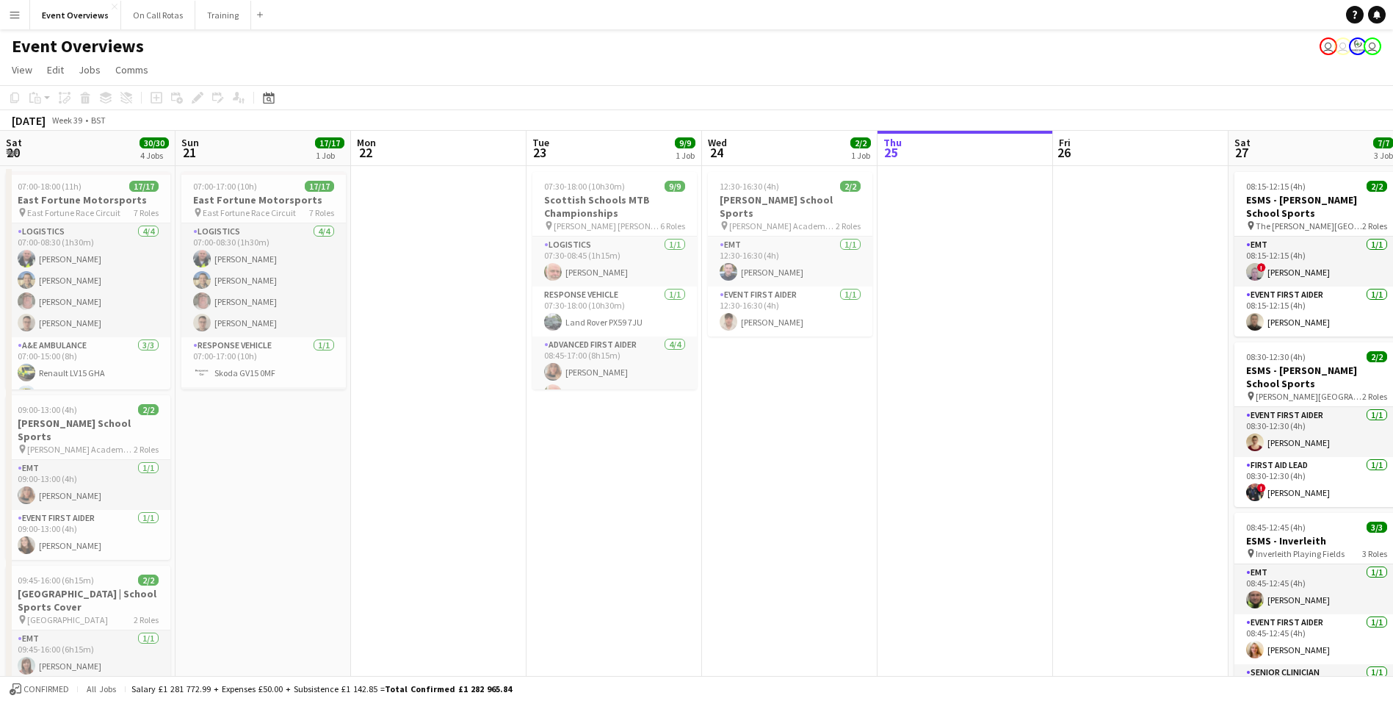
scroll to position [0, 466]
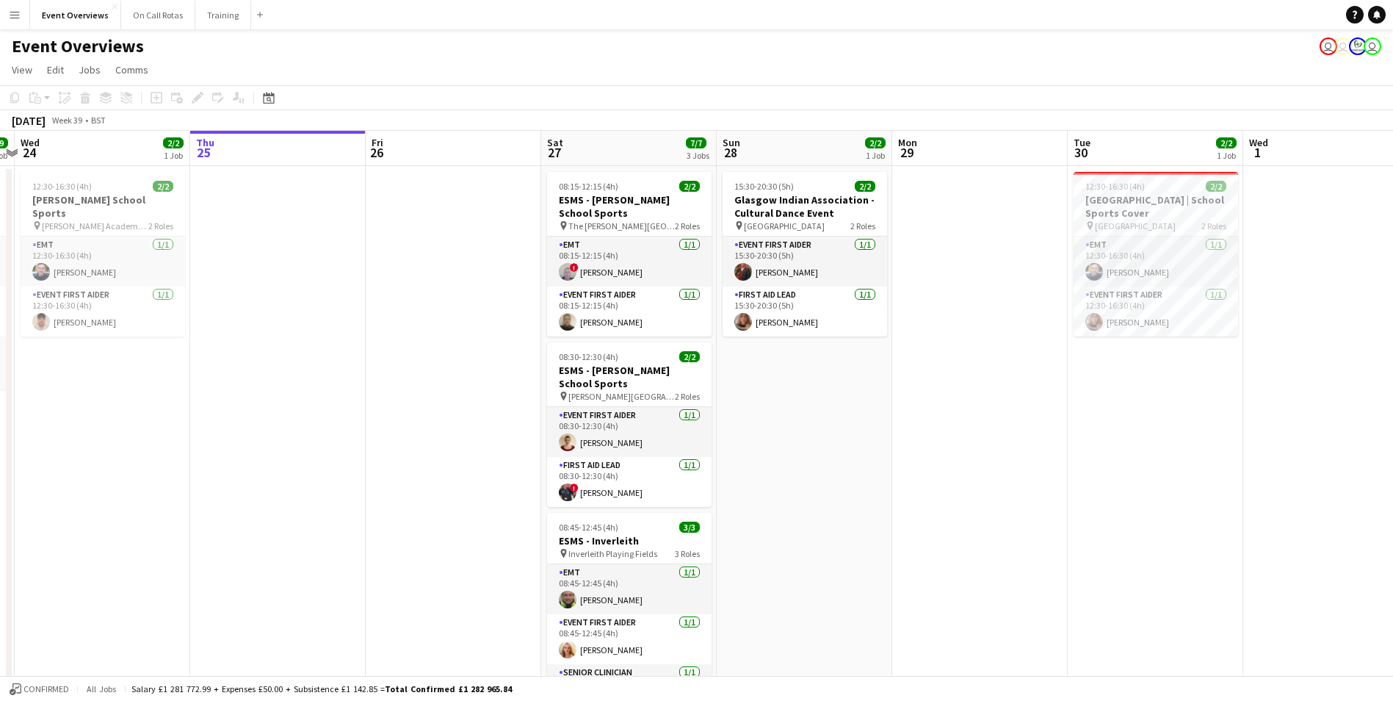
drag, startPoint x: 0, startPoint y: 0, endPoint x: 1045, endPoint y: 430, distance: 1130.1
click at [472, 447] on app-calendar-viewport "Sun 21 17/17 1 Job Mon 22 Tue 23 9/9 1 Job Wed 24 2/2 1 Job Thu 25 Fri 26 Sat 2…" at bounding box center [696, 696] width 1393 height 1130
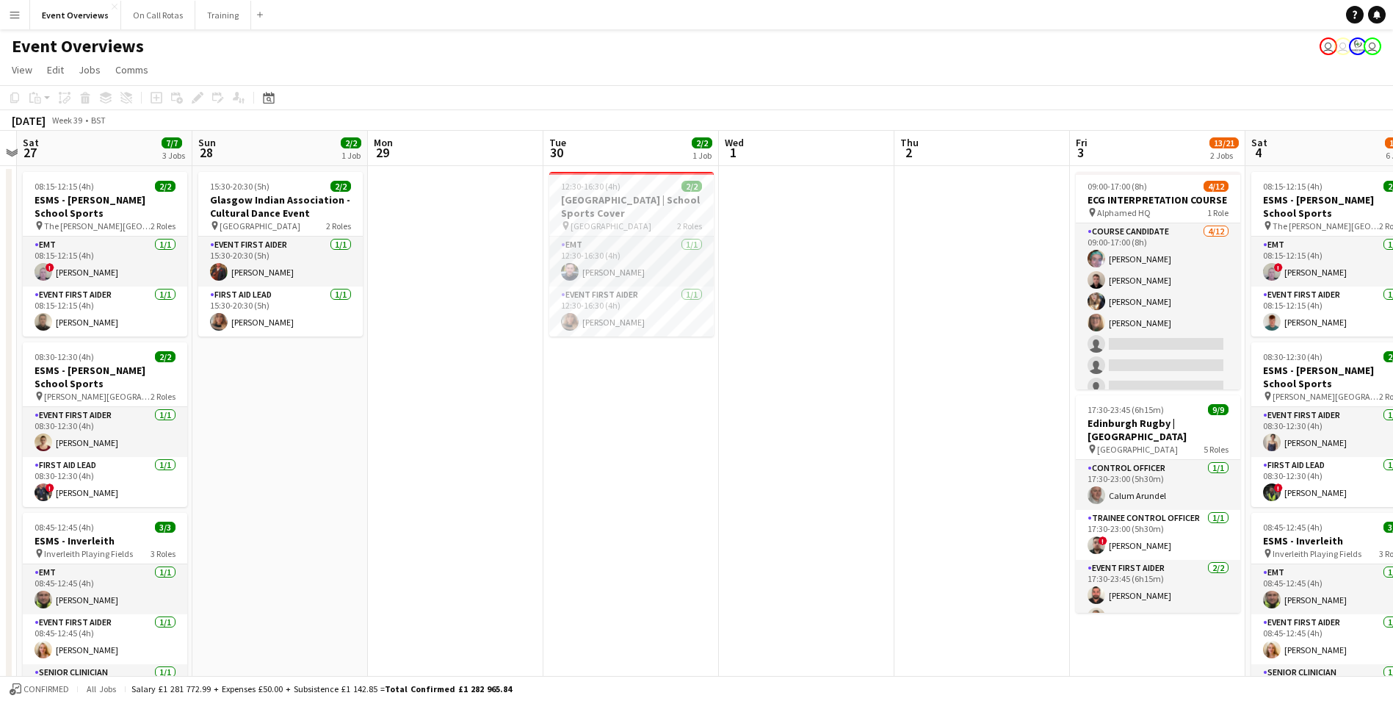
drag, startPoint x: 1071, startPoint y: 427, endPoint x: 546, endPoint y: 436, distance: 524.5
click at [546, 436] on app-calendar-viewport "Wed 24 2/2 1 Job Thu 25 Fri 26 Sat 27 7/7 3 Jobs Sun 28 2/2 1 Job Mon 29 Tue 30…" at bounding box center [696, 696] width 1393 height 1130
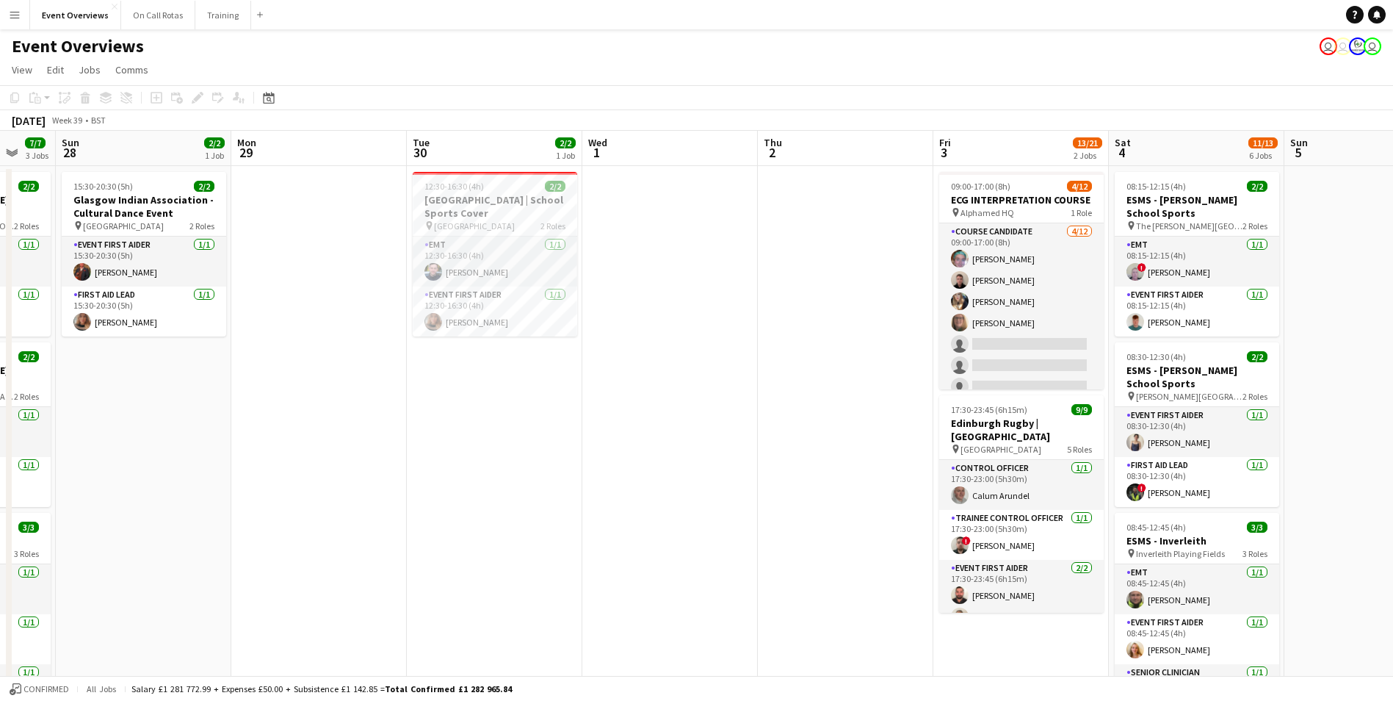
scroll to position [0, 483]
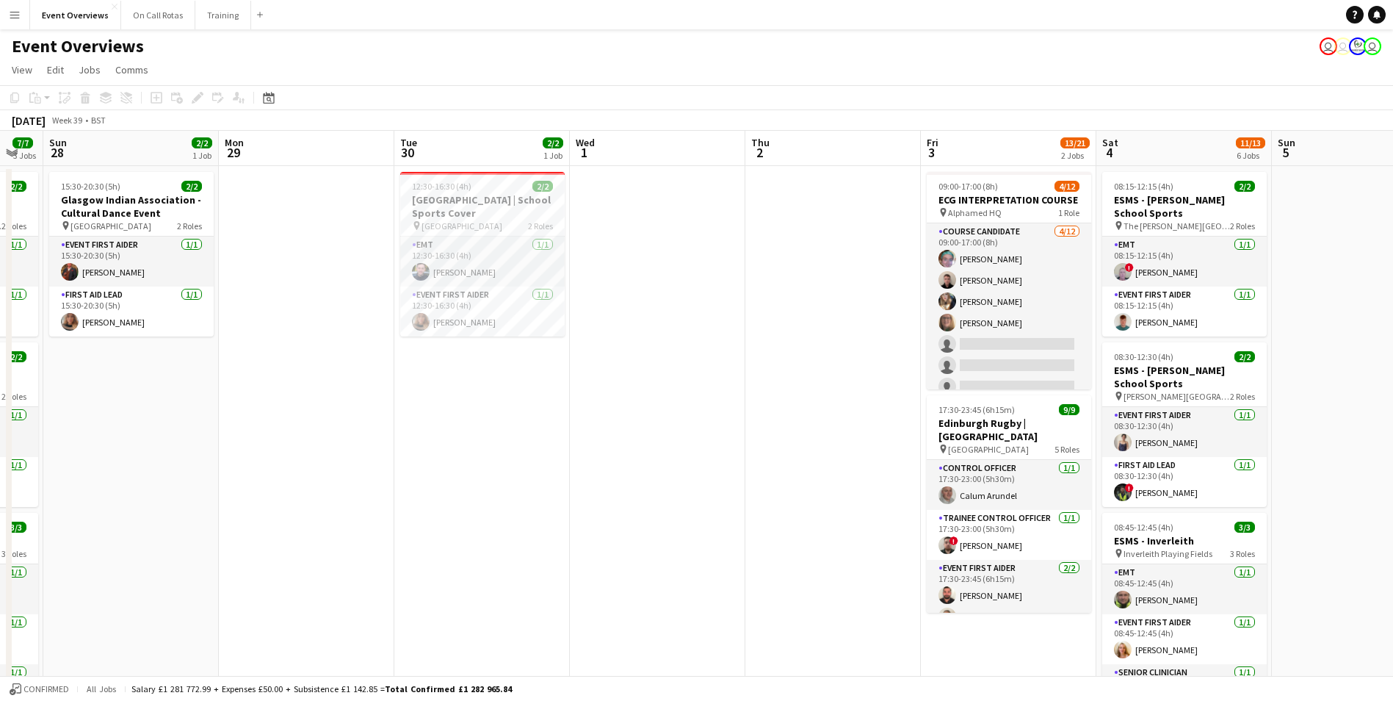
drag, startPoint x: 801, startPoint y: 447, endPoint x: 652, endPoint y: 442, distance: 149.2
click at [652, 442] on app-calendar-viewport "Thu 25 Fri 26 Sat 27 7/7 3 Jobs Sun 28 2/2 1 Job Mon 29 Tue 30 2/2 1 Job Wed 1 …" at bounding box center [696, 696] width 1393 height 1130
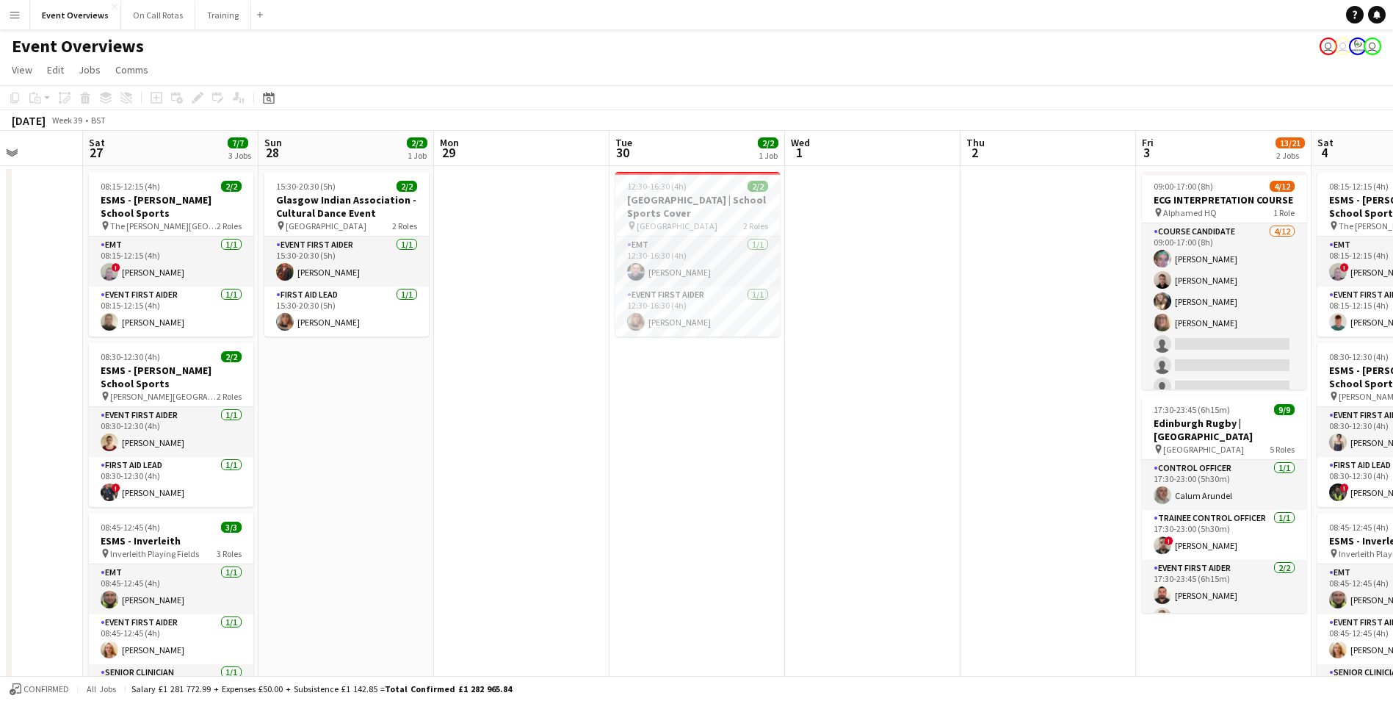
drag, startPoint x: 652, startPoint y: 442, endPoint x: 867, endPoint y: 432, distance: 215.5
click at [867, 432] on app-calendar-viewport "Wed 24 2/2 1 Job Thu 25 Fri 26 Sat 27 7/7 3 Jobs Sun 28 2/2 1 Job Mon 29 Tue 30…" at bounding box center [696, 696] width 1393 height 1130
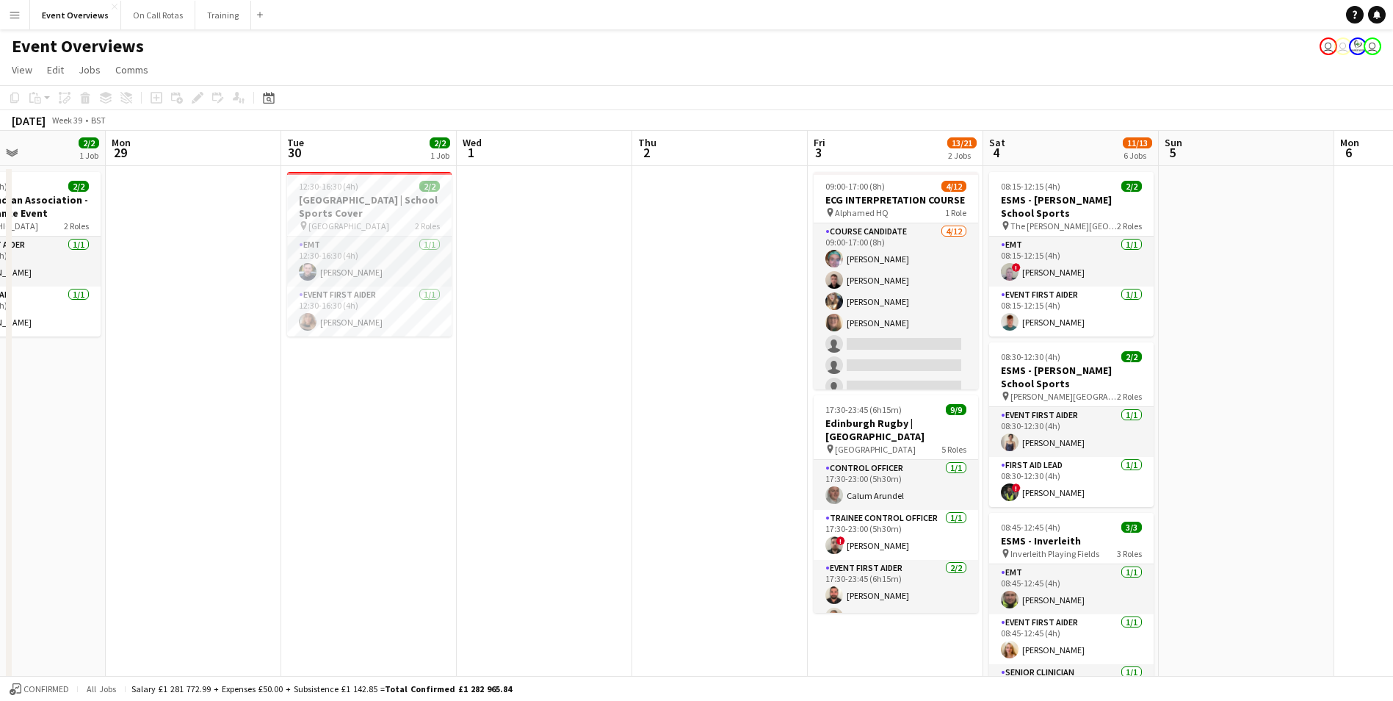
drag, startPoint x: 967, startPoint y: 436, endPoint x: 638, endPoint y: 451, distance: 328.6
click at [638, 451] on app-calendar-viewport "Fri 26 Sat 27 7/7 3 Jobs Sun 28 2/2 1 Job Mon 29 Tue 30 2/2 1 Job Wed 1 Thu 2 F…" at bounding box center [696, 696] width 1393 height 1130
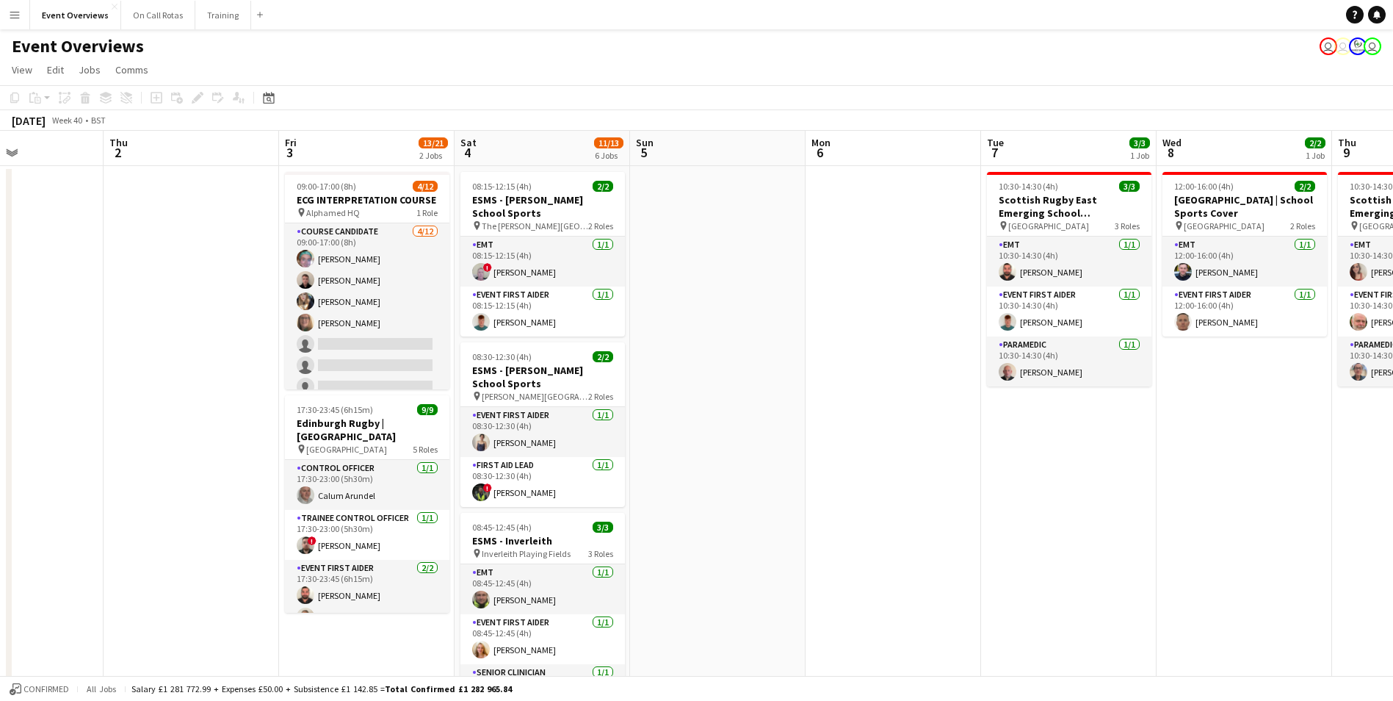
scroll to position [0, 441]
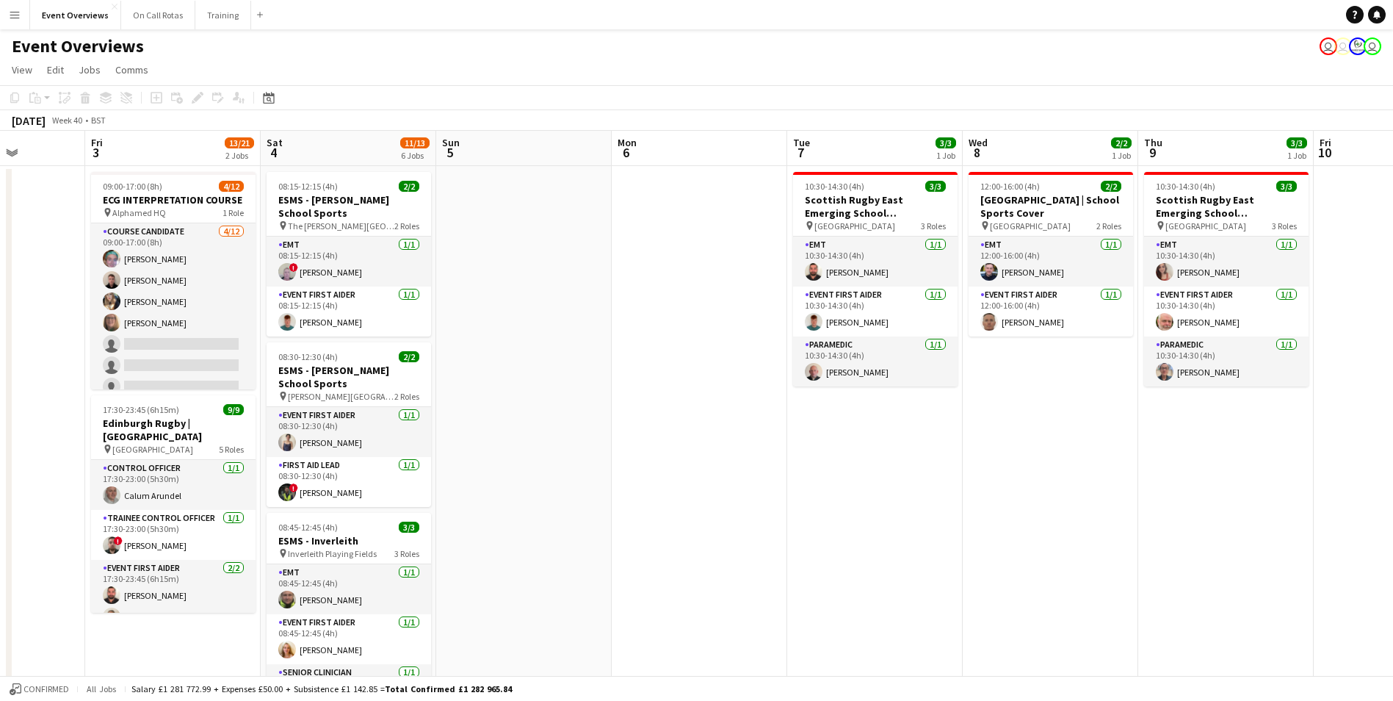
drag, startPoint x: 1295, startPoint y: 447, endPoint x: 572, endPoint y: 465, distance: 723.0
click at [572, 465] on app-calendar-viewport "Tue 30 2/2 1 Job Wed 1 Thu 2 Fri 3 13/21 2 Jobs Sat 4 11/13 6 Jobs Sun 5 Mon 6 …" at bounding box center [696, 696] width 1393 height 1130
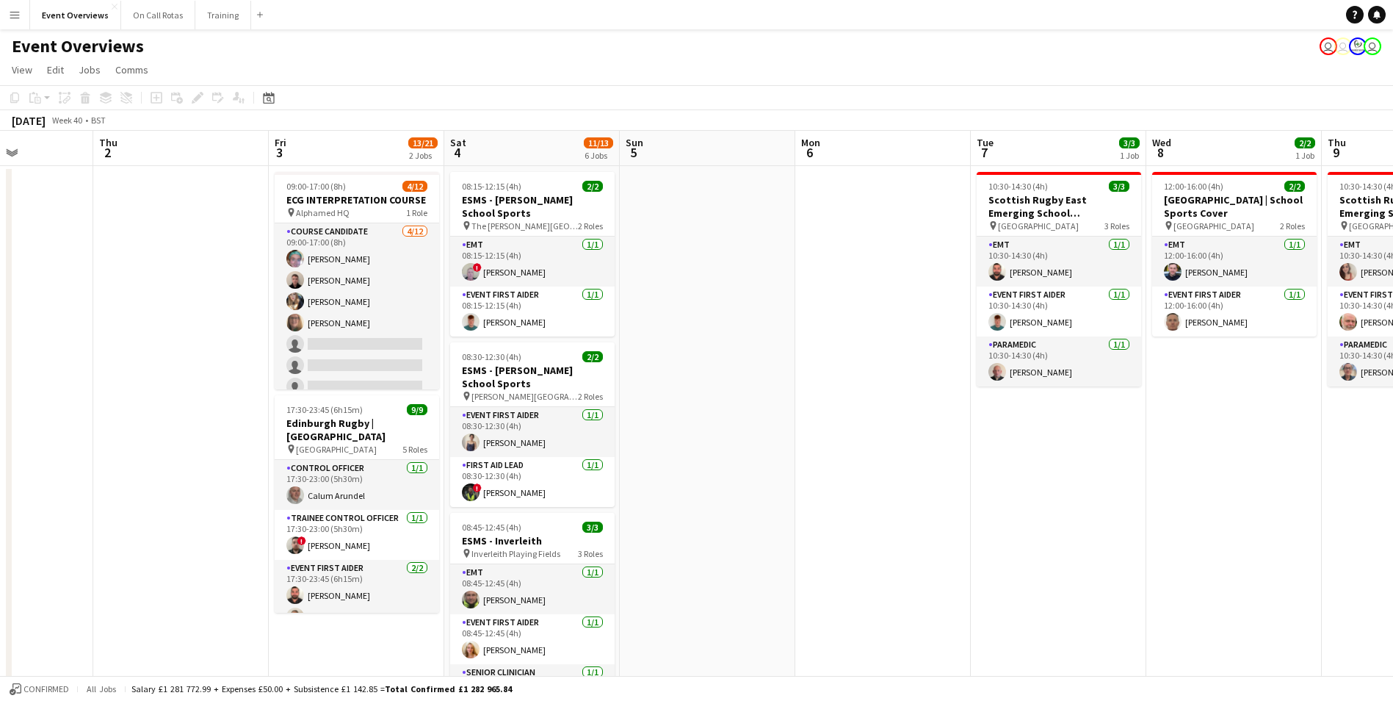
scroll to position [0, 432]
drag, startPoint x: 668, startPoint y: 463, endPoint x: 806, endPoint y: 461, distance: 138.1
click at [806, 461] on app-calendar-viewport "Mon 29 Tue 30 2/2 1 Job Wed 1 Thu 2 Fri 3 13/21 2 Jobs Sat 4 11/13 6 Jobs Sun 5…" at bounding box center [696, 696] width 1393 height 1130
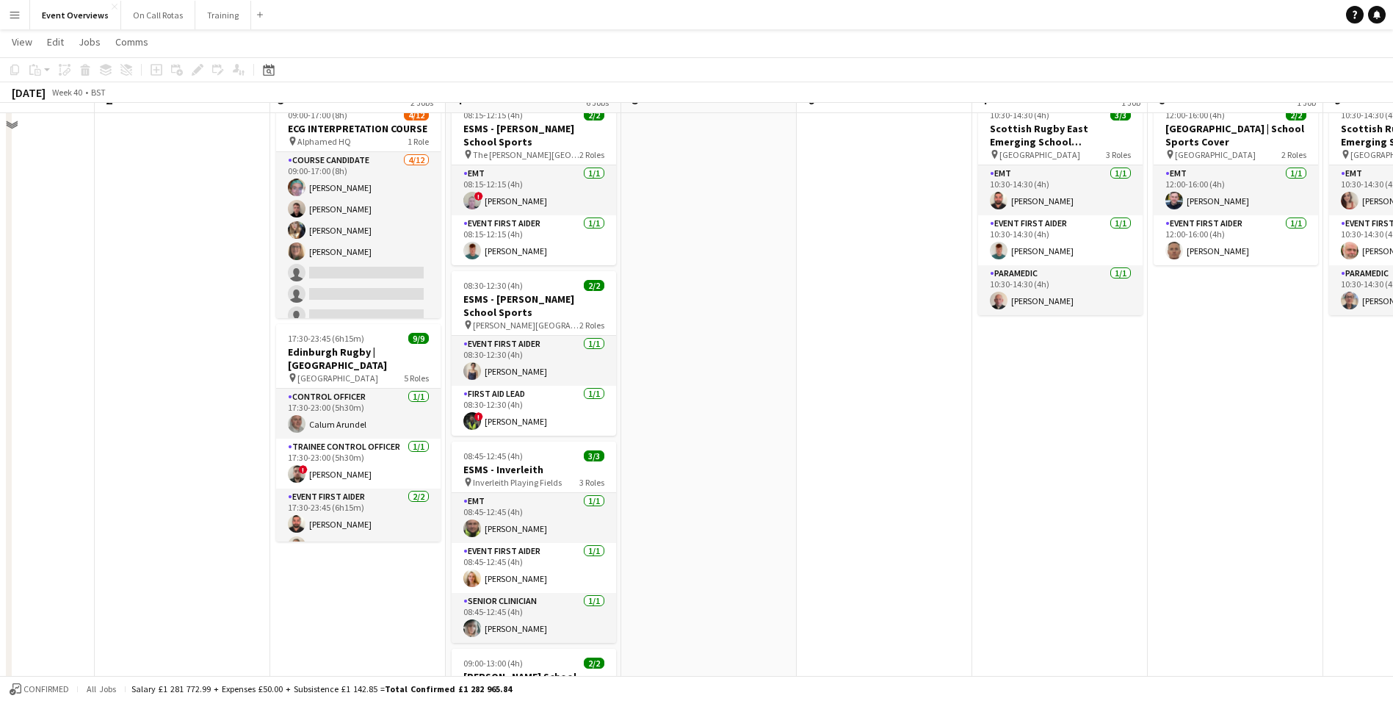
scroll to position [0, 0]
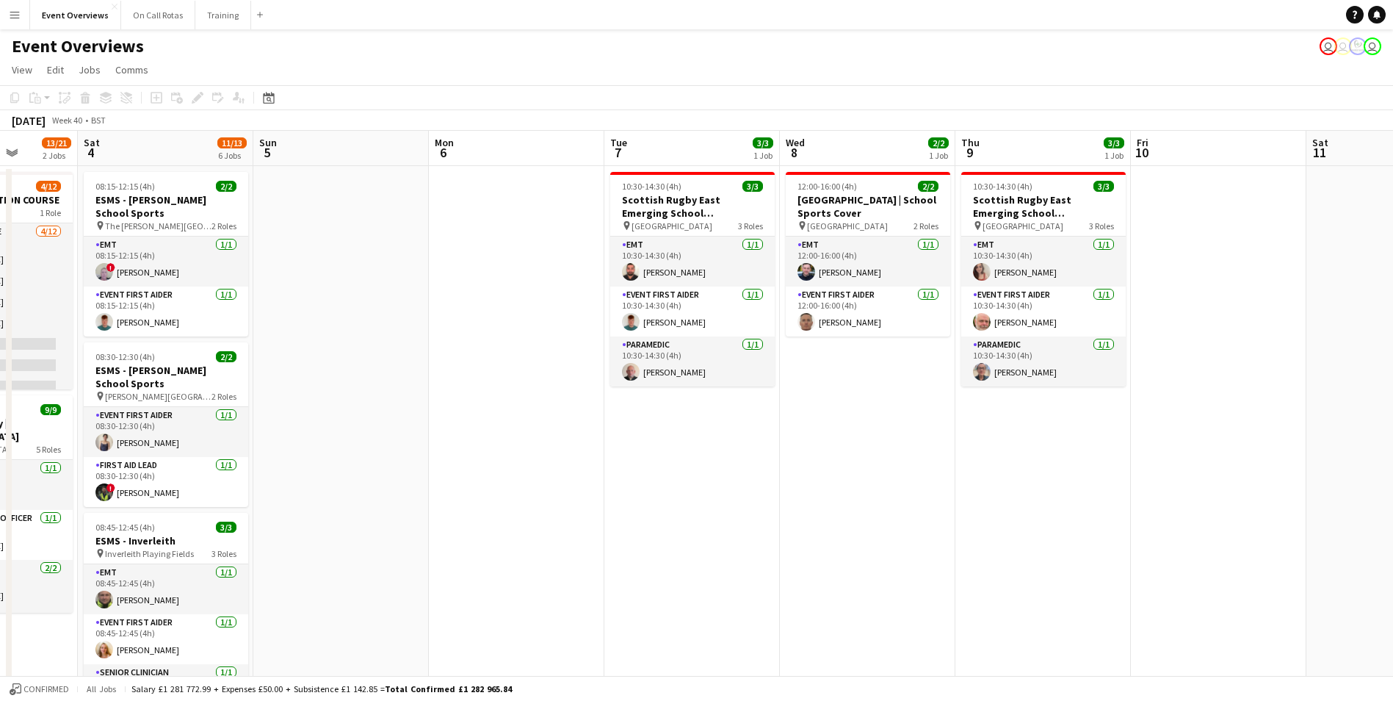
drag, startPoint x: 1177, startPoint y: 485, endPoint x: 458, endPoint y: 505, distance: 719.3
click at [458, 505] on app-calendar-viewport "Wed 1 Thu 2 Fri 3 13/21 2 Jobs Sat 4 11/13 6 Jobs Sun 5 Mon 6 Tue 7 3/3 1 Job W…" at bounding box center [696, 696] width 1393 height 1130
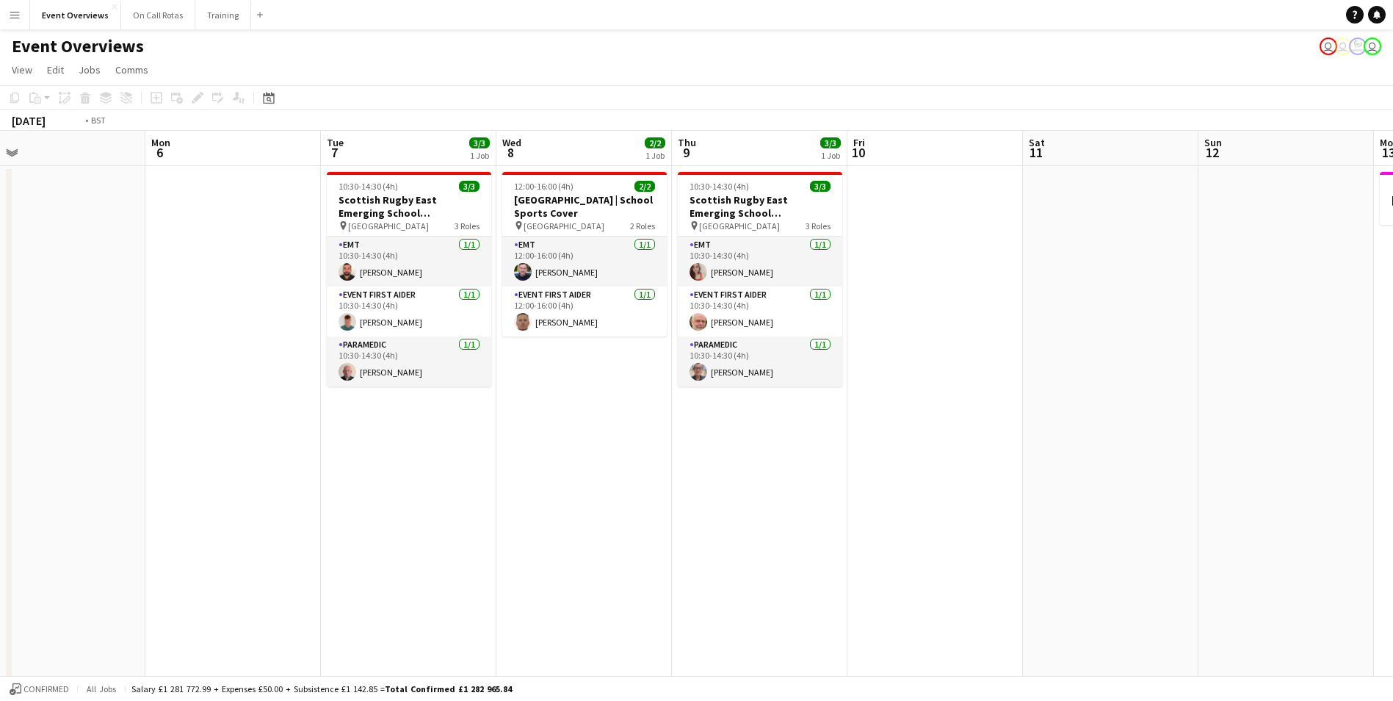
drag, startPoint x: 1011, startPoint y: 455, endPoint x: 165, endPoint y: 477, distance: 846.4
click at [165, 477] on app-calendar-viewport "Fri 3 13/21 2 Jobs Sat 4 11/13 6 Jobs Sun 5 Mon 6 Tue 7 3/3 1 Job Wed 8 2/2 1 J…" at bounding box center [696, 696] width 1393 height 1130
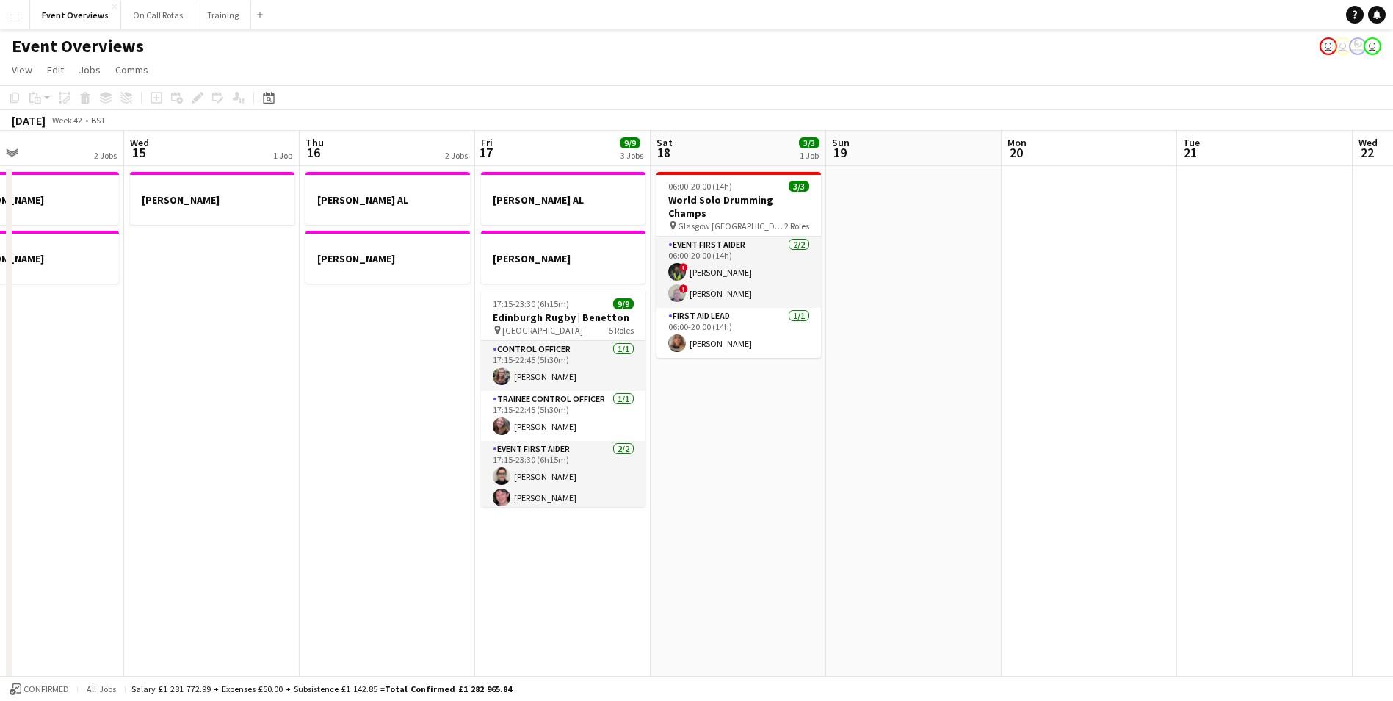
drag, startPoint x: 693, startPoint y: 421, endPoint x: 134, endPoint y: 448, distance: 560.3
click at [134, 448] on app-calendar-viewport "Sat 11 Sun 12 Mon 13 1 Job Tue 14 2 Jobs Wed 15 1 Job Thu 16 2 Jobs Fri 17 9/9 …" at bounding box center [696, 696] width 1393 height 1130
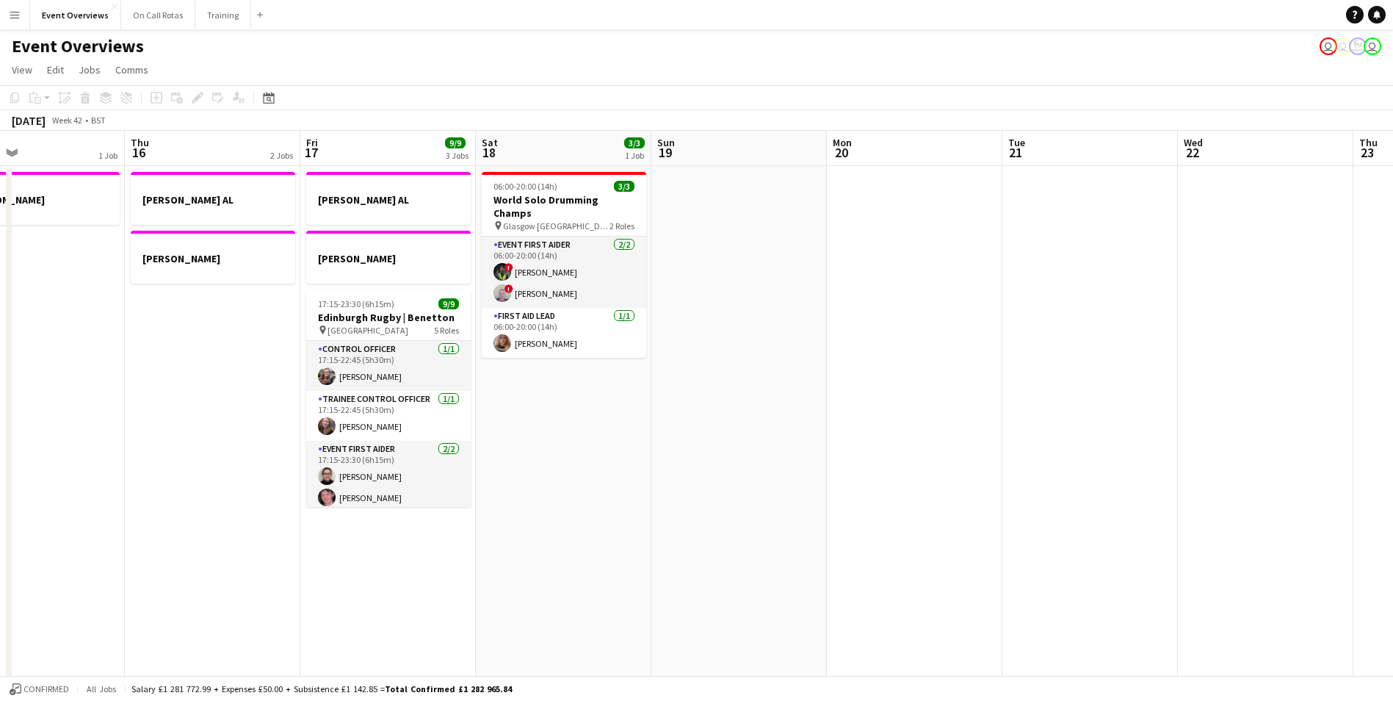
drag, startPoint x: 895, startPoint y: 433, endPoint x: 592, endPoint y: 441, distance: 302.7
click at [592, 441] on app-calendar-viewport "Sun 12 Mon 13 1 Job Tue 14 2 Jobs Wed 15 1 Job Thu 16 2 Jobs Fri 17 9/9 3 Jobs …" at bounding box center [696, 696] width 1393 height 1130
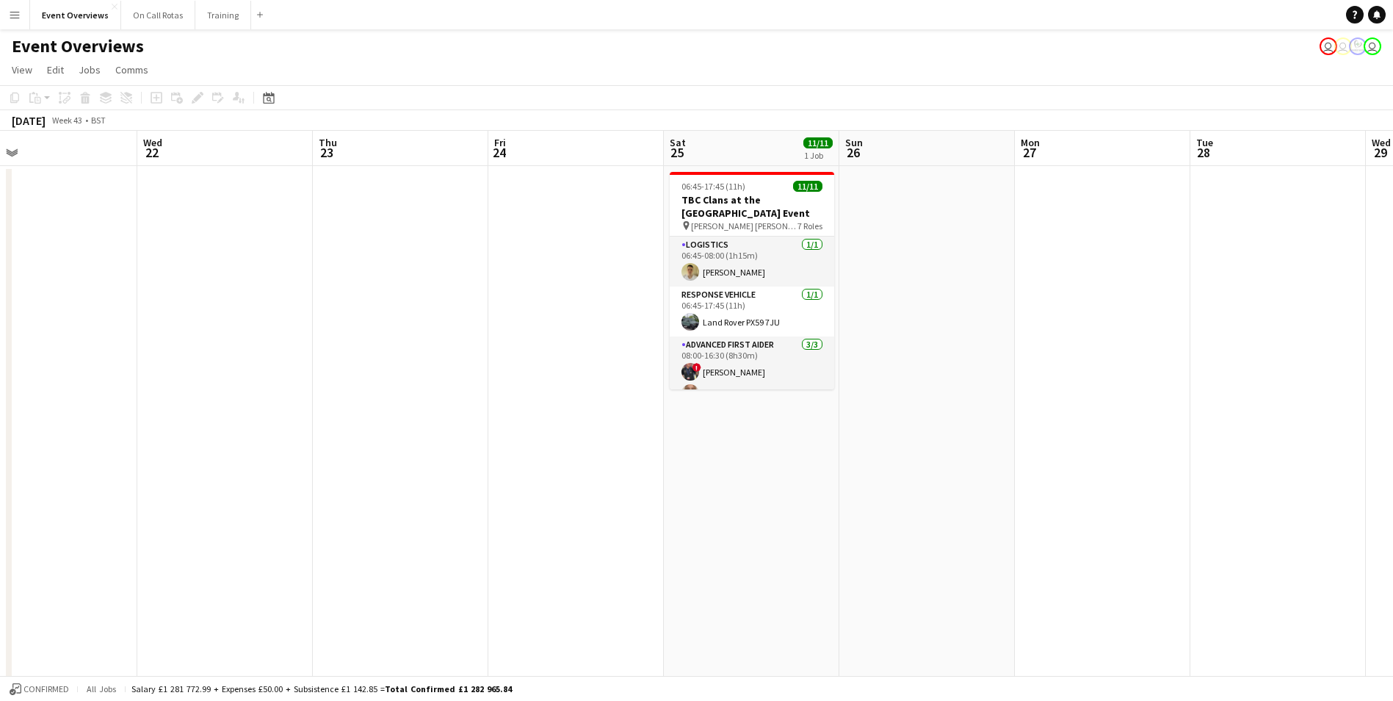
drag, startPoint x: 638, startPoint y: 440, endPoint x: -3, endPoint y: 448, distance: 640.5
click at [0, 448] on html "Menu Boards Boards Boards All jobs Status Workforce Workforce My Workforce Recr…" at bounding box center [696, 643] width 1393 height 1286
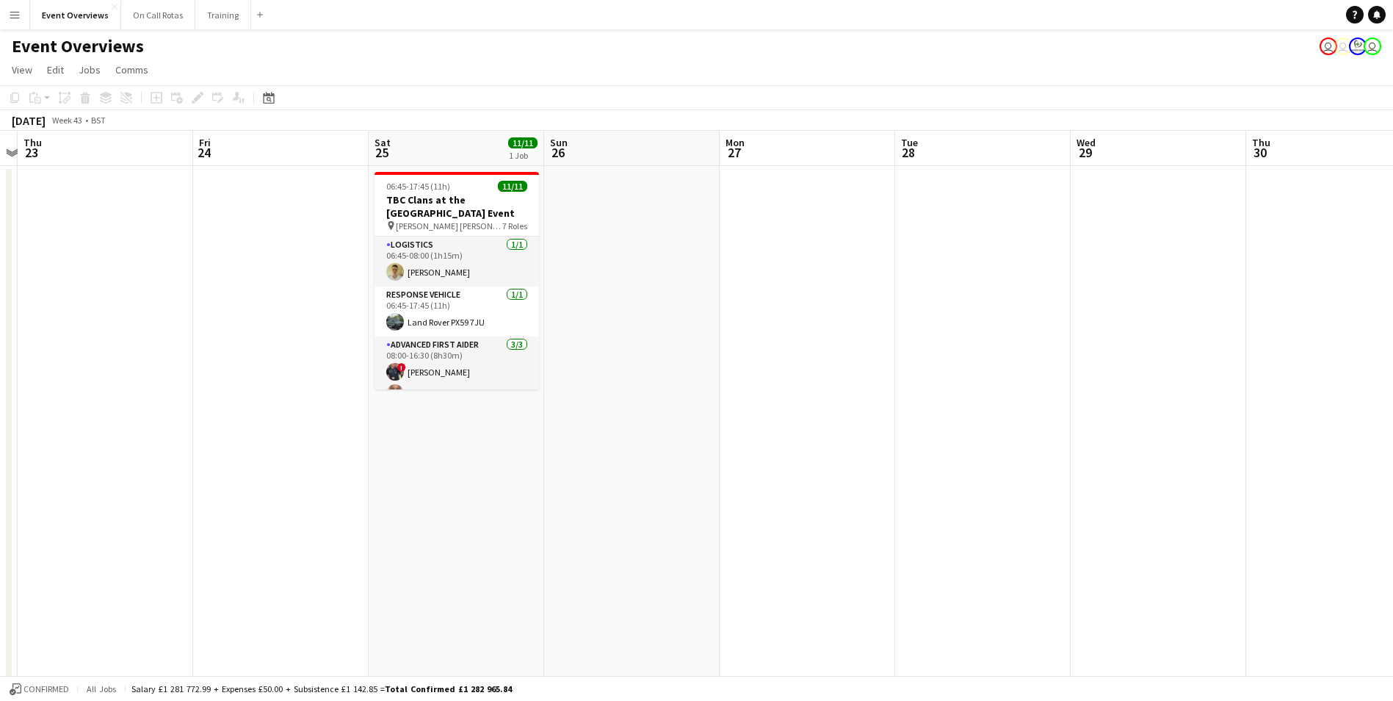
scroll to position [0, 536]
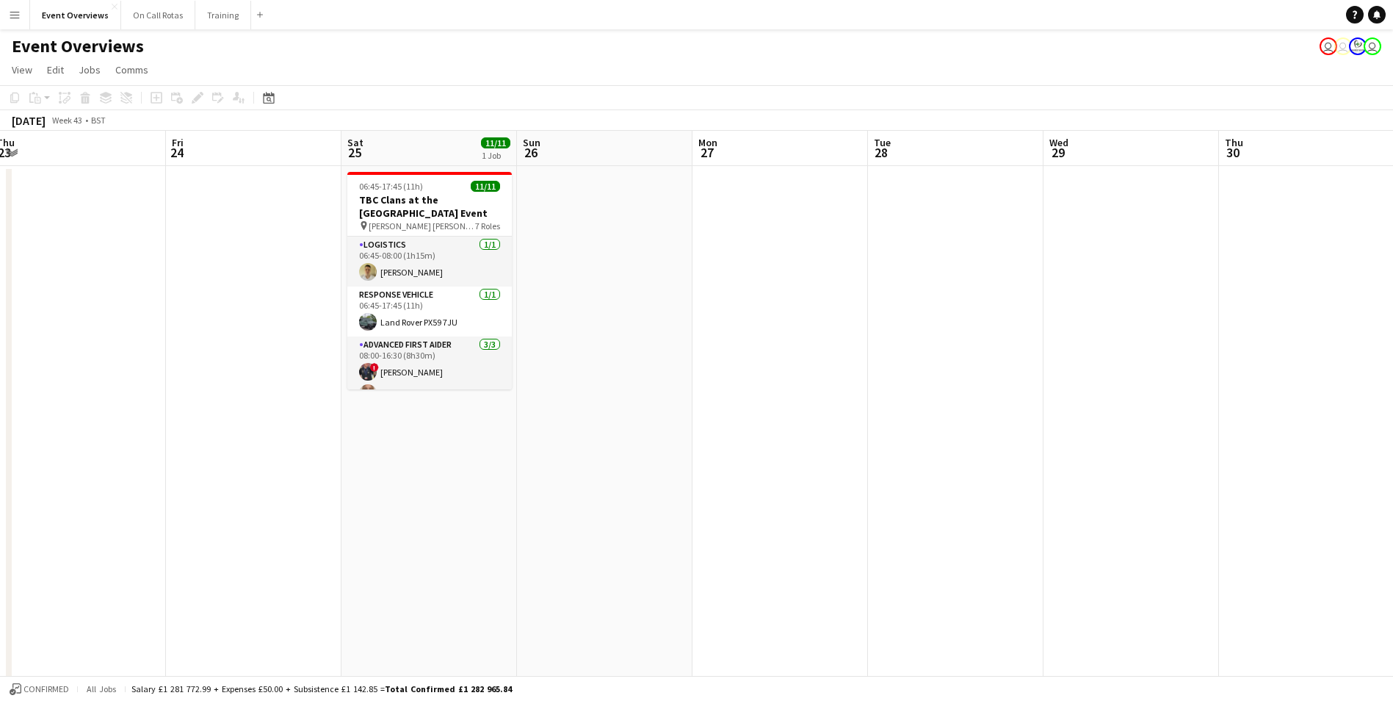
drag, startPoint x: 863, startPoint y: 400, endPoint x: 541, endPoint y: 408, distance: 322.5
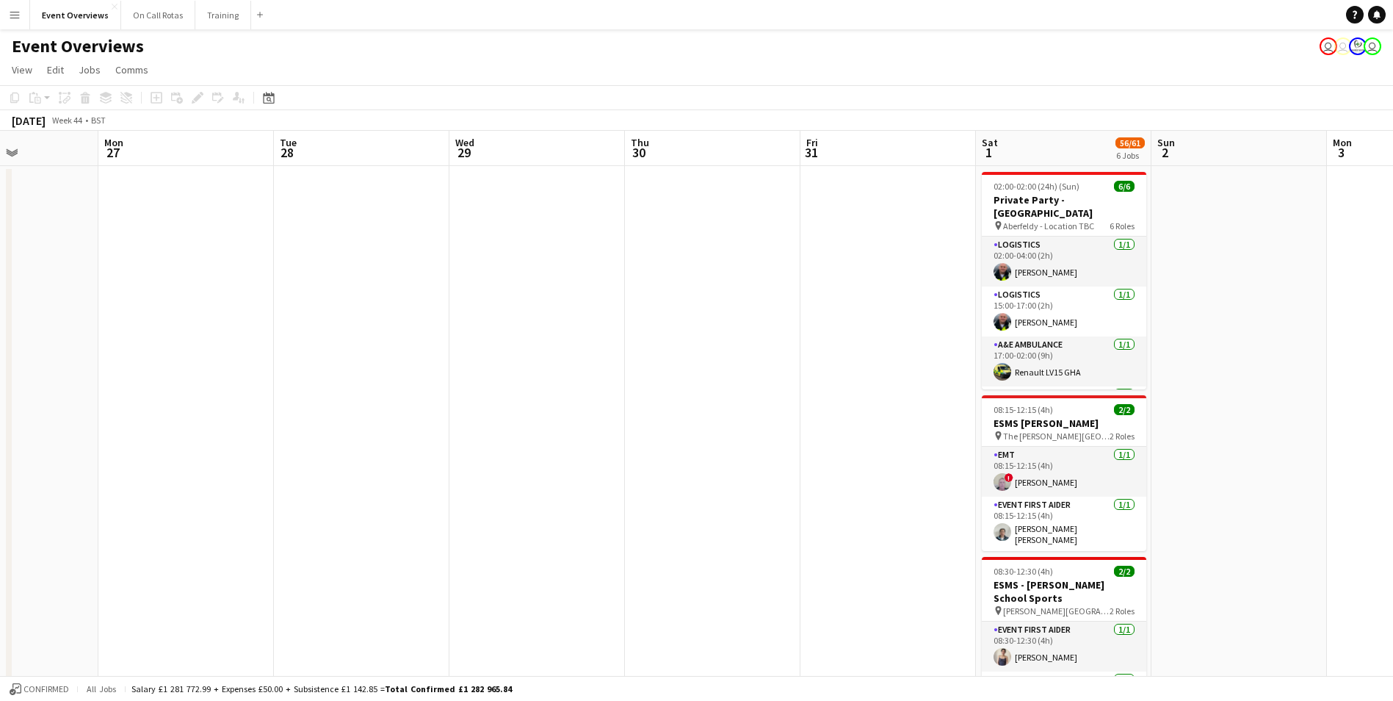
drag, startPoint x: 820, startPoint y: 378, endPoint x: 54, endPoint y: 447, distance: 769.2
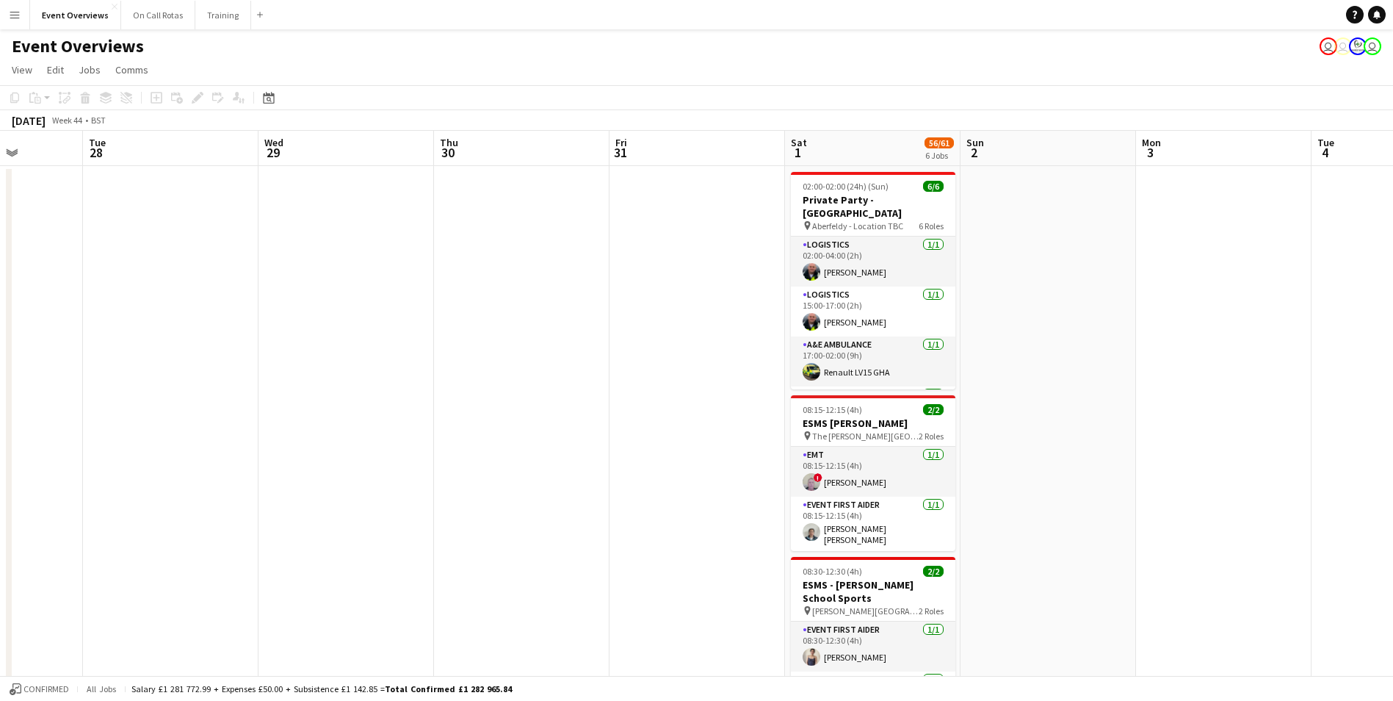
scroll to position [0, 487]
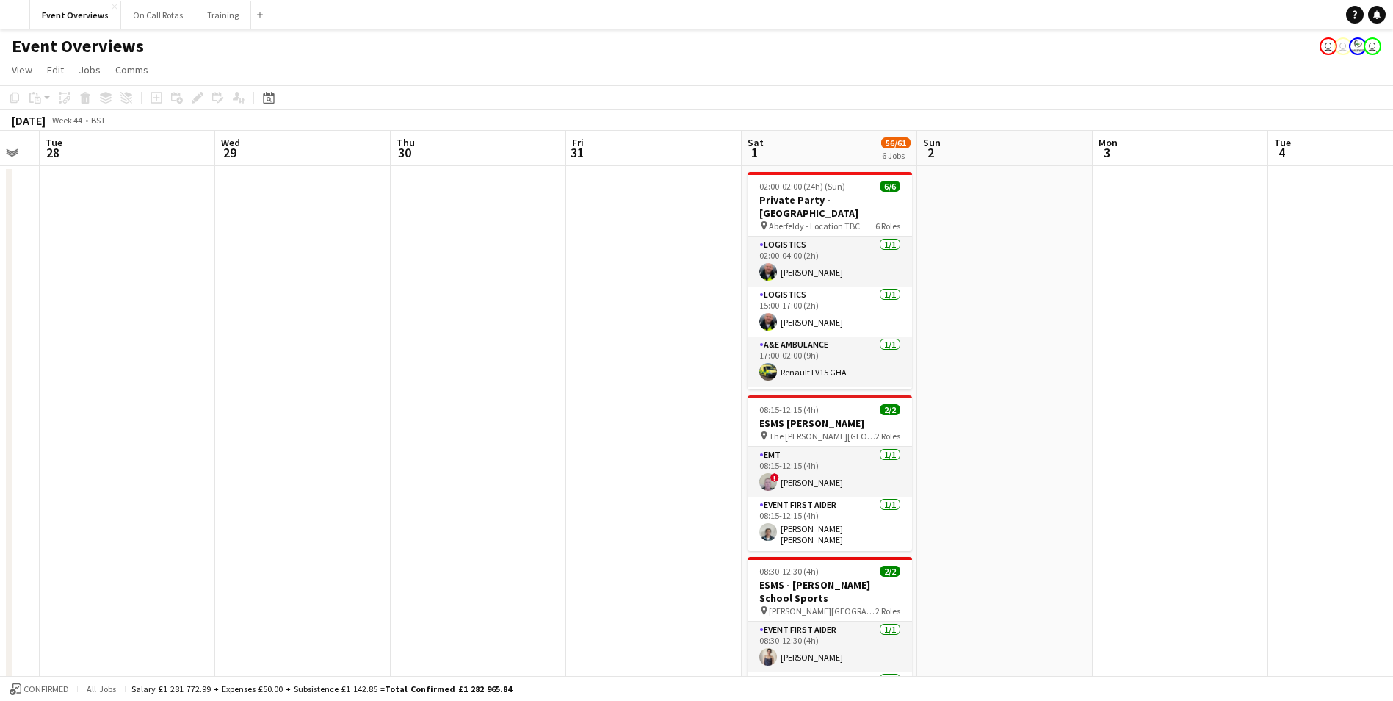
drag, startPoint x: 383, startPoint y: 427, endPoint x: 151, endPoint y: 430, distance: 232.1
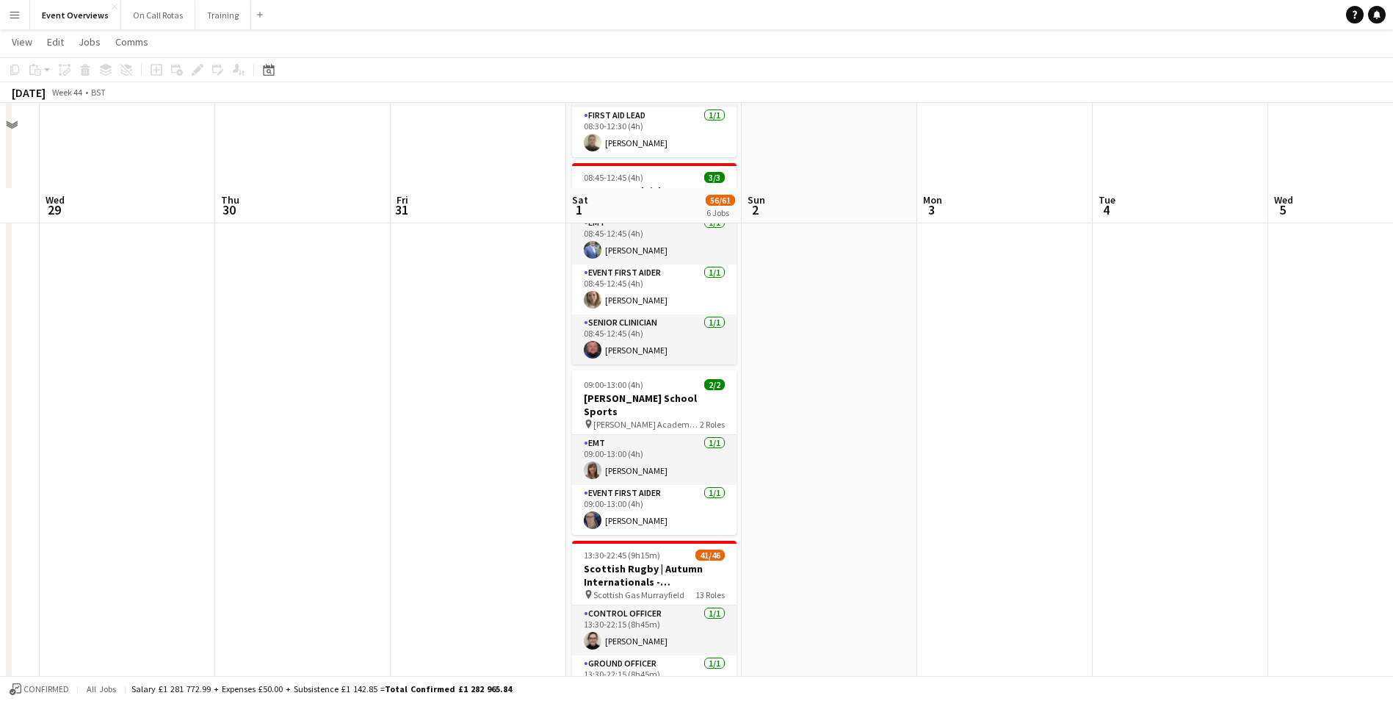
scroll to position [674, 0]
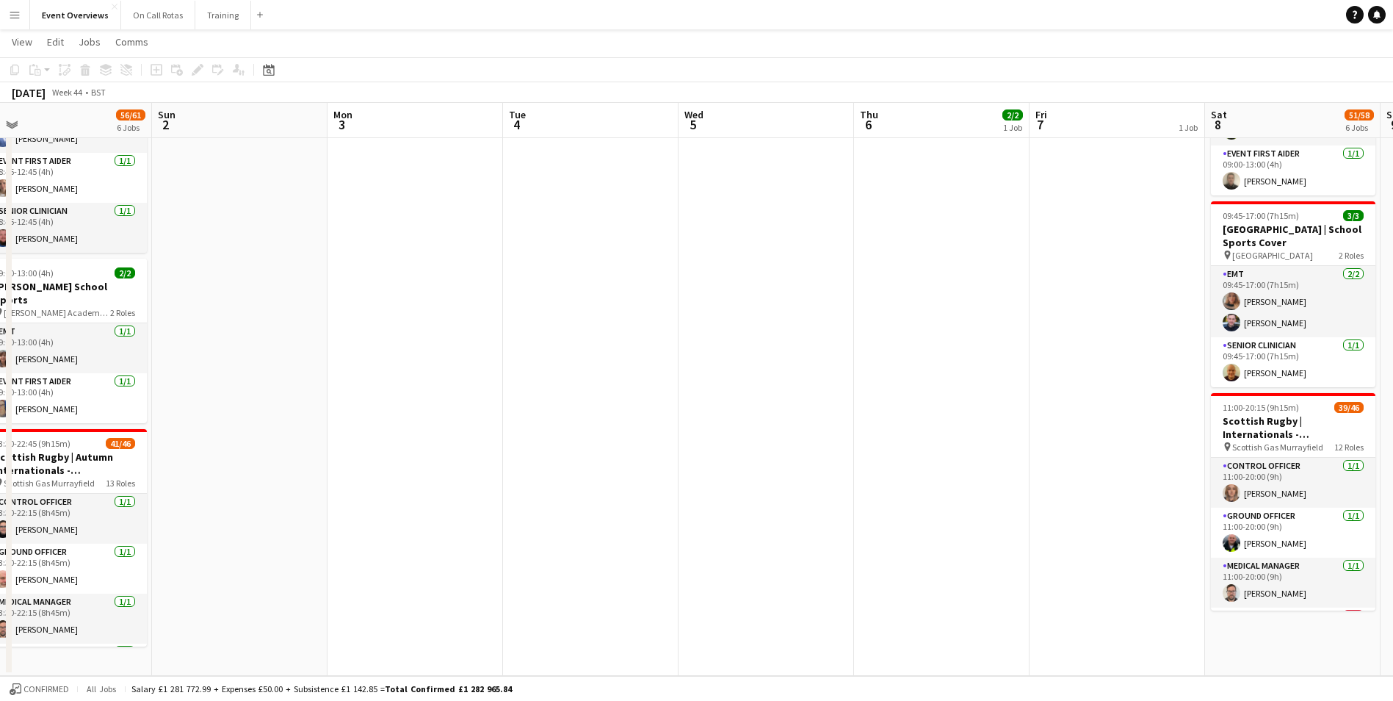
drag, startPoint x: 945, startPoint y: 427, endPoint x: 369, endPoint y: 420, distance: 575.9
click at [131, 455] on app-calendar-viewport "Thu 30 Fri 31 Sat 1 56/61 6 Jobs Sun 2 Mon 3 Tue 4 Wed 5 Thu 6 2/2 1 Job Fri 7 …" at bounding box center [696, 29] width 1393 height 1293
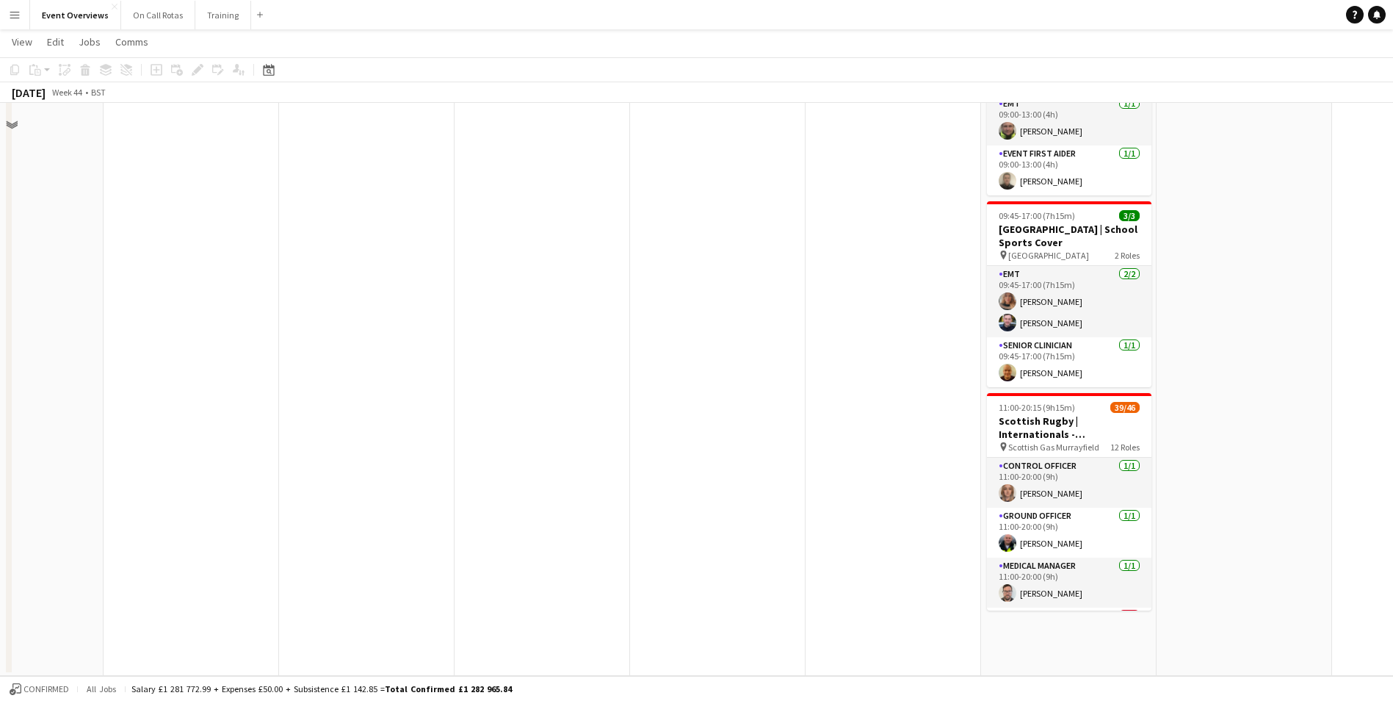
scroll to position [160, 0]
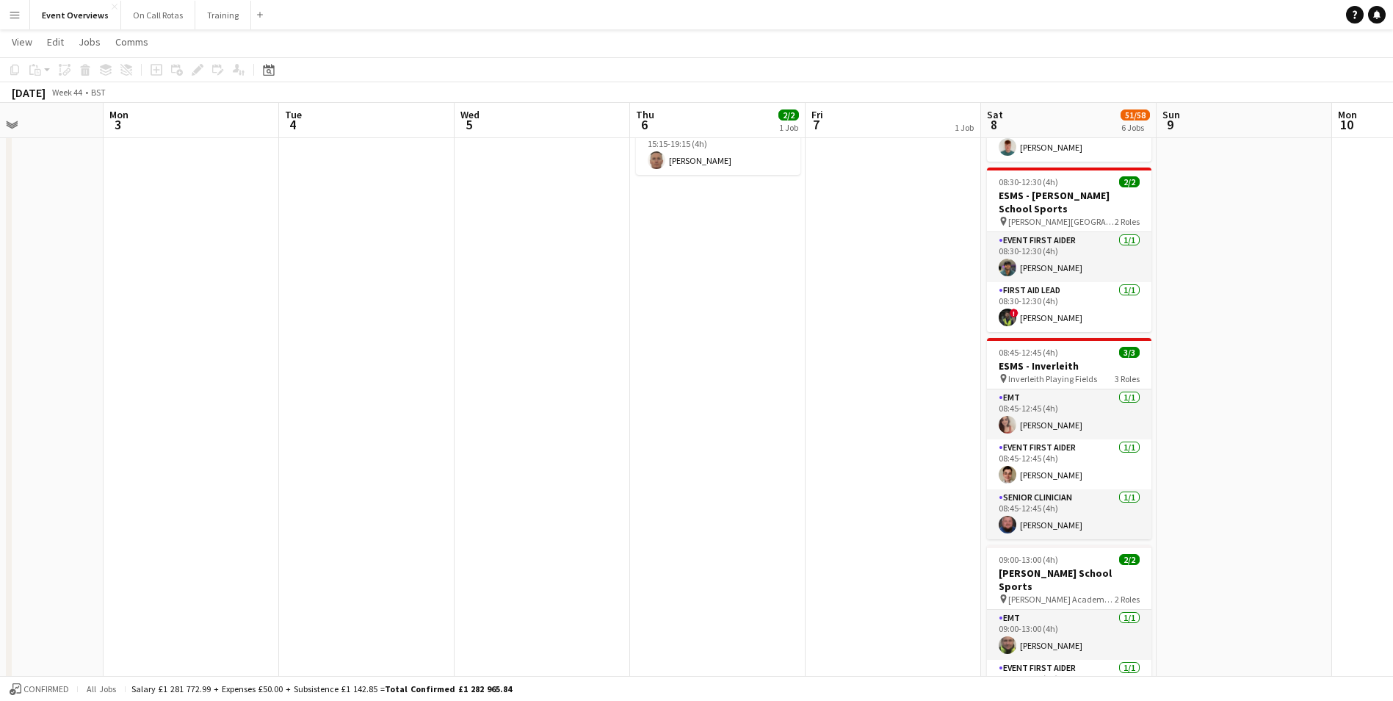
drag, startPoint x: 729, startPoint y: 395, endPoint x: 734, endPoint y: 383, distance: 12.8
click at [734, 383] on app-calendar-viewport "Fri 31 Sat 1 56/61 6 Jobs Sun 2 Mon 3 Tue 4 Wed 5 Thu 6 2/2 1 Job Fri 7 1 Job S…" at bounding box center [696, 543] width 1393 height 1293
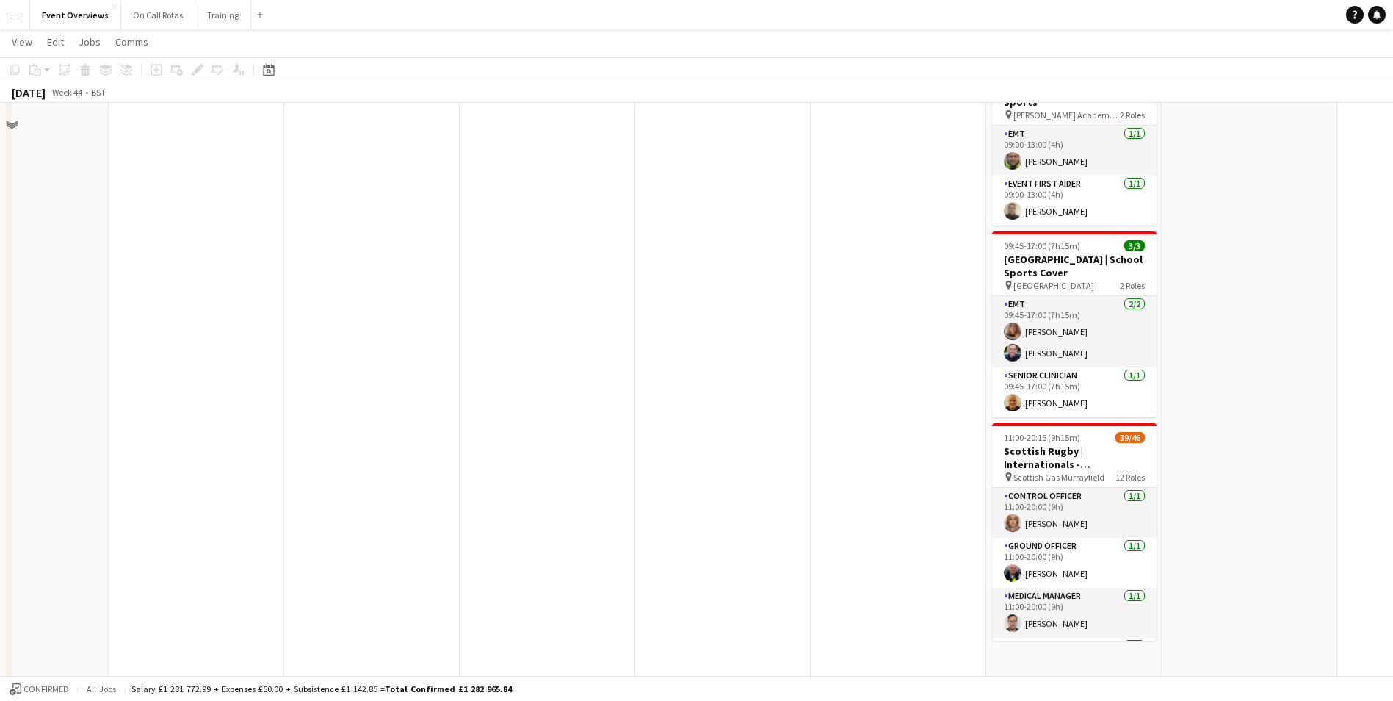
scroll to position [661, 0]
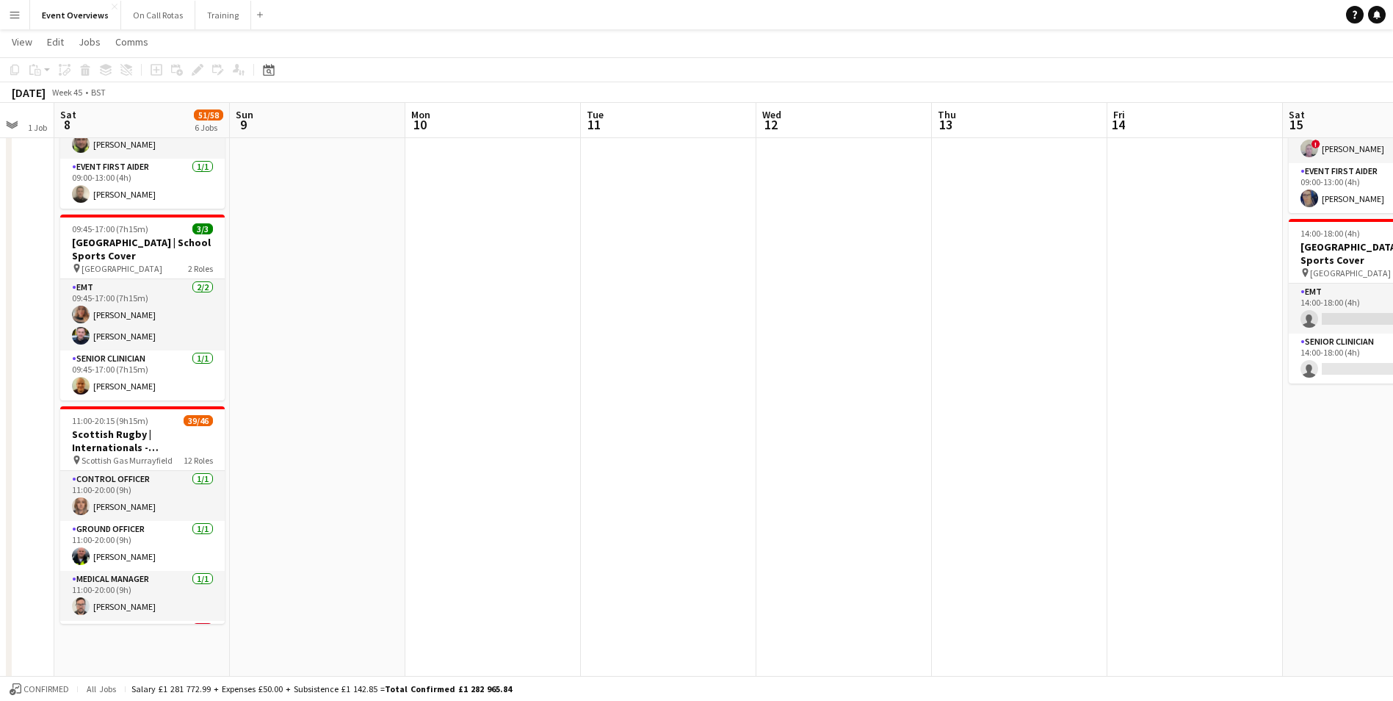
drag, startPoint x: 841, startPoint y: 389, endPoint x: -3, endPoint y: 419, distance: 844.5
click at [0, 419] on html "Menu Boards Boards Boards All jobs Status Workforce Workforce My Workforce Recr…" at bounding box center [696, 26] width 1393 height 1375
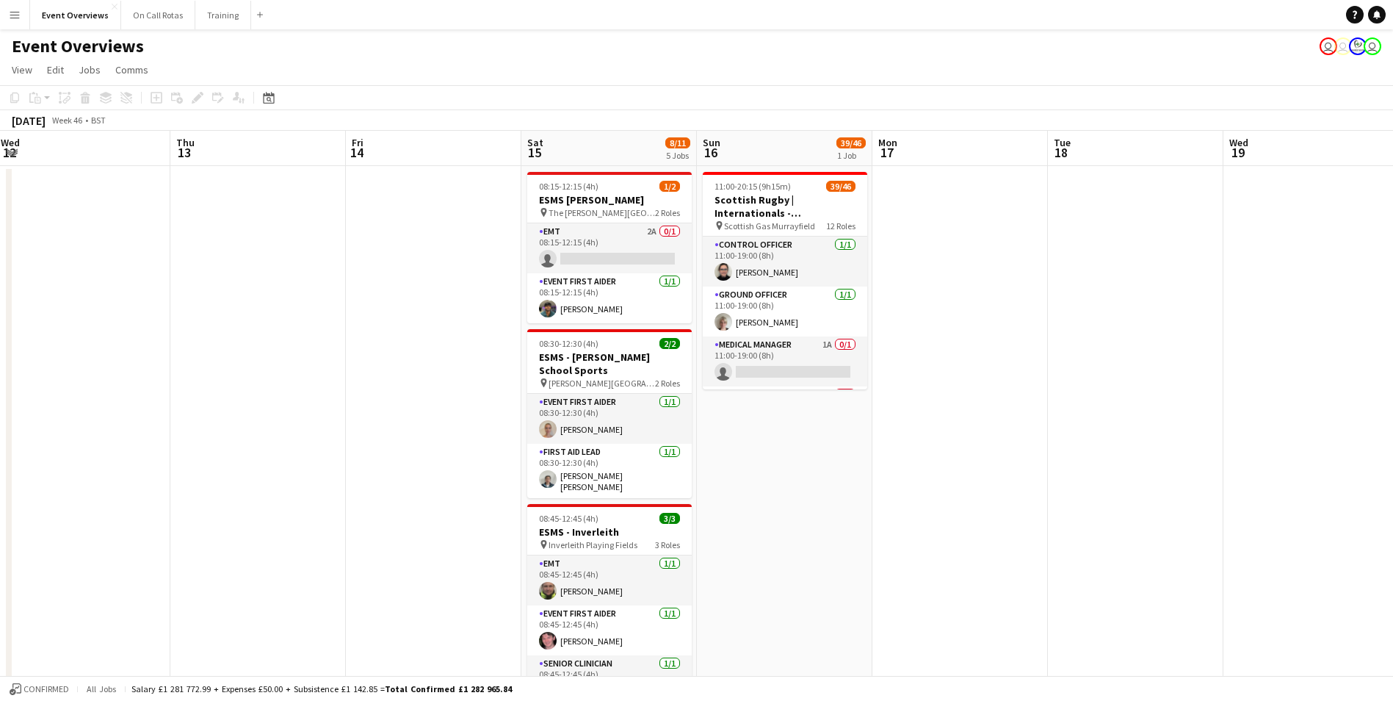
scroll to position [0, 486]
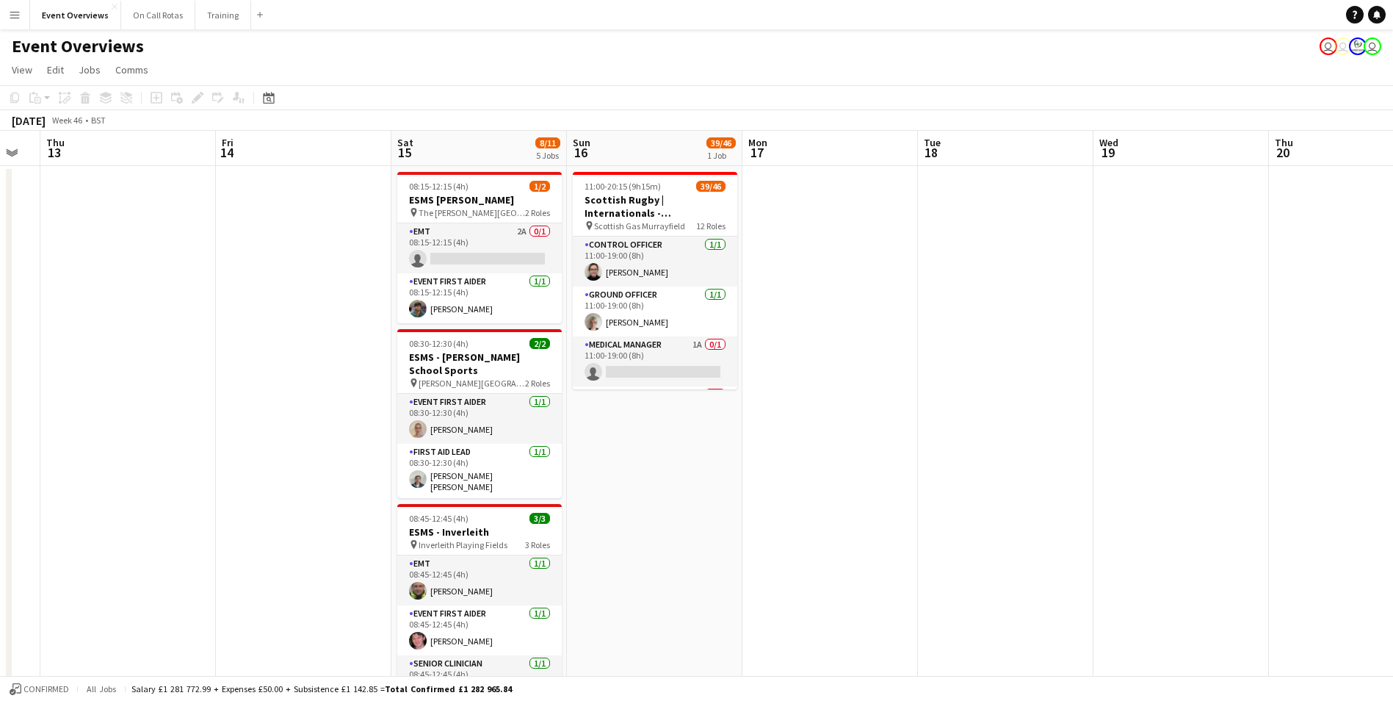
drag, startPoint x: 1119, startPoint y: 405, endPoint x: -3, endPoint y: 422, distance: 1121.7
click at [0, 422] on html "Menu Boards Boards Boards All jobs Status Workforce Workforce My Workforce Recr…" at bounding box center [696, 688] width 1393 height 1376
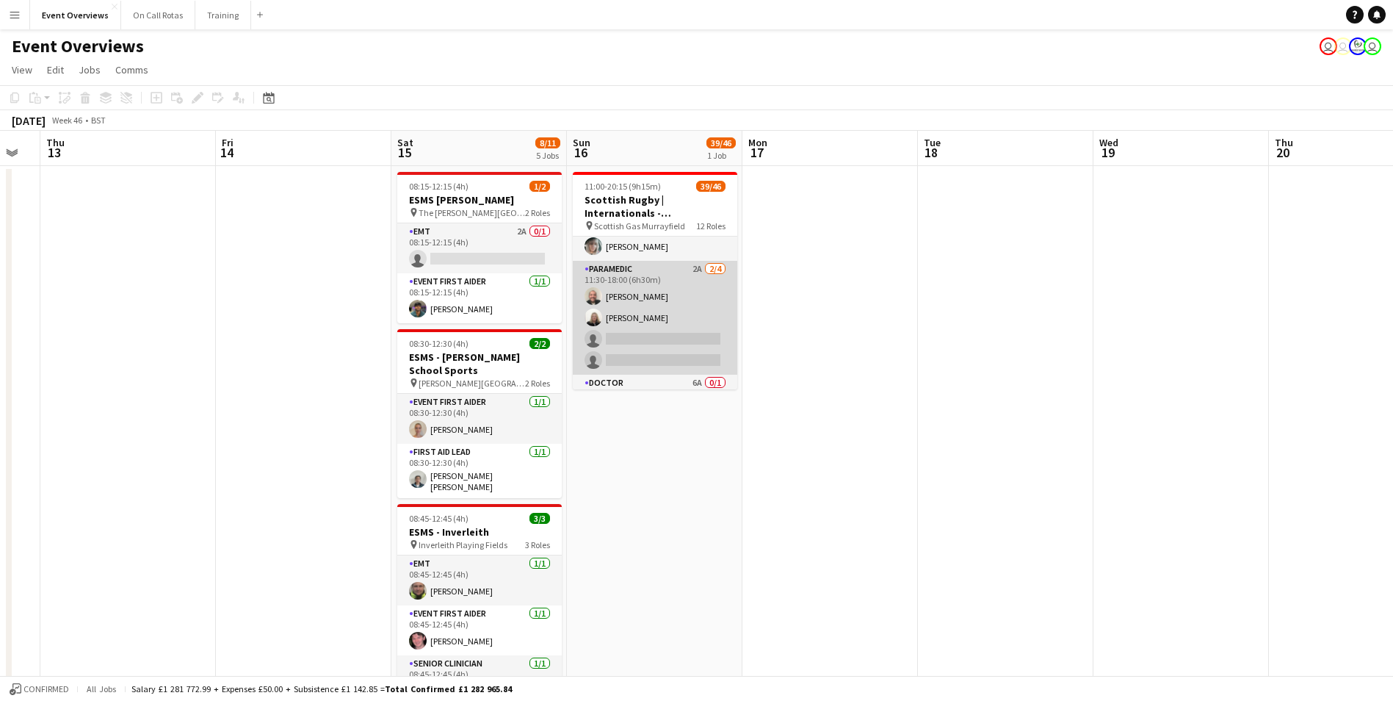
click at [647, 263] on app-card-role "Paramedic 2A 2/4 11:30-18:00 (6h30m) Colin Crookston Laura Kirkham single-neutr…" at bounding box center [655, 318] width 165 height 114
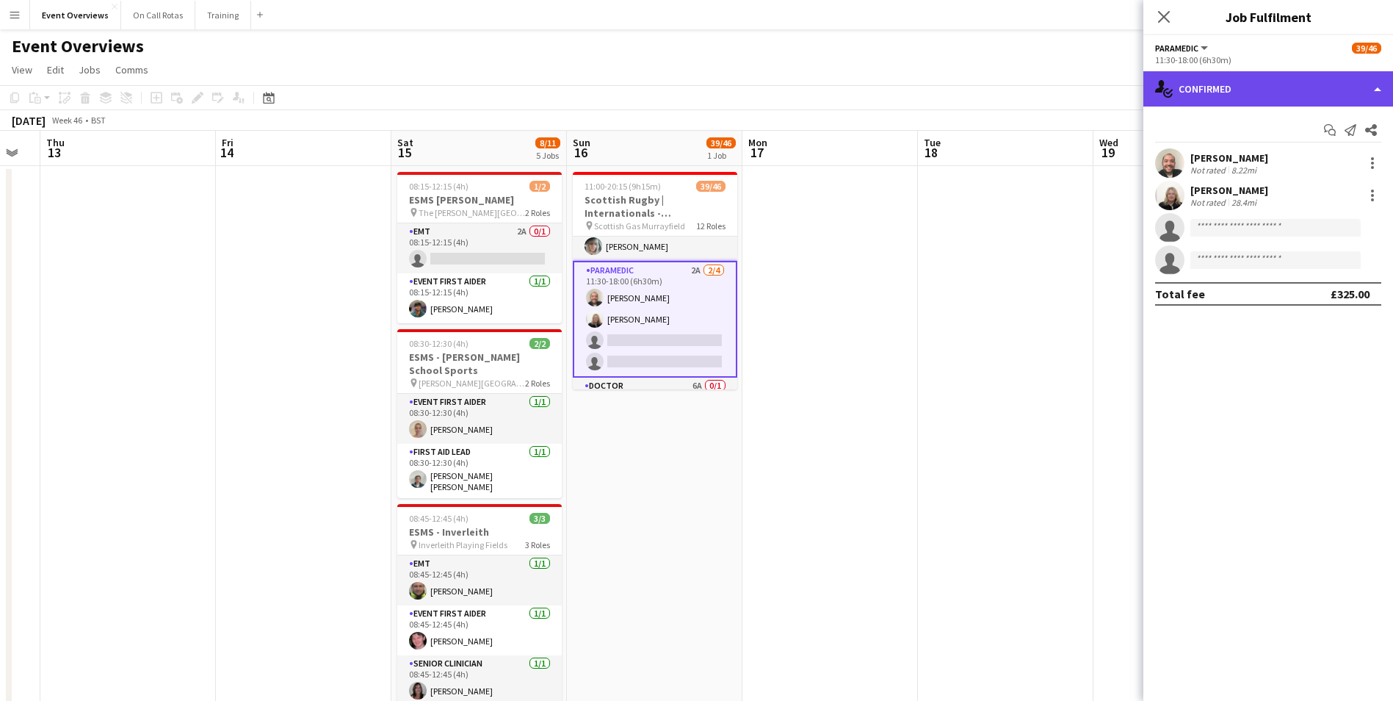
click at [1236, 89] on div "single-neutral-actions-check-2 Confirmed" at bounding box center [1269, 88] width 250 height 35
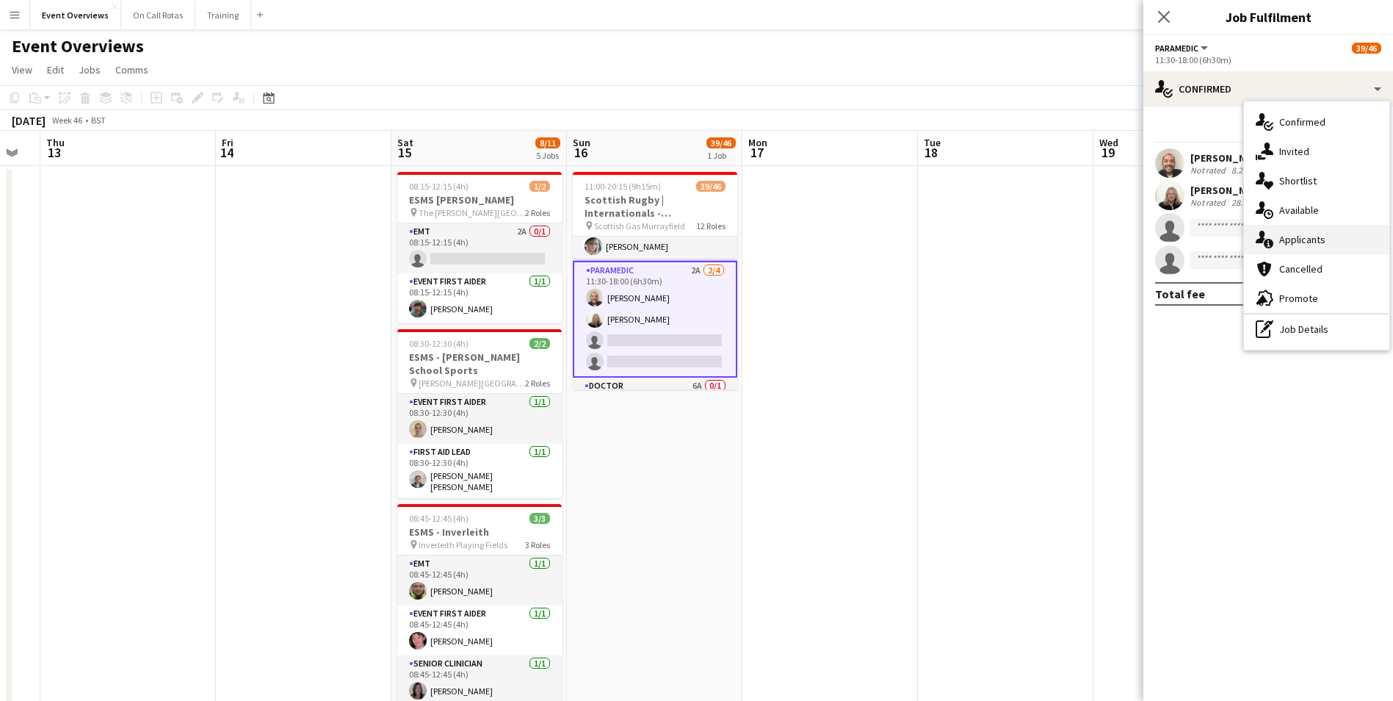
click at [1319, 229] on div "single-neutral-actions-information Applicants" at bounding box center [1316, 239] width 145 height 29
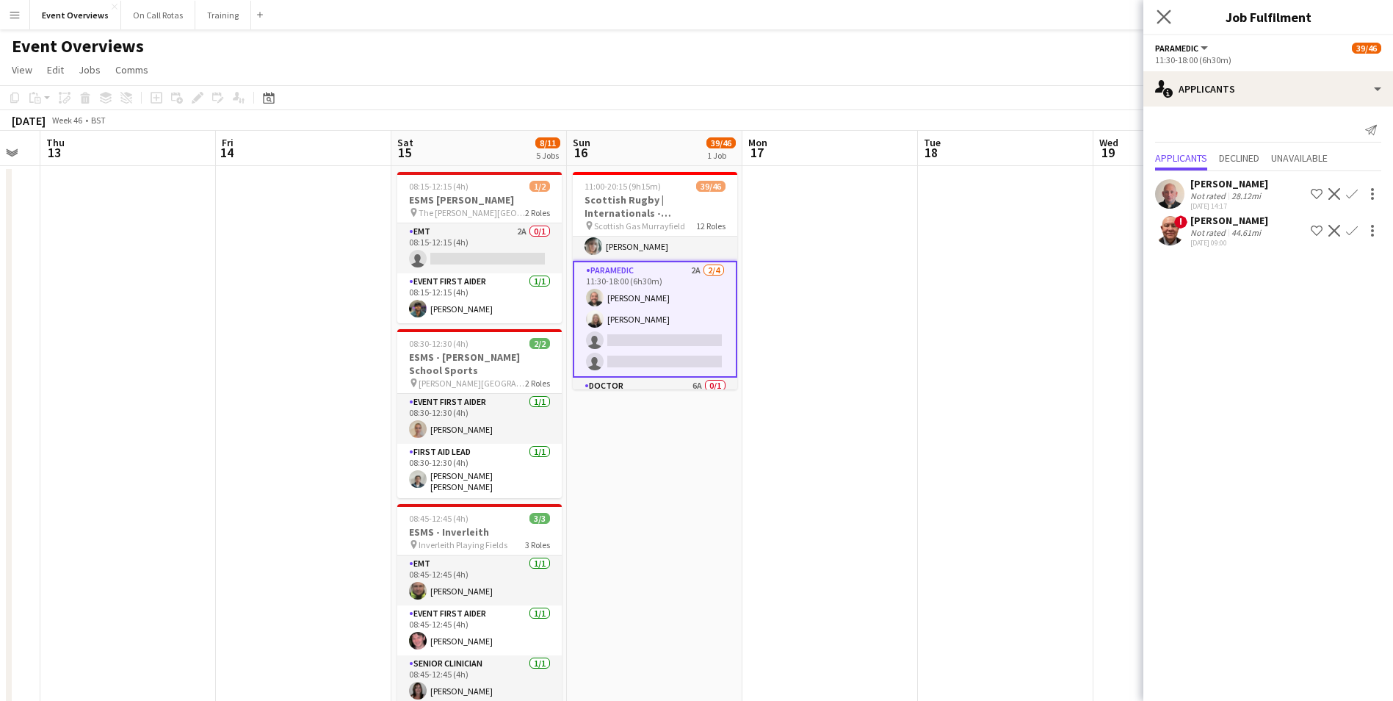
click at [1166, 9] on app-icon "Close pop-in" at bounding box center [1164, 17] width 21 height 21
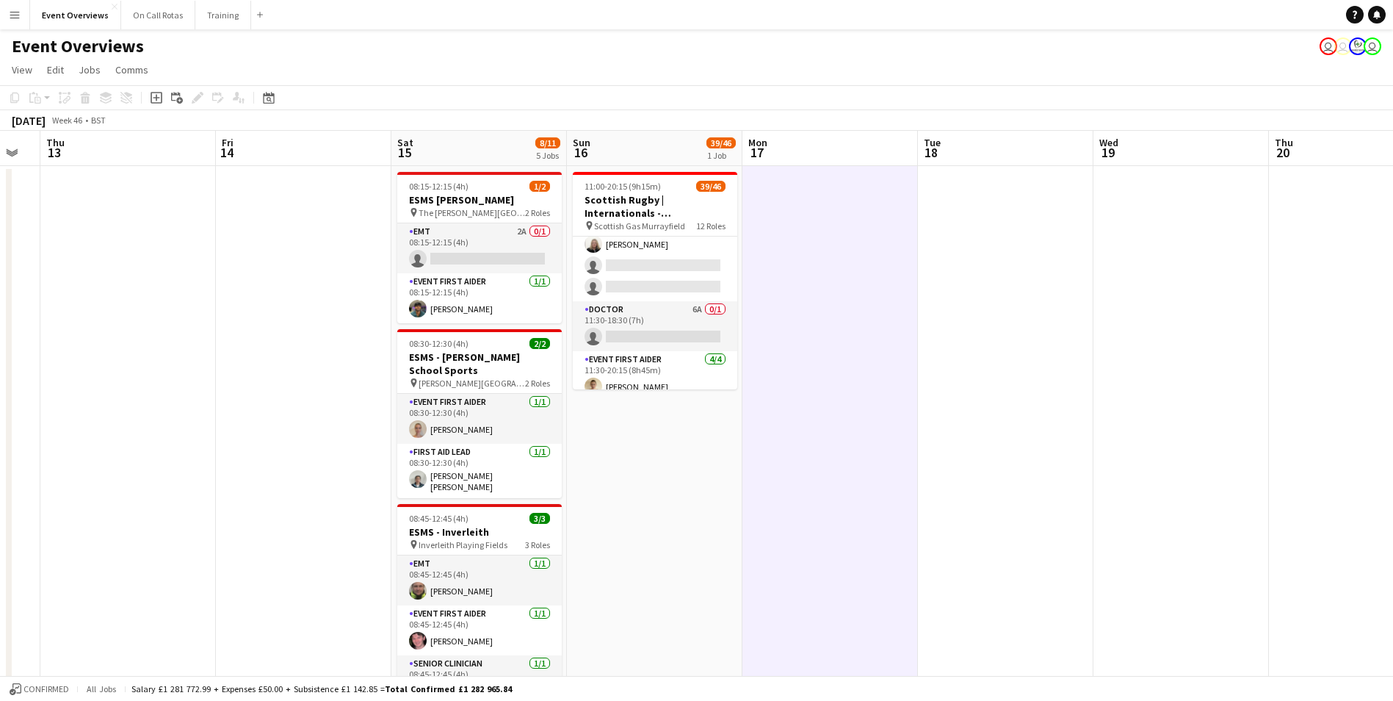
scroll to position [441, 0]
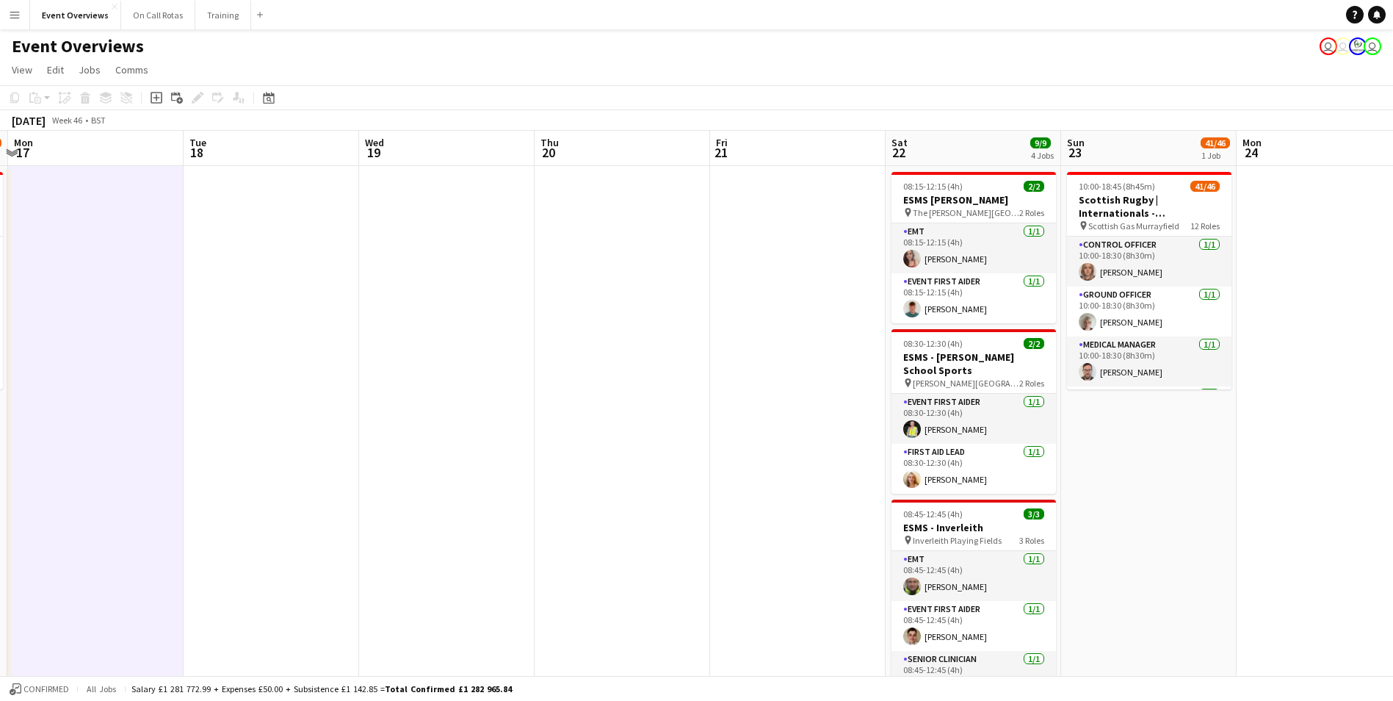
drag, startPoint x: 1061, startPoint y: 320, endPoint x: 692, endPoint y: 318, distance: 368.7
drag, startPoint x: 794, startPoint y: 311, endPoint x: 590, endPoint y: 314, distance: 204.2
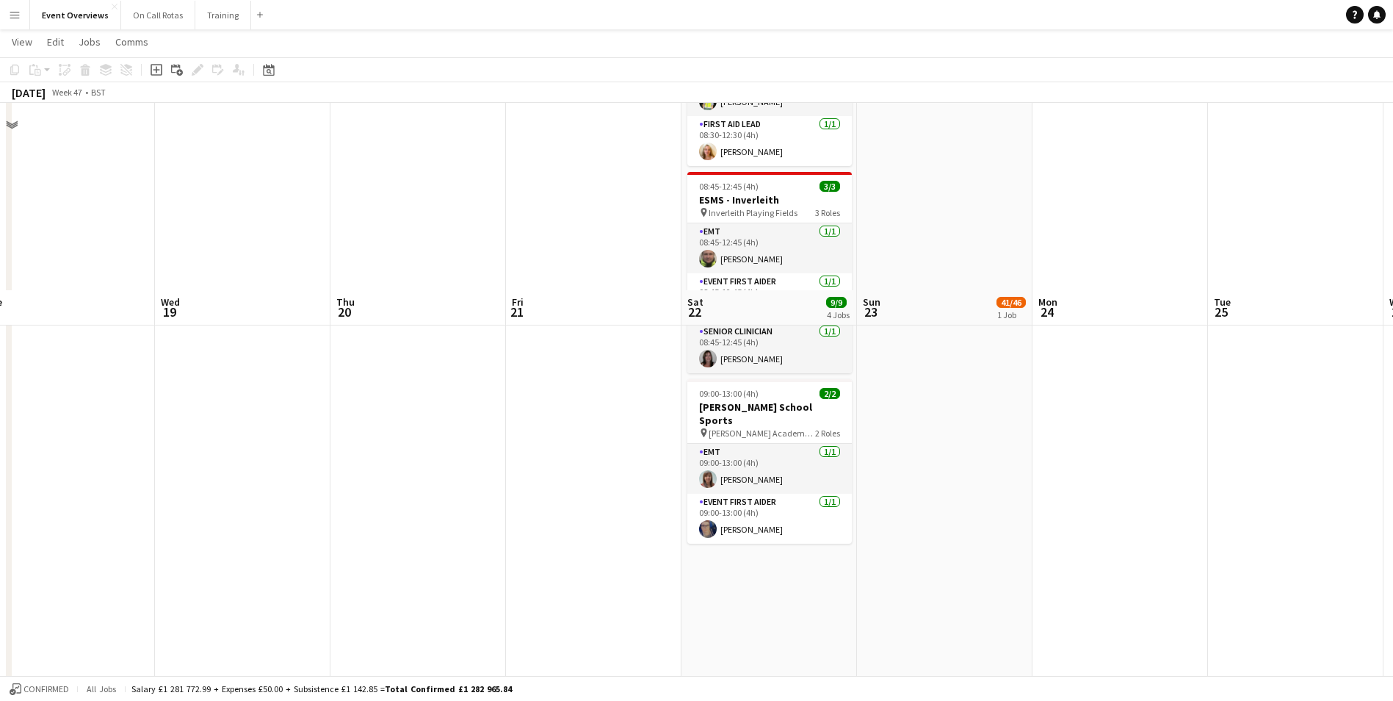
scroll to position [0, 0]
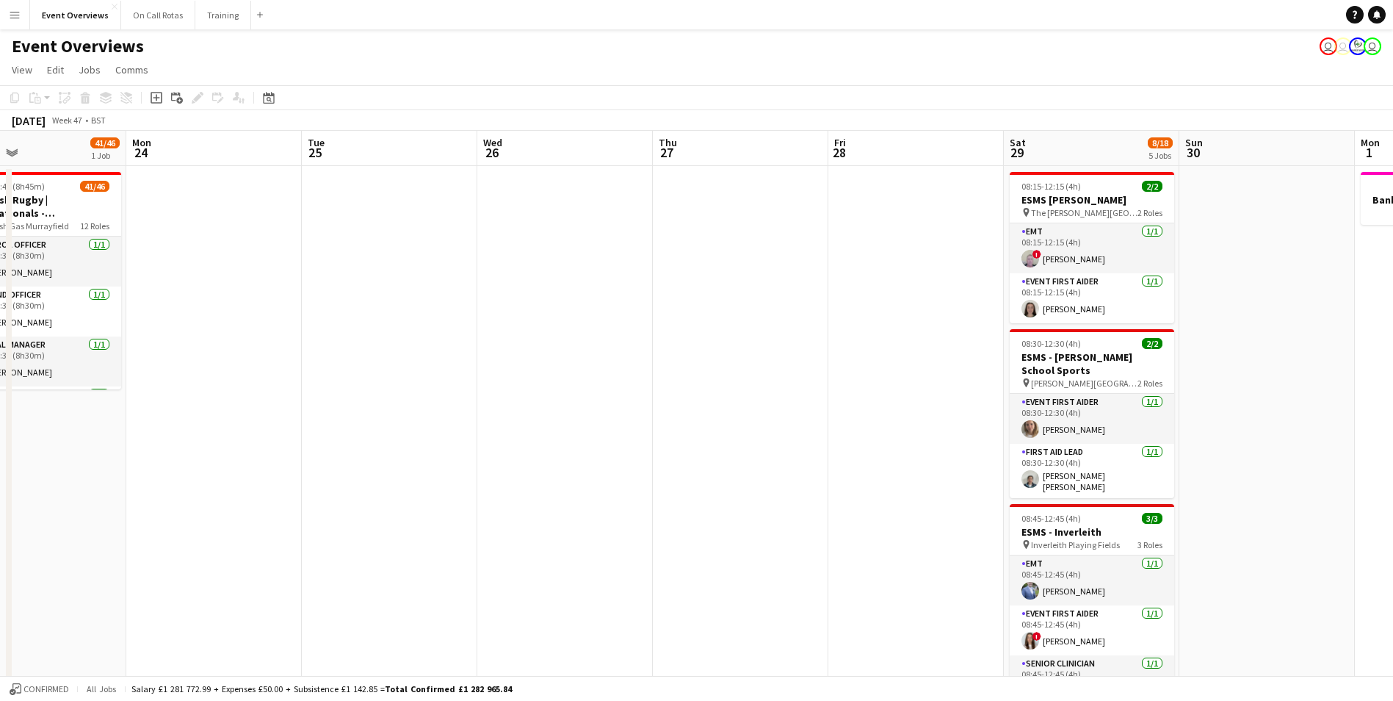
drag, startPoint x: 1204, startPoint y: 319, endPoint x: 297, endPoint y: 373, distance: 908.0
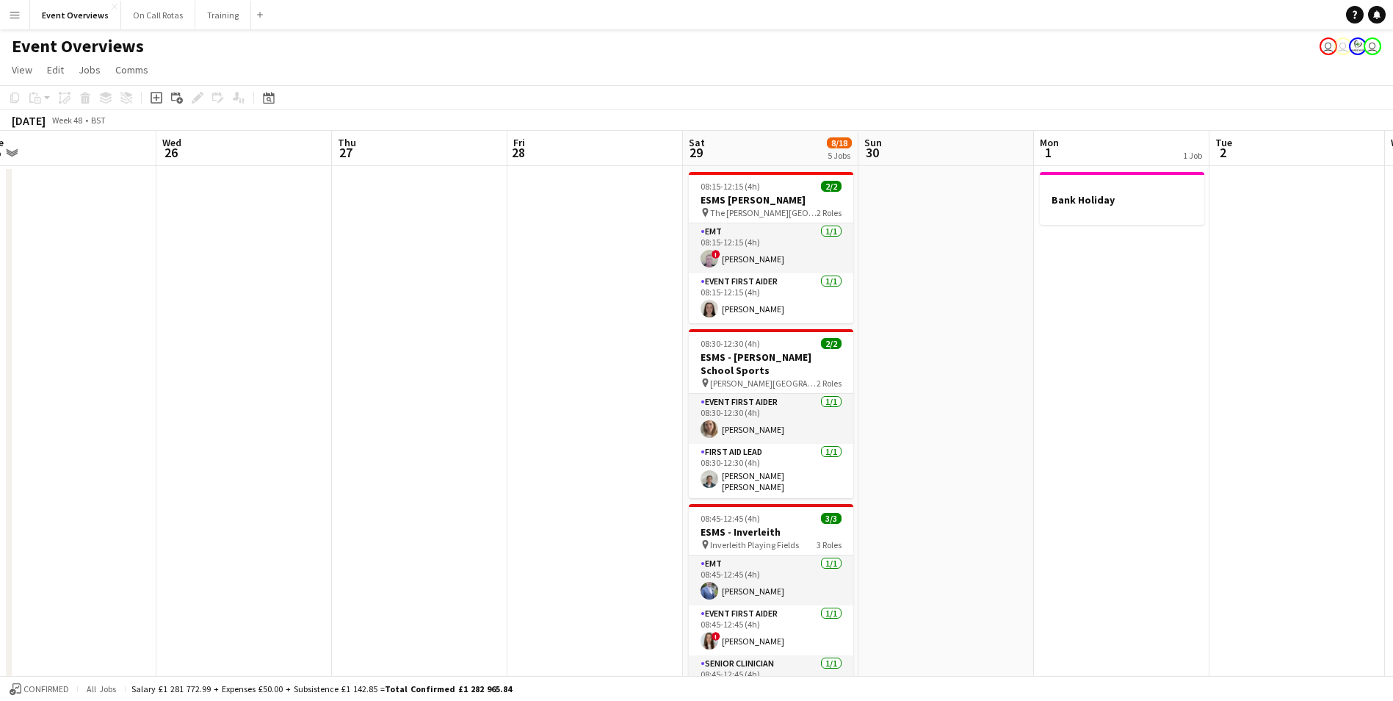
drag, startPoint x: 791, startPoint y: 322, endPoint x: 470, endPoint y: 346, distance: 321.9
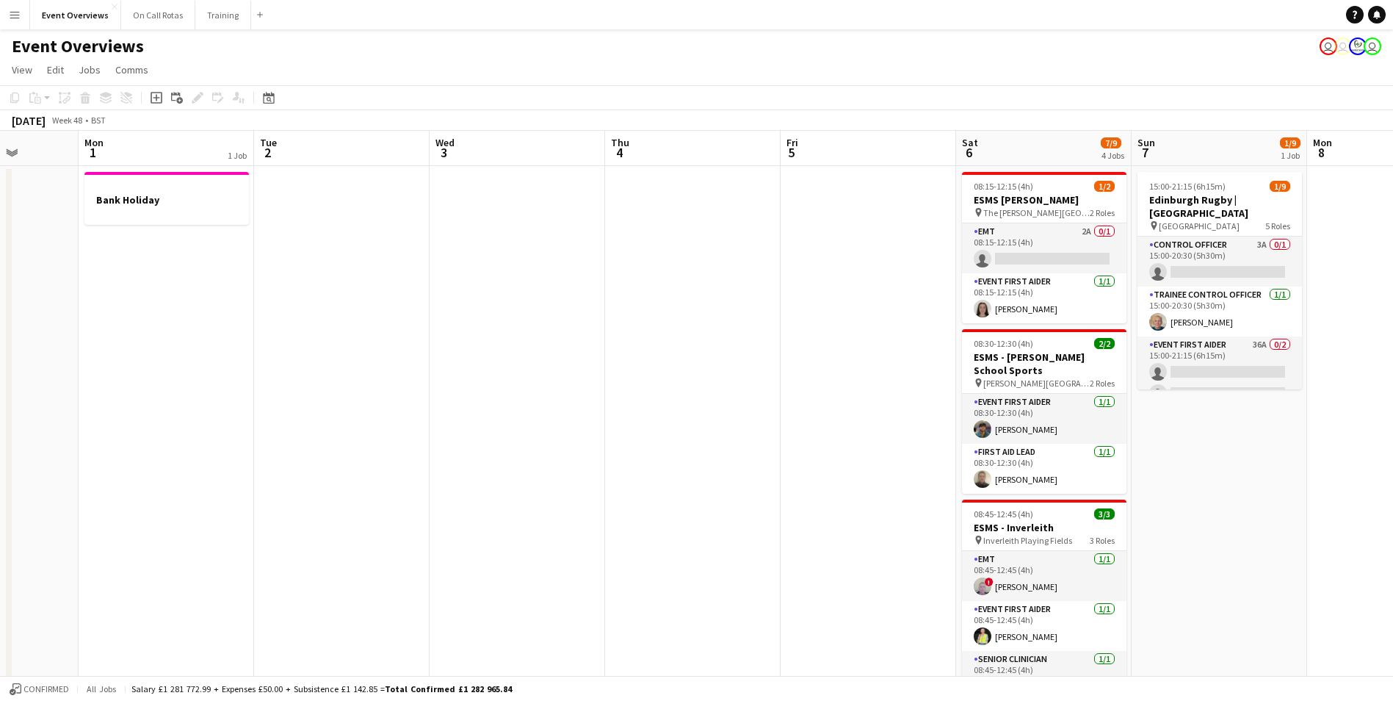
drag, startPoint x: 1116, startPoint y: 456, endPoint x: 160, endPoint y: 459, distance: 955.6
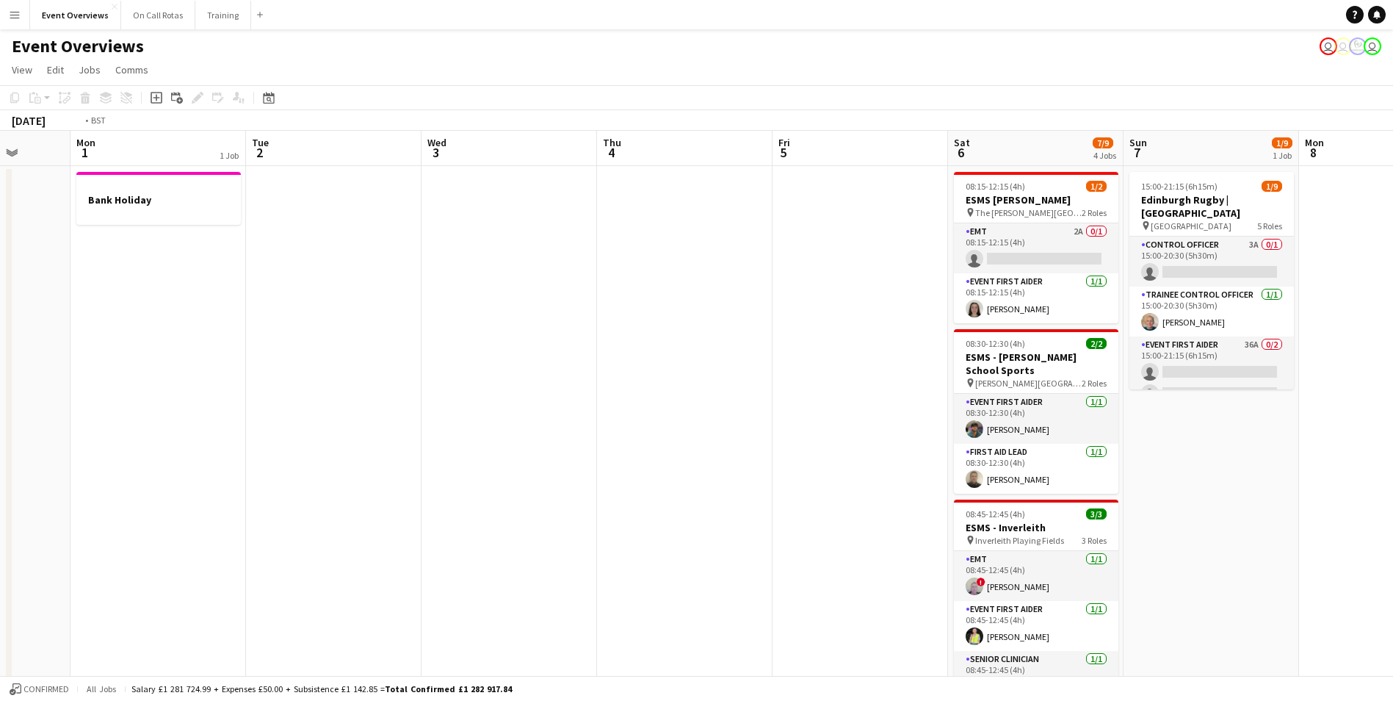
drag, startPoint x: 771, startPoint y: 425, endPoint x: 582, endPoint y: 425, distance: 188.8
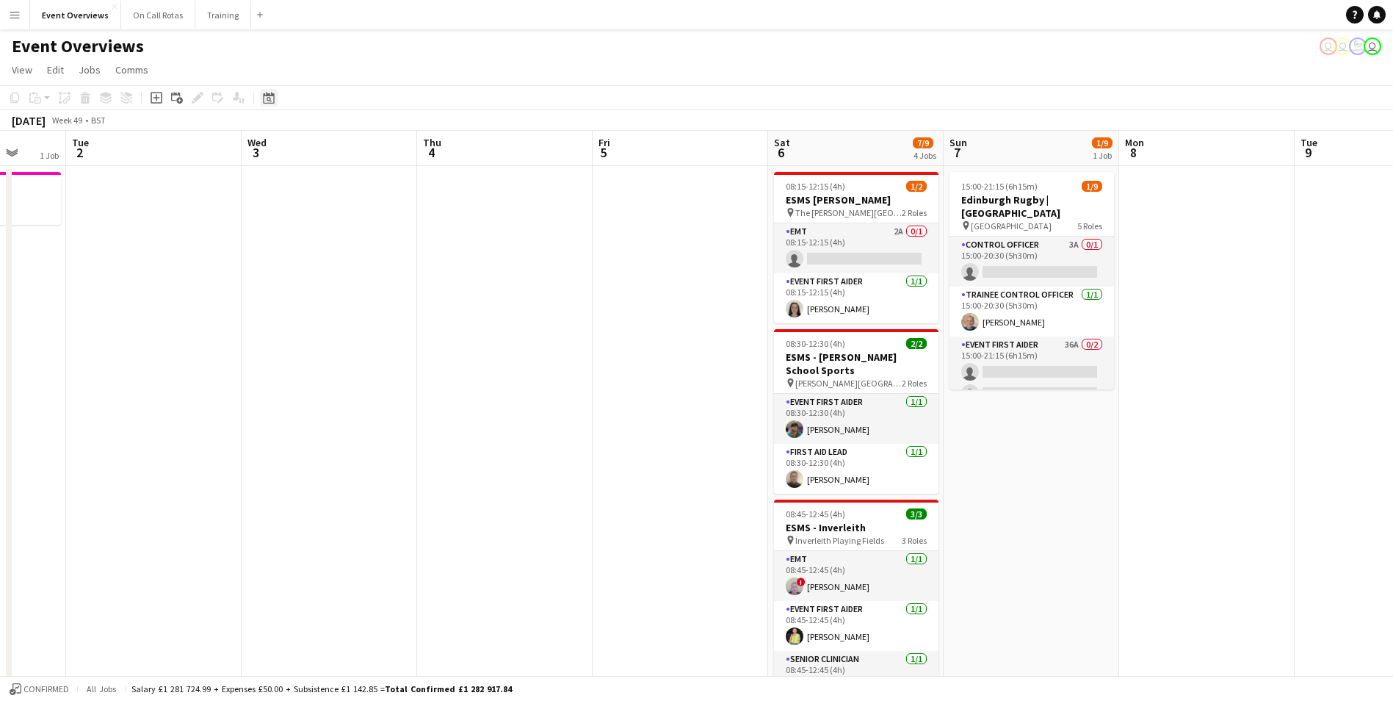
click at [271, 101] on icon at bounding box center [269, 99] width 5 height 5
click at [332, 283] on span "25" at bounding box center [330, 281] width 18 height 18
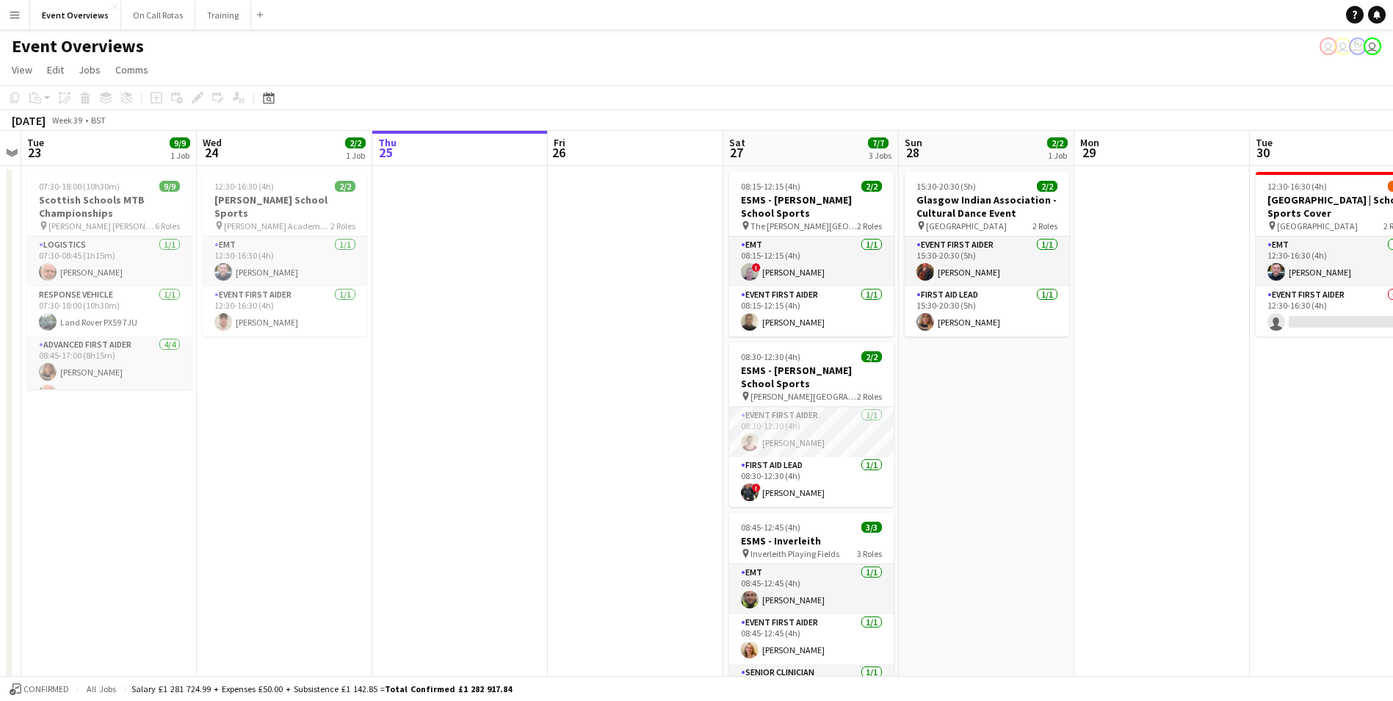
scroll to position [0, 393]
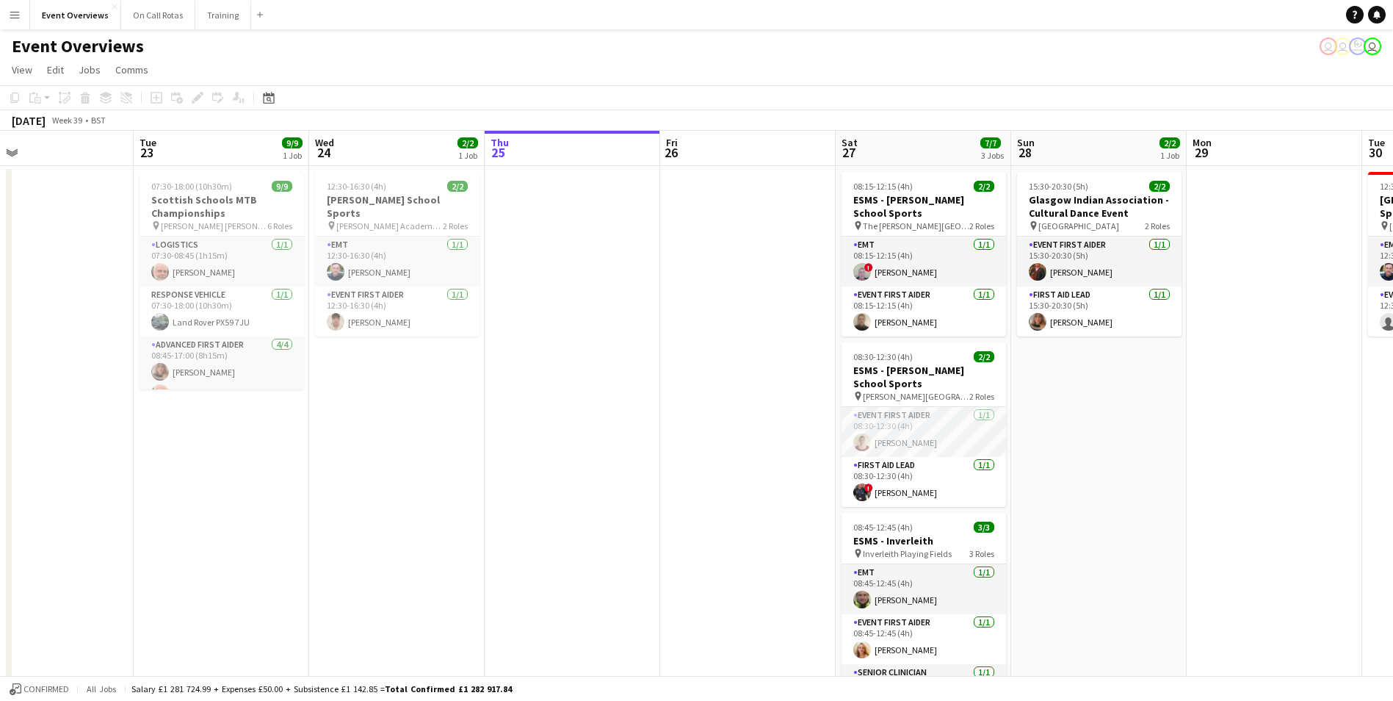
drag, startPoint x: 660, startPoint y: 317, endPoint x: -3, endPoint y: 408, distance: 668.7
click at [0, 408] on html "Menu Boards Boards Boards All jobs Status Workforce Workforce My Workforce Recr…" at bounding box center [696, 688] width 1393 height 1376
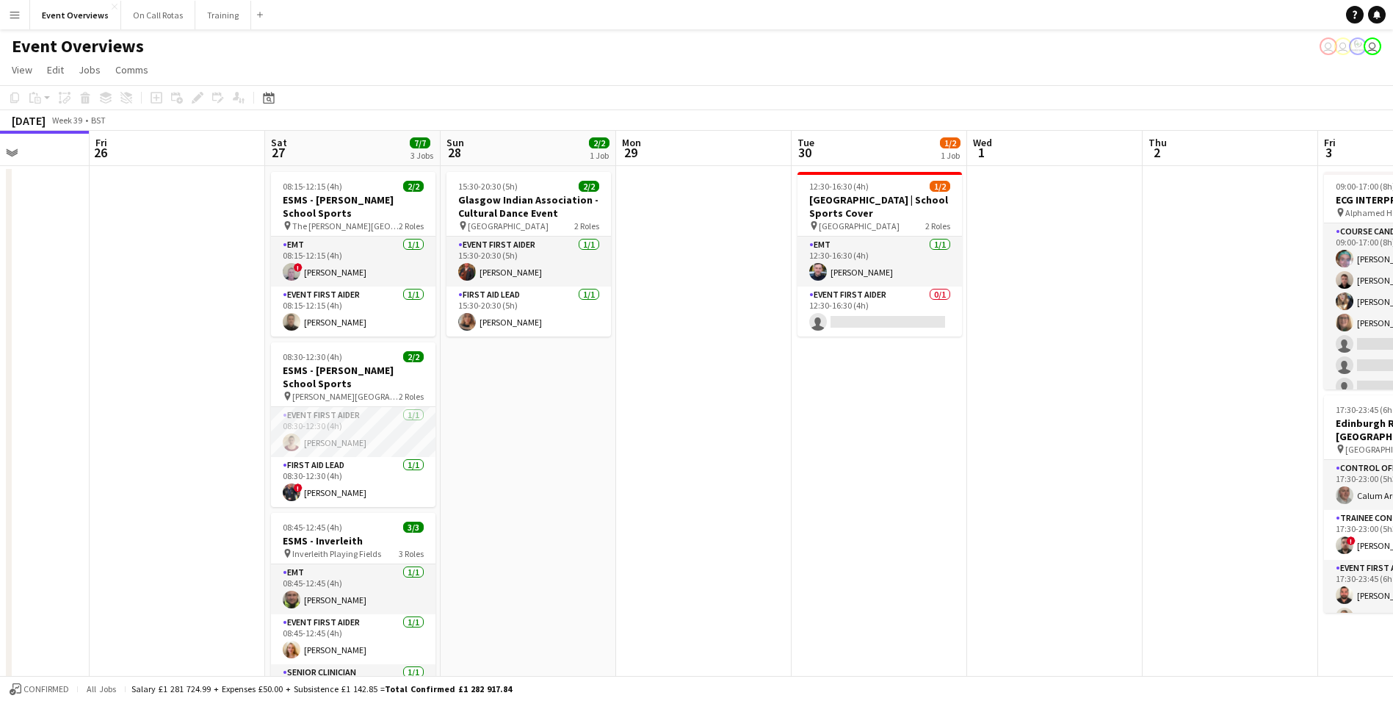
scroll to position [0, 454]
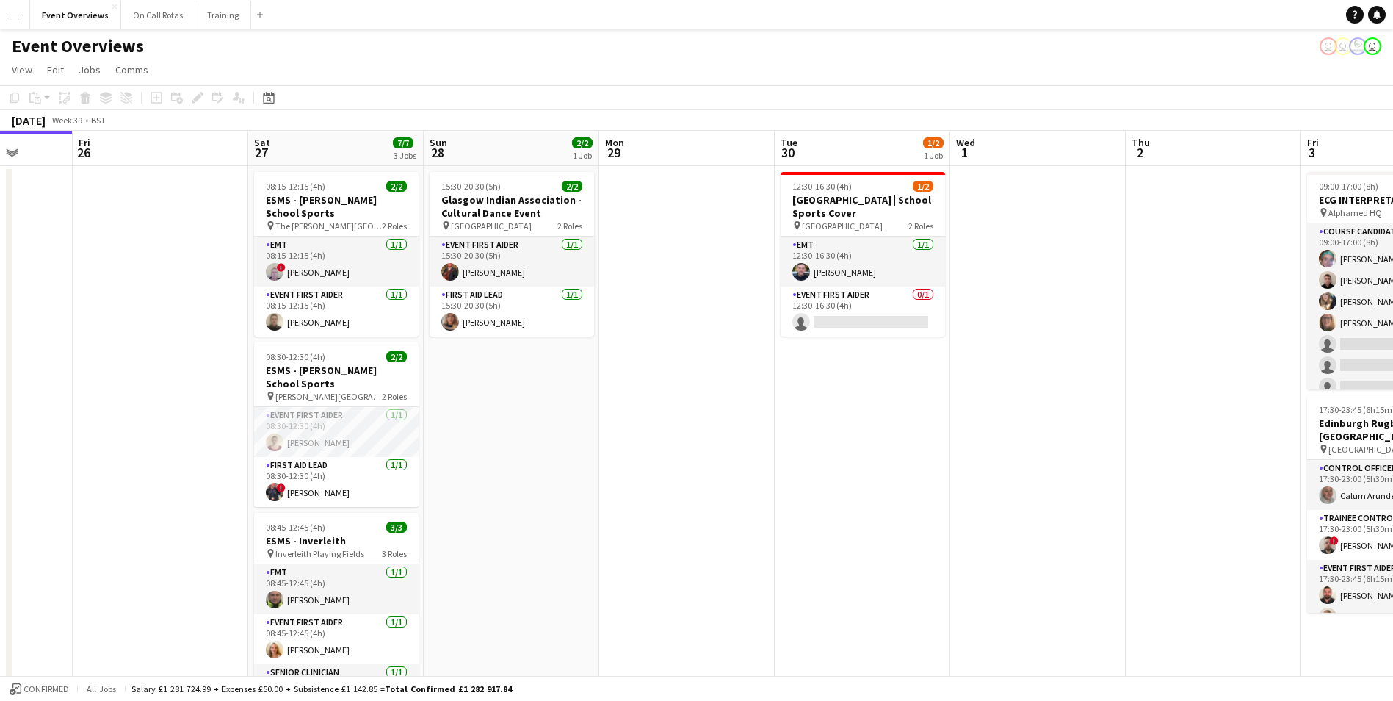
drag, startPoint x: 1151, startPoint y: 292, endPoint x: 1090, endPoint y: 289, distance: 61.0
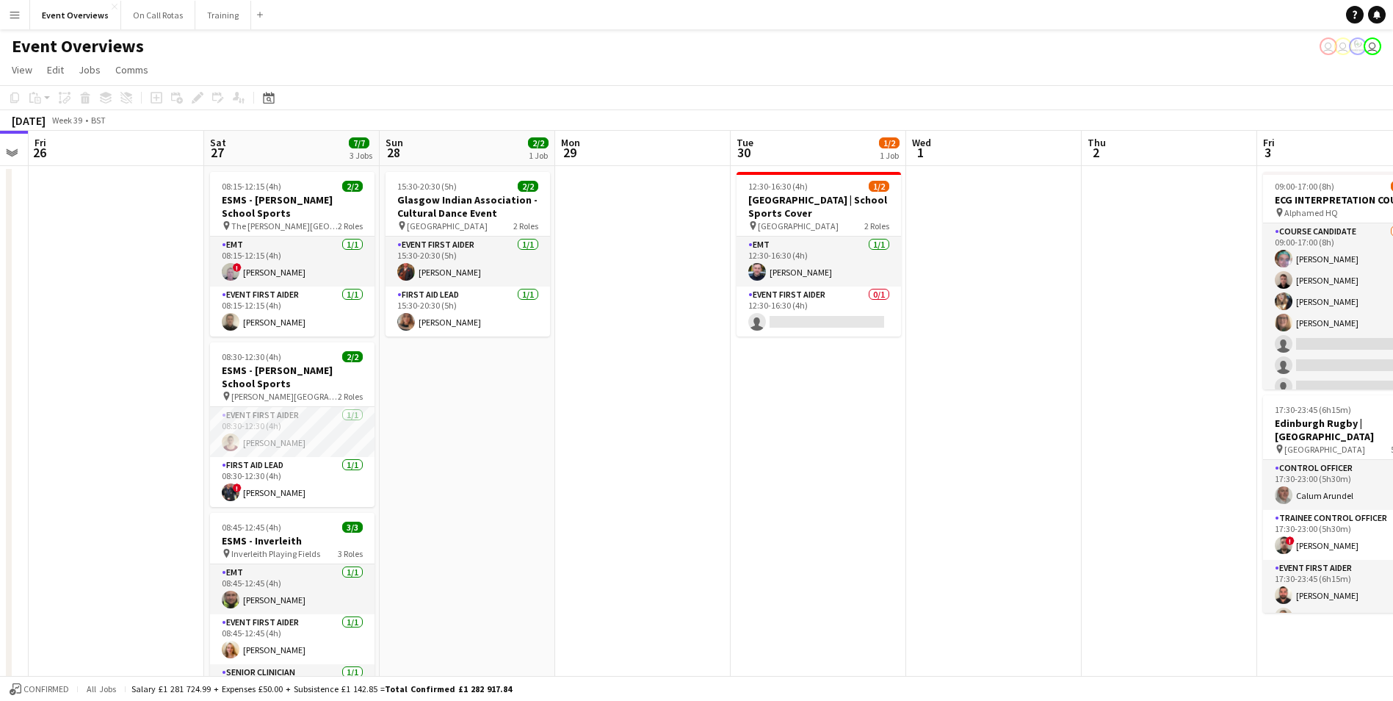
drag, startPoint x: 1025, startPoint y: 370, endPoint x: 981, endPoint y: 398, distance: 52.2
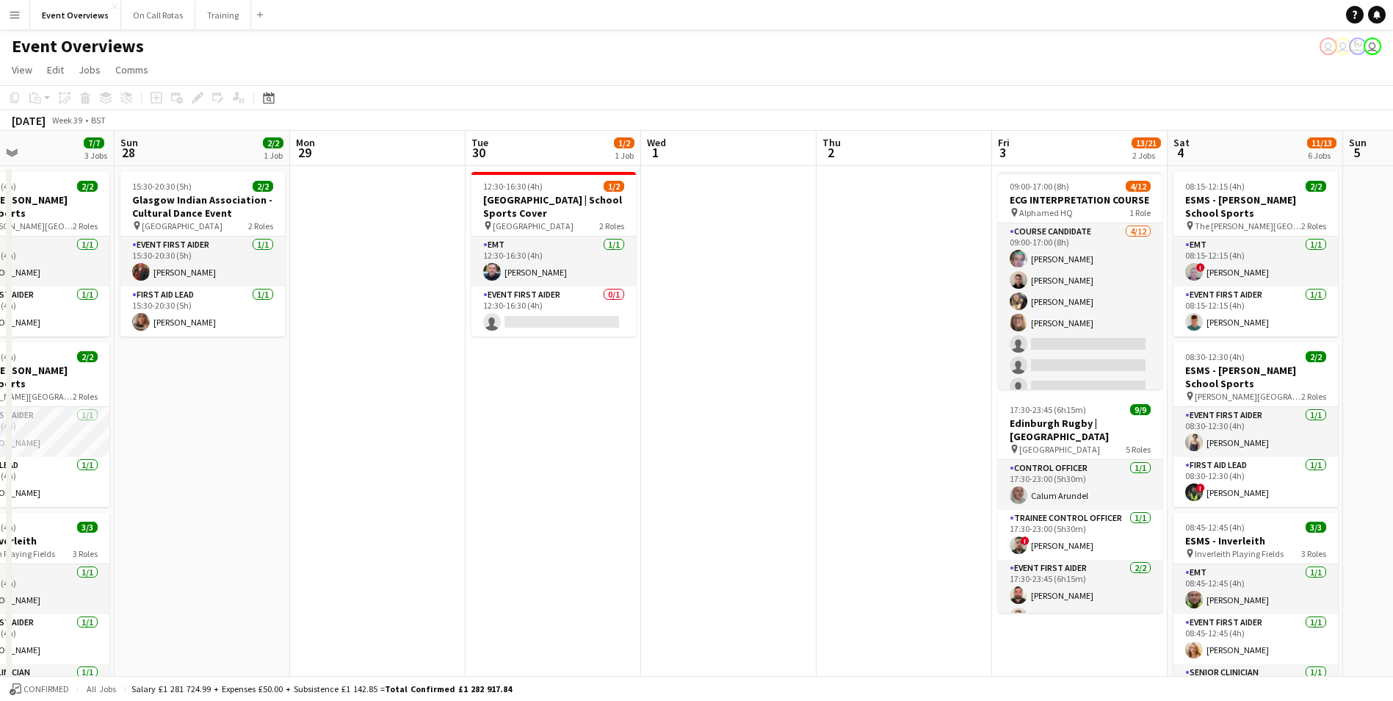
scroll to position [0, 452]
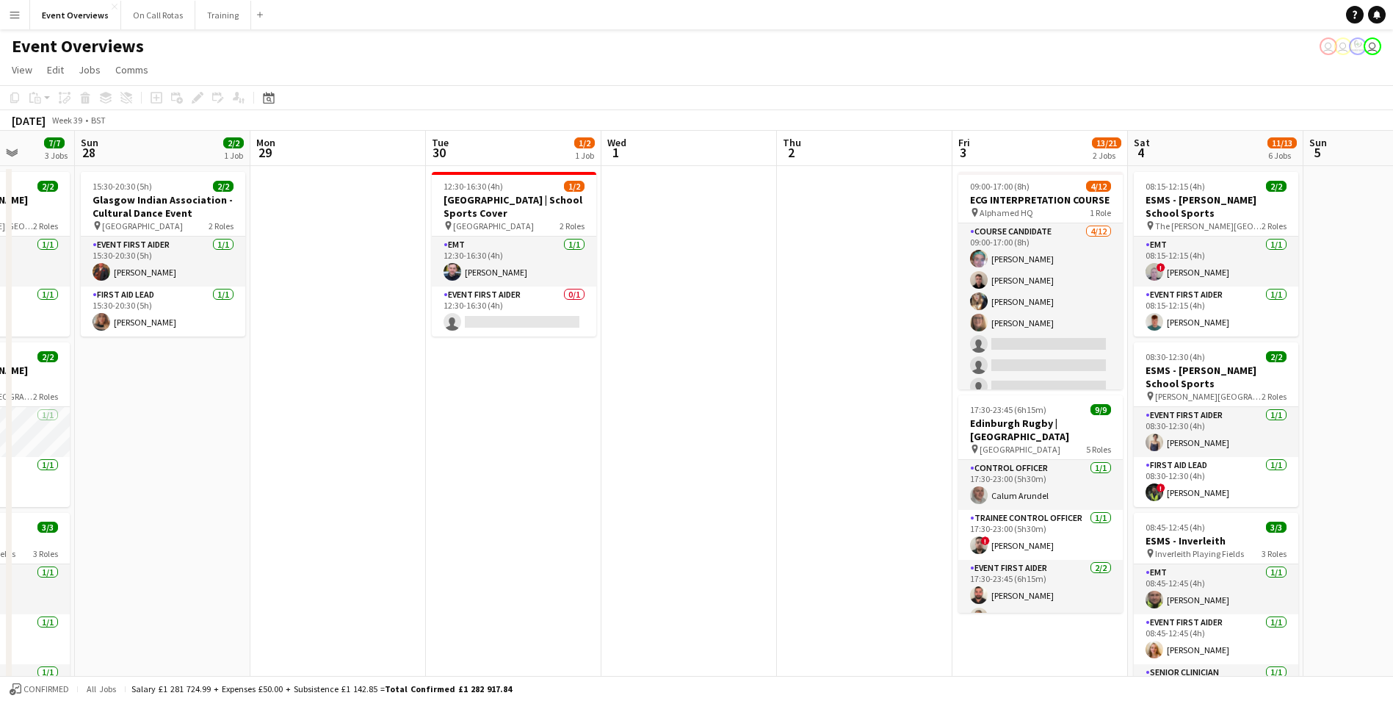
drag, startPoint x: 1055, startPoint y: 318, endPoint x: 750, endPoint y: 374, distance: 309.9
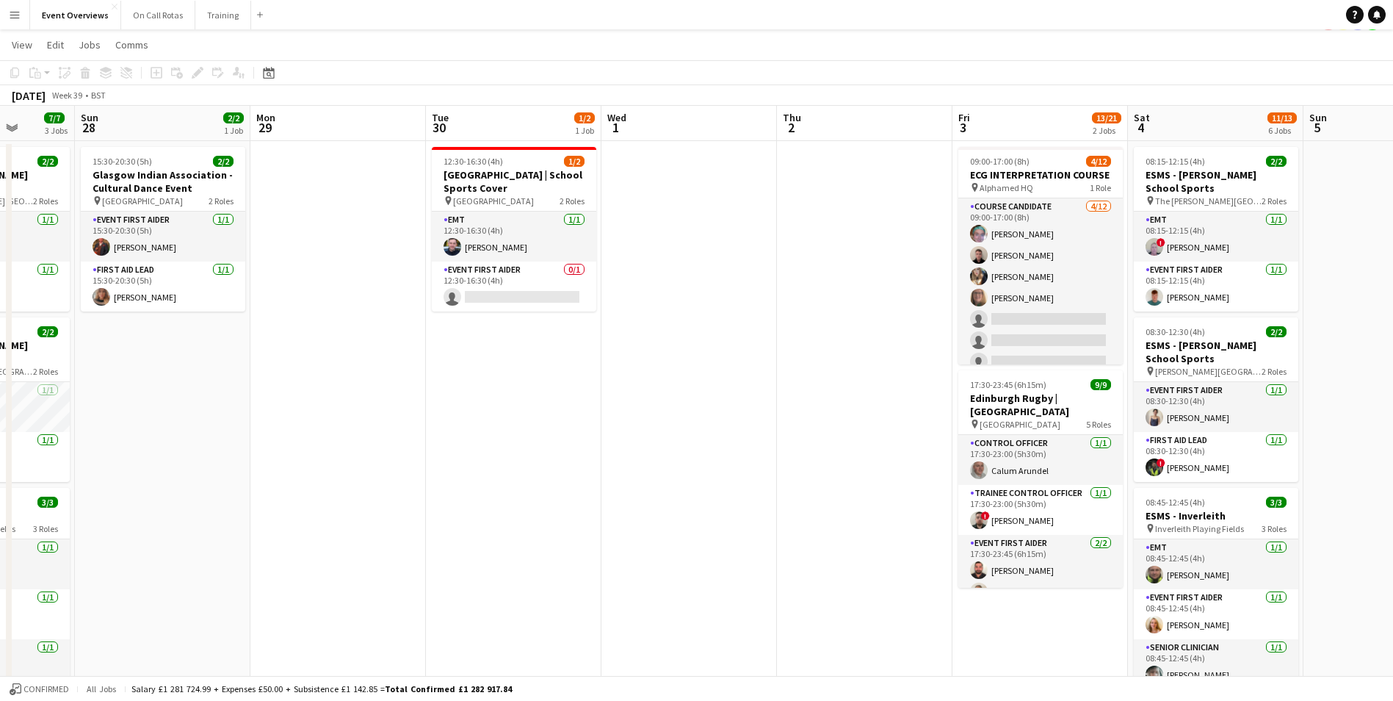
scroll to position [0, 0]
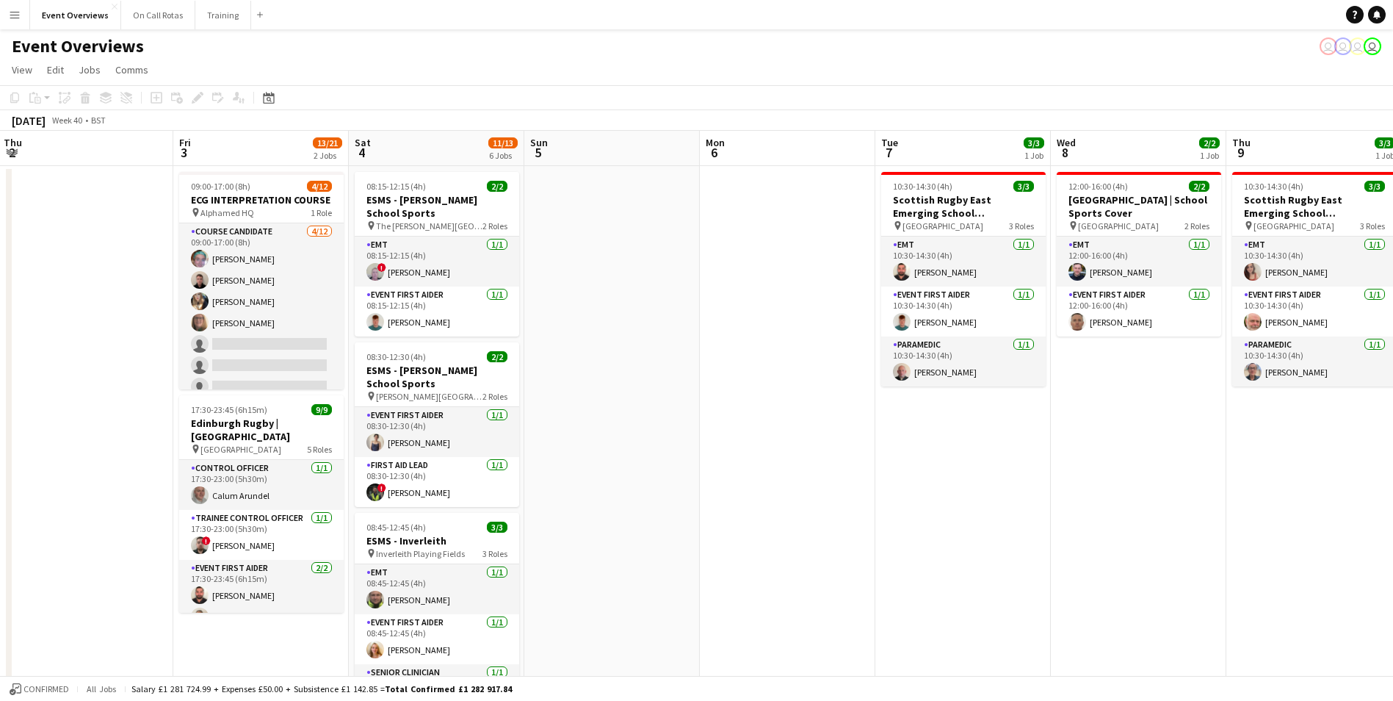
drag, startPoint x: 1132, startPoint y: 278, endPoint x: 353, endPoint y: 348, distance: 782.5
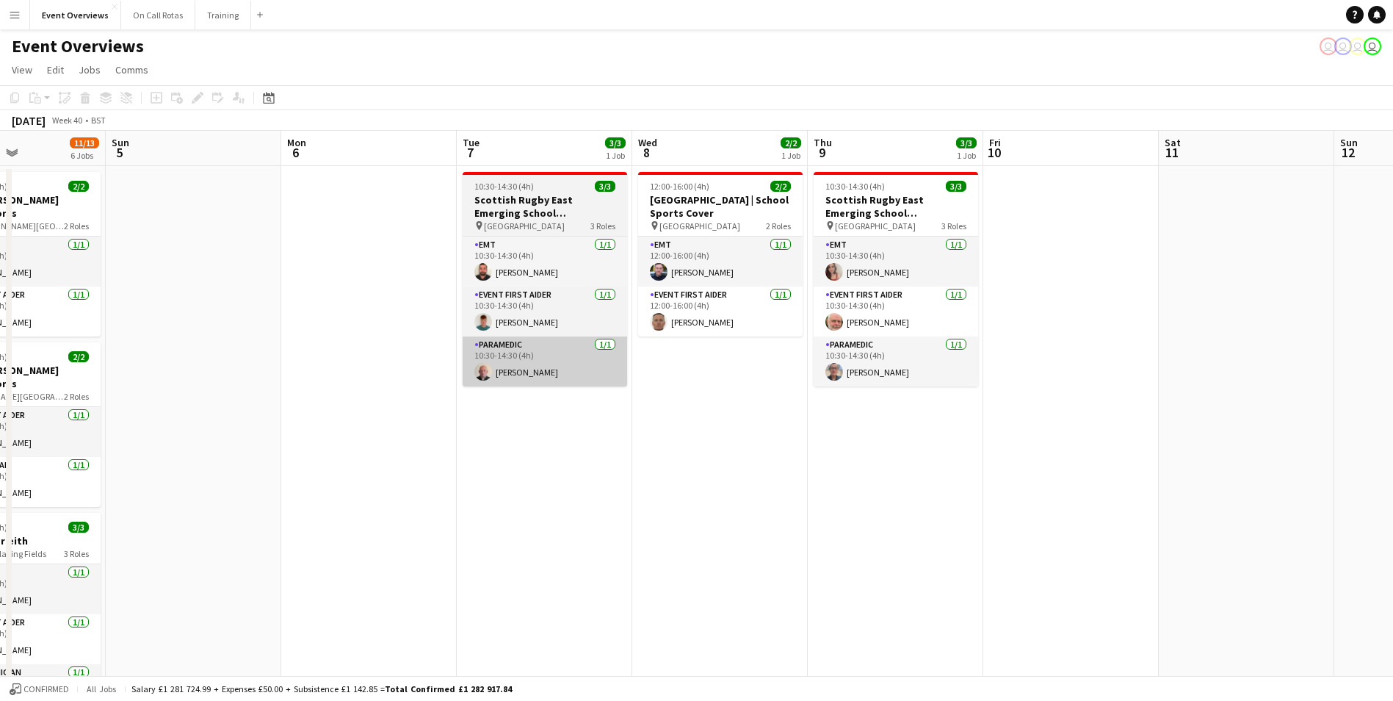
drag, startPoint x: 847, startPoint y: 320, endPoint x: 483, endPoint y: 353, distance: 365.9
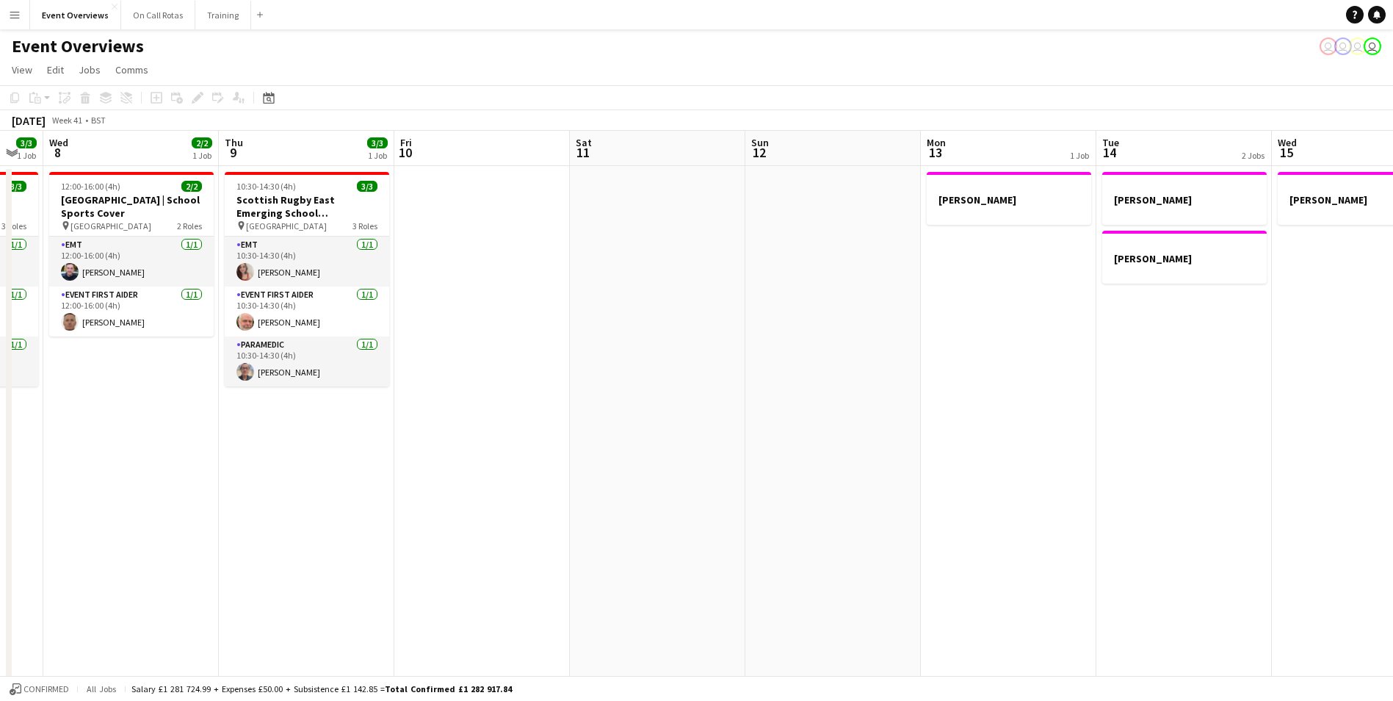
drag, startPoint x: 1381, startPoint y: 348, endPoint x: 422, endPoint y: 389, distance: 959.4
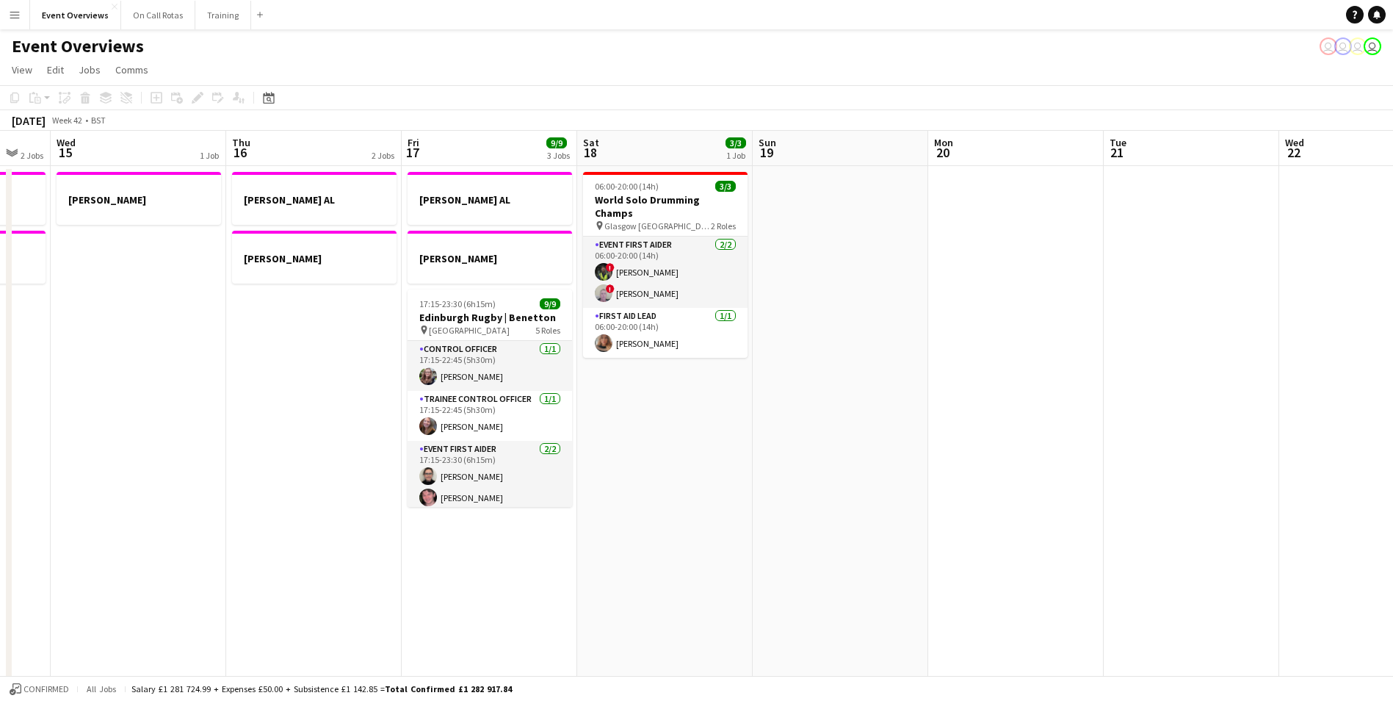
drag, startPoint x: 1035, startPoint y: 359, endPoint x: 183, endPoint y: 394, distance: 852.7
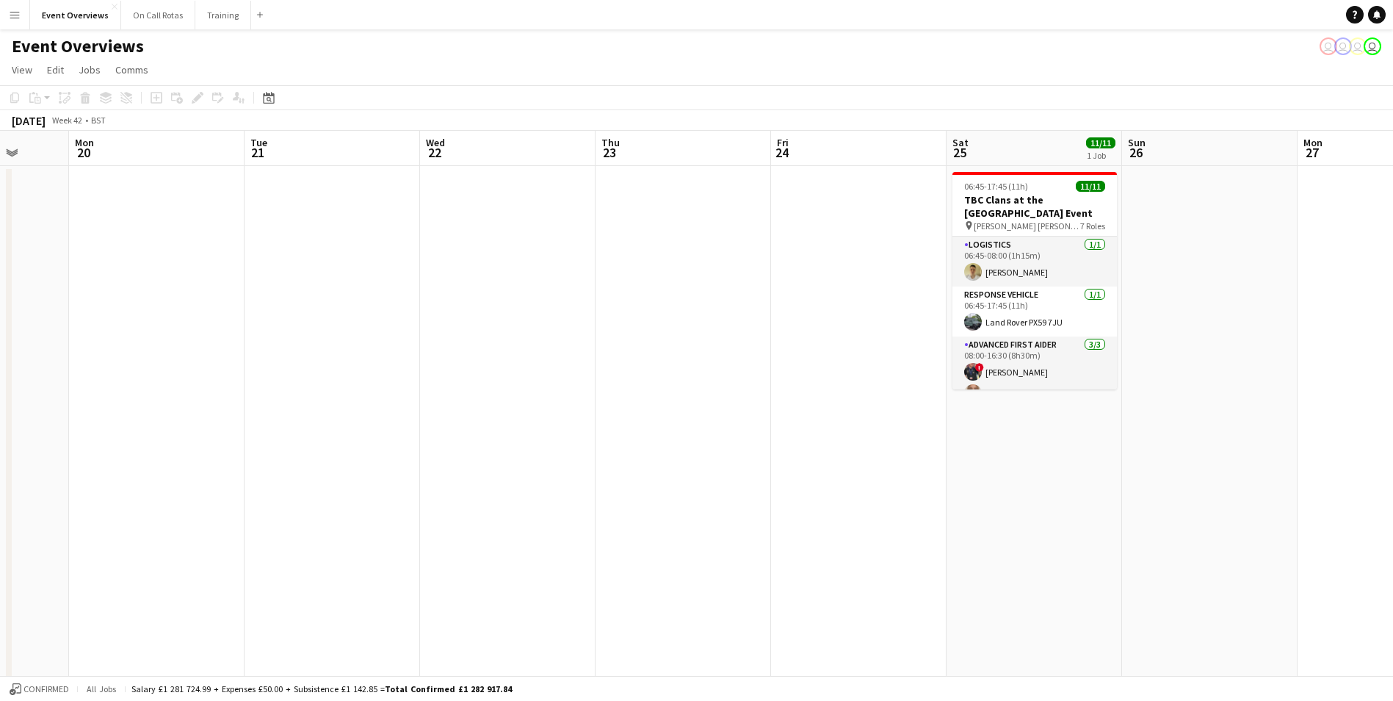
drag, startPoint x: 950, startPoint y: 368, endPoint x: 90, endPoint y: 405, distance: 860.2
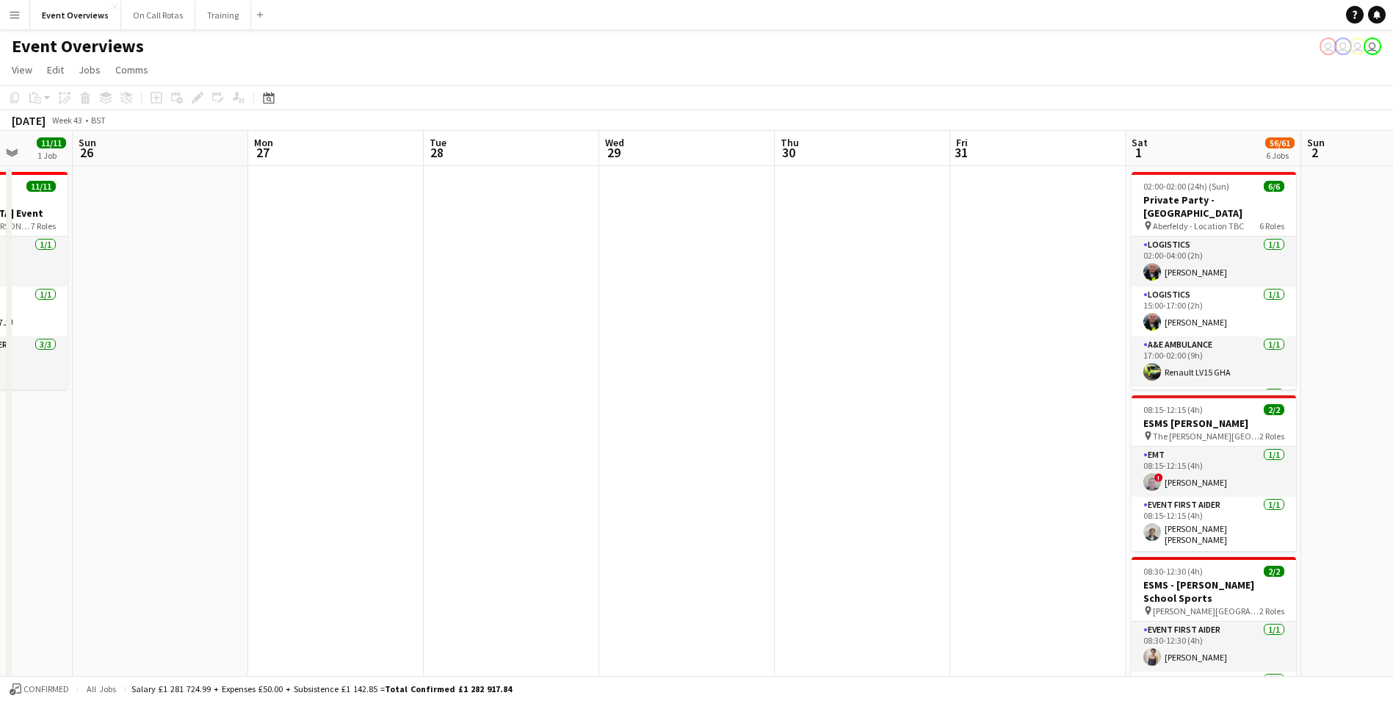
drag, startPoint x: 1072, startPoint y: 356, endPoint x: -3, endPoint y: 386, distance: 1075.7
click at [0, 386] on html "Menu Boards Boards Boards All jobs Status Workforce Workforce My Workforce Recr…" at bounding box center [696, 688] width 1393 height 1376
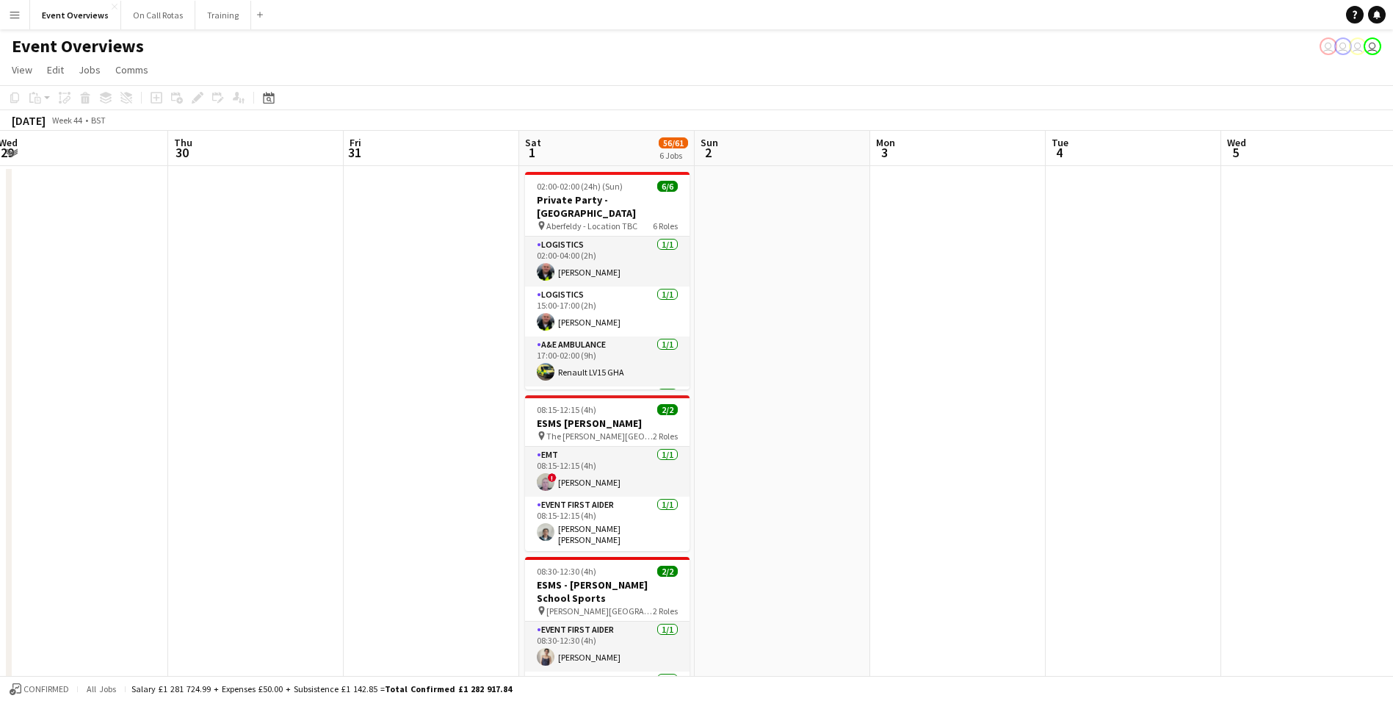
drag, startPoint x: 961, startPoint y: 314, endPoint x: 229, endPoint y: 330, distance: 731.7
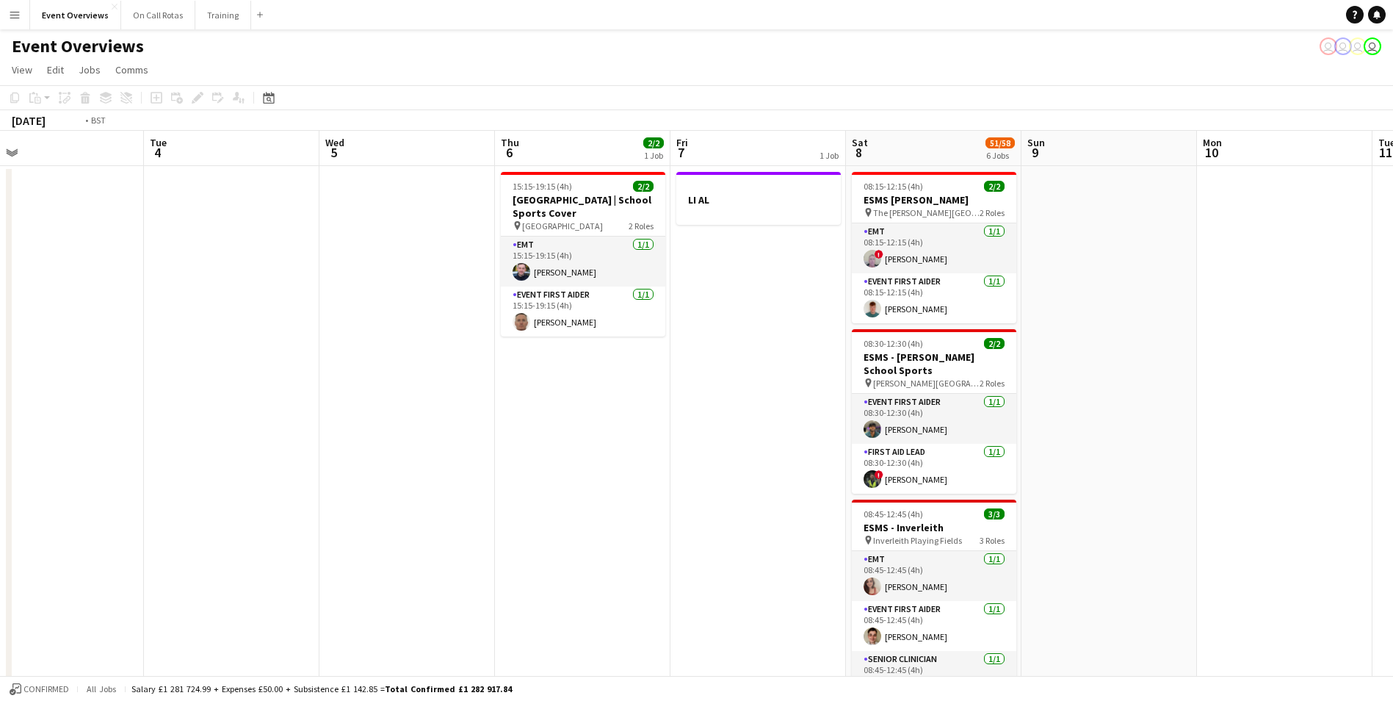
drag, startPoint x: 1006, startPoint y: 304, endPoint x: 824, endPoint y: 322, distance: 182.3
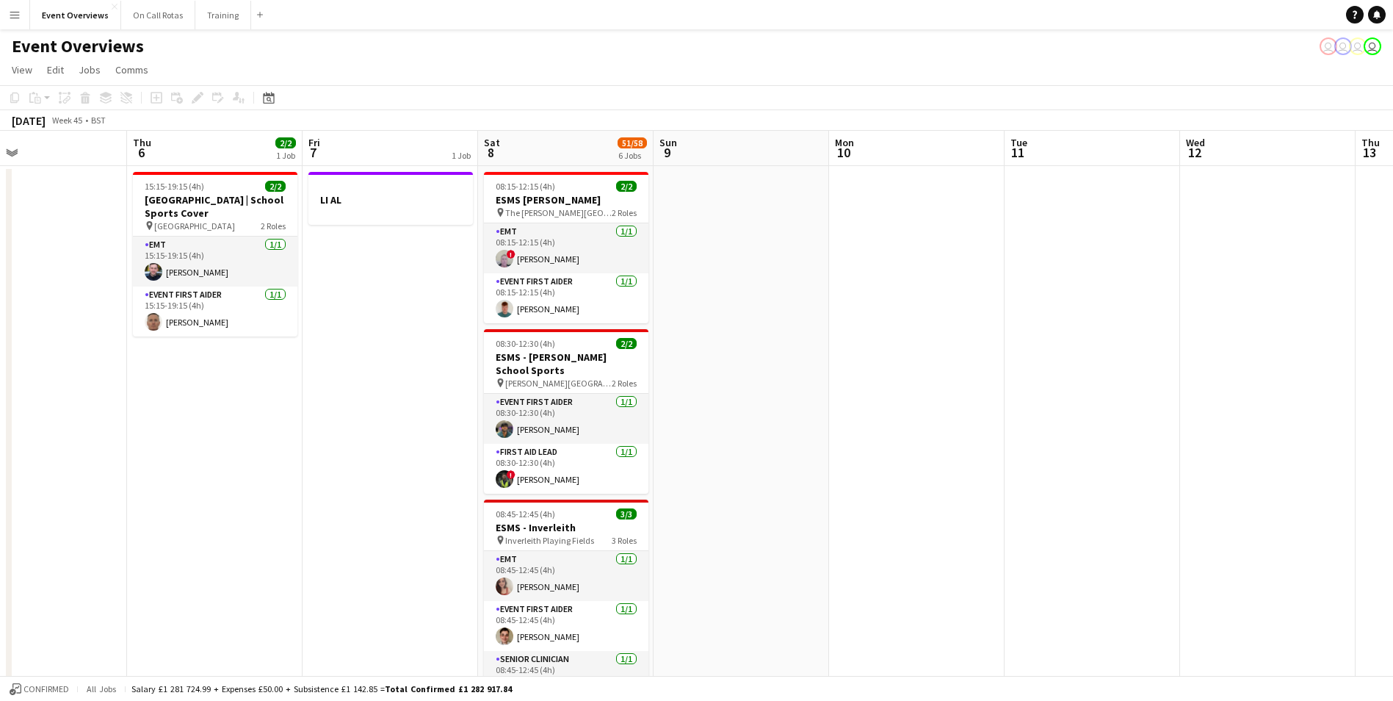
drag, startPoint x: 994, startPoint y: 326, endPoint x: 619, endPoint y: 345, distance: 375.1
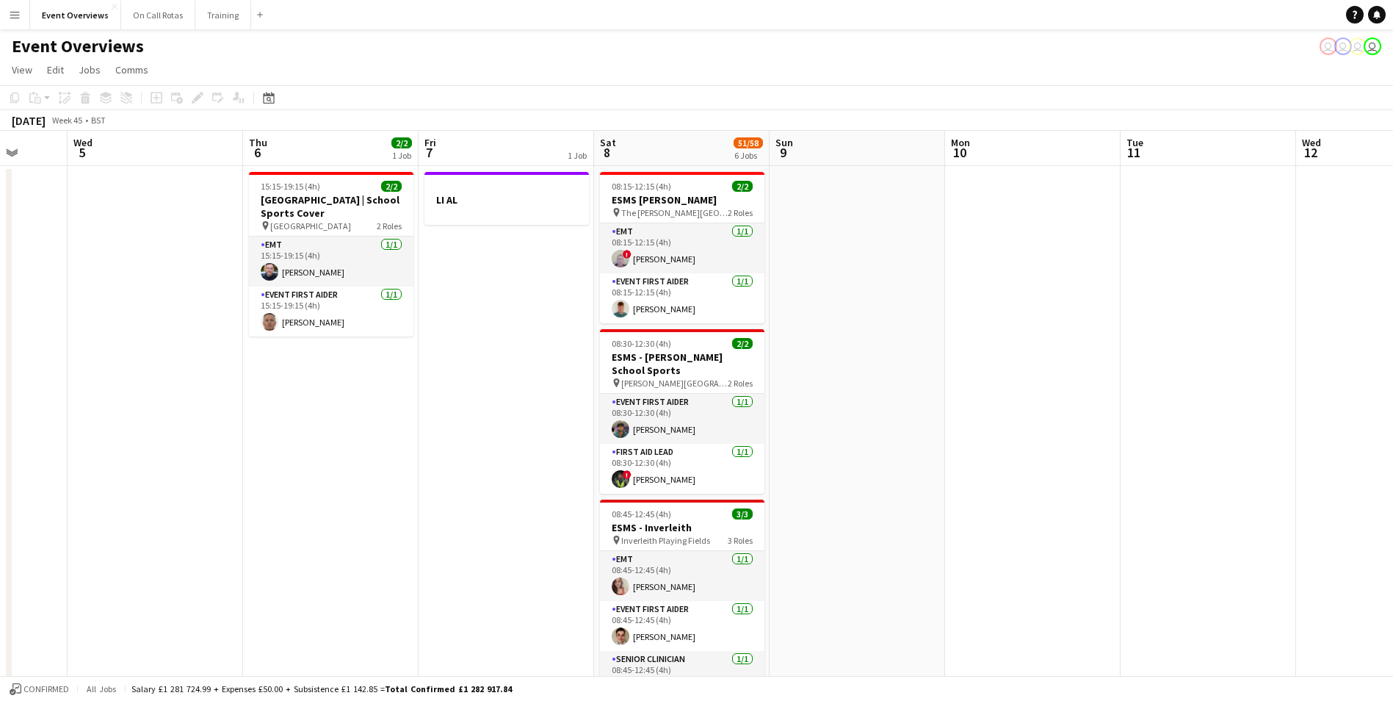
drag, startPoint x: 1094, startPoint y: 328, endPoint x: 414, endPoint y: 331, distance: 680.1
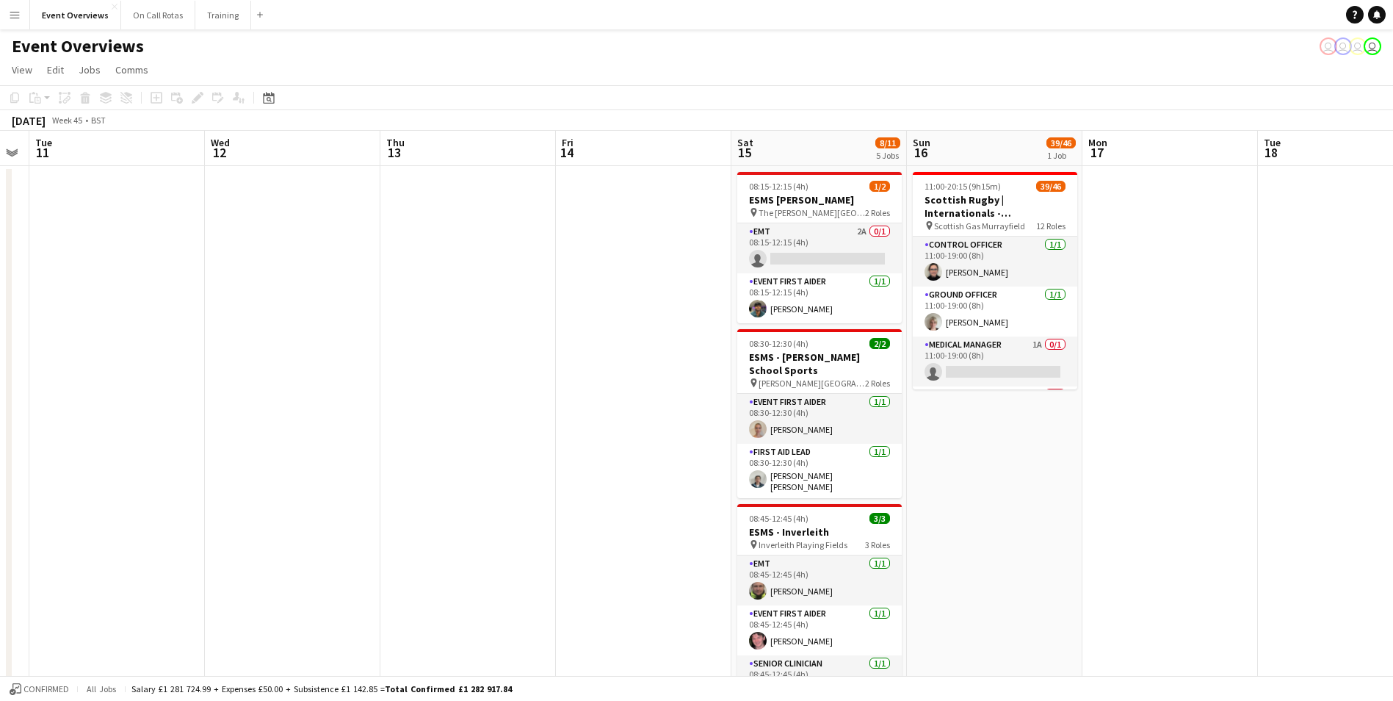
drag, startPoint x: 898, startPoint y: 317, endPoint x: 231, endPoint y: 332, distance: 667.8
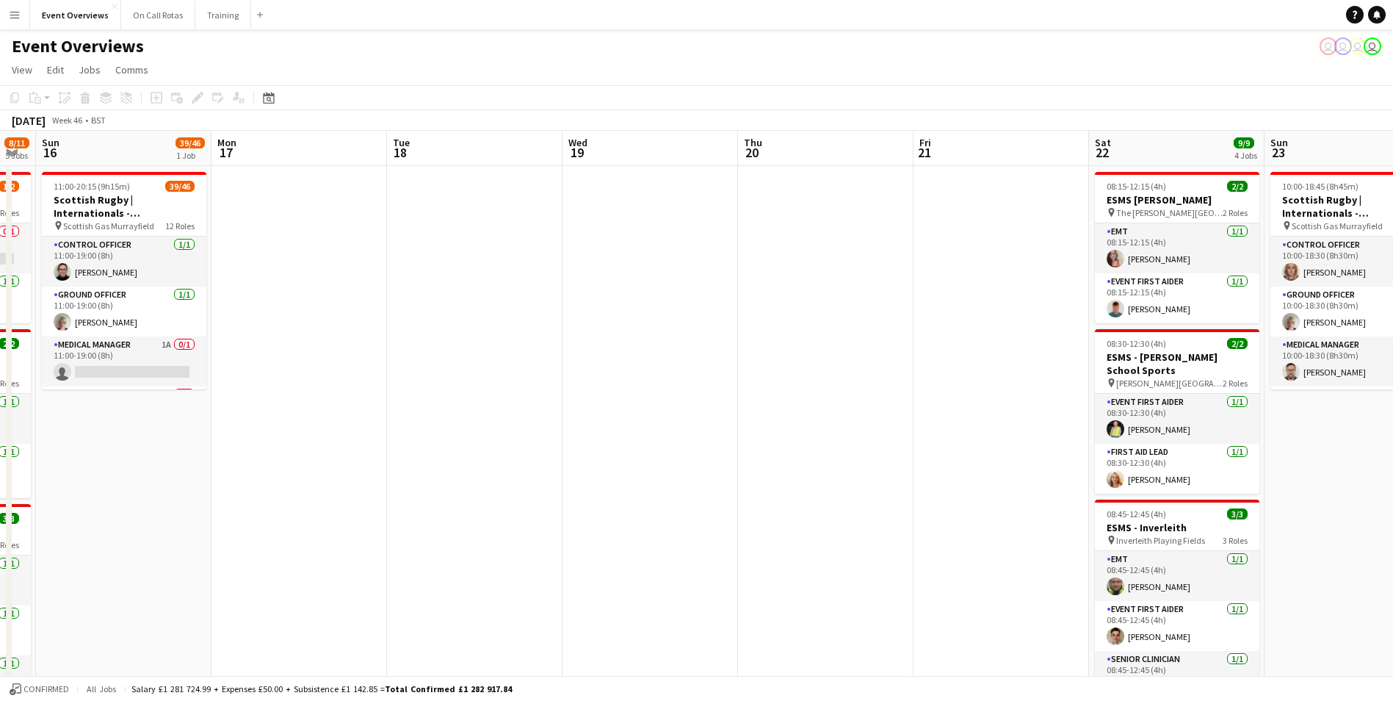
scroll to position [0, 497]
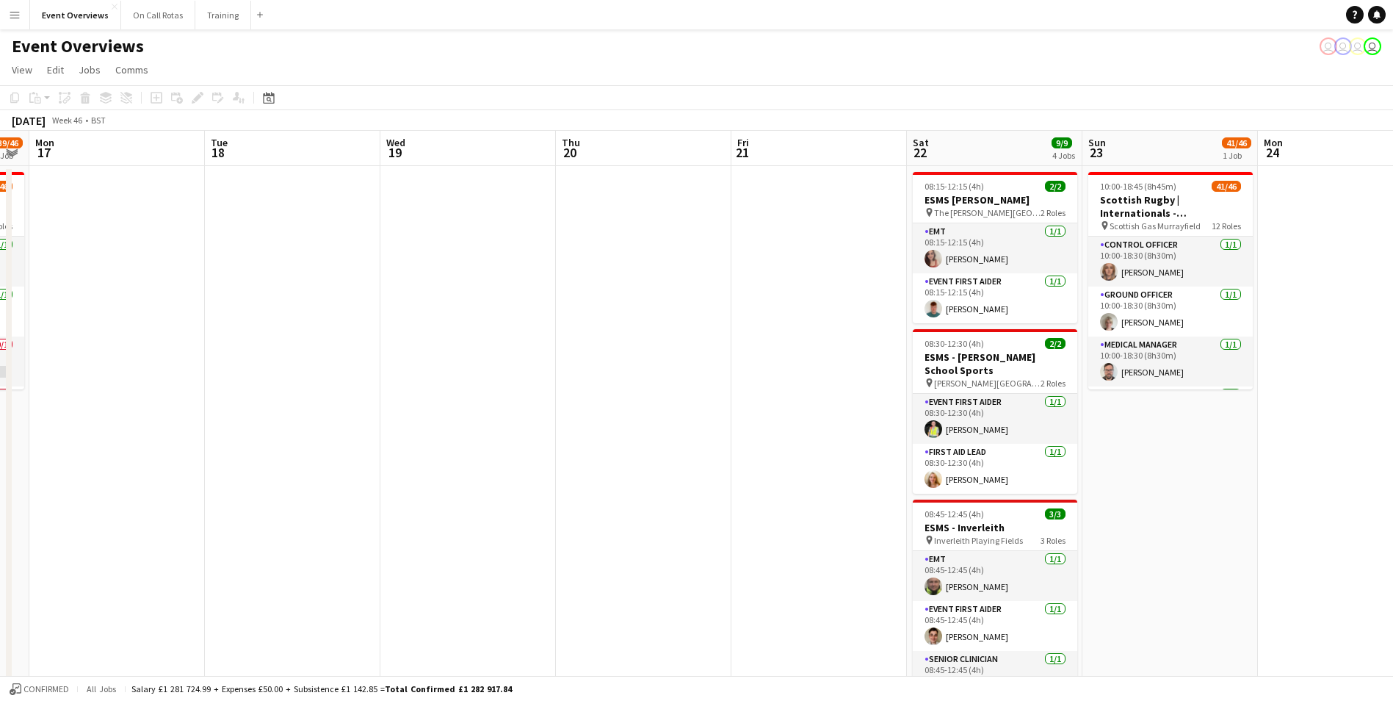
drag, startPoint x: 1180, startPoint y: 317, endPoint x: 502, endPoint y: 343, distance: 678.4
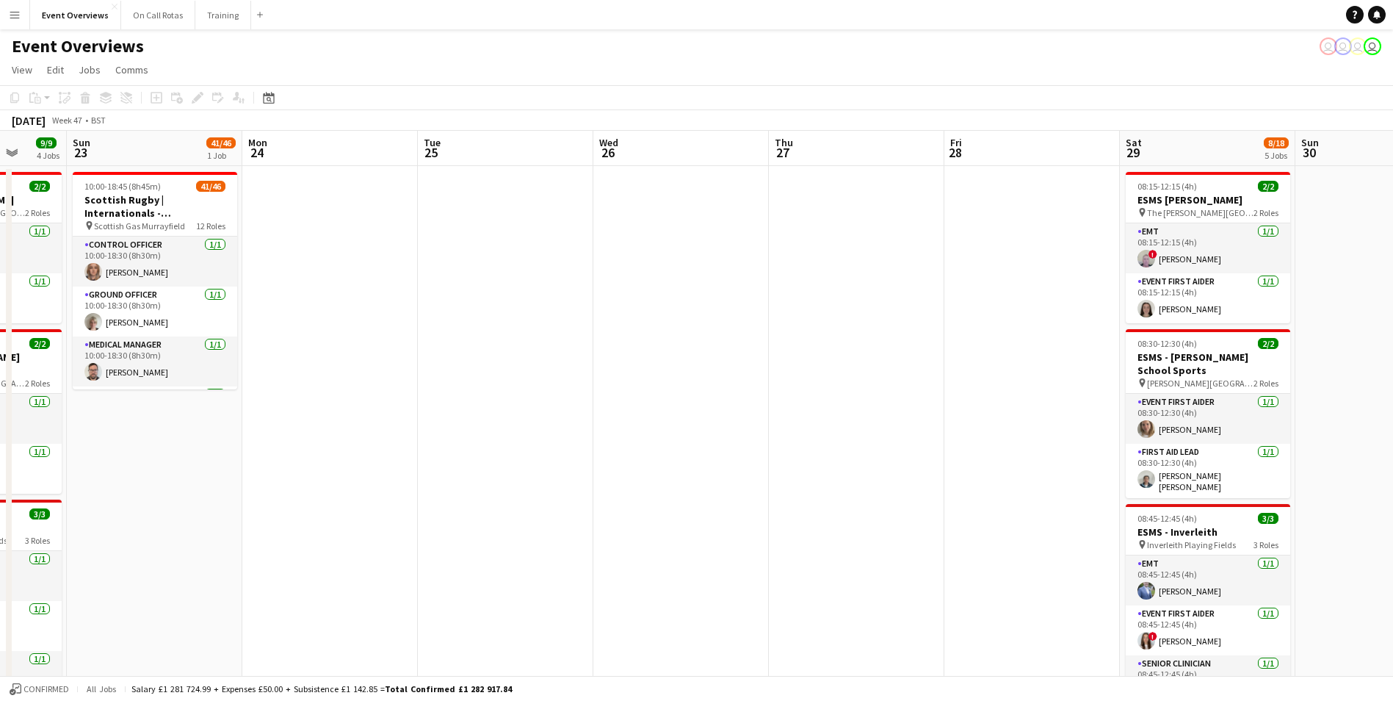
scroll to position [0, 469]
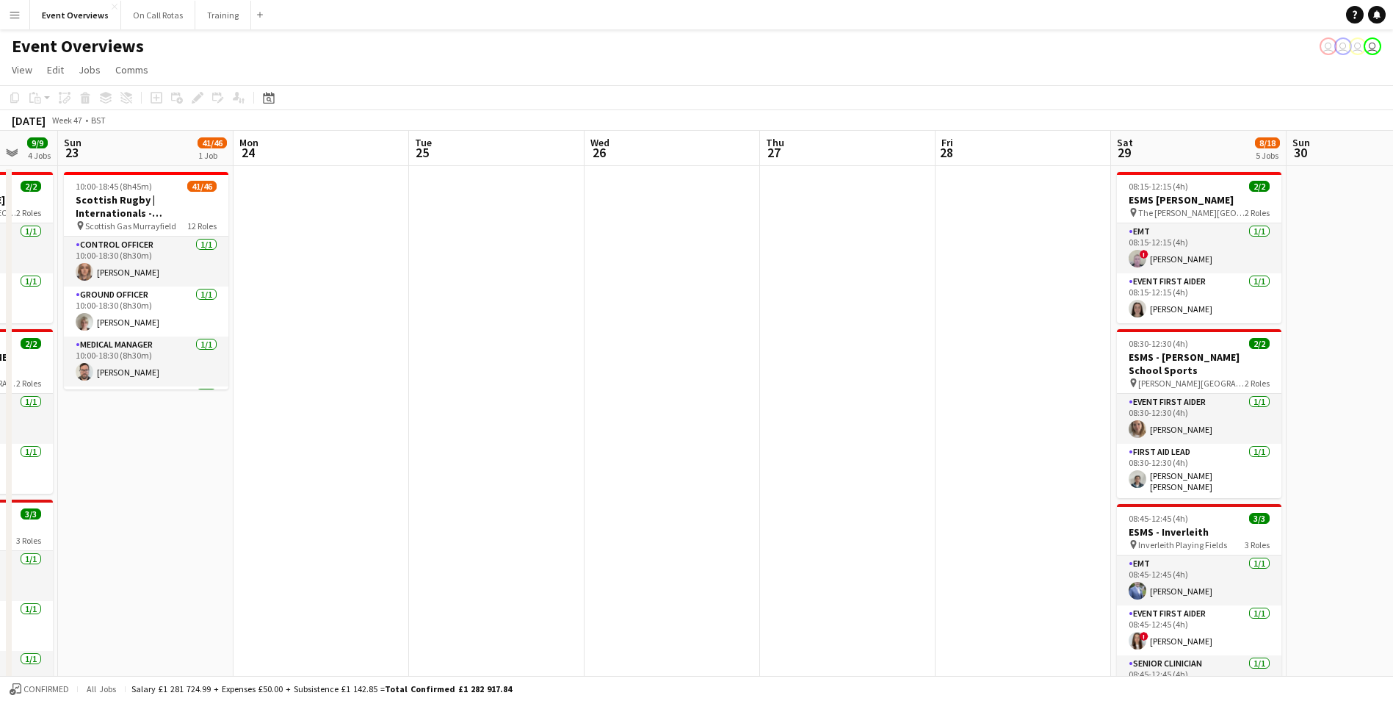
drag, startPoint x: 1353, startPoint y: 358, endPoint x: 334, endPoint y: 378, distance: 1018.9
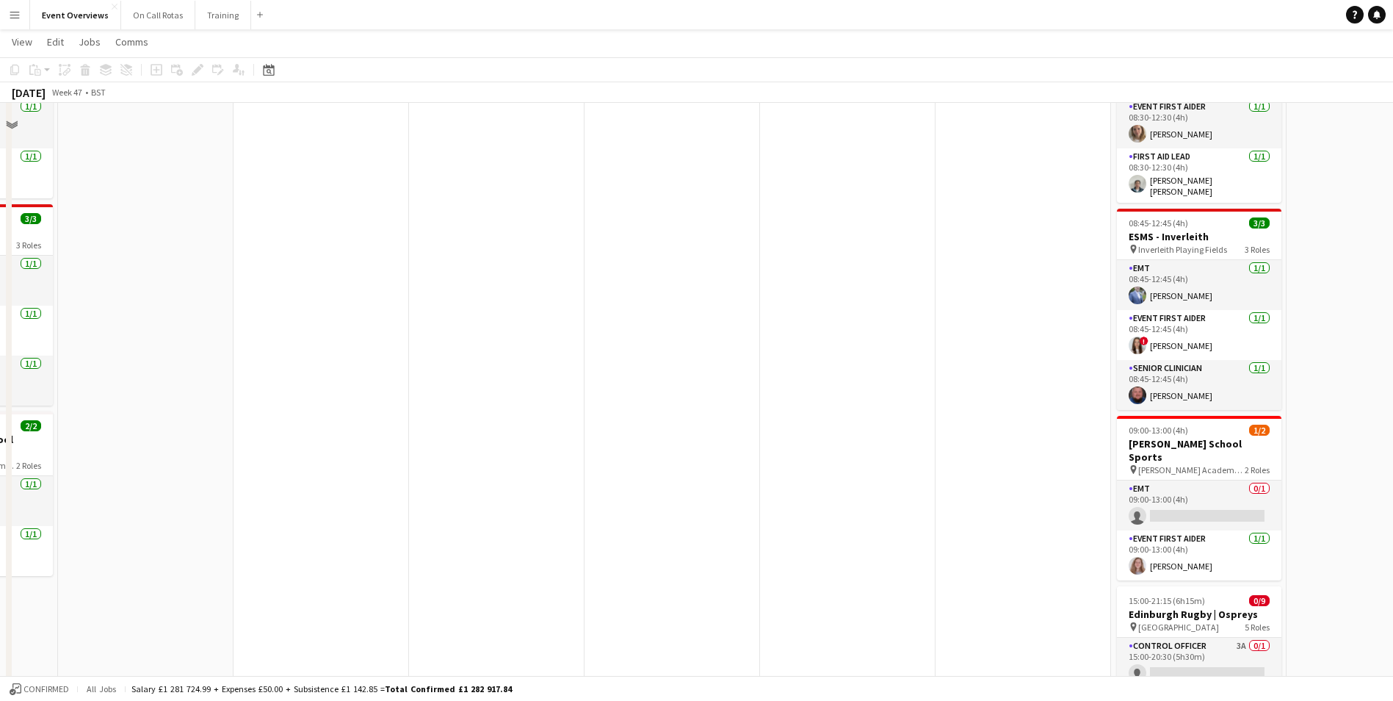
scroll to position [0, 0]
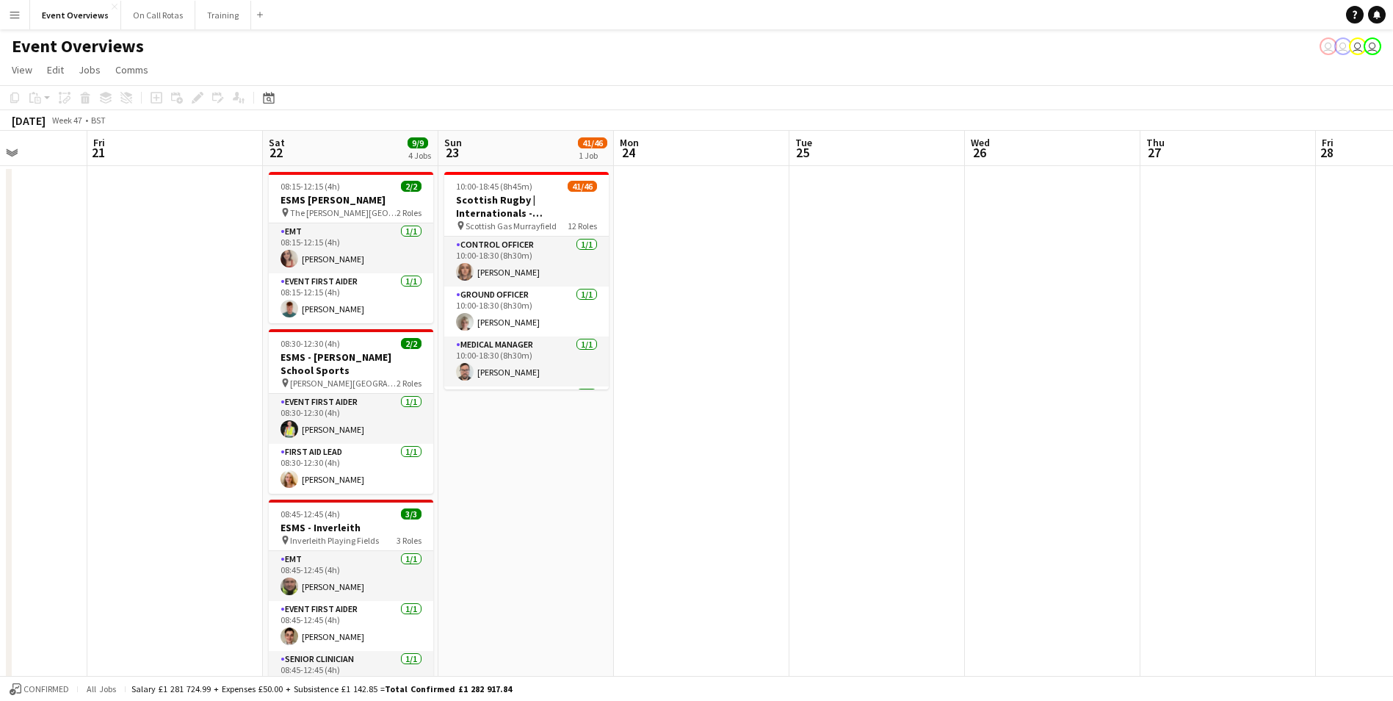
drag, startPoint x: 651, startPoint y: 328, endPoint x: 956, endPoint y: 261, distance: 312.8
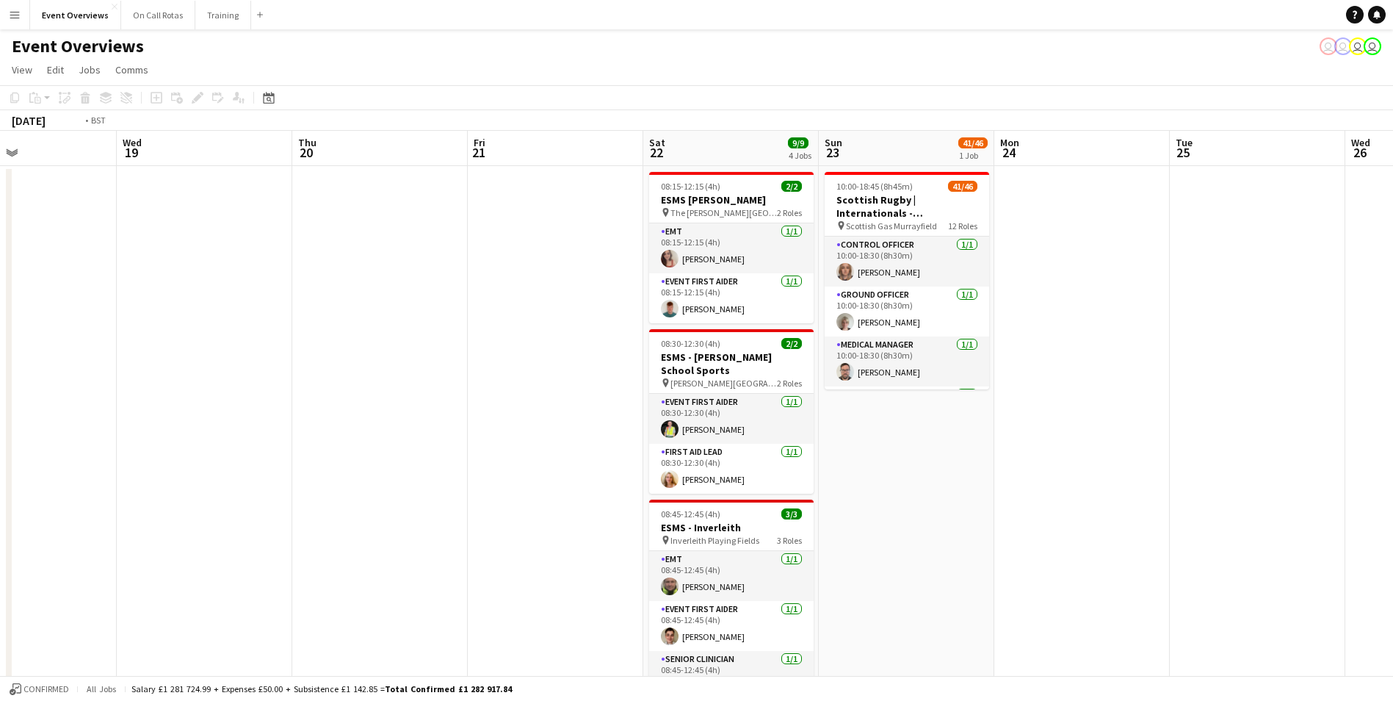
drag, startPoint x: 395, startPoint y: 271, endPoint x: 982, endPoint y: 173, distance: 594.9
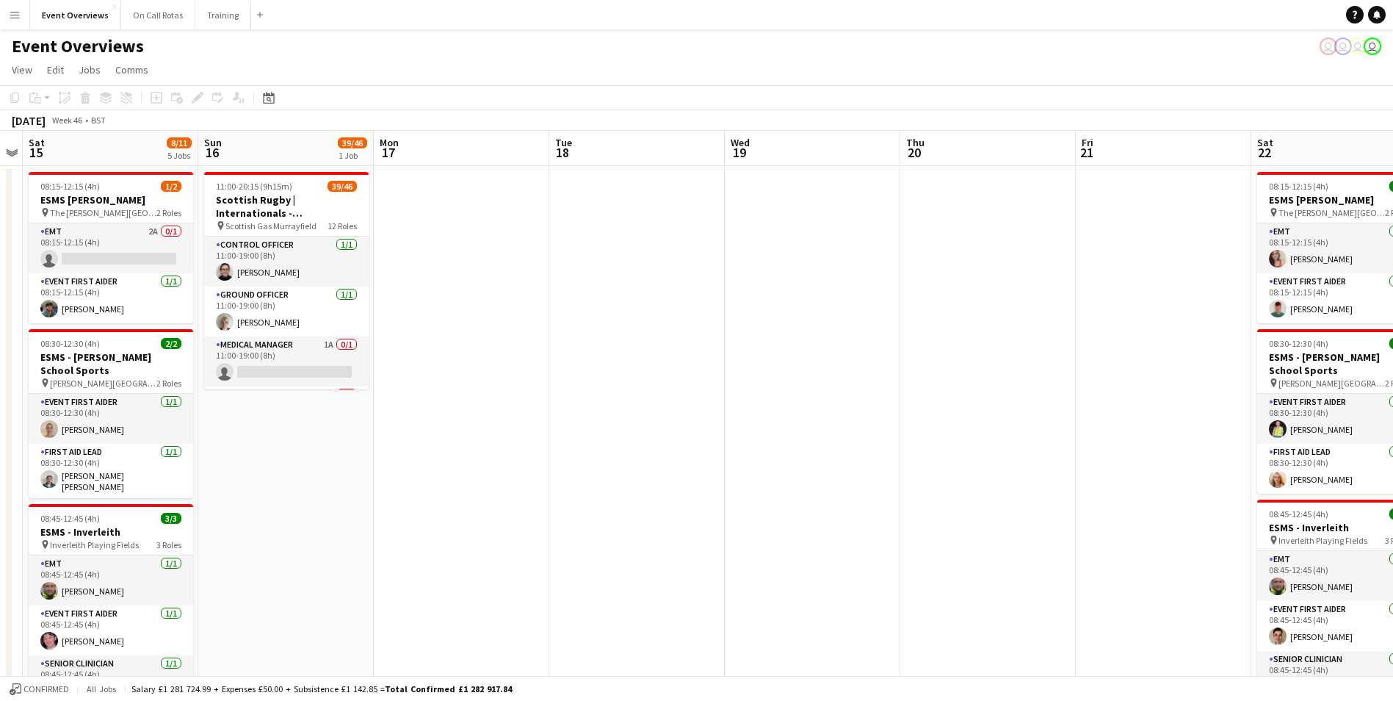
drag, startPoint x: 455, startPoint y: 276, endPoint x: 800, endPoint y: 265, distance: 344.7
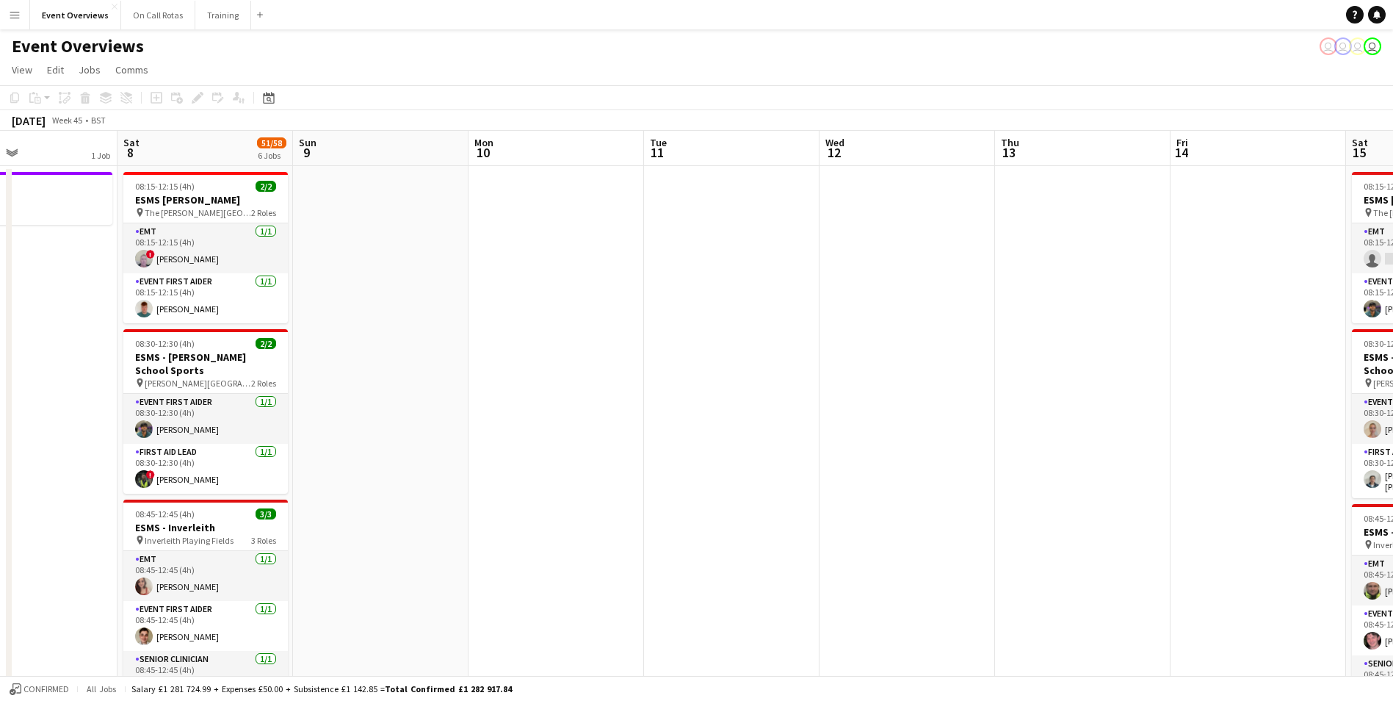
scroll to position [0, 468]
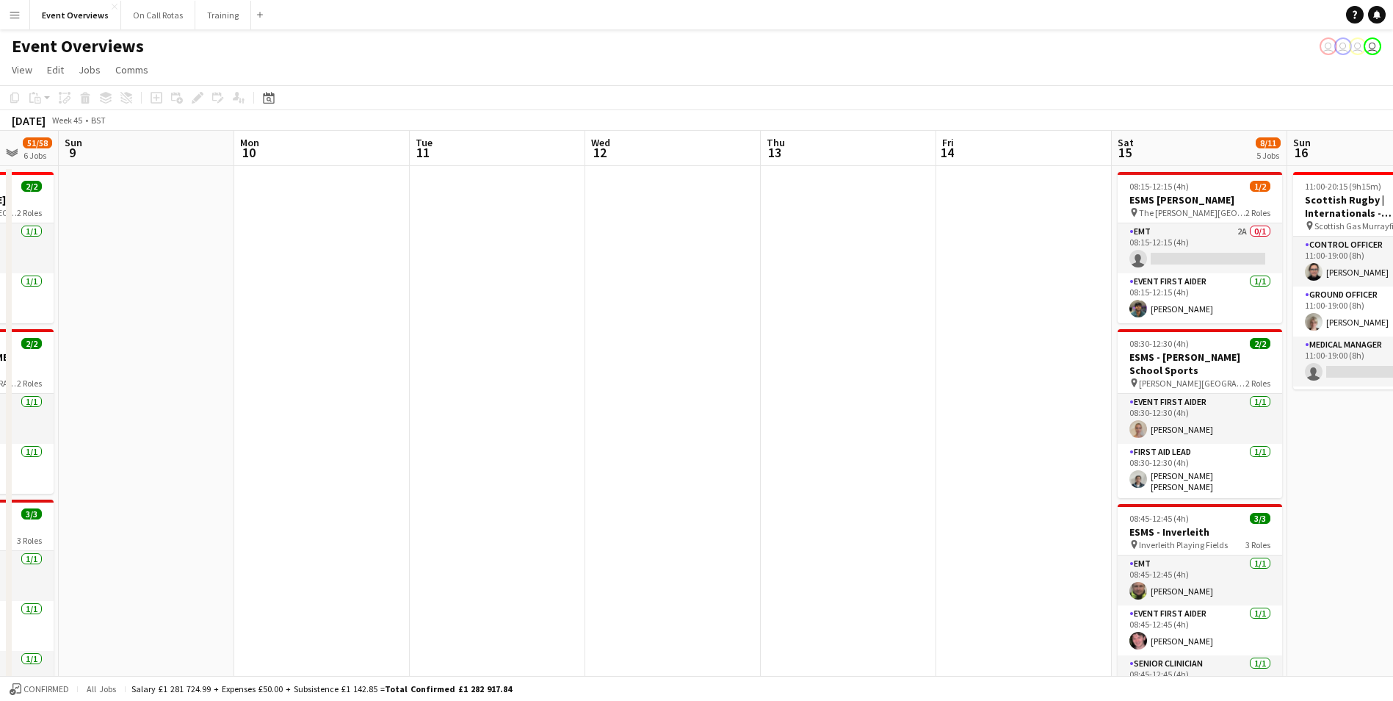
drag, startPoint x: 238, startPoint y: 327, endPoint x: 1035, endPoint y: 303, distance: 797.3
click at [1218, 227] on app-card-role "EMT 2A 0/1 08:15-12:15 (4h) single-neutral-actions" at bounding box center [1200, 248] width 165 height 50
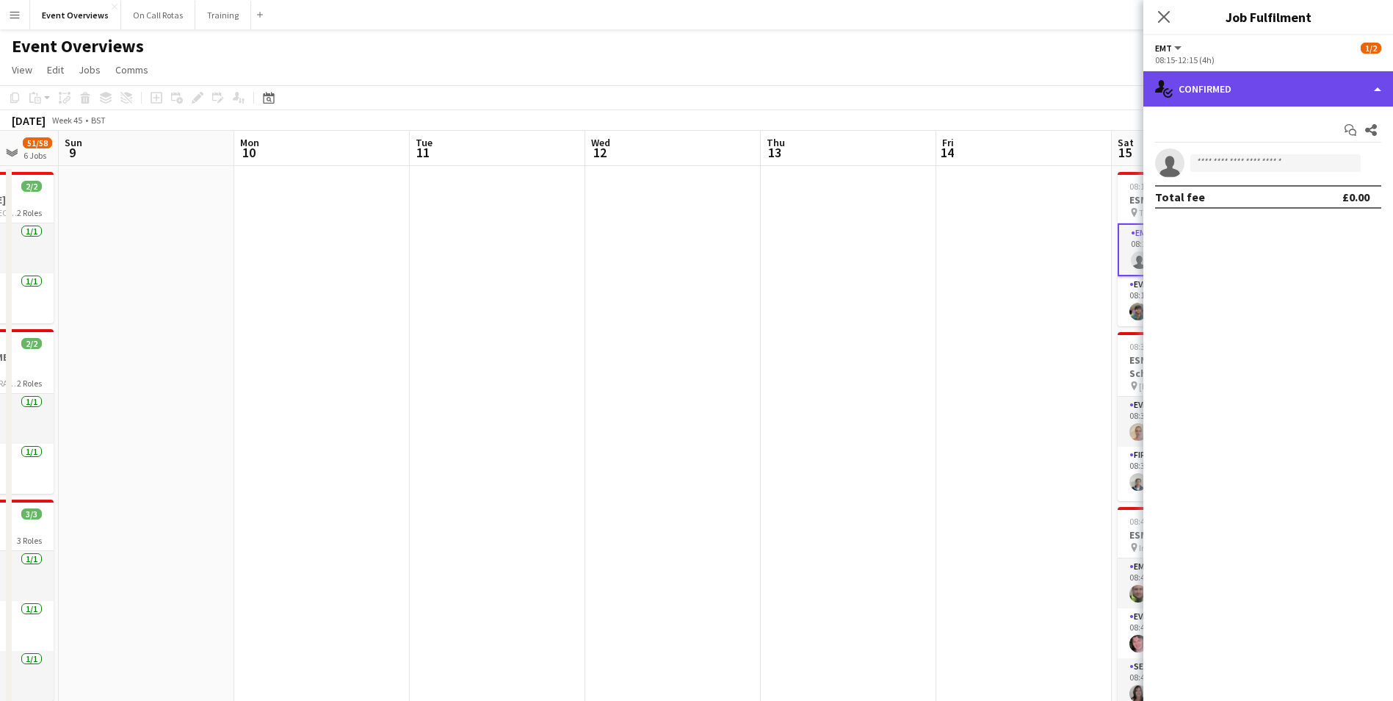
click at [1219, 88] on div "single-neutral-actions-check-2 Confirmed" at bounding box center [1269, 88] width 250 height 35
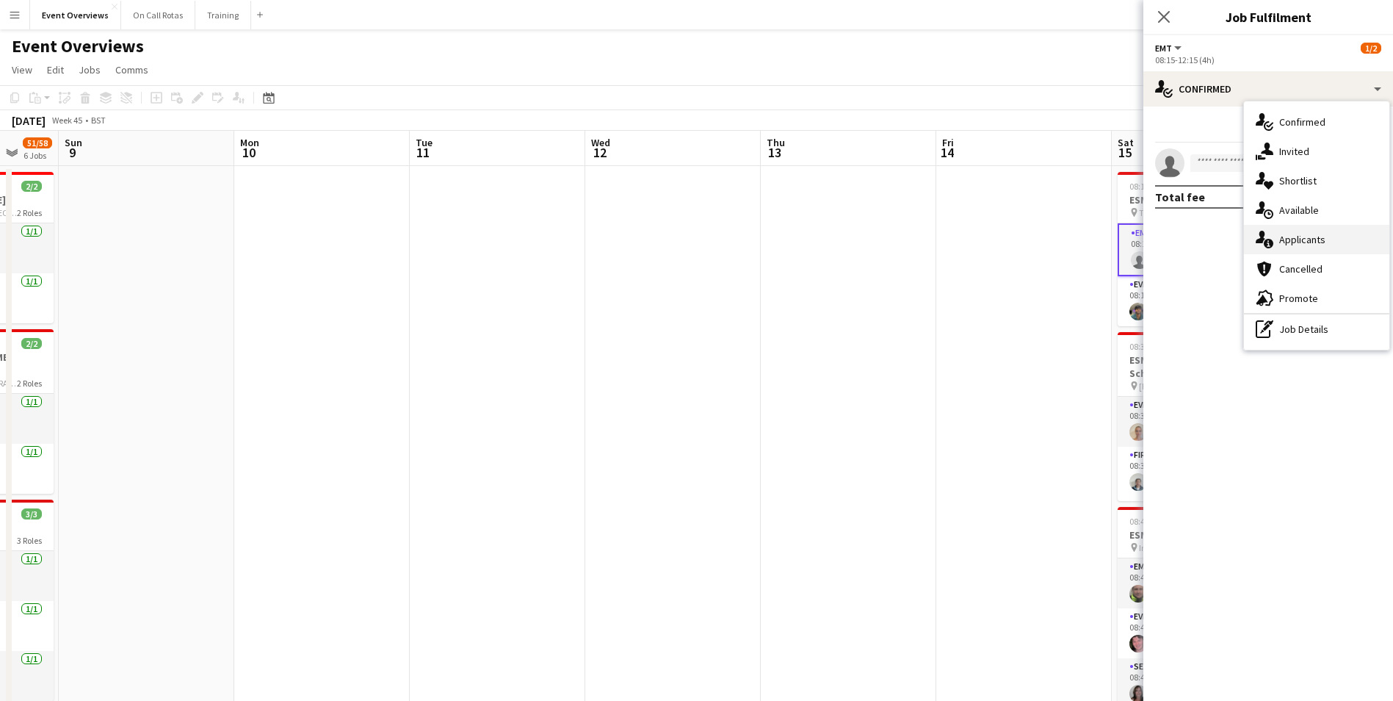
click at [1279, 229] on div "single-neutral-actions-information Applicants" at bounding box center [1316, 239] width 145 height 29
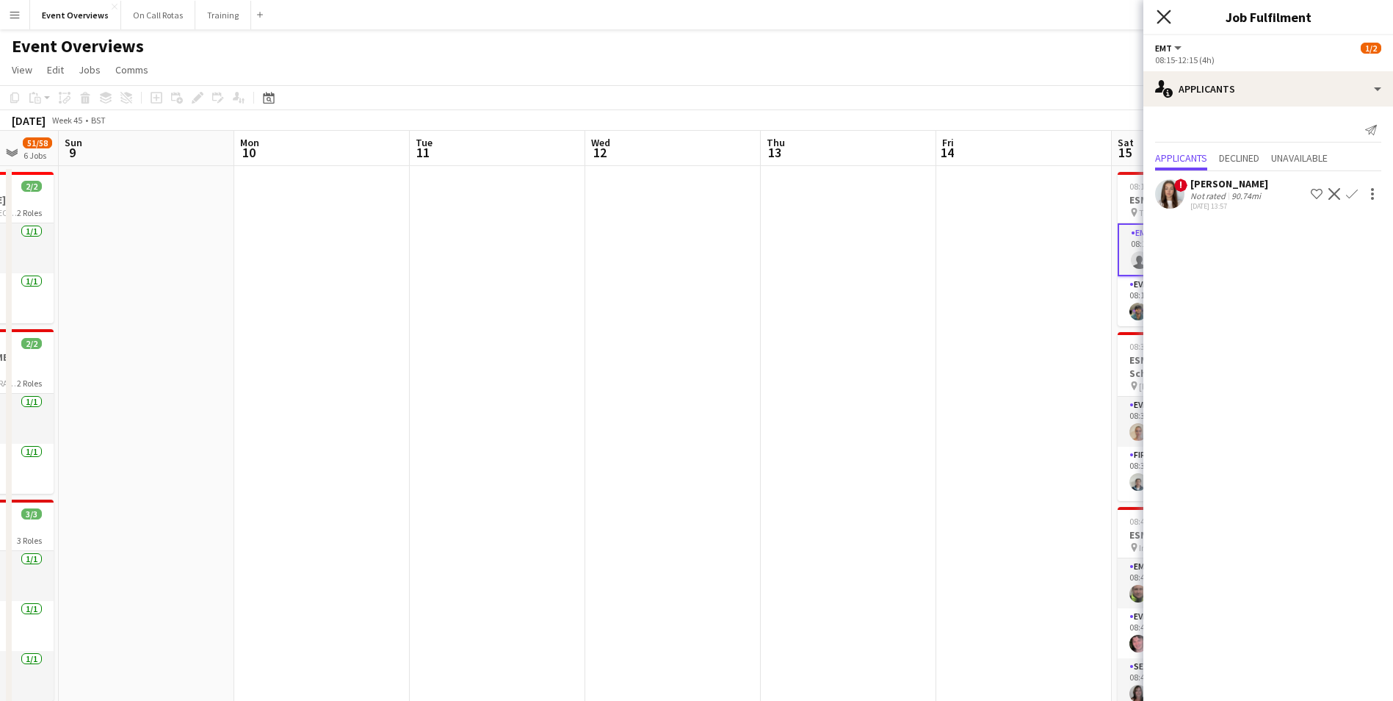
click at [1162, 12] on icon "Close pop-in" at bounding box center [1164, 17] width 14 height 14
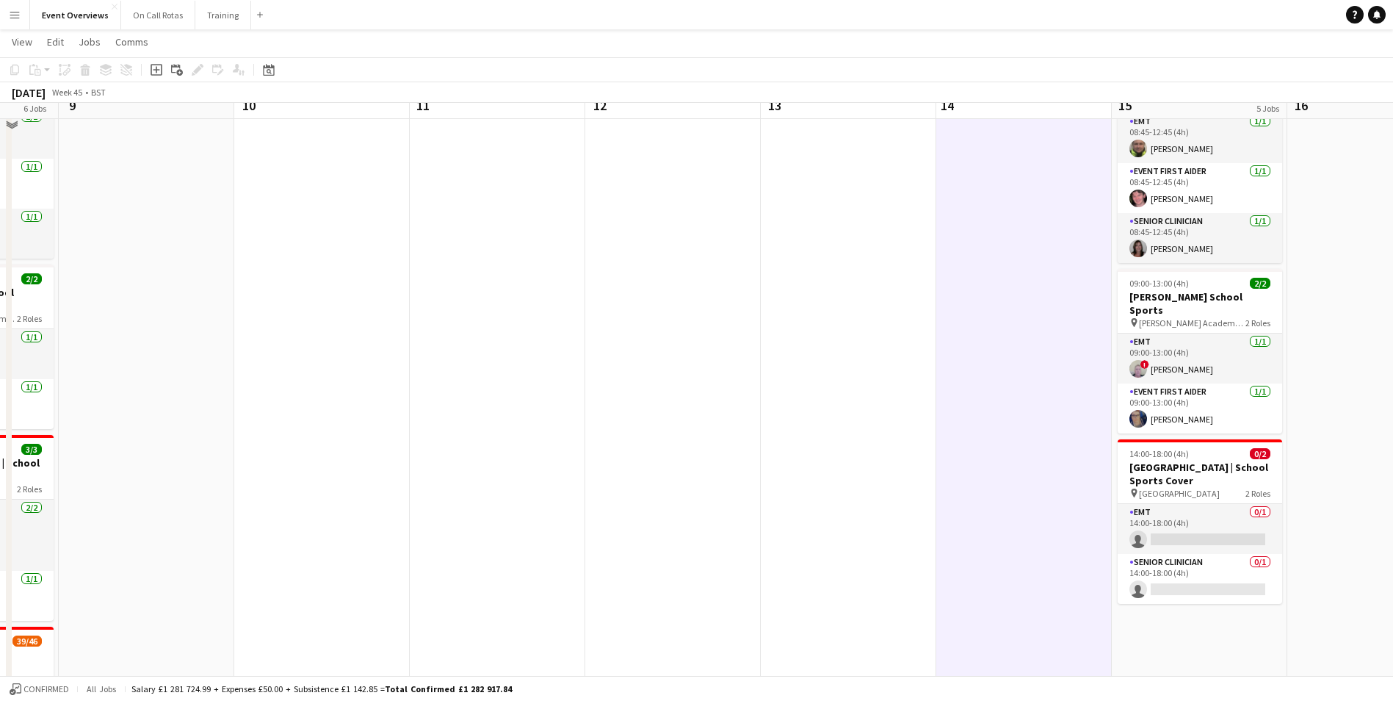
scroll to position [0, 0]
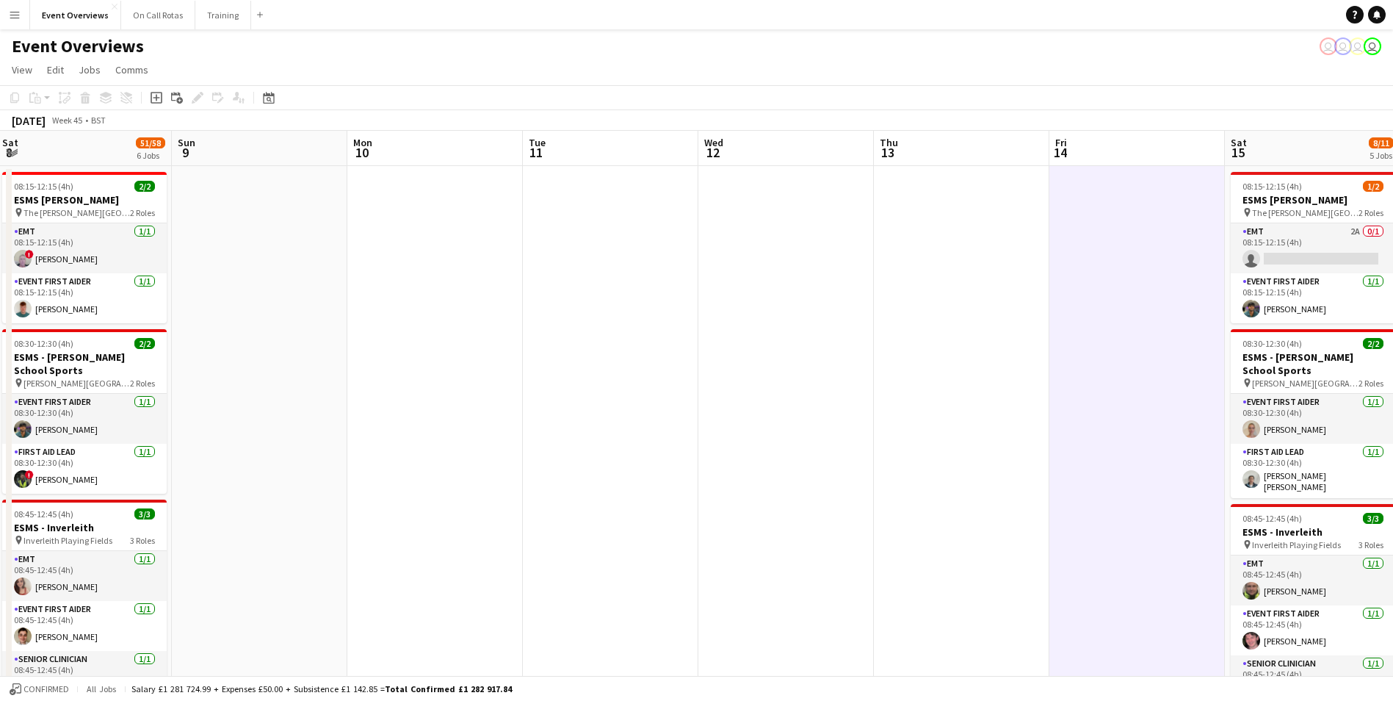
drag, startPoint x: 702, startPoint y: 336, endPoint x: 1368, endPoint y: 276, distance: 668.9
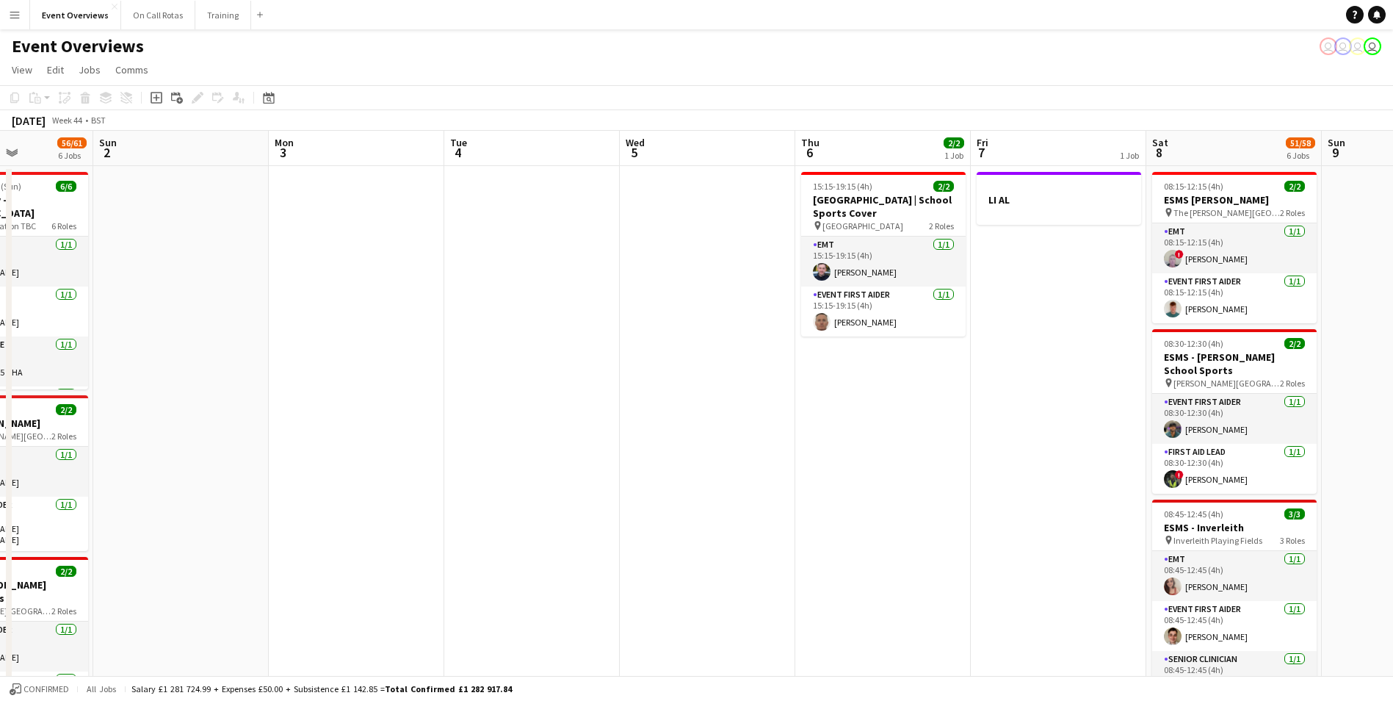
drag, startPoint x: 438, startPoint y: 344, endPoint x: 1027, endPoint y: 308, distance: 589.4
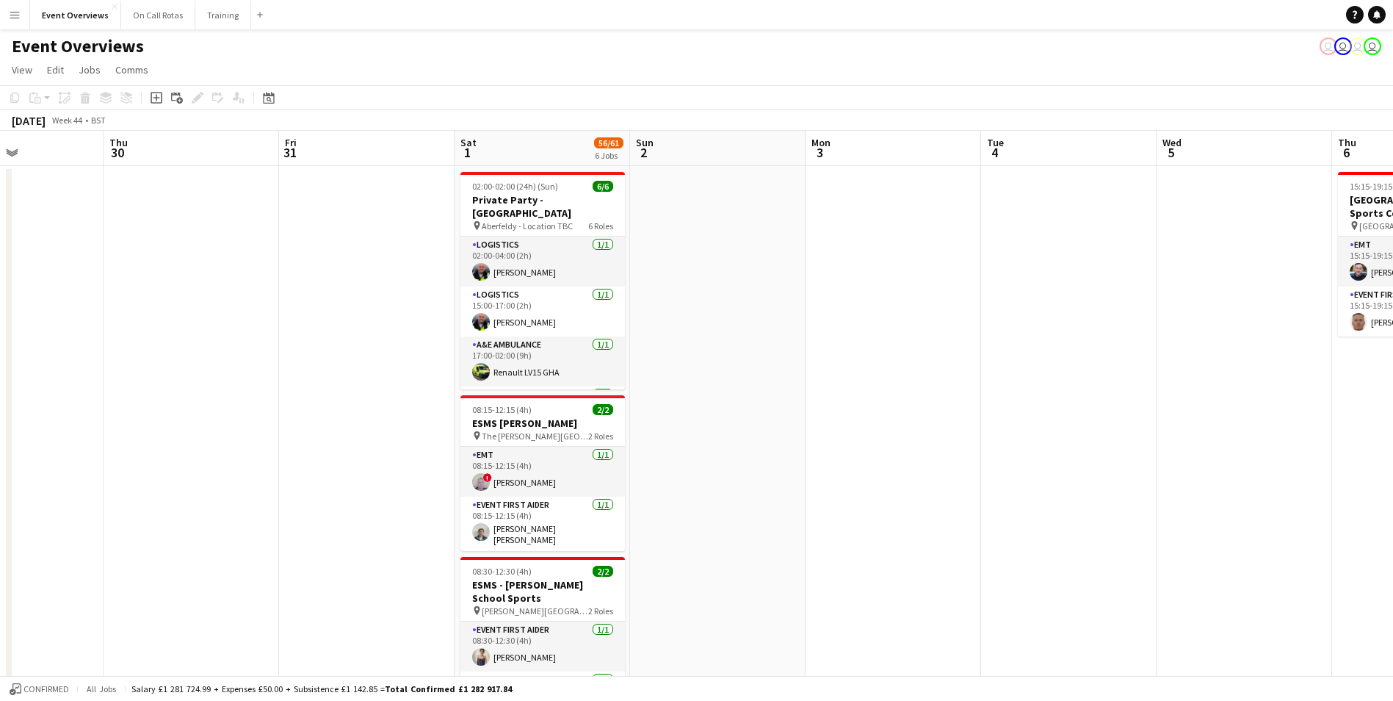
scroll to position [0, 395]
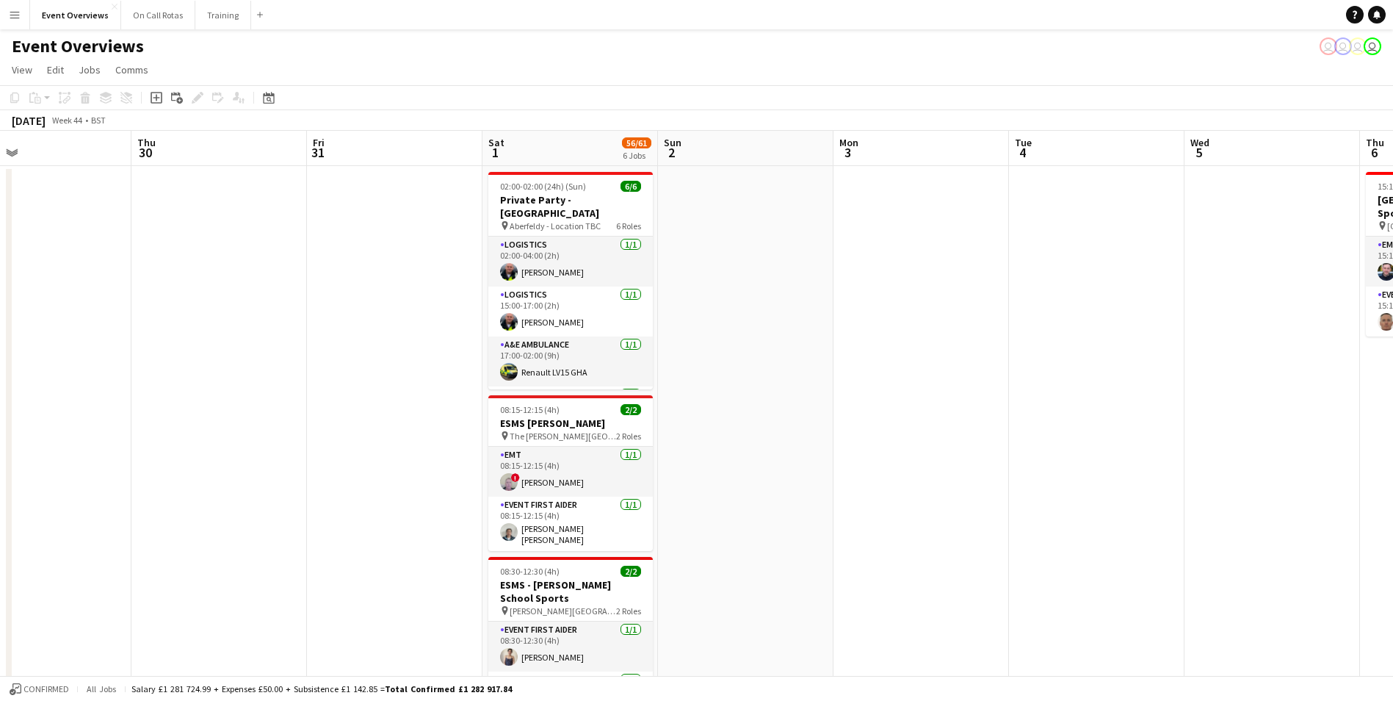
drag, startPoint x: 333, startPoint y: 357, endPoint x: 898, endPoint y: 347, distance: 564.9
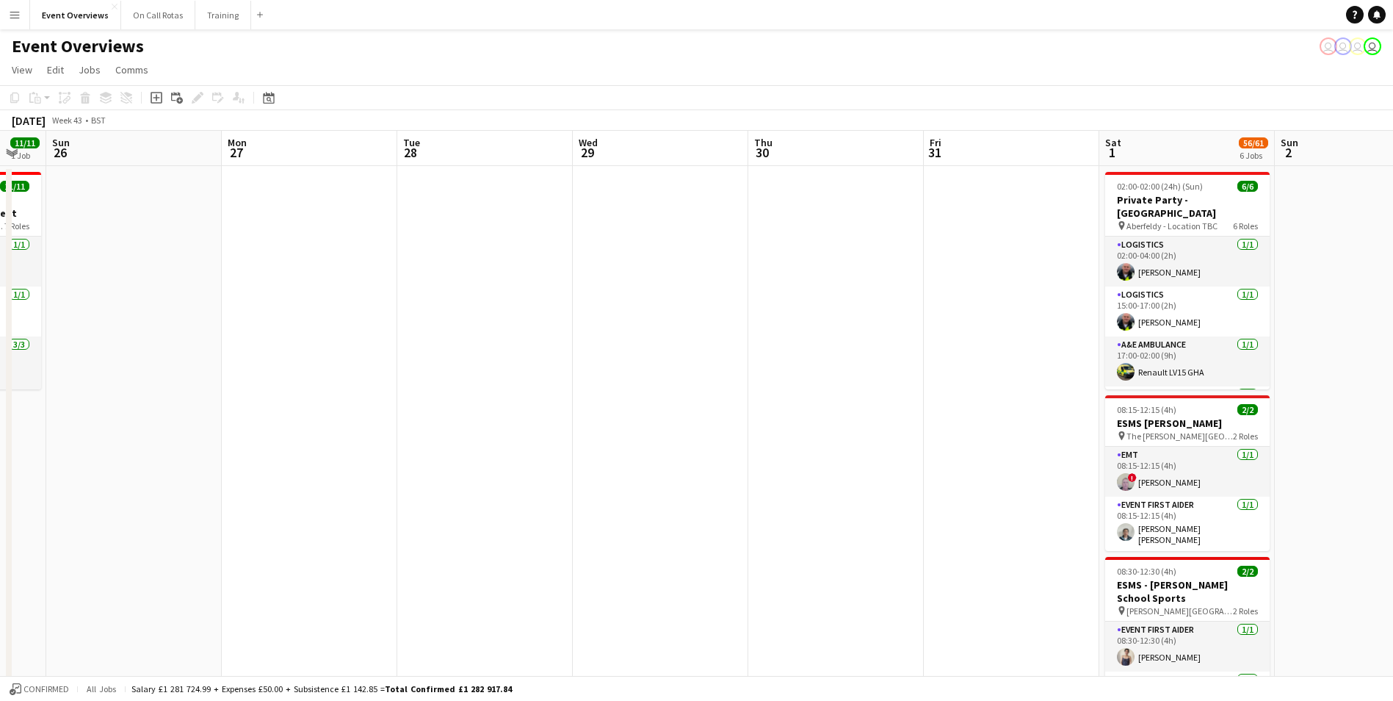
drag, startPoint x: 268, startPoint y: 383, endPoint x: 885, endPoint y: 347, distance: 618.0
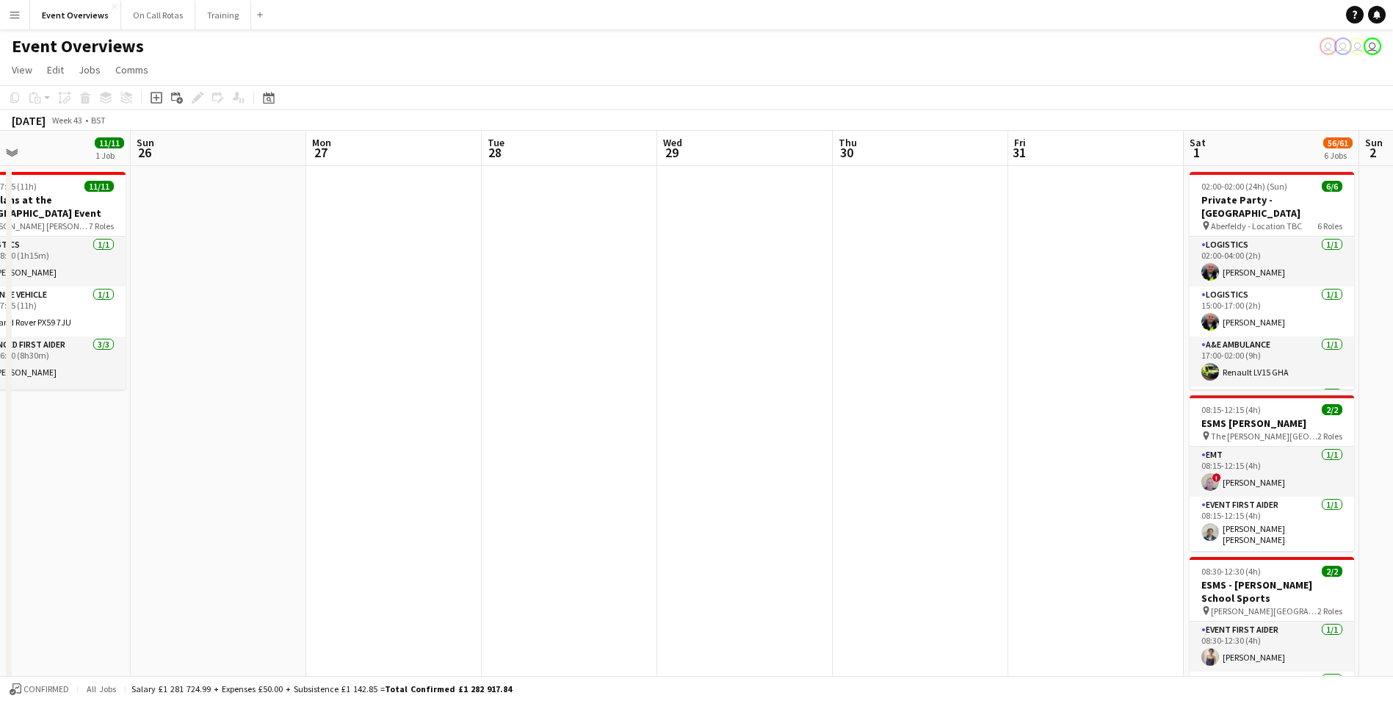
scroll to position [0, 389]
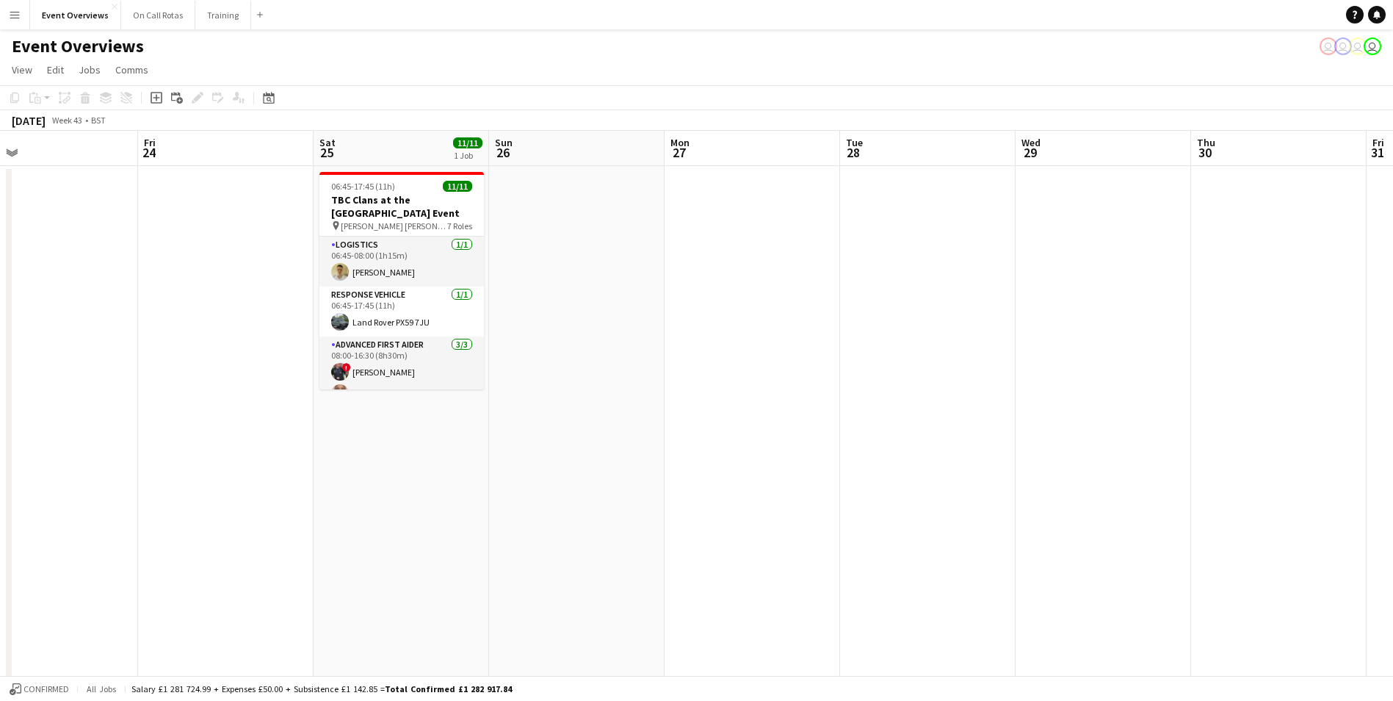
drag, startPoint x: 466, startPoint y: 382, endPoint x: 909, endPoint y: 358, distance: 443.5
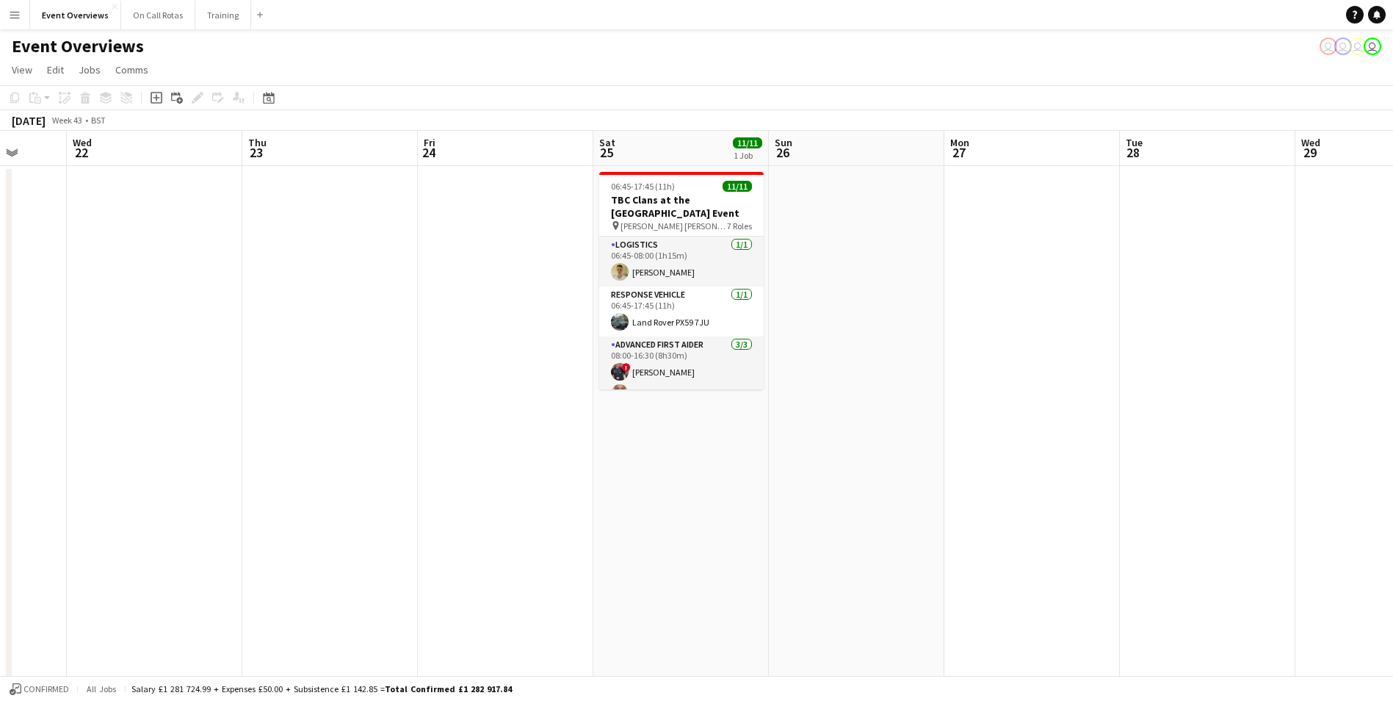
drag, startPoint x: 909, startPoint y: 358, endPoint x: 1188, endPoint y: 358, distance: 279.8
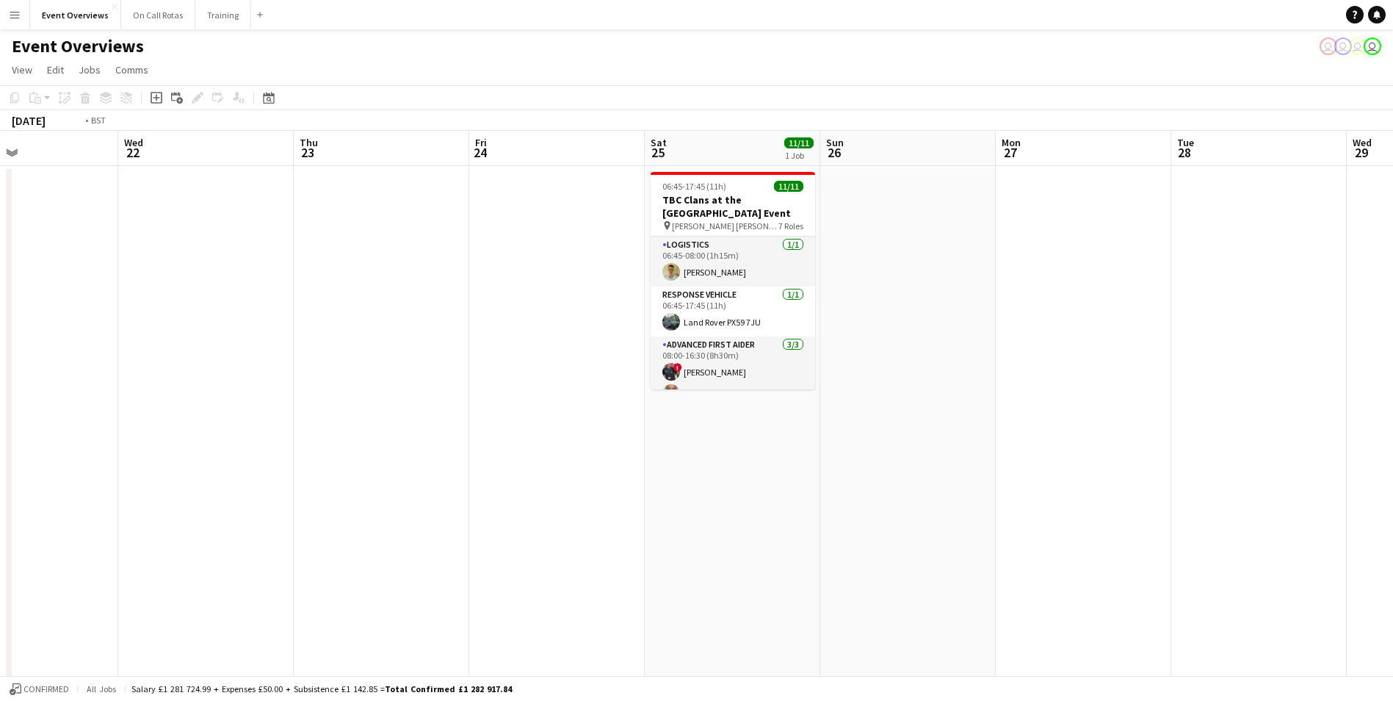
drag, startPoint x: 593, startPoint y: 393, endPoint x: 1172, endPoint y: 374, distance: 578.4
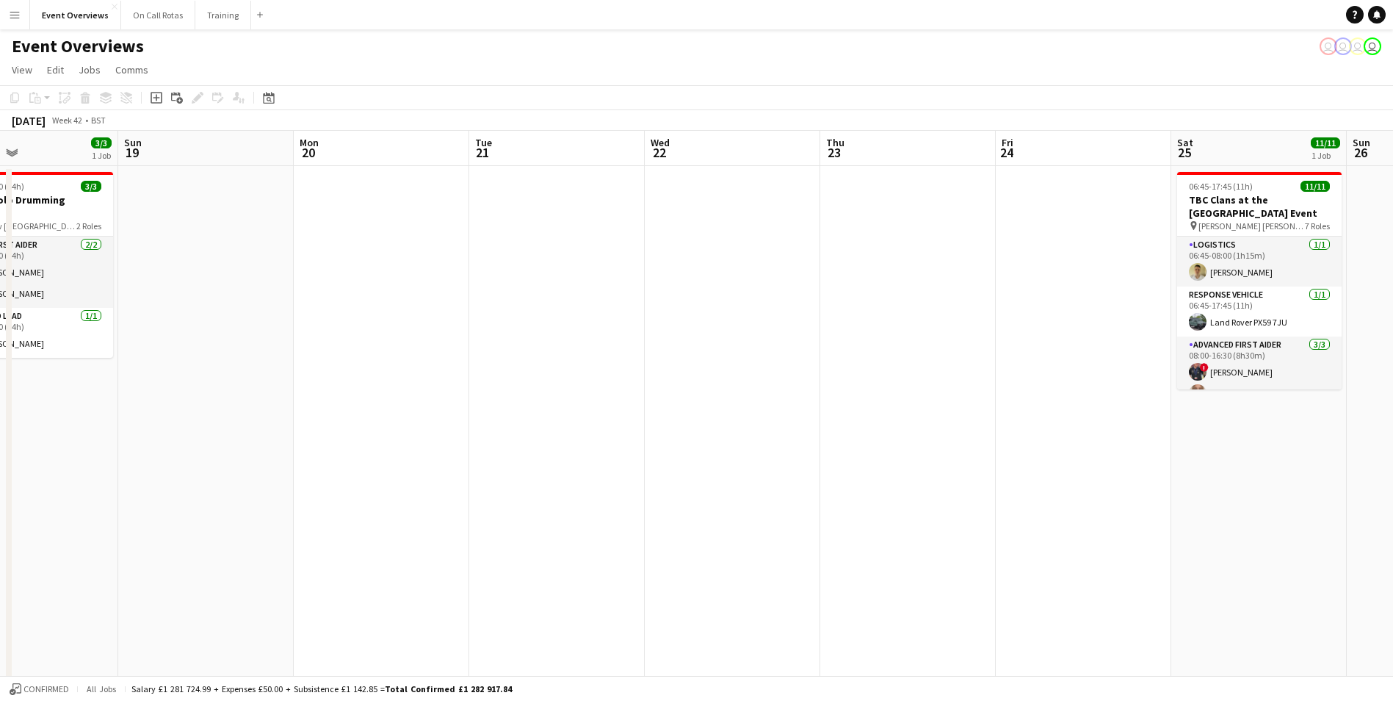
scroll to position [0, 349]
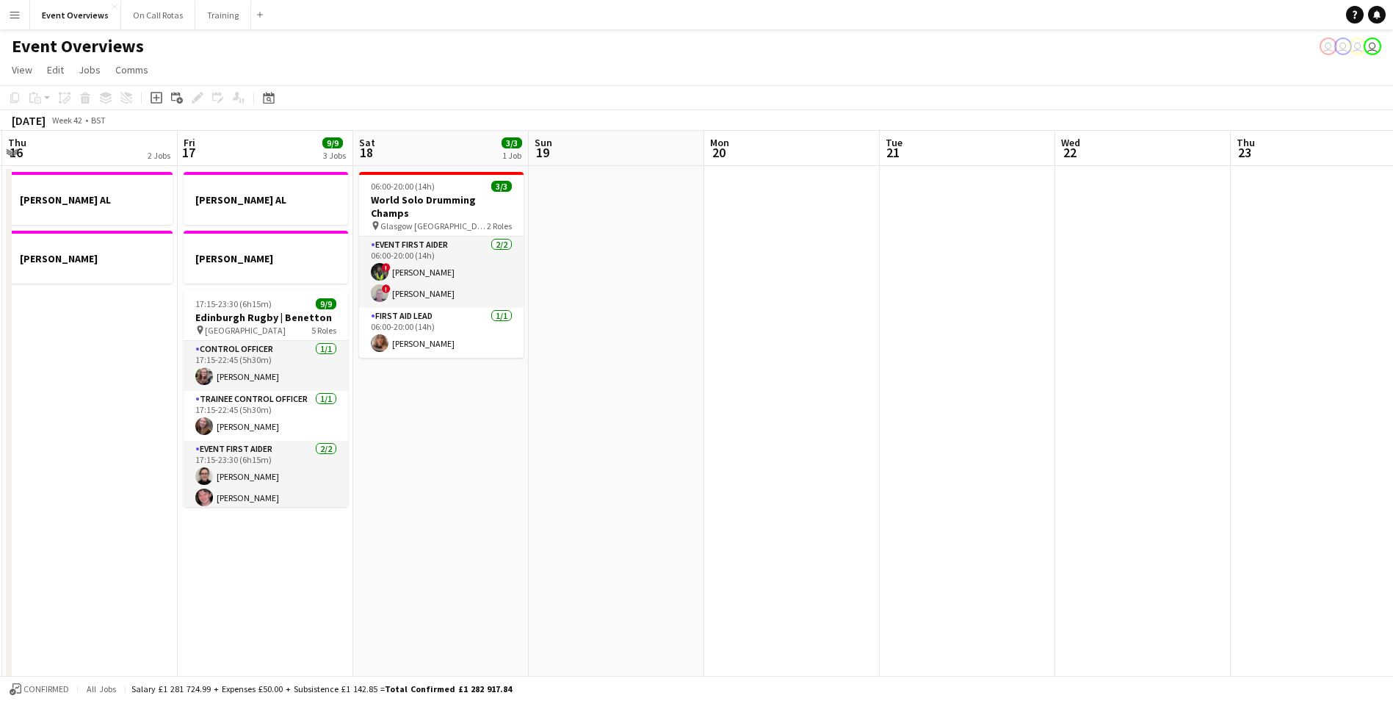
drag, startPoint x: 584, startPoint y: 386, endPoint x: 991, endPoint y: 344, distance: 409.1
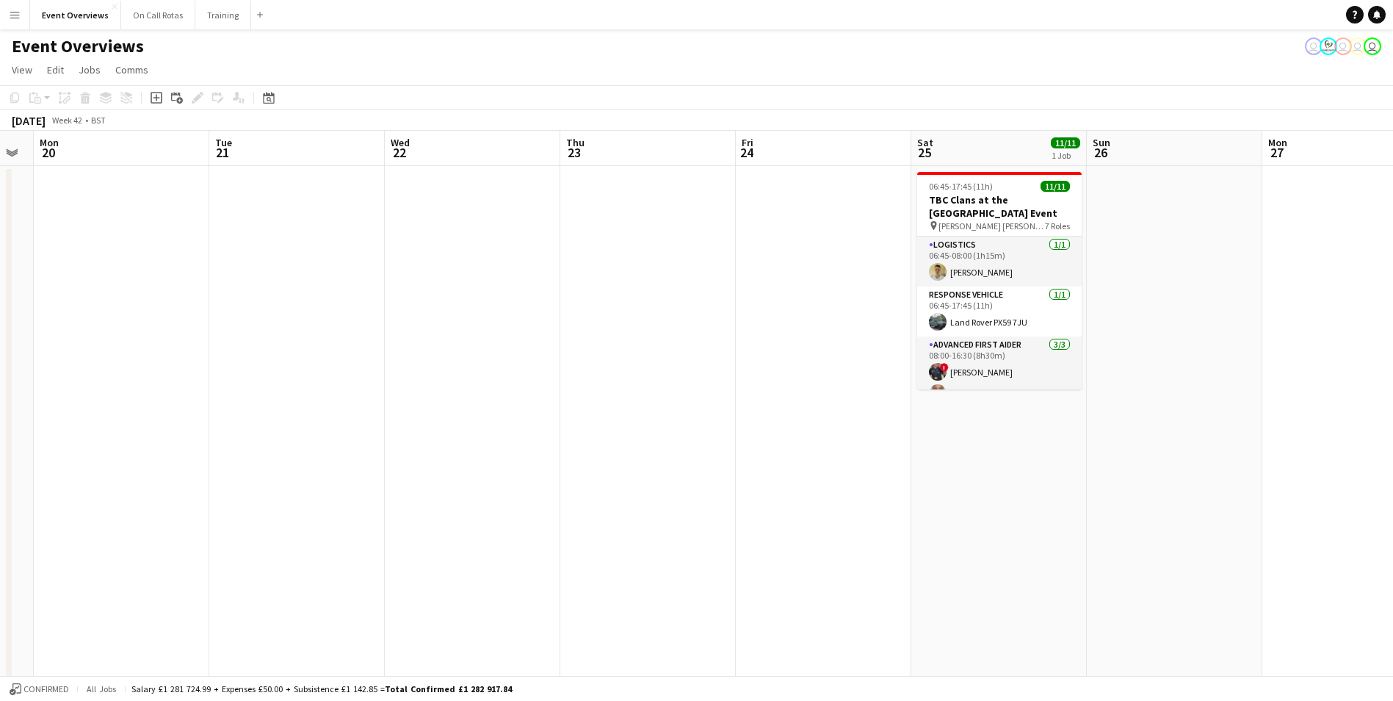
scroll to position [0, 502]
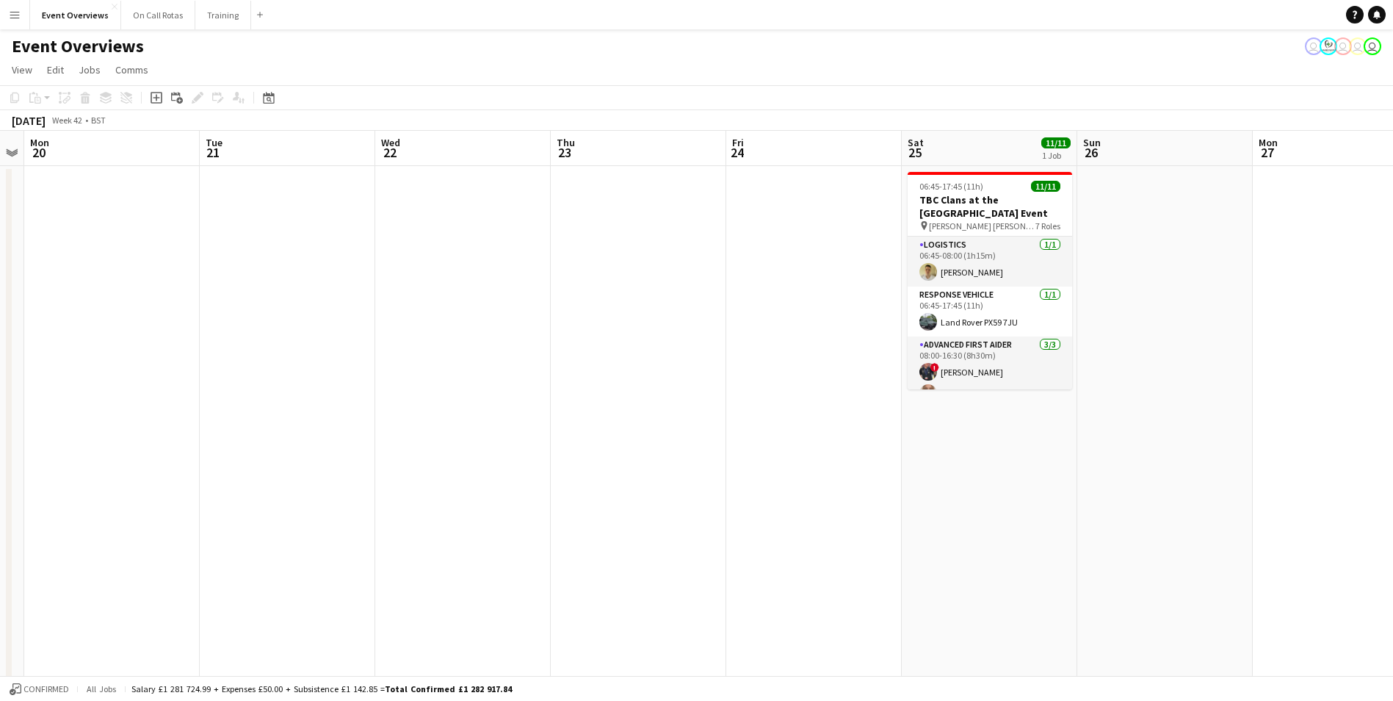
drag, startPoint x: 911, startPoint y: 431, endPoint x: 231, endPoint y: 462, distance: 680.8
click at [272, 100] on icon "Date picker" at bounding box center [269, 98] width 12 height 12
click at [384, 148] on span "Next month" at bounding box center [387, 148] width 29 height 29
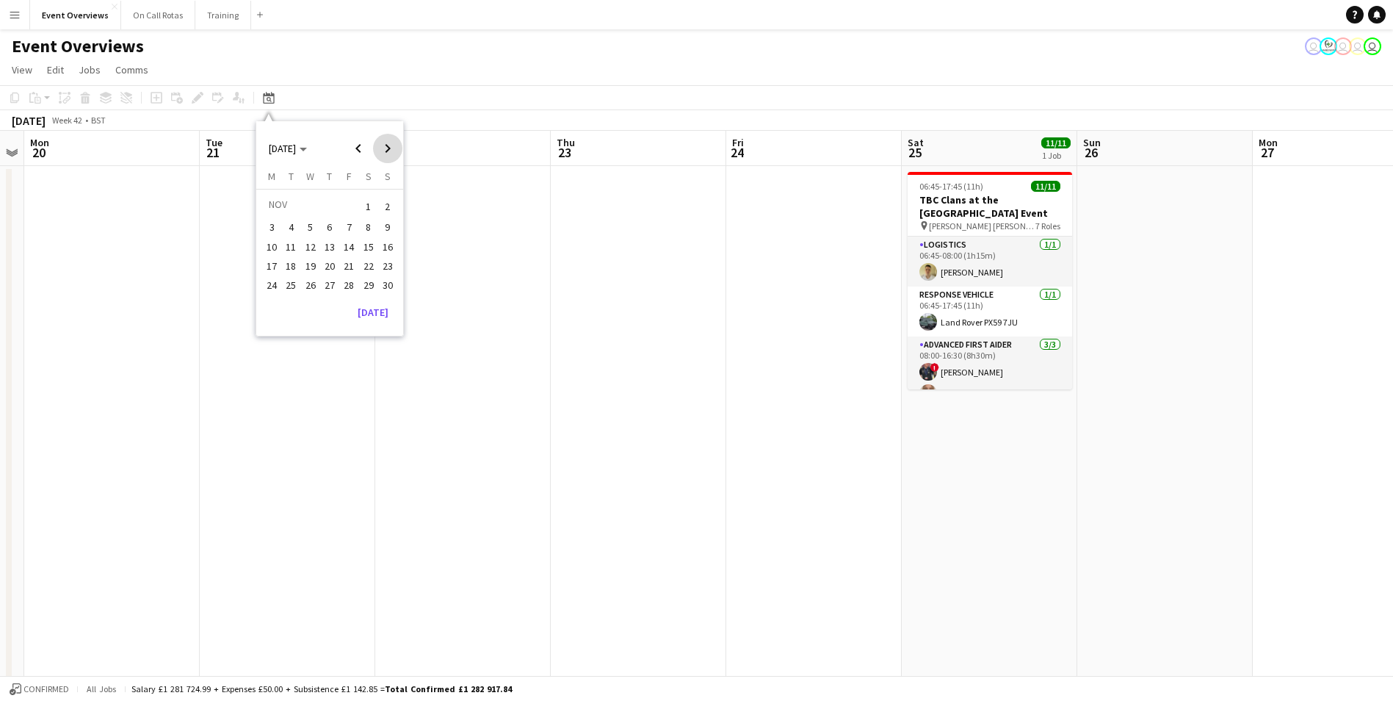
click at [384, 148] on span "Next month" at bounding box center [387, 148] width 29 height 29
click at [384, 145] on span "Next month" at bounding box center [387, 148] width 29 height 29
click at [331, 208] on span "1" at bounding box center [330, 206] width 18 height 21
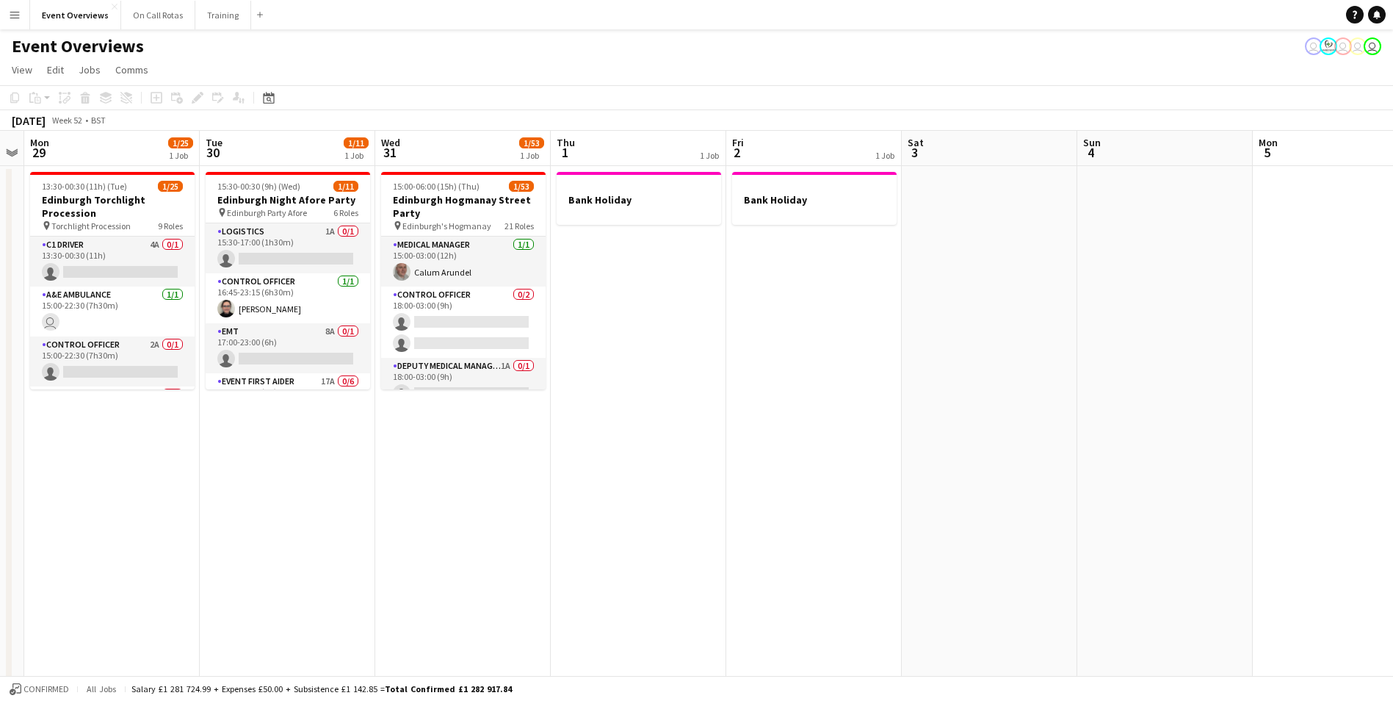
scroll to position [0, 505]
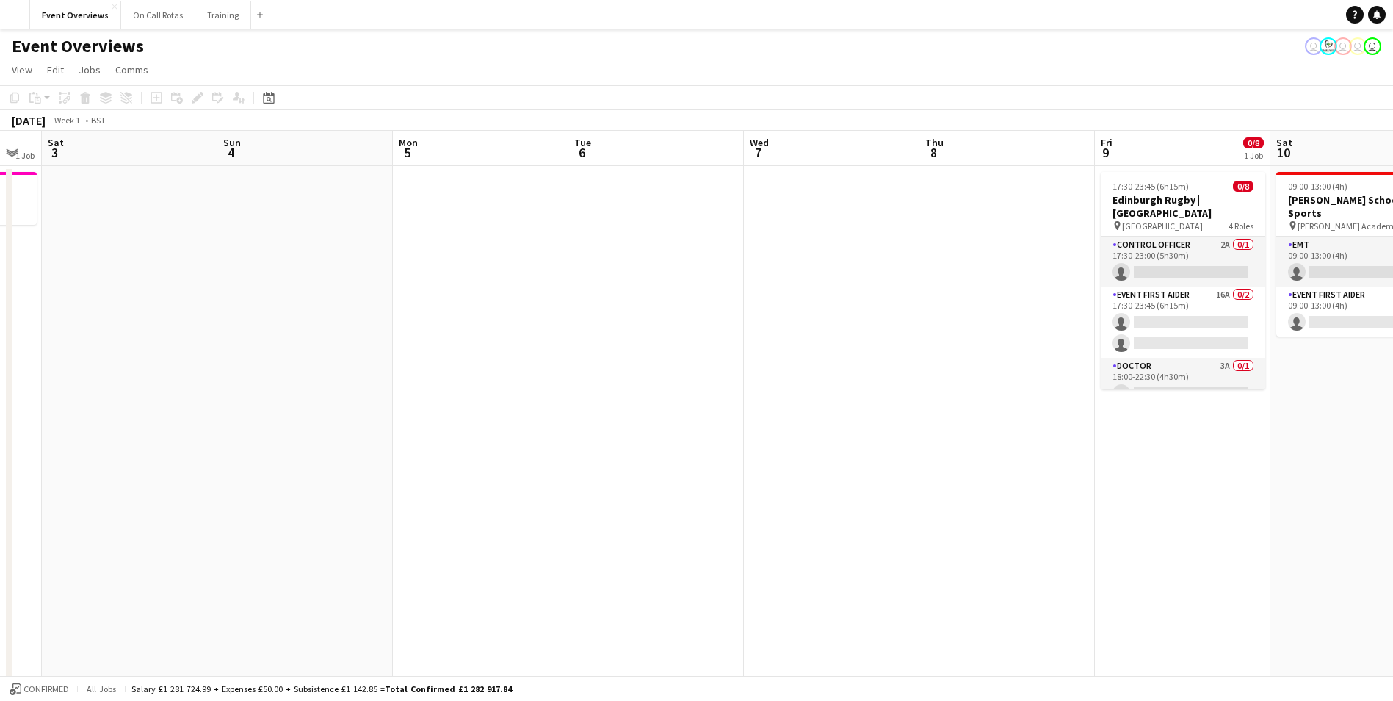
drag, startPoint x: 871, startPoint y: 388, endPoint x: 14, endPoint y: 312, distance: 860.5
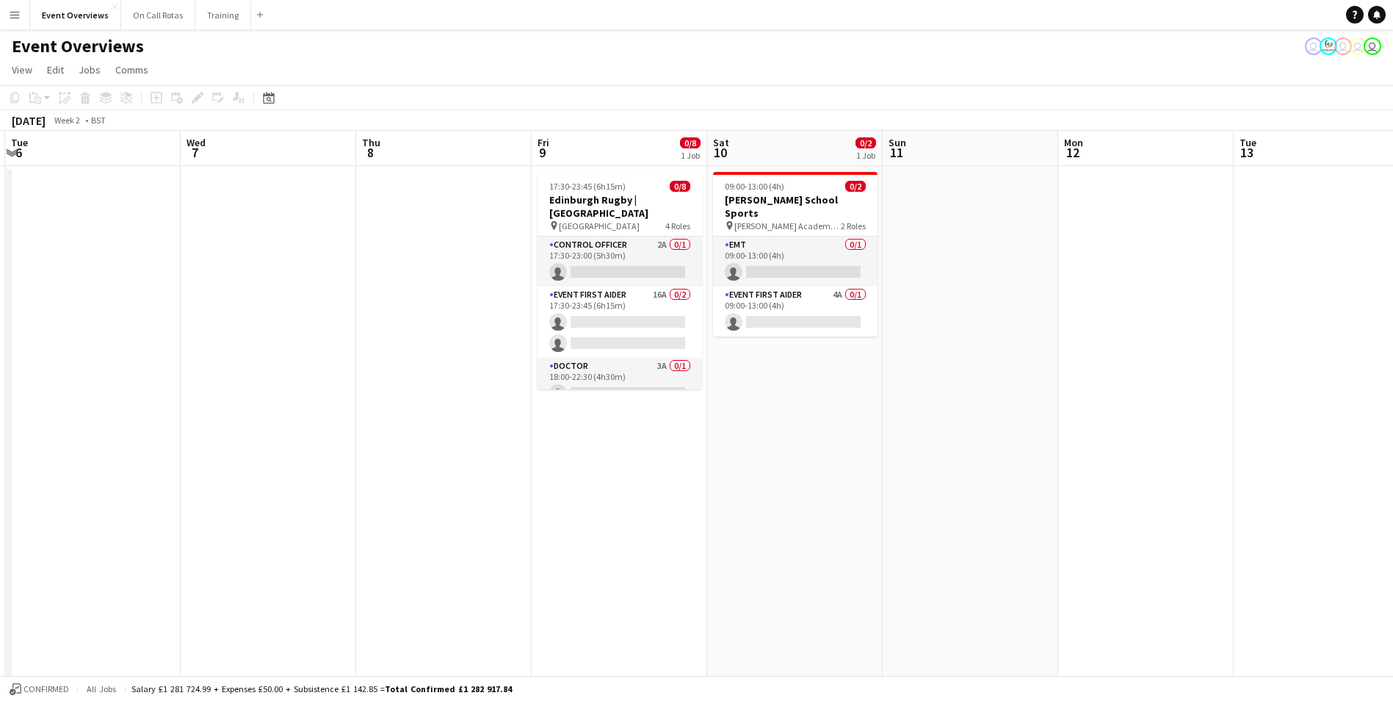
scroll to position [0, 544]
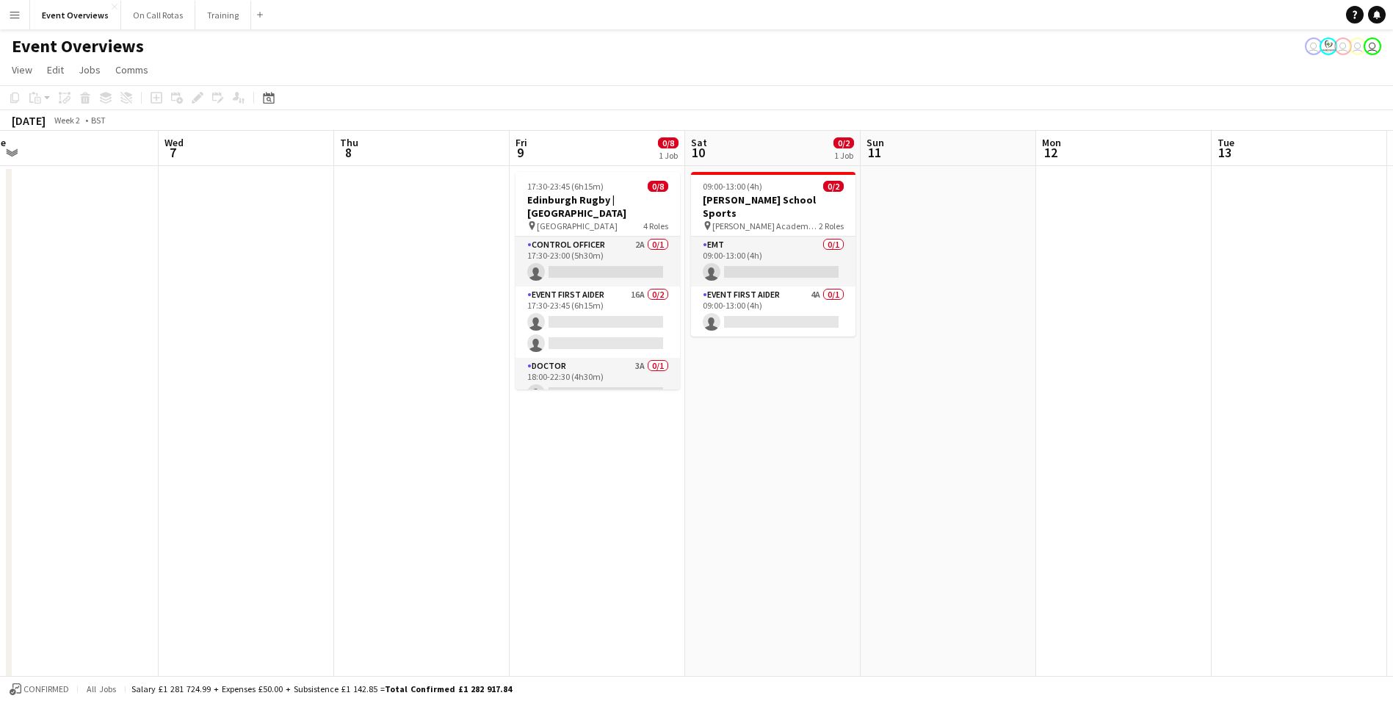
drag, startPoint x: 499, startPoint y: 306, endPoint x: 45, endPoint y: 289, distance: 454.2
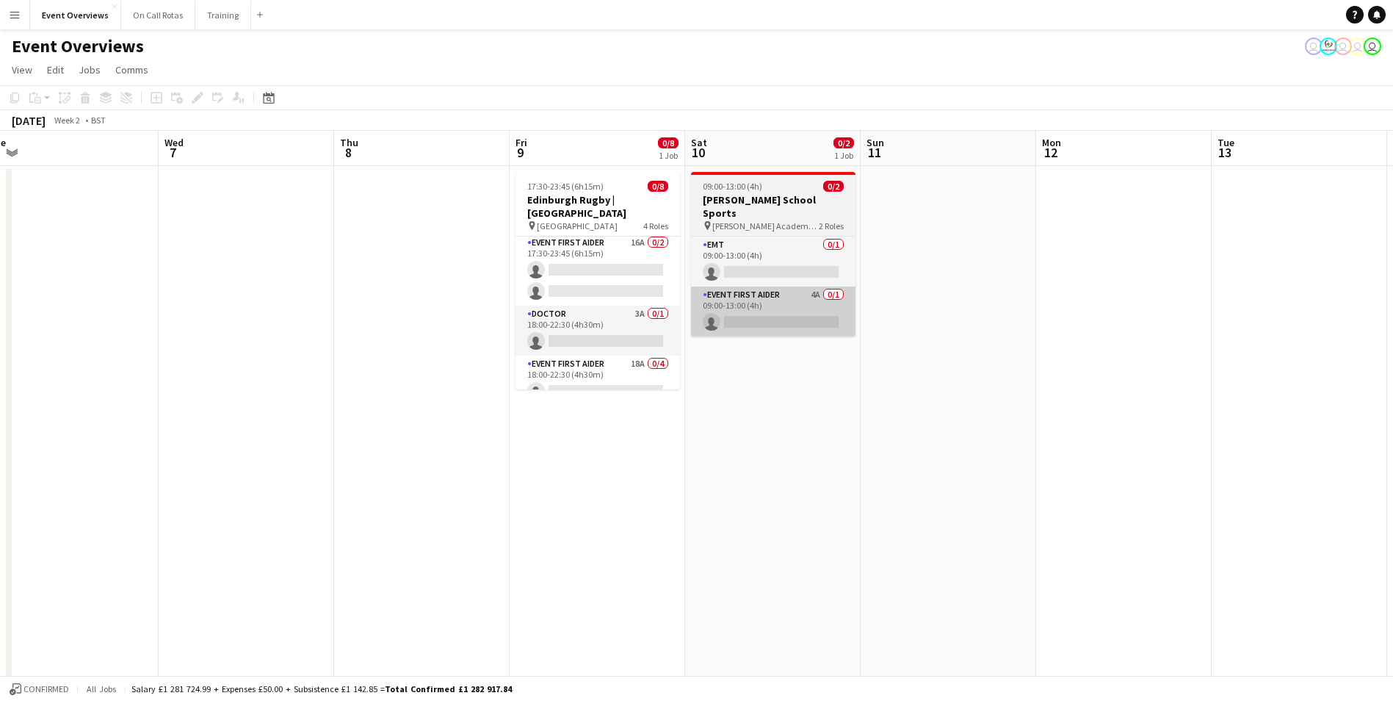
scroll to position [0, 0]
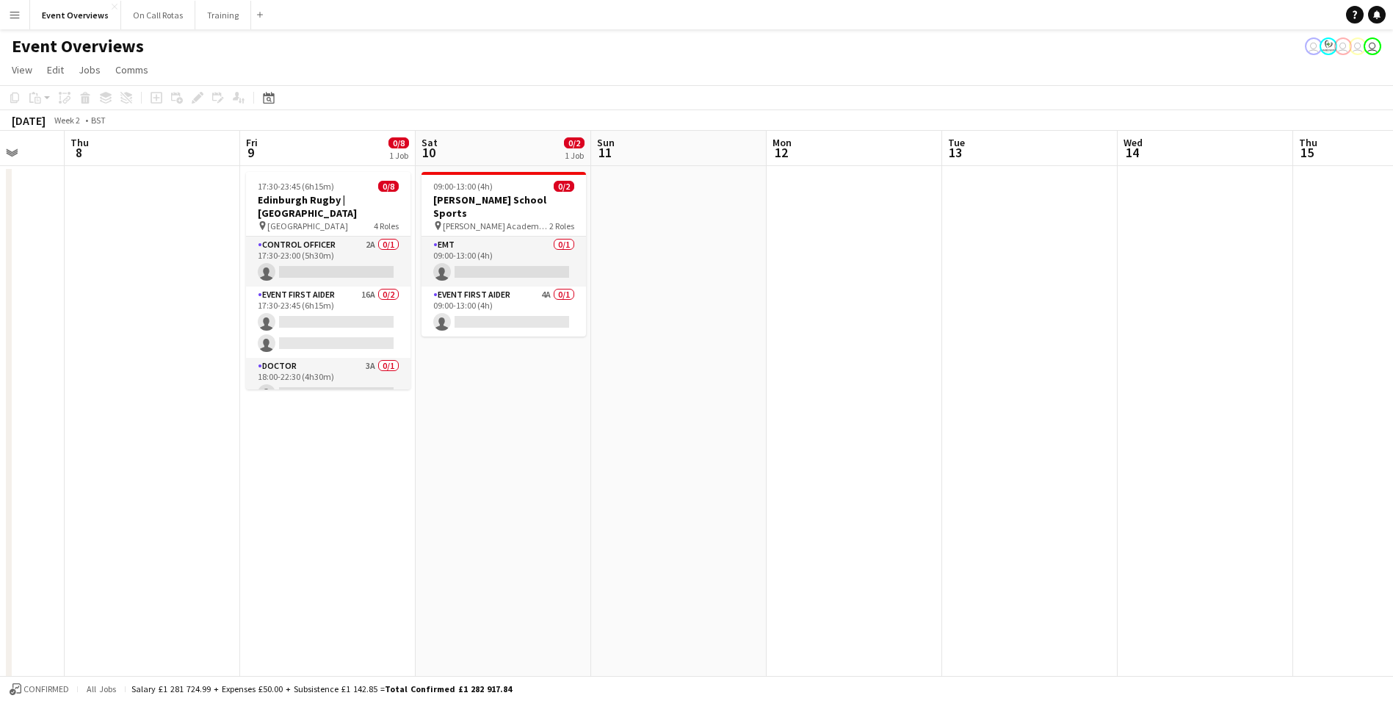
drag, startPoint x: 861, startPoint y: 377, endPoint x: 0, endPoint y: 295, distance: 864.7
click at [0, 295] on html "Menu Boards Boards Boards All jobs Status Workforce Workforce My Workforce Recr…" at bounding box center [696, 688] width 1393 height 1376
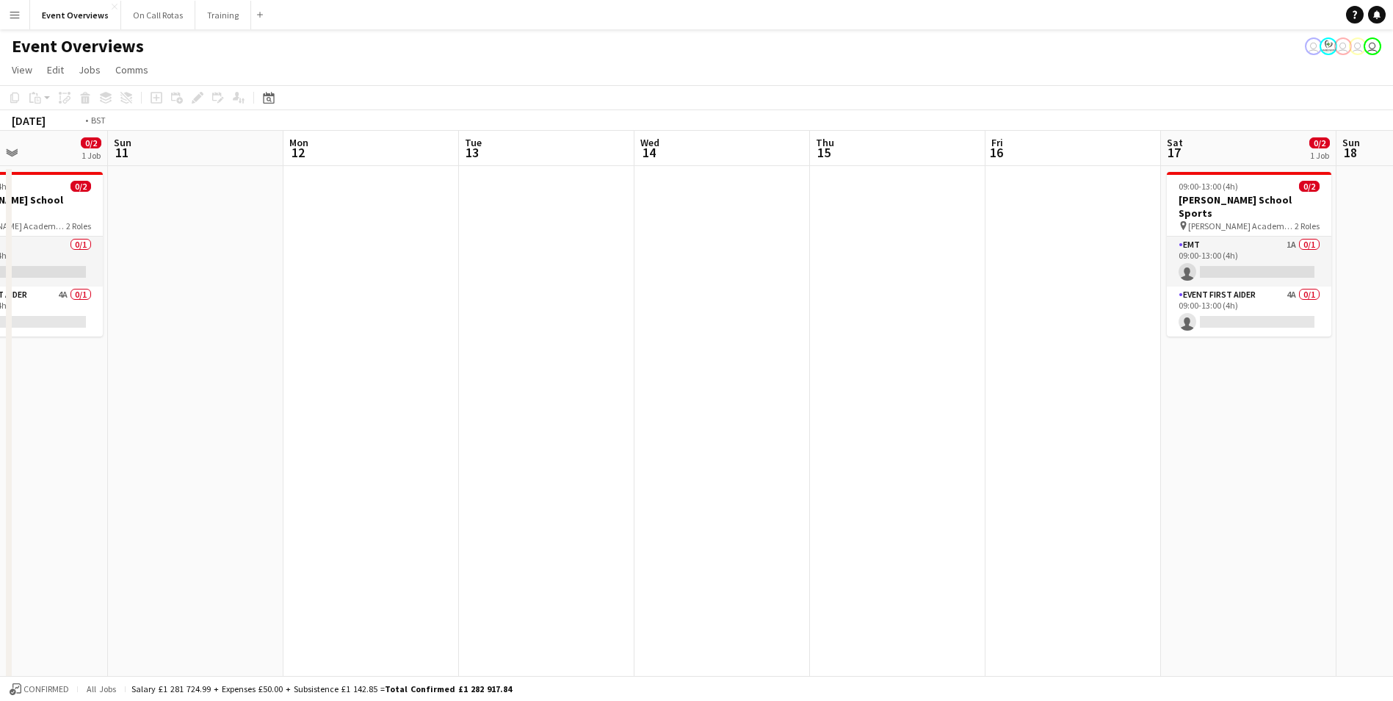
drag, startPoint x: 694, startPoint y: 292, endPoint x: 59, endPoint y: 275, distance: 635.5
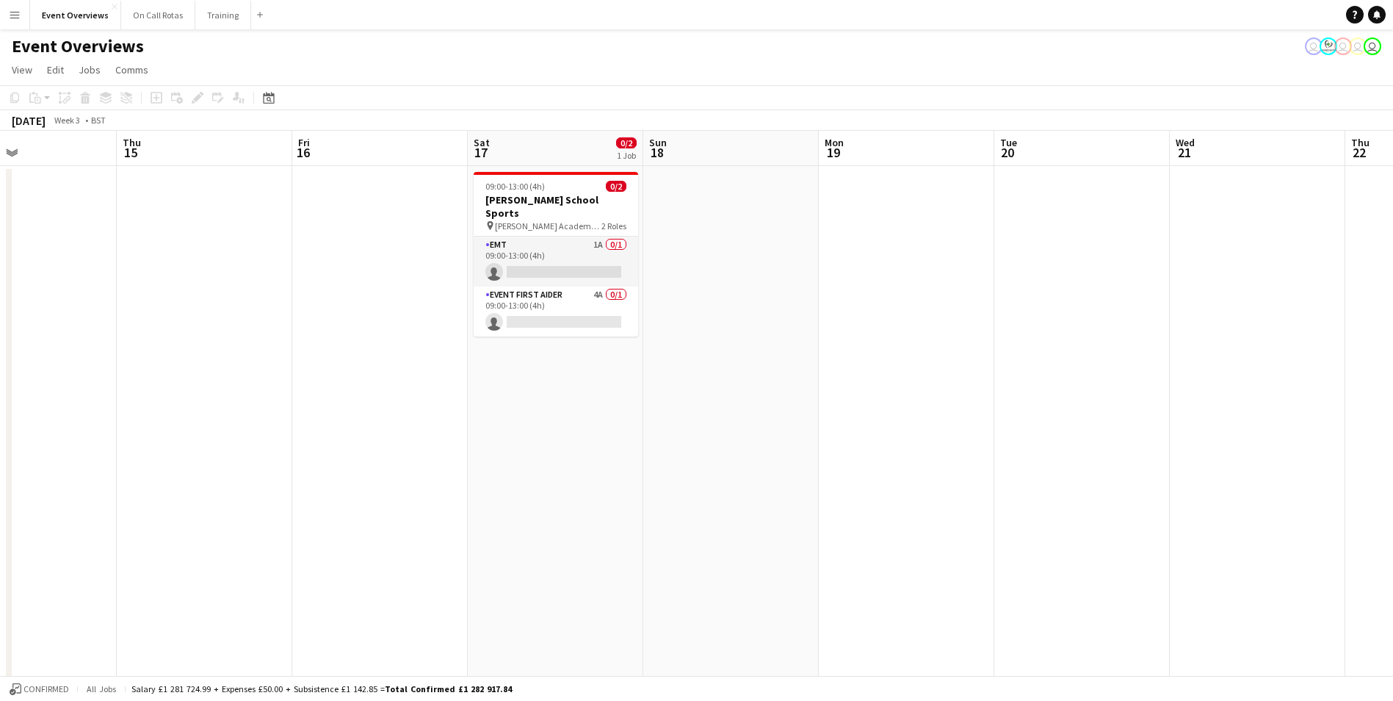
drag, startPoint x: 563, startPoint y: 297, endPoint x: 332, endPoint y: 303, distance: 231.4
click at [0, 305] on html "Menu Boards Boards Boards All jobs Status Workforce Workforce My Workforce Recr…" at bounding box center [696, 688] width 1393 height 1376
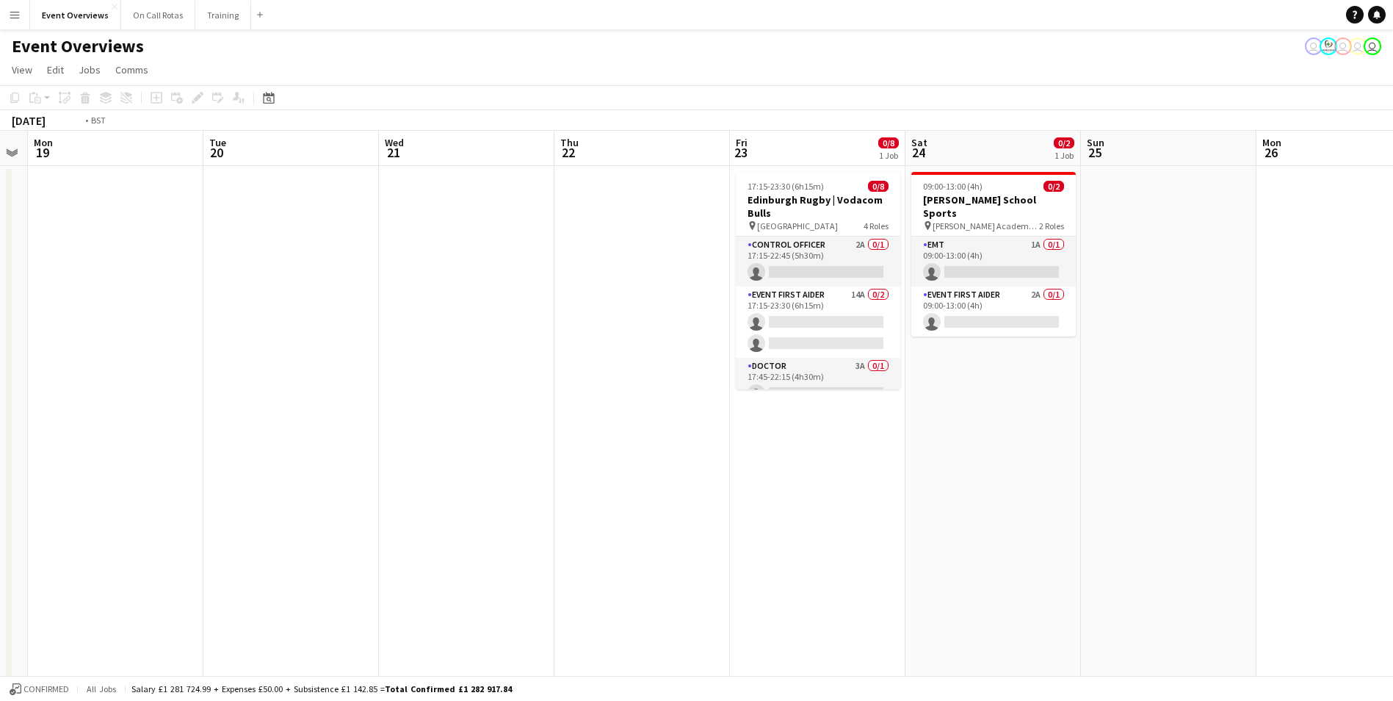
drag, startPoint x: 818, startPoint y: 300, endPoint x: 383, endPoint y: 292, distance: 434.9
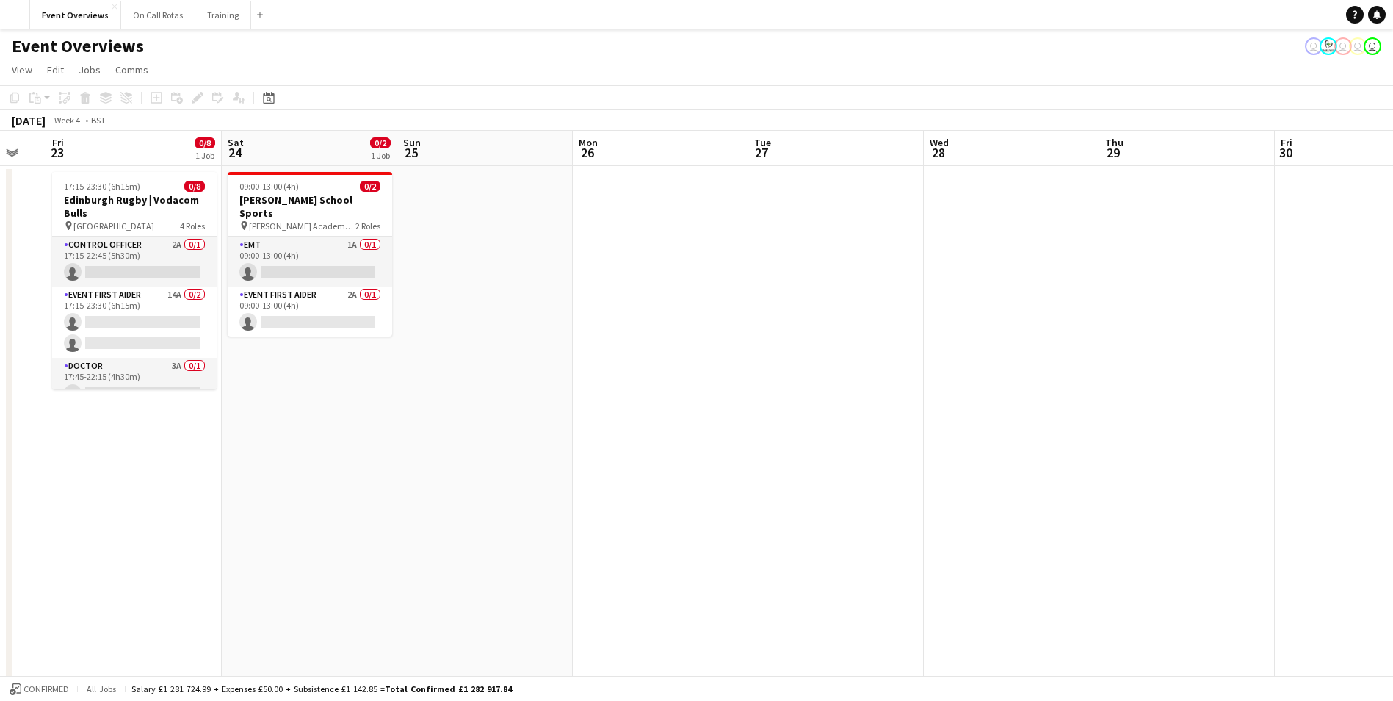
scroll to position [0, 356]
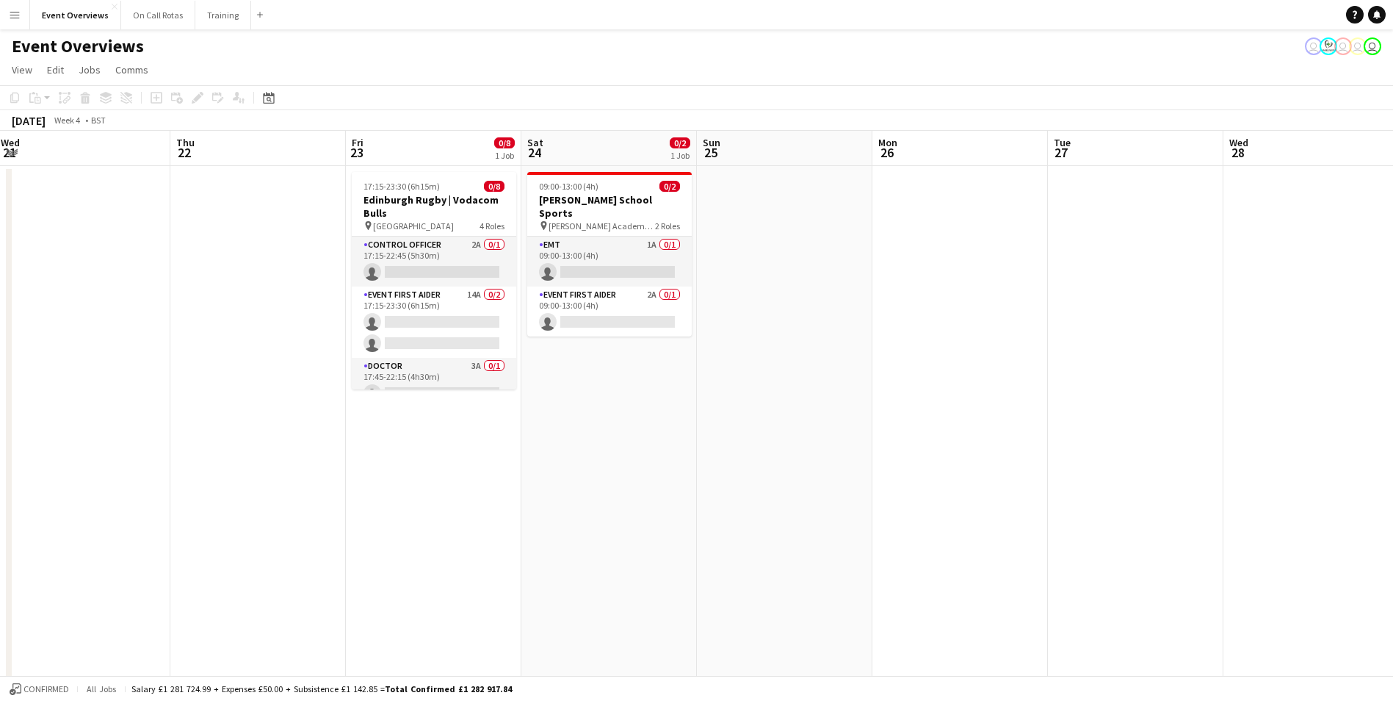
drag, startPoint x: 925, startPoint y: 339, endPoint x: 717, endPoint y: 311, distance: 210.5
click at [267, 104] on icon at bounding box center [268, 98] width 11 height 12
click at [353, 158] on span "Previous month" at bounding box center [358, 148] width 29 height 29
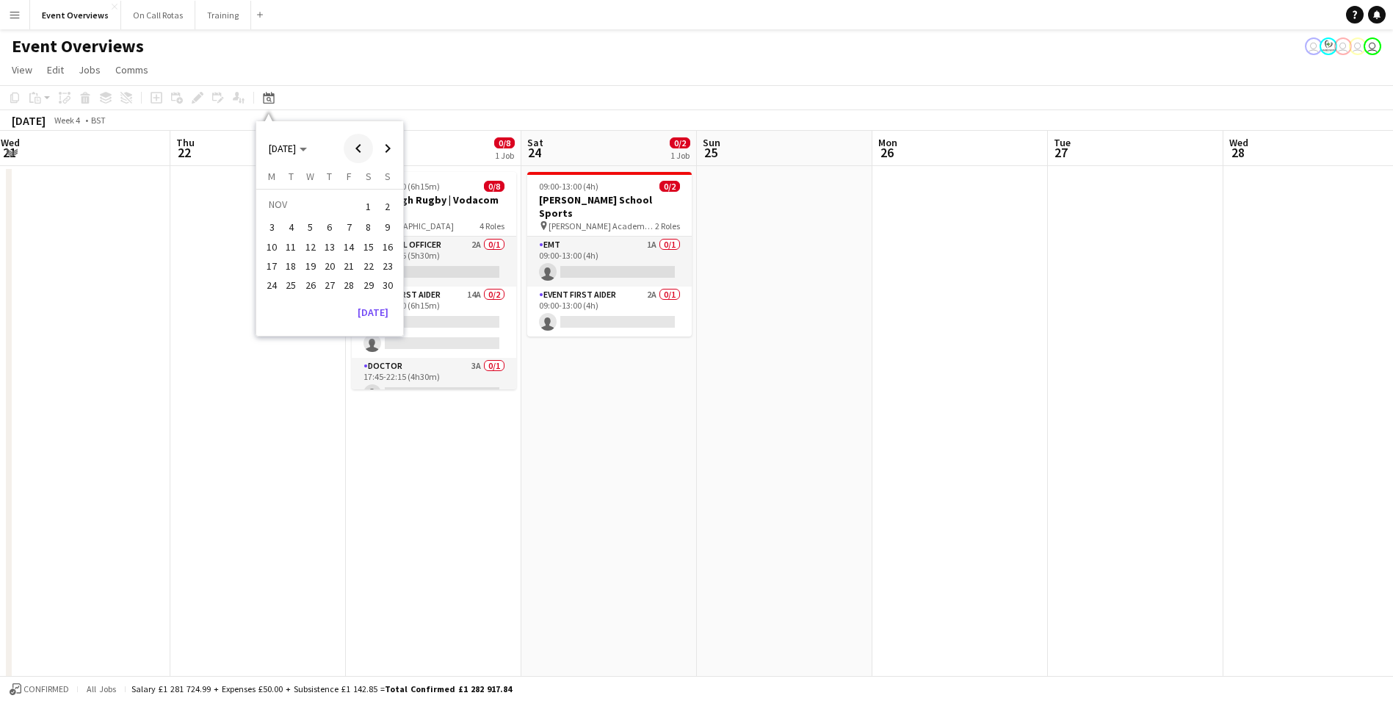
click at [353, 158] on span "Previous month" at bounding box center [358, 148] width 29 height 29
click at [333, 274] on span "25" at bounding box center [330, 281] width 18 height 18
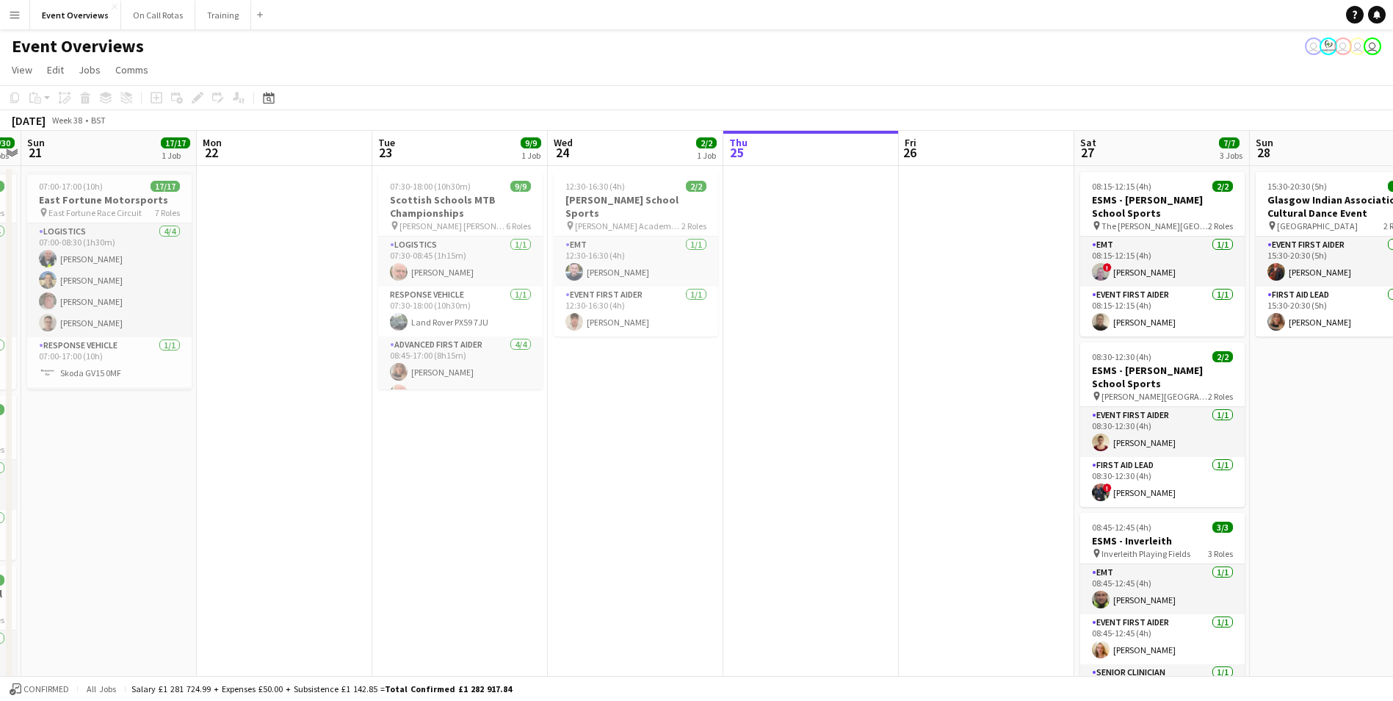
scroll to position [0, 403]
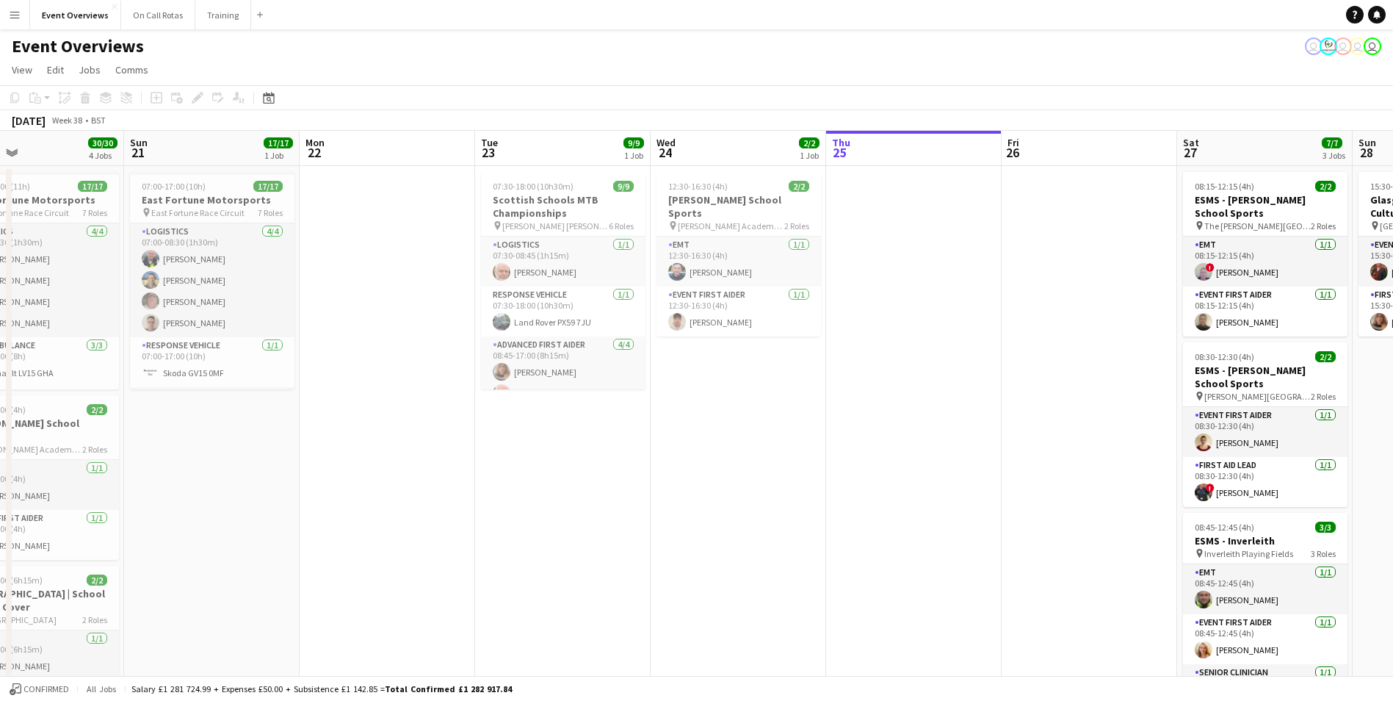
drag, startPoint x: 823, startPoint y: 400, endPoint x: 854, endPoint y: 400, distance: 31.6
